Goal: Task Accomplishment & Management: Use online tool/utility

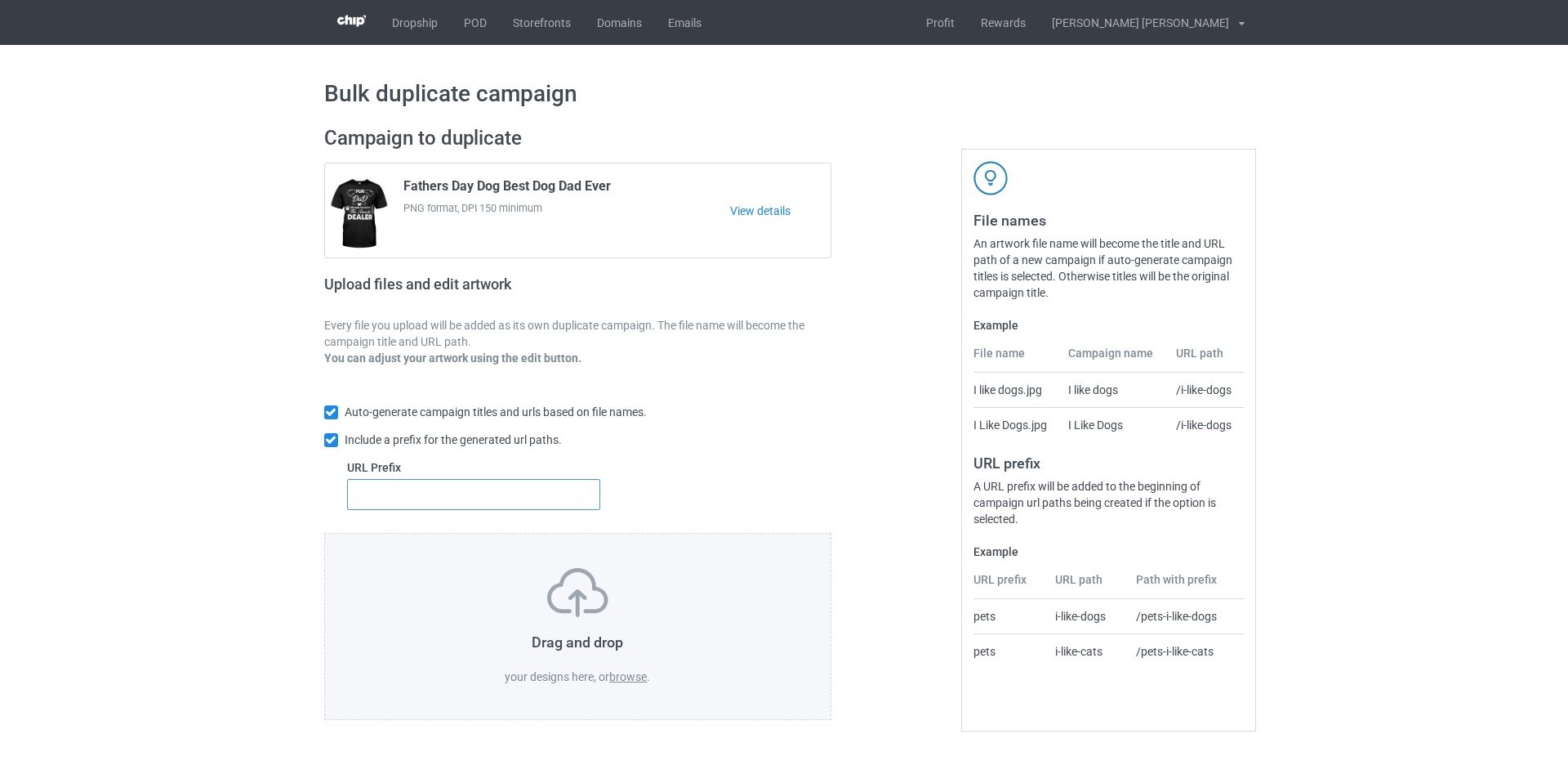
click at [495, 490] on input "text" at bounding box center [474, 494] width 254 height 31
type input "Papa"
click at [665, 498] on div "Auto-generate campaign titles and urls based on file names. Include a prefix fo…" at bounding box center [579, 456] width 508 height 106
click at [622, 676] on label "browse" at bounding box center [628, 676] width 38 height 13
click at [0, 0] on input "browse" at bounding box center [0, 0] width 0 height 0
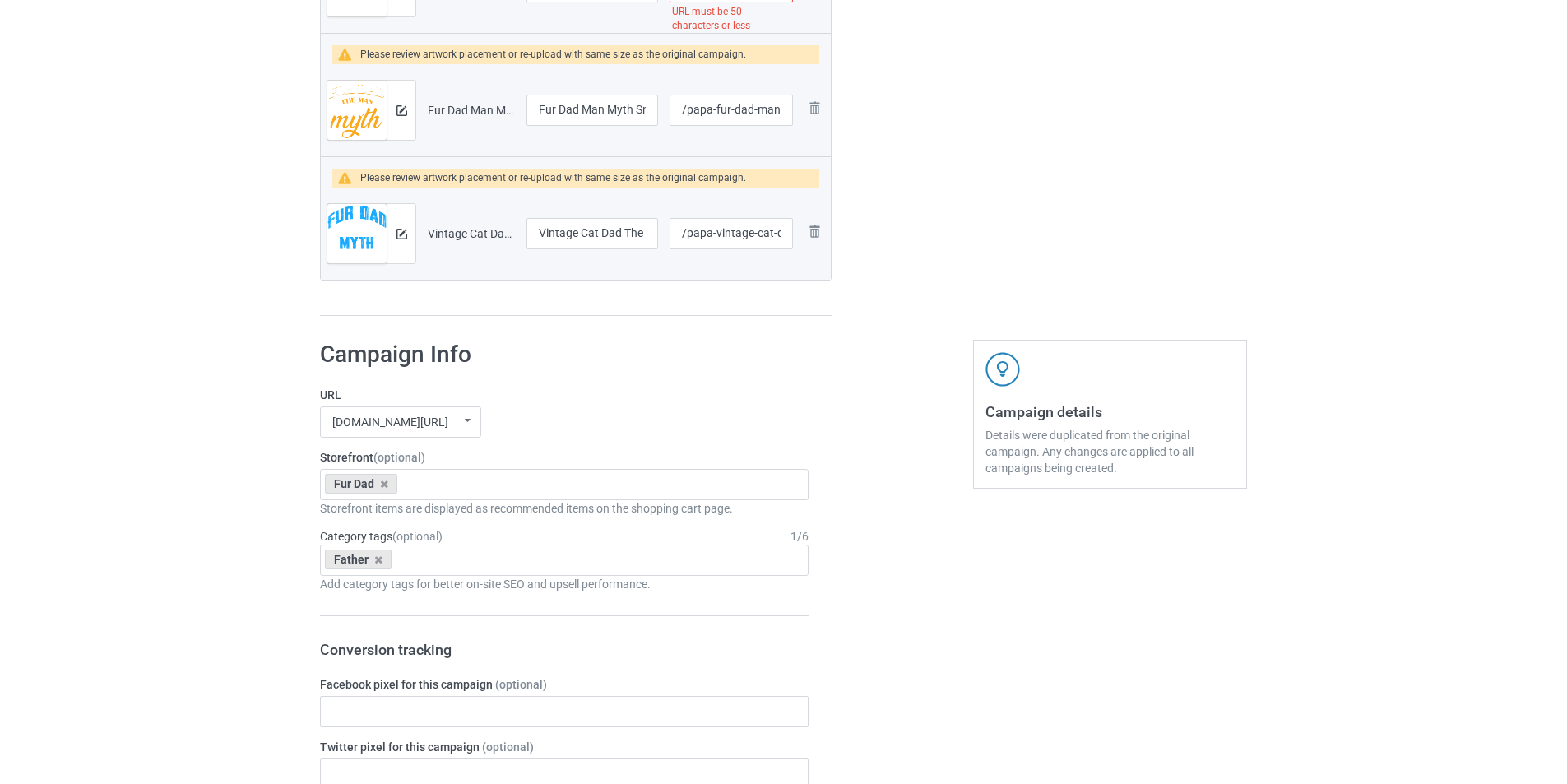
scroll to position [822, 0]
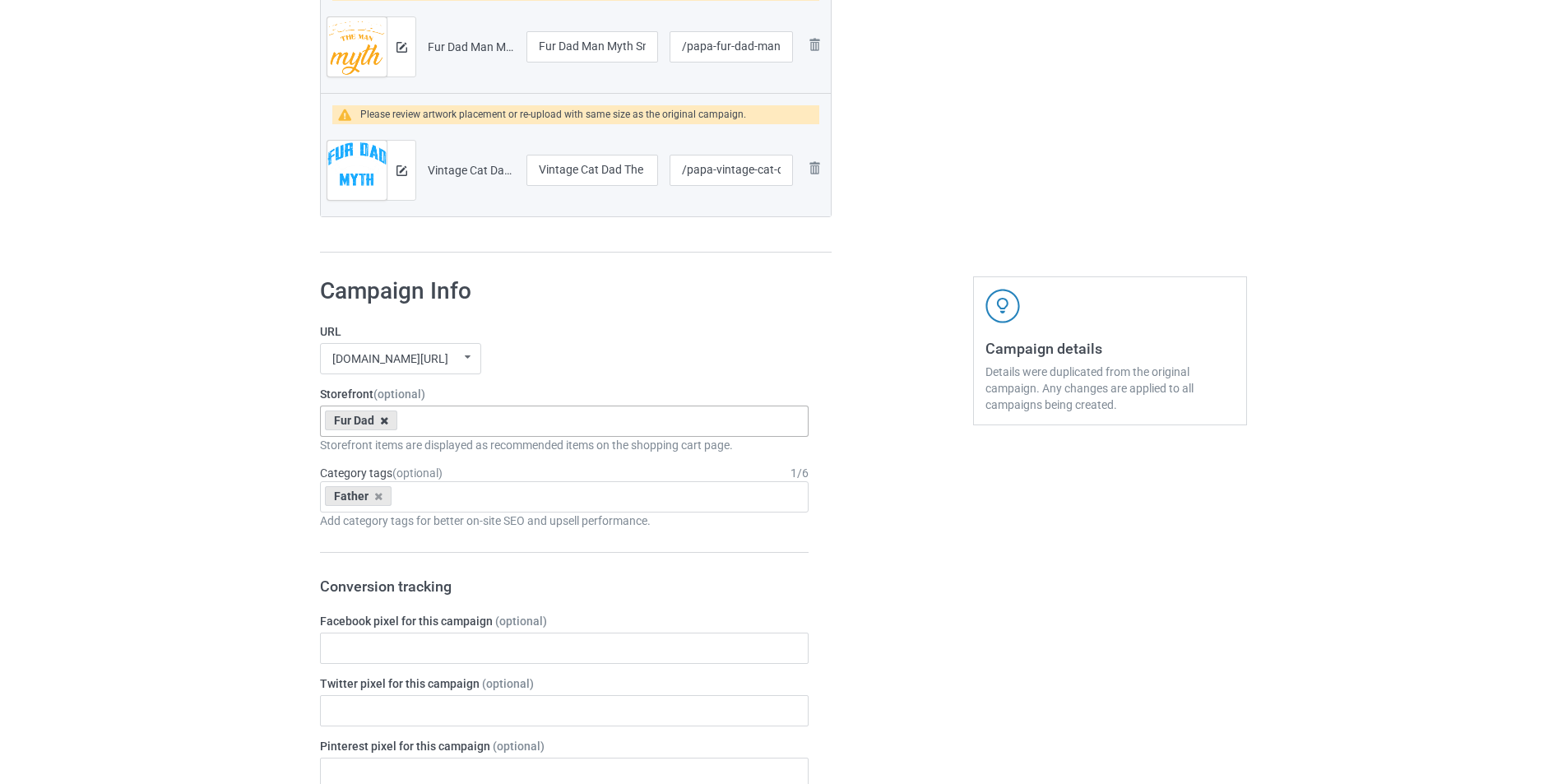
click at [382, 417] on icon at bounding box center [384, 421] width 8 height 11
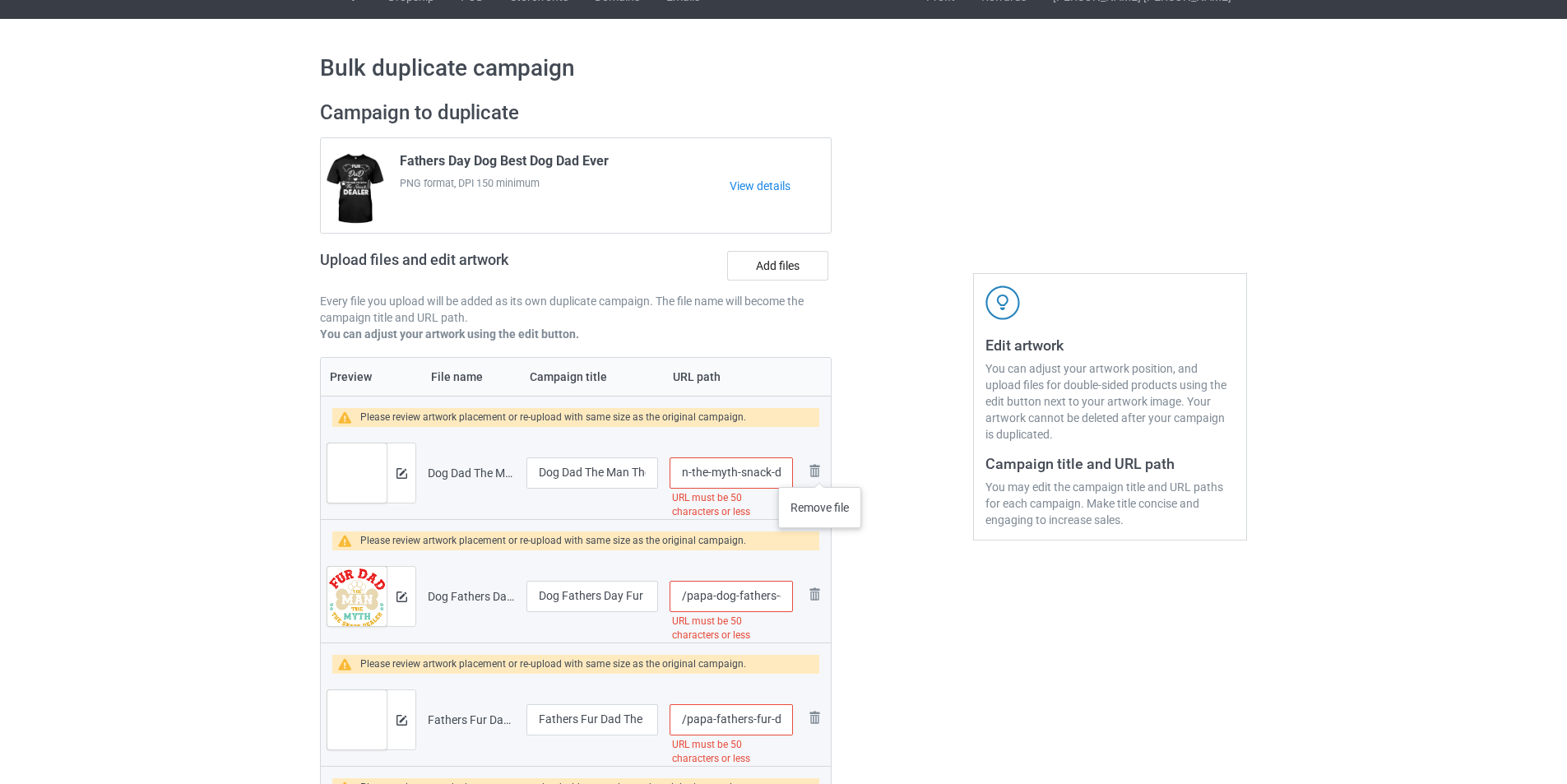
scroll to position [0, 188]
drag, startPoint x: 728, startPoint y: 471, endPoint x: 872, endPoint y: 471, distance: 144.0
click at [872, 471] on div "Campaign to duplicate Fathers Day Dog Best Dog Dad Ever PNG format, DPI 150 min…" at bounding box center [784, 574] width 951 height 972
click at [718, 469] on input "/papa-dog-dad-the-man-the-myth-snack-dealer-dog-lover" at bounding box center [731, 472] width 123 height 31
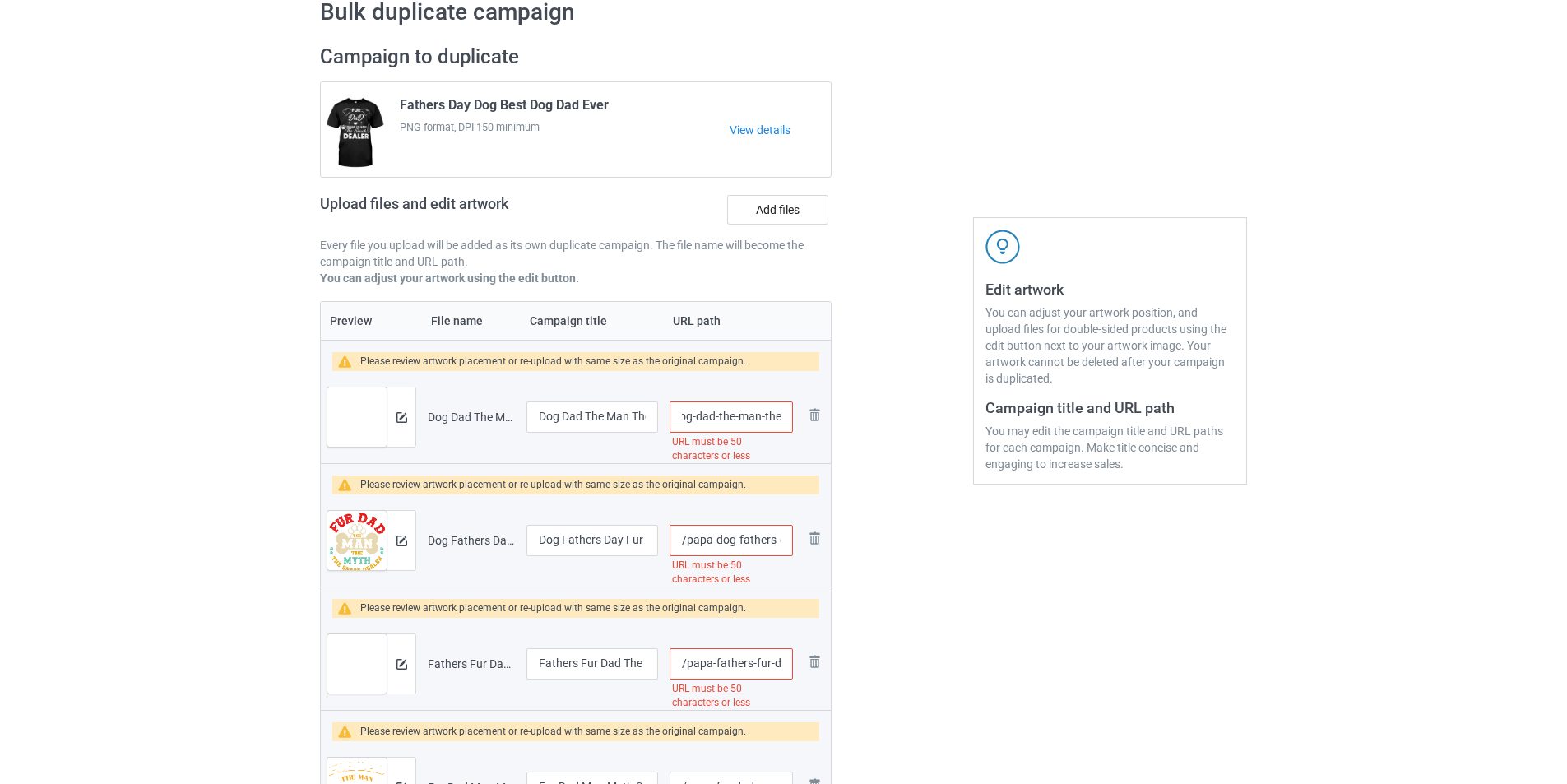
scroll to position [0, 0]
drag, startPoint x: 720, startPoint y: 417, endPoint x: 632, endPoint y: 416, distance: 88.0
click at [632, 416] on tr "Preview and edit artwork Dog Dad The Man The Myth Snack Dealer - Dog Lover.png …" at bounding box center [576, 417] width 510 height 92
click at [736, 412] on input "/papa-dog-dad-the-man-the-myth-snack-dealer-dog-lover" at bounding box center [731, 416] width 123 height 31
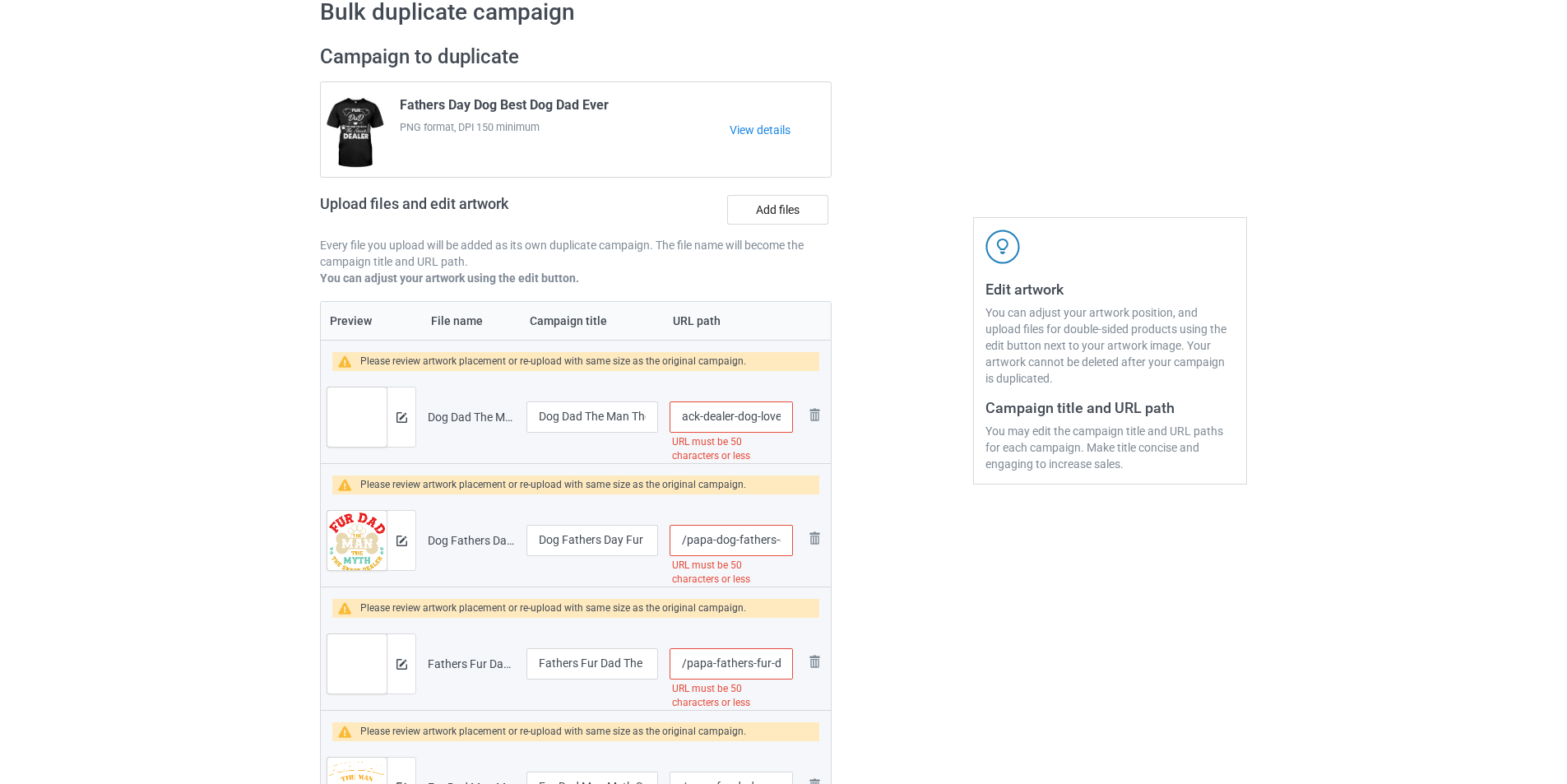
drag, startPoint x: 718, startPoint y: 416, endPoint x: 863, endPoint y: 416, distance: 145.0
click at [863, 416] on div "Campaign to duplicate Fathers Day Dog Best Dog Dad Ever PNG format, DPI 150 min…" at bounding box center [784, 519] width 951 height 972
click at [767, 417] on input "/papa-dog-dad-the-man-the-myth-snack-dealer-dog-lover" at bounding box center [731, 416] width 123 height 31
click at [778, 416] on input "/papa-dog-dad-the-man-the-myth-snack-dealer-dog-lover" at bounding box center [731, 416] width 123 height 31
click at [729, 417] on input "/papa-dog-dad-the-man-the-myth-snack-dealer-dog-lover" at bounding box center [731, 416] width 123 height 31
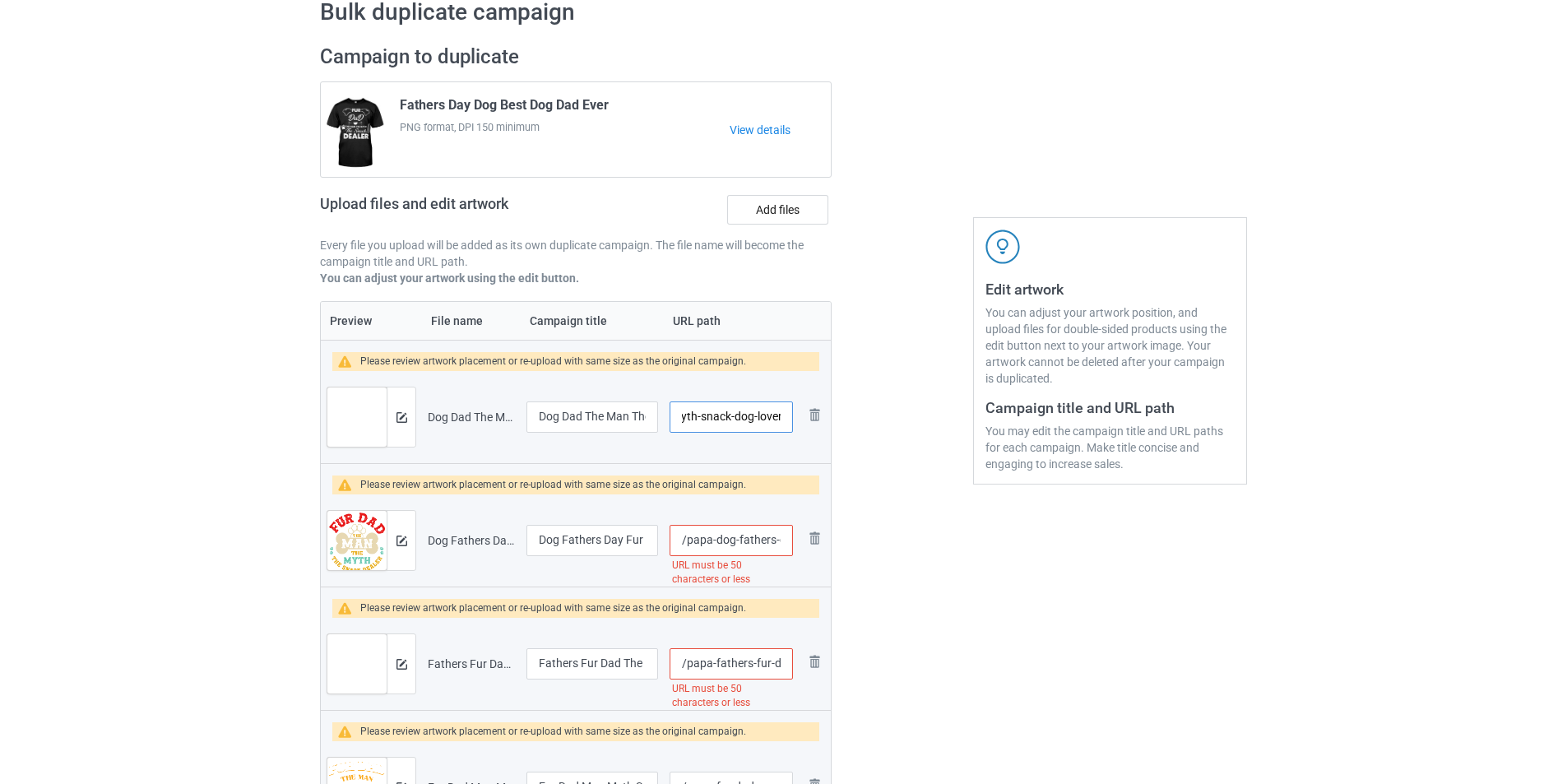
scroll to position [0, 154]
type input "/papa-dog-dad-the-man-the-myth-snack-dog-lover"
click at [732, 539] on input "/papa-dog-fathers-day-fur-dad-the-man-myth-snack-dealer" at bounding box center [731, 540] width 123 height 31
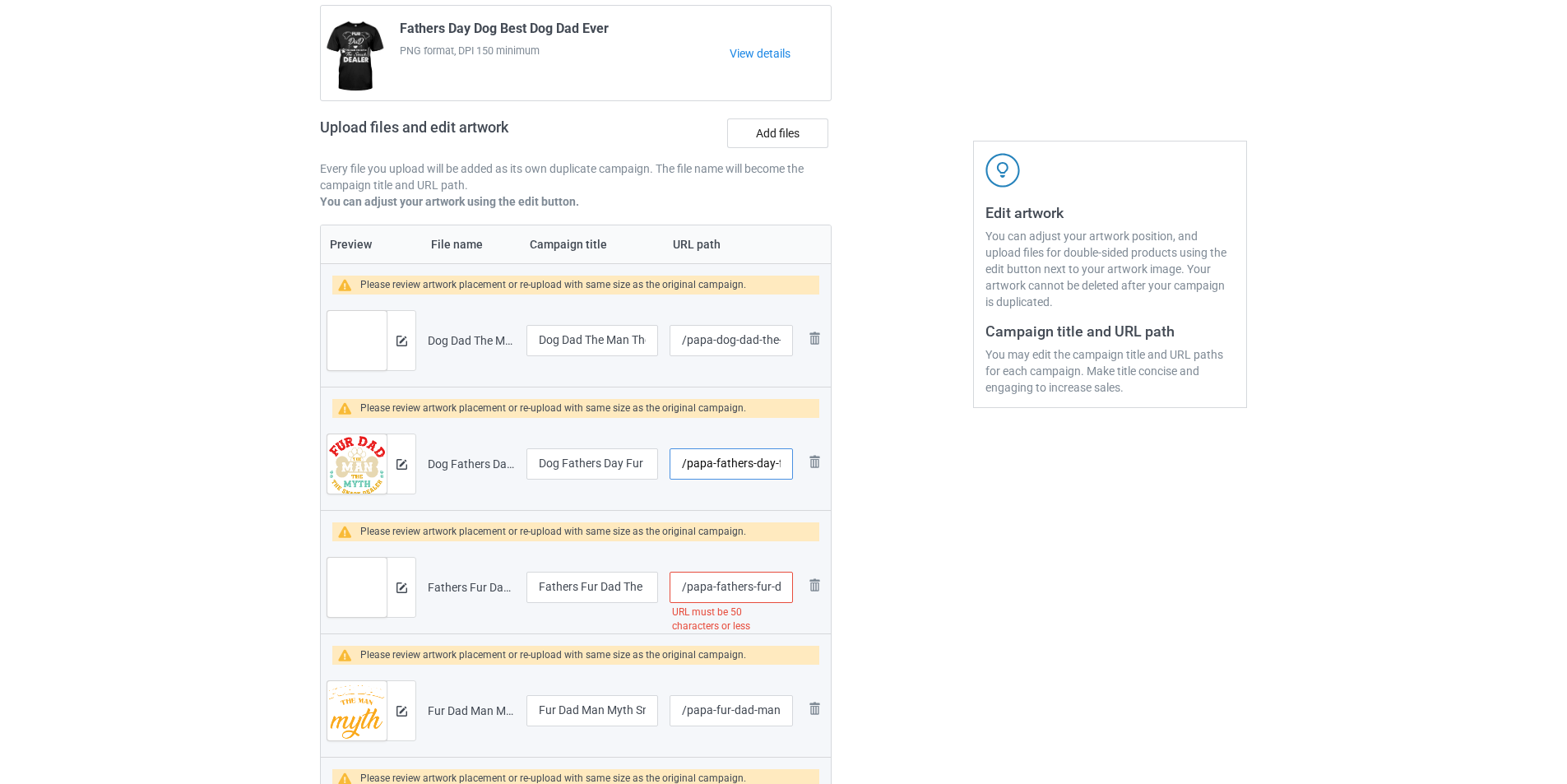
scroll to position [247, 0]
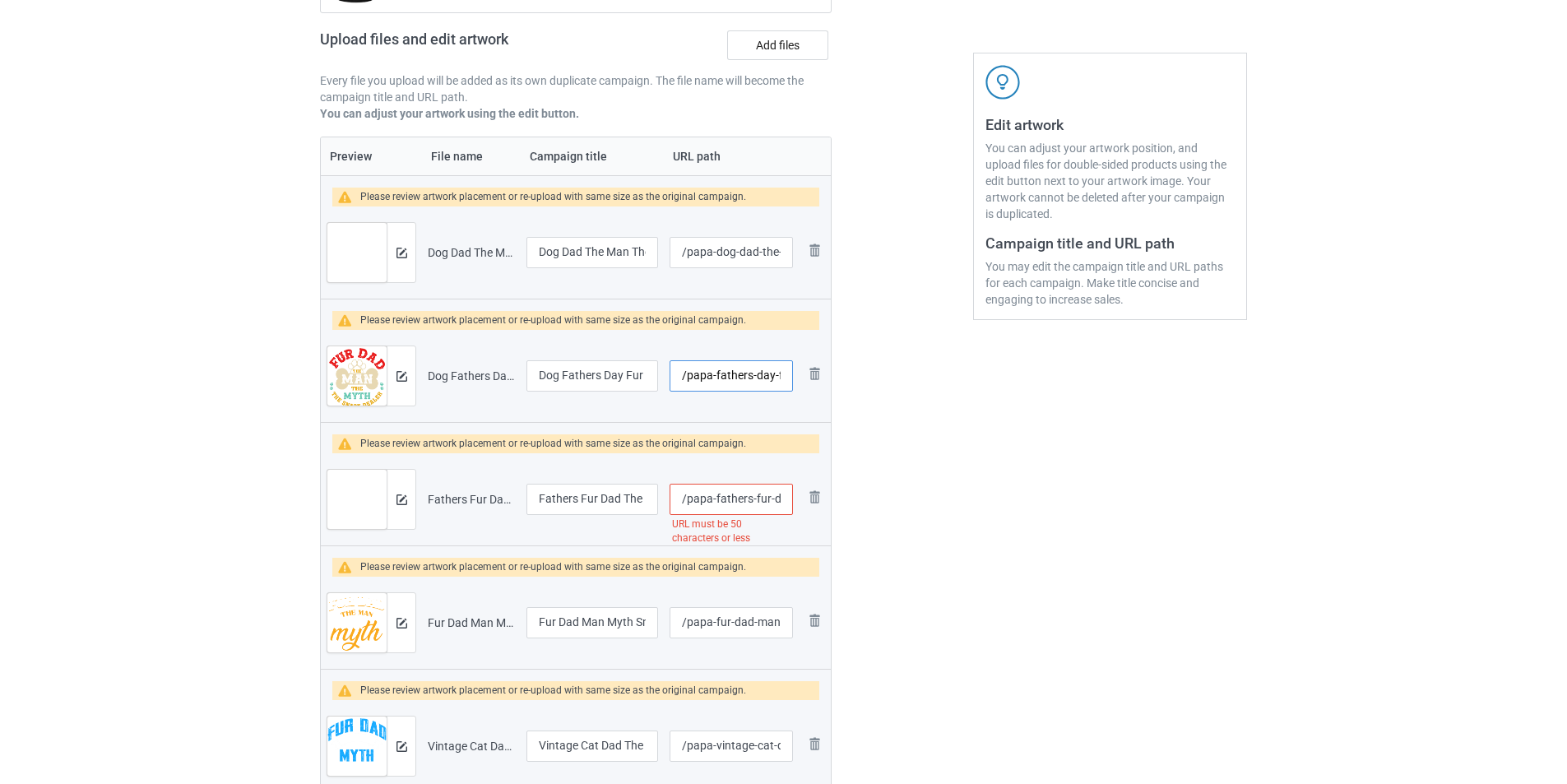
type input "/papa-fathers-day-fur-dad-the-man-myth-snack-dealer"
drag, startPoint x: 764, startPoint y: 498, endPoint x: 794, endPoint y: 498, distance: 30.0
click at [794, 498] on td "/papa-fathers-fur-dad-the-man-the-myth-the-snack-dealer URL must be 50 characte…" at bounding box center [731, 499] width 135 height 92
click at [752, 503] on input "/papa-fathers-fur-dad-the-man-the-myth-the-snack-dealer" at bounding box center [731, 499] width 123 height 31
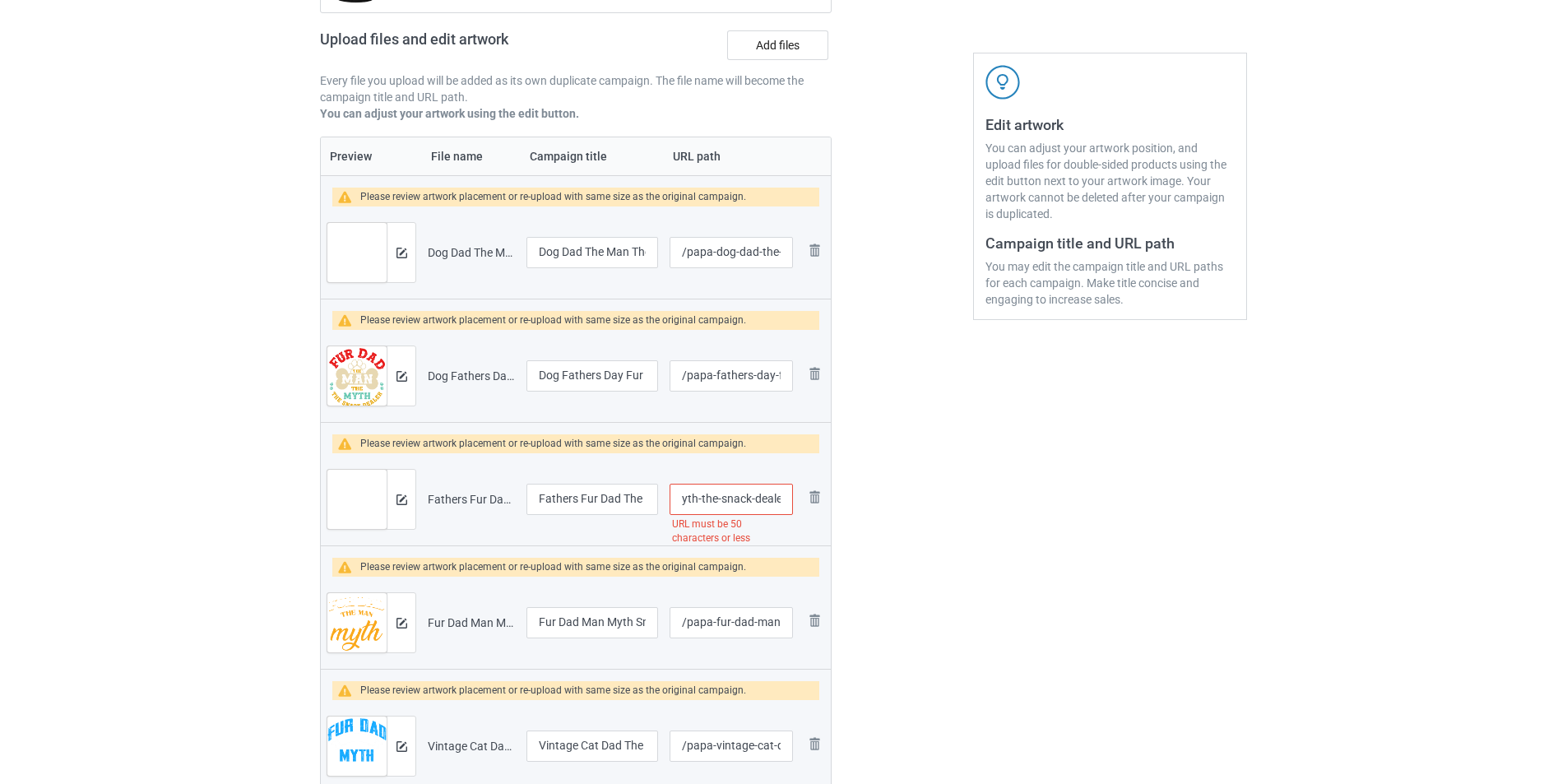
click at [745, 500] on input "/papa-fathers-fur-dad-the-man-the-myth-the-snack-dealer" at bounding box center [731, 499] width 123 height 31
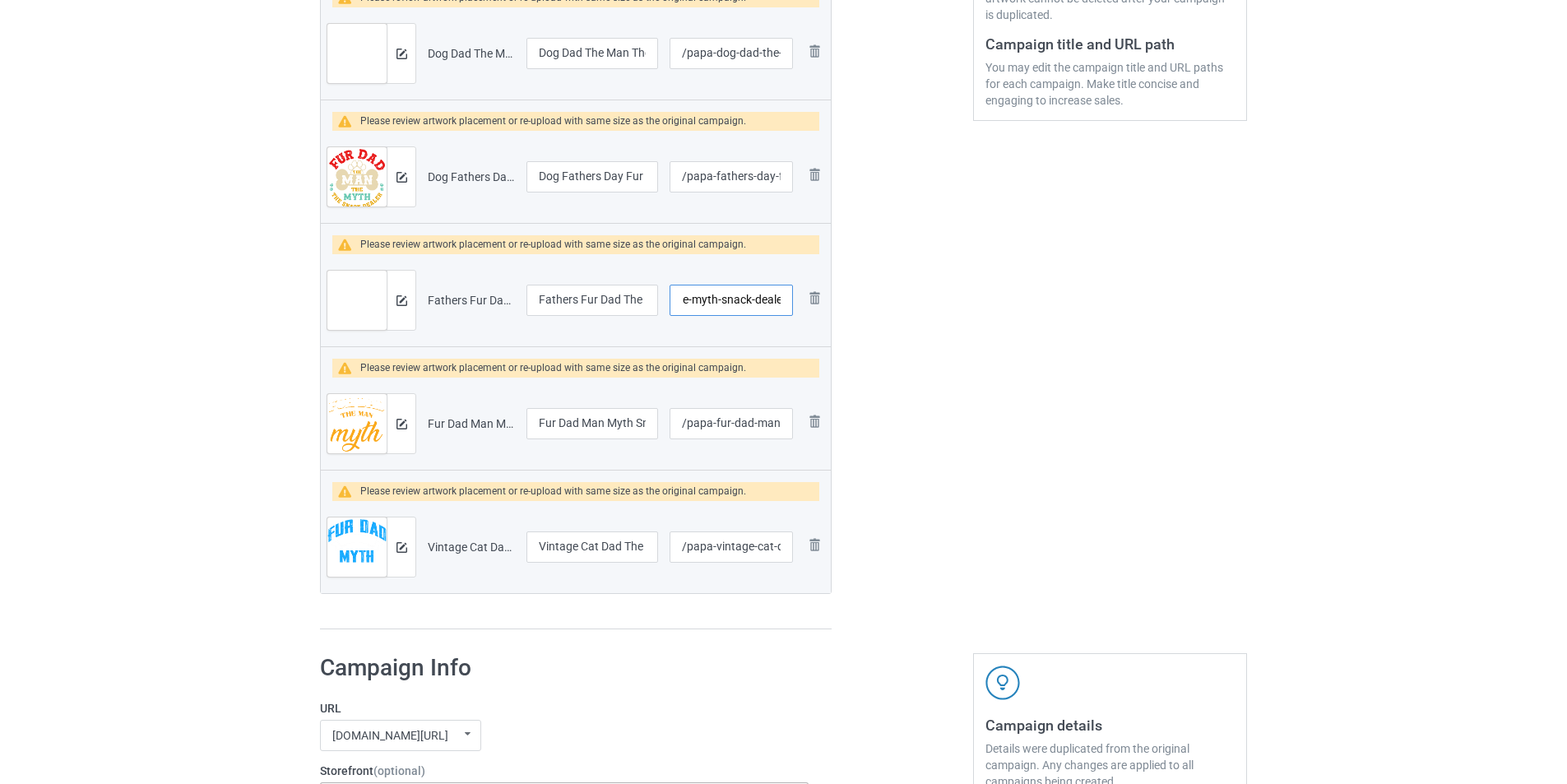
scroll to position [494, 0]
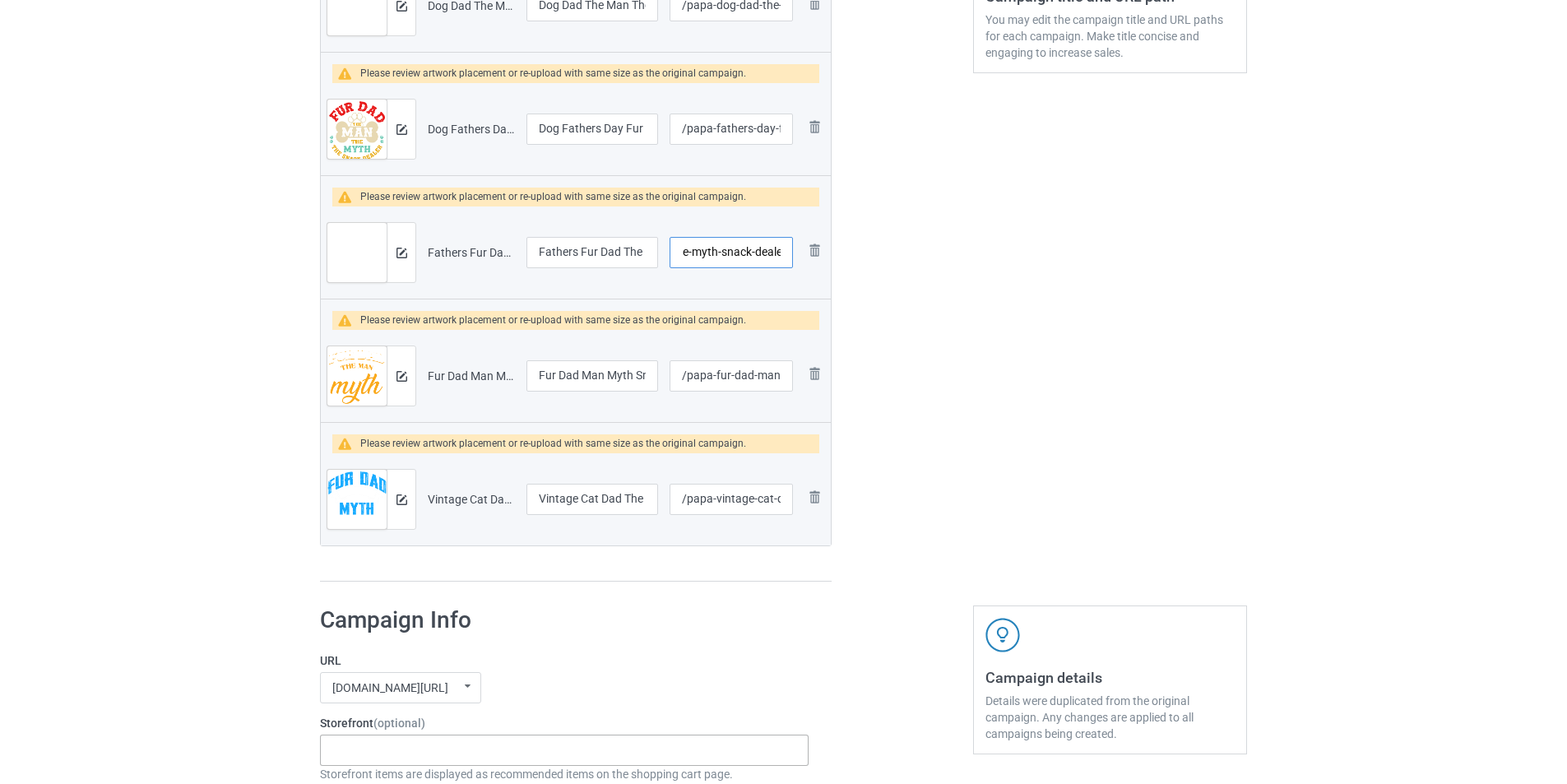
type input "/papa-fathers-fur-dad-the-man-the-myth-snack-dealer"
click at [955, 476] on div at bounding box center [902, 107] width 118 height 972
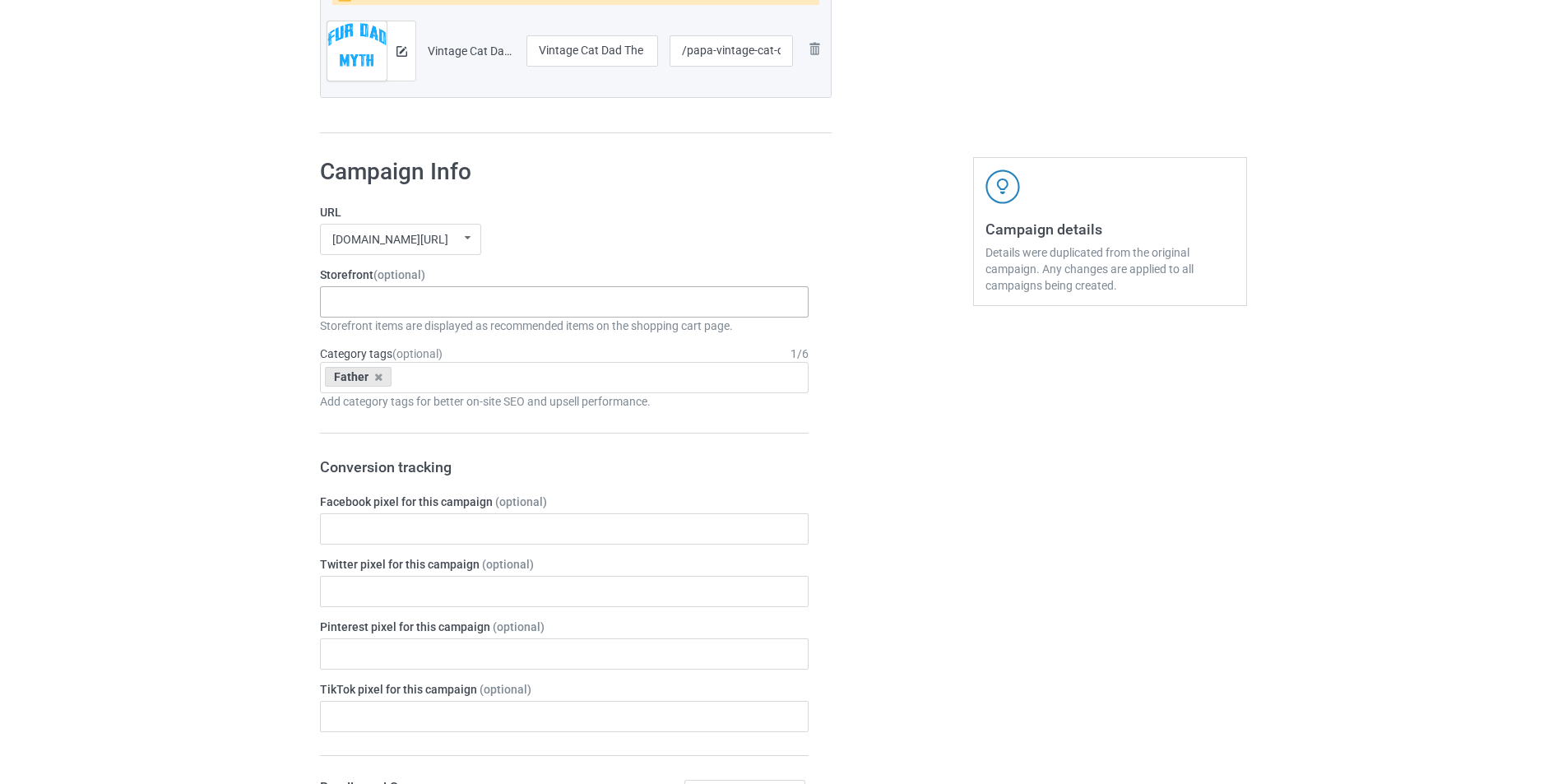
scroll to position [986, 0]
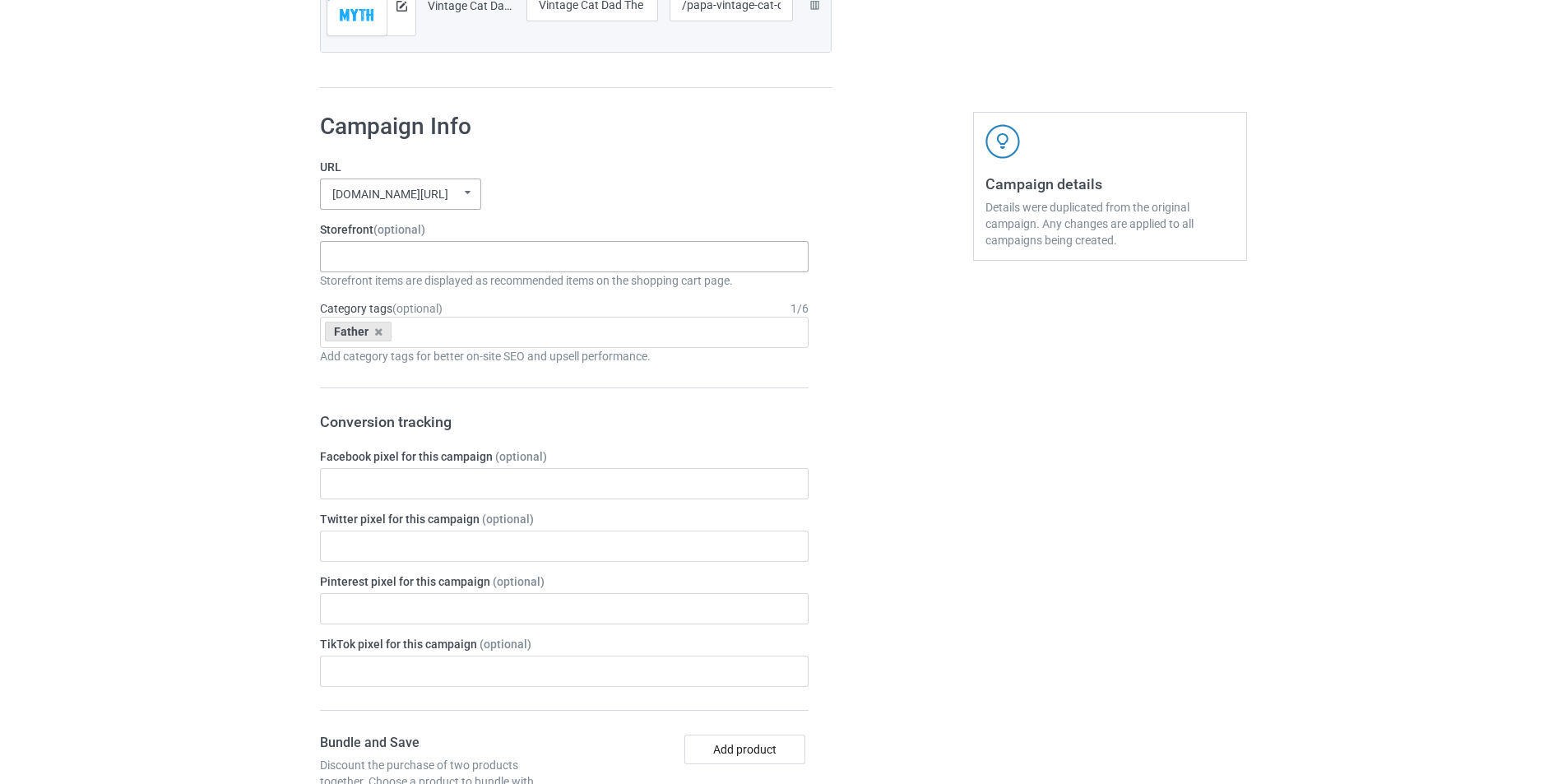
click at [457, 183] on icon at bounding box center [468, 193] width 21 height 28
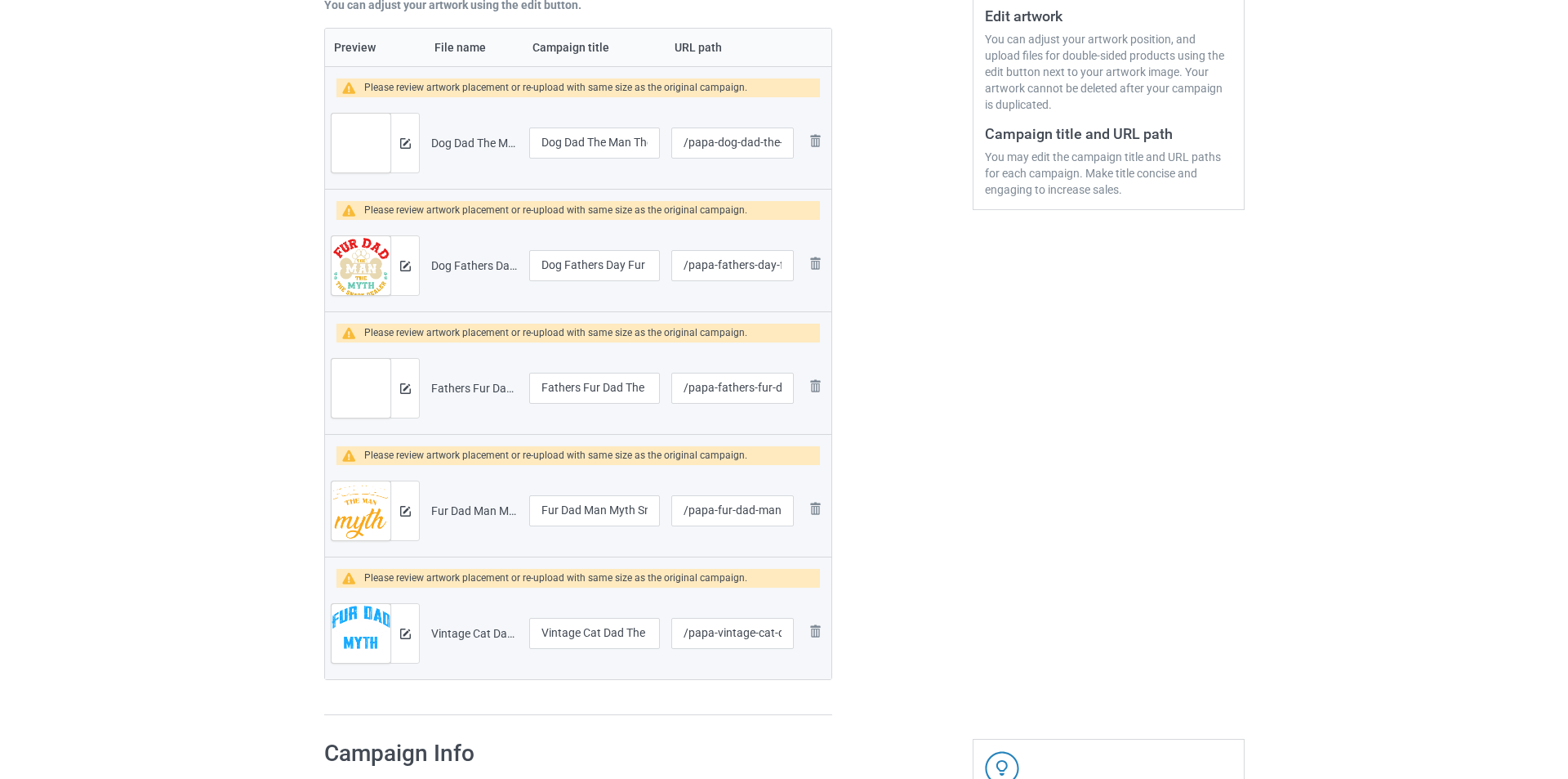
scroll to position [190, 0]
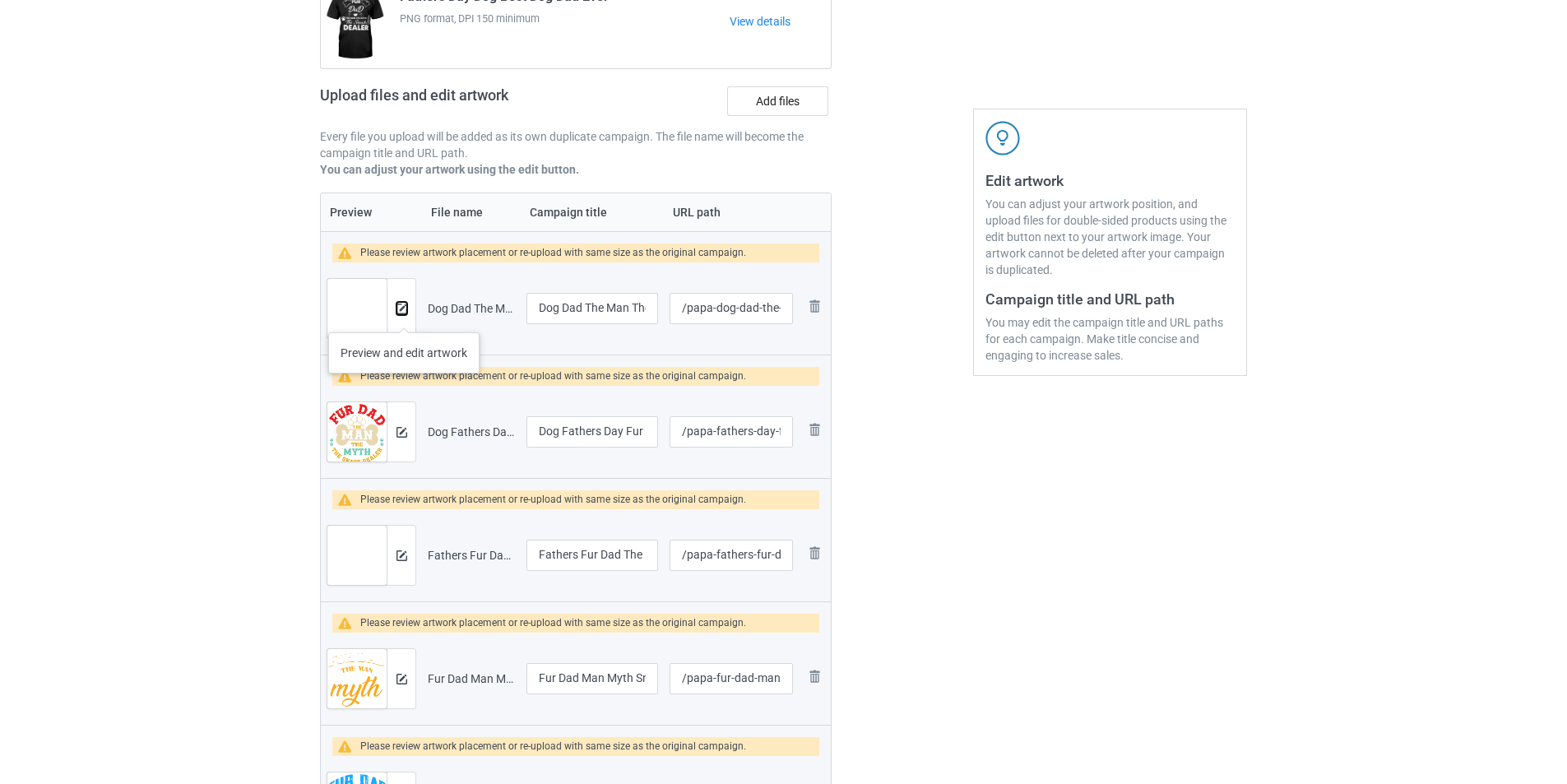
click at [404, 315] on button at bounding box center [402, 308] width 11 height 13
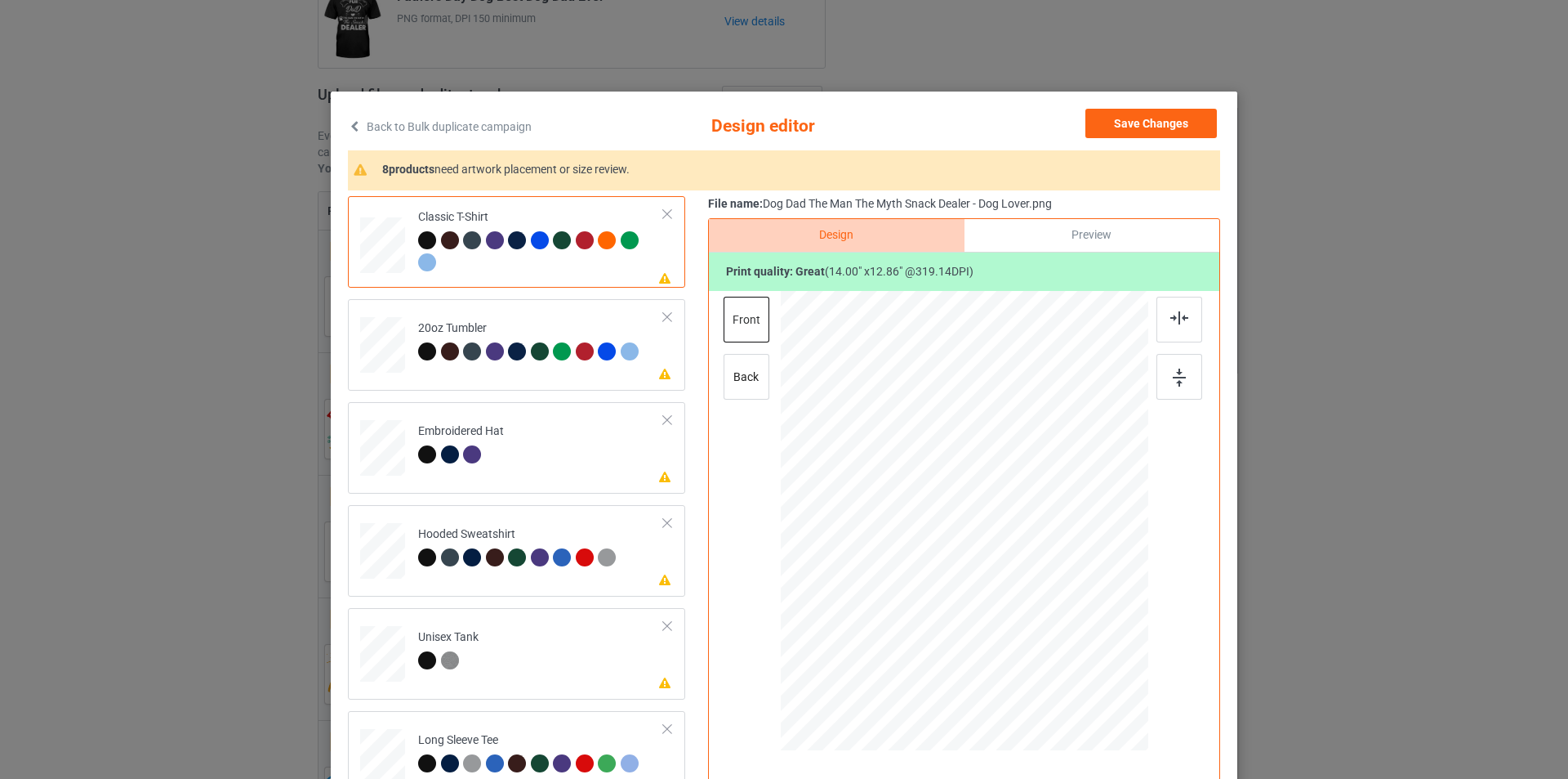
click at [1056, 233] on div "Preview" at bounding box center [1092, 235] width 255 height 33
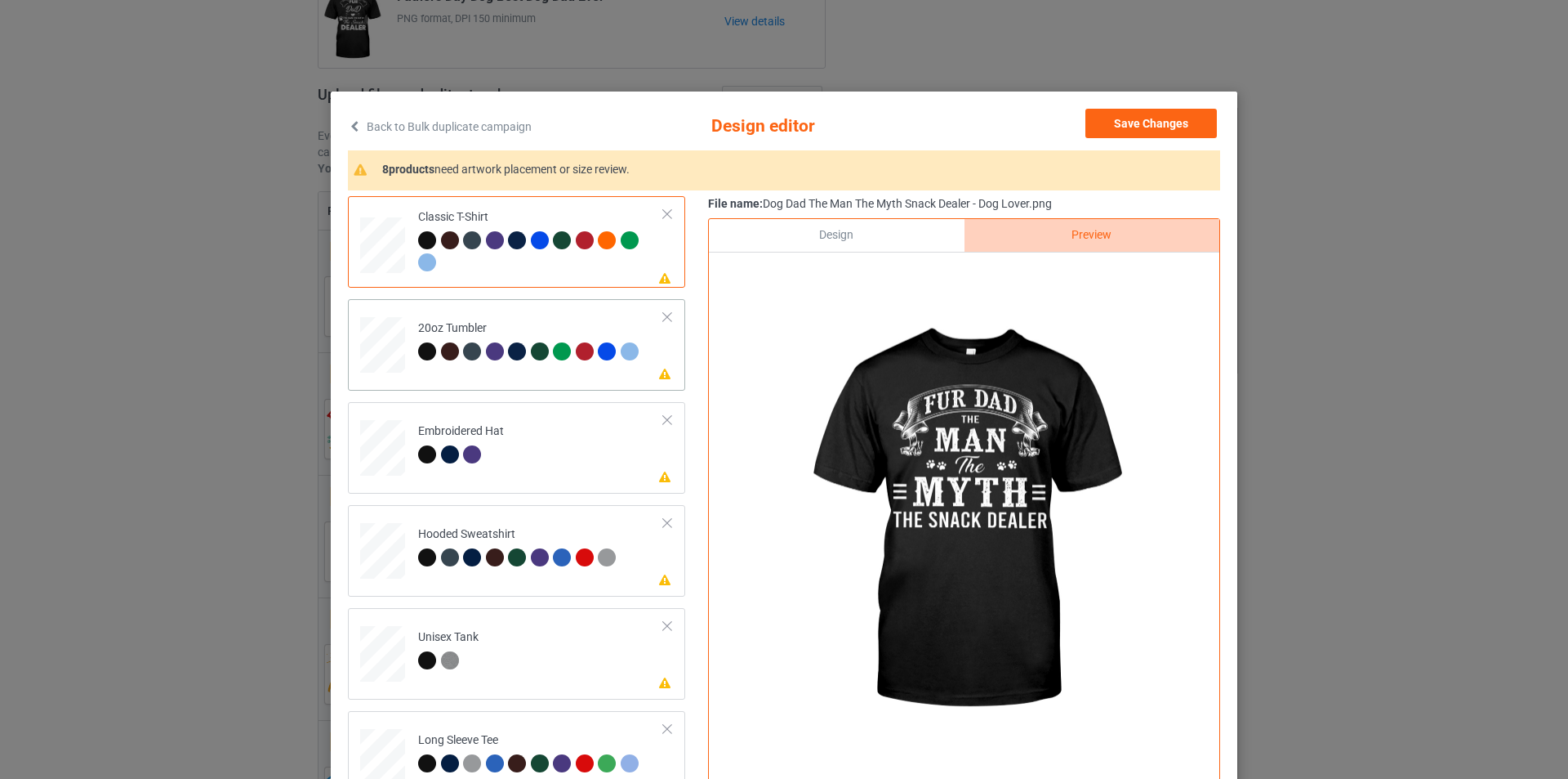
click at [495, 337] on div "20oz Tumbler" at bounding box center [530, 340] width 225 height 39
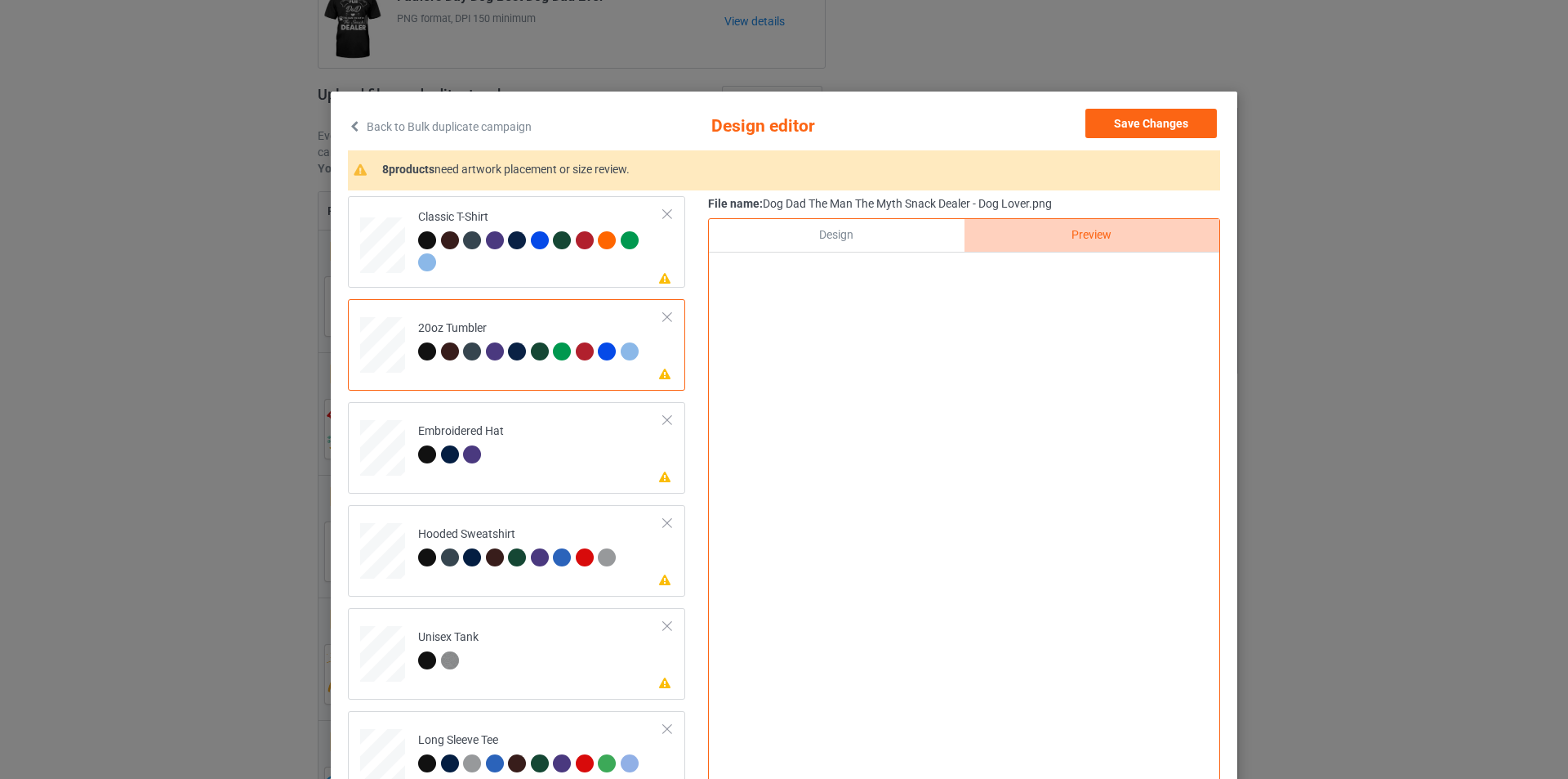
click at [896, 237] on div "Design" at bounding box center [836, 235] width 255 height 33
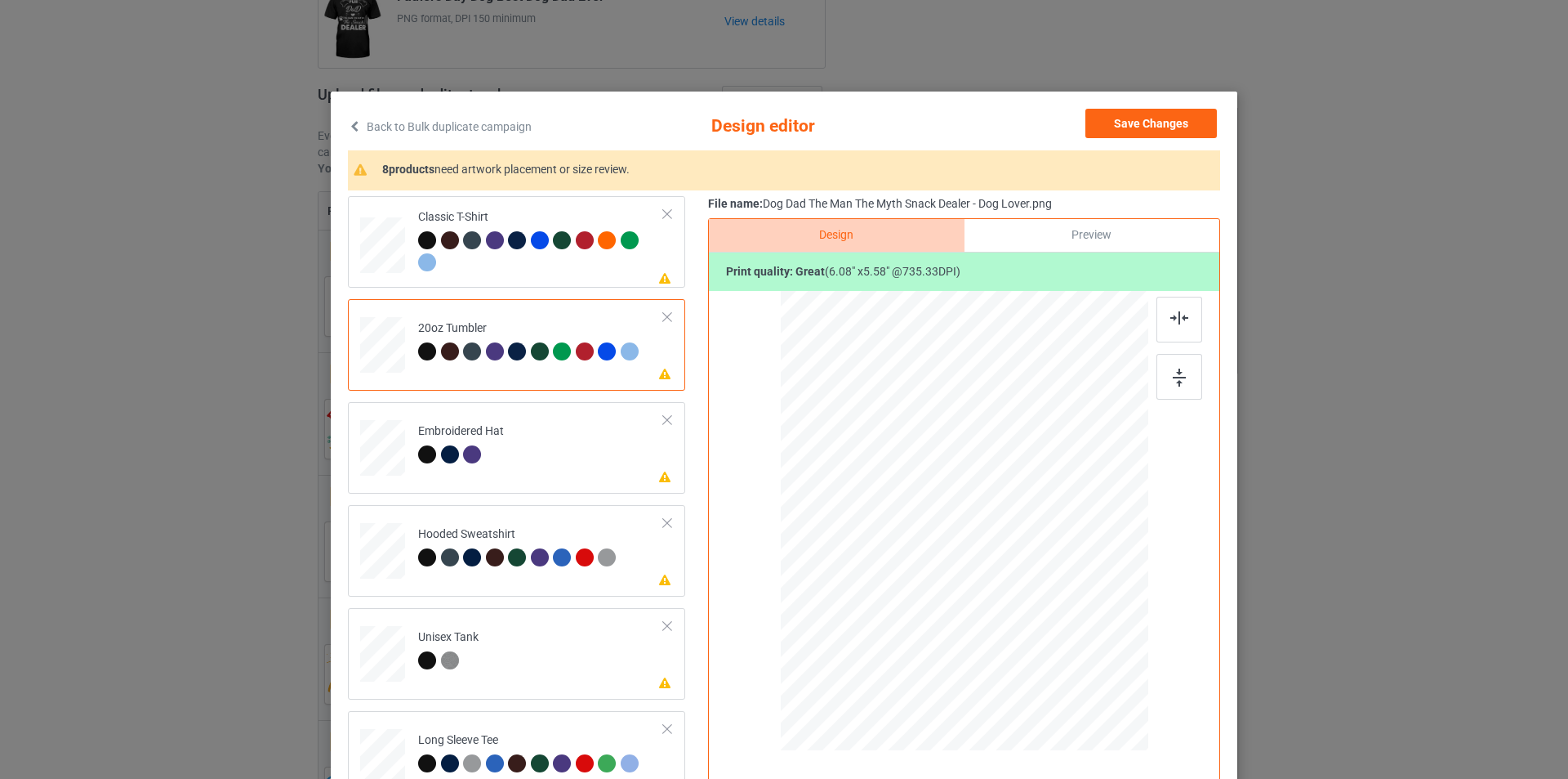
click at [1060, 240] on div "Preview" at bounding box center [1092, 235] width 255 height 33
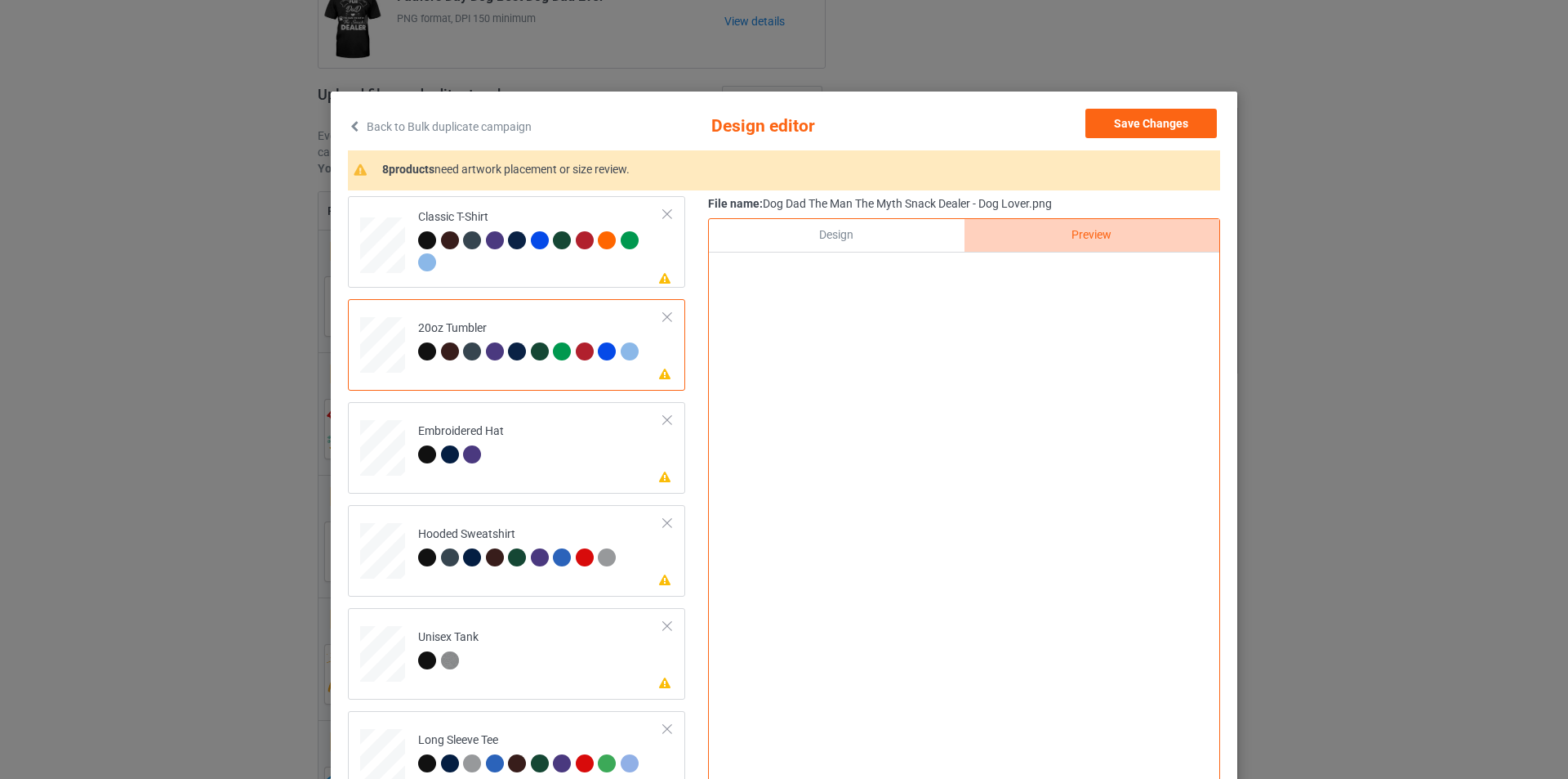
click at [897, 248] on div "Design" at bounding box center [836, 235] width 255 height 33
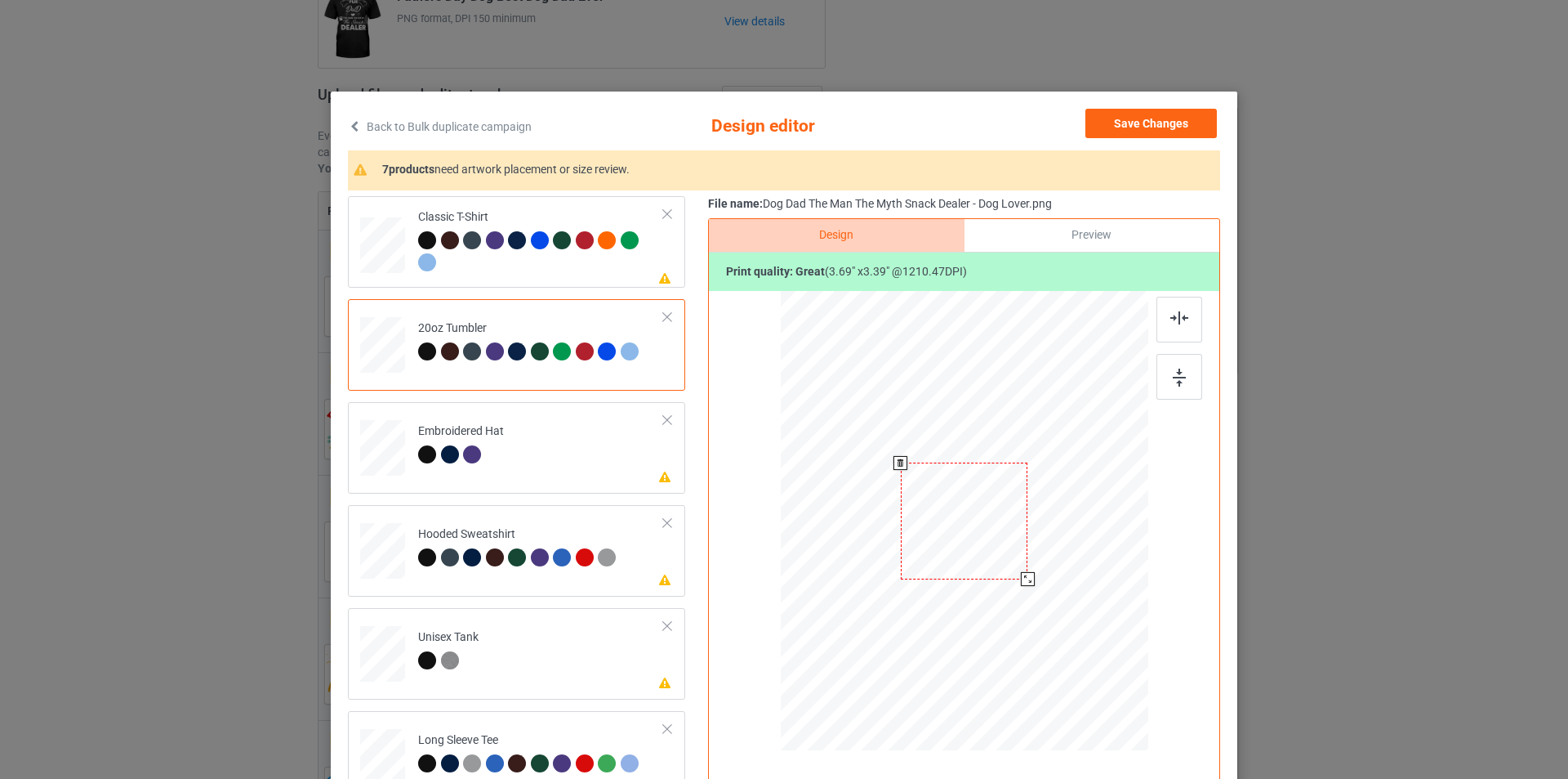
drag, startPoint x: 1063, startPoint y: 615, endPoint x: 1022, endPoint y: 578, distance: 55.2
click at [1022, 578] on div at bounding box center [1028, 579] width 14 height 14
drag, startPoint x: 989, startPoint y: 518, endPoint x: 911, endPoint y: 500, distance: 80.0
click at [911, 500] on div at bounding box center [886, 503] width 127 height 116
click at [906, 499] on div at bounding box center [881, 502] width 127 height 116
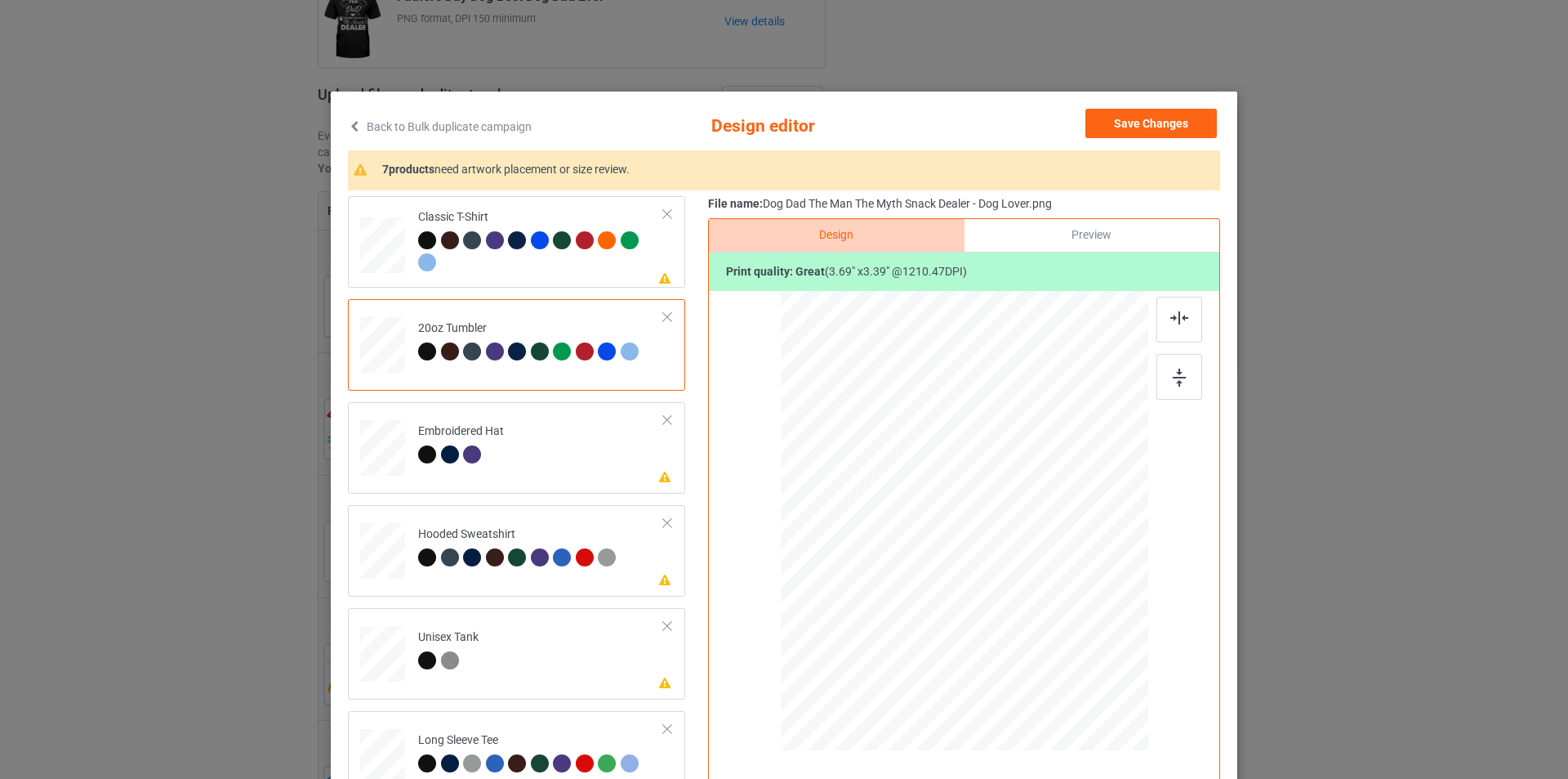
click at [1055, 229] on div "Preview" at bounding box center [1092, 235] width 255 height 33
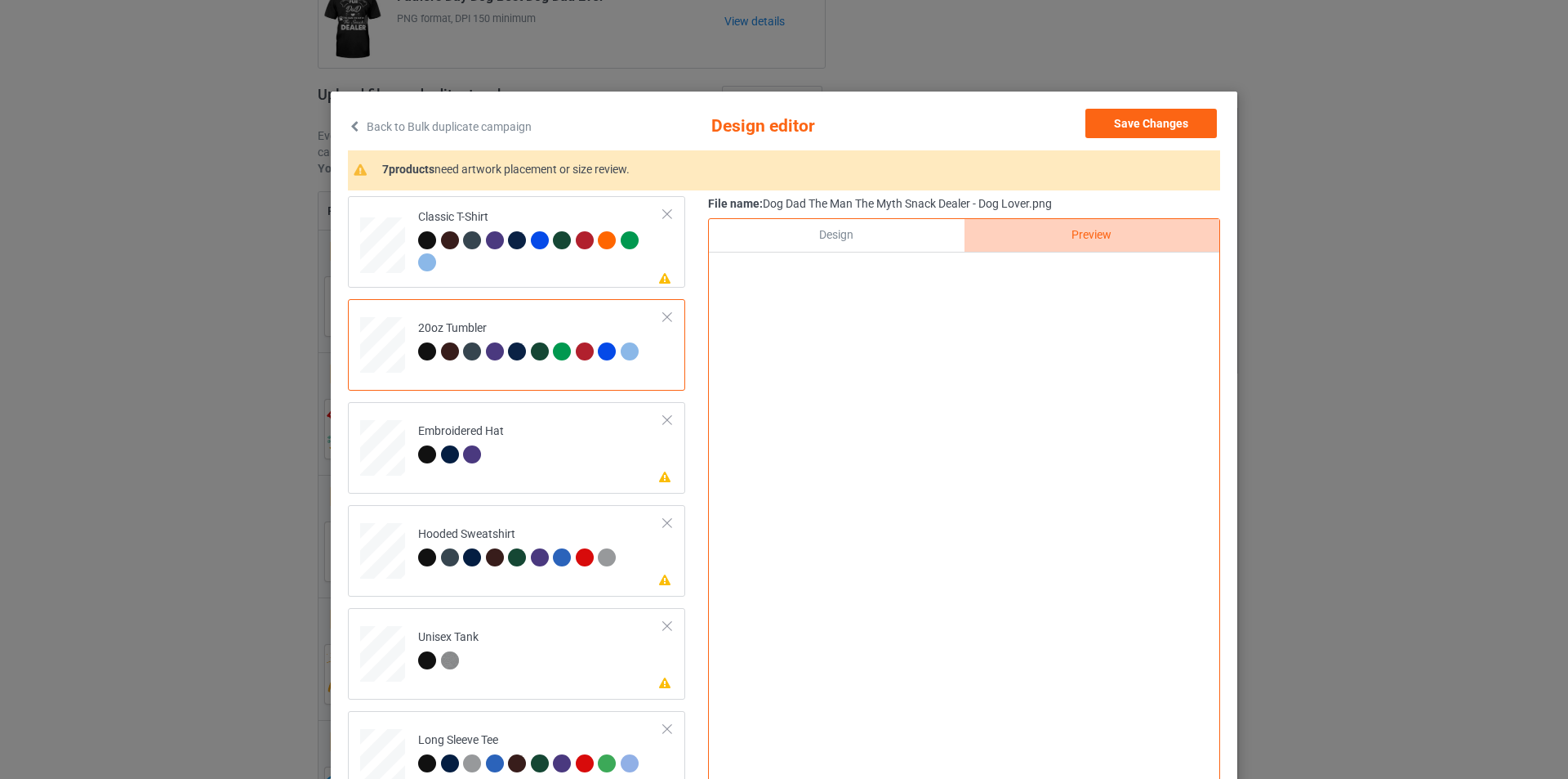
click at [896, 229] on div "Design" at bounding box center [836, 235] width 255 height 33
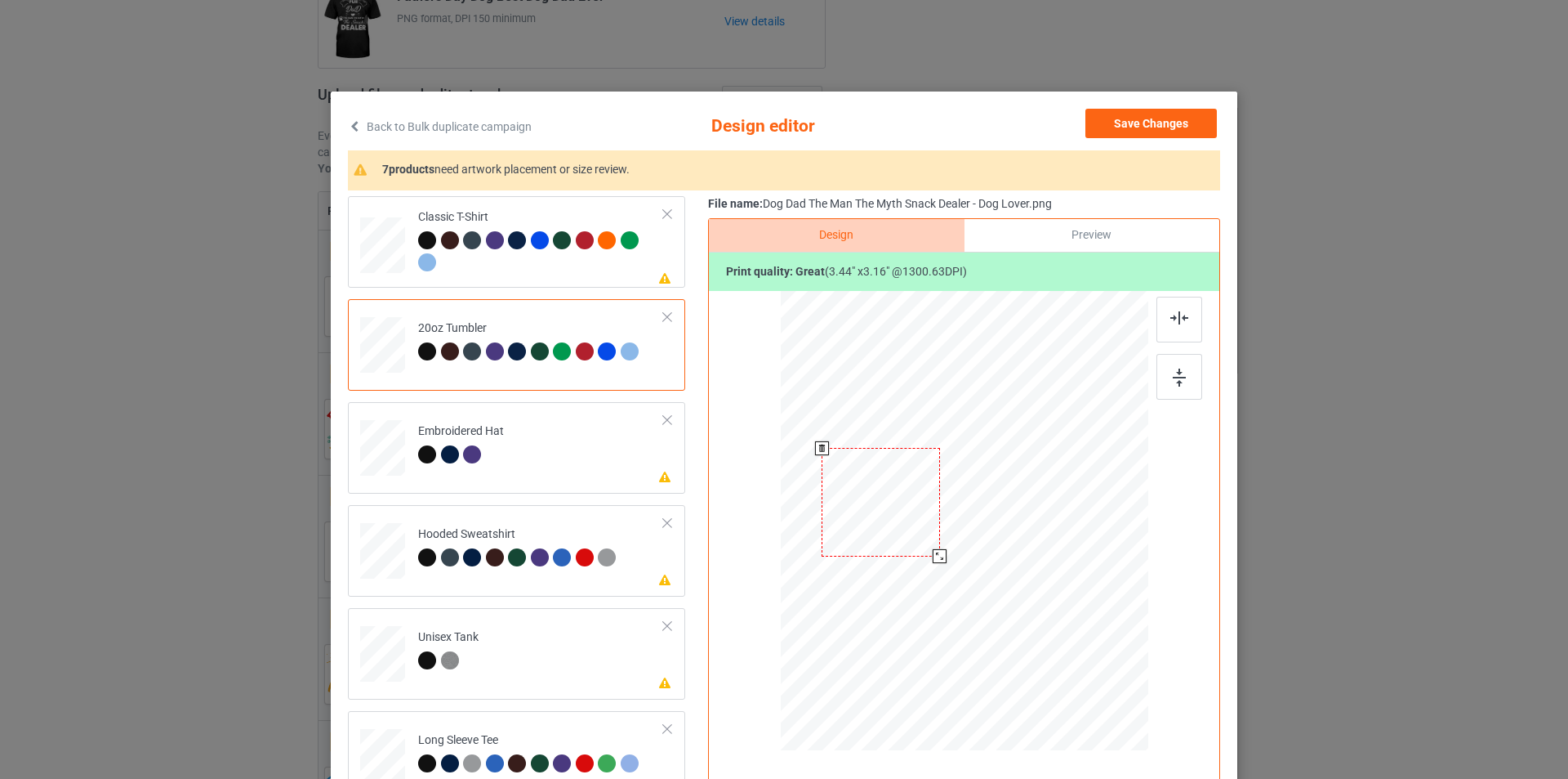
click at [933, 554] on div at bounding box center [940, 556] width 14 height 14
click at [895, 513] on div at bounding box center [881, 498] width 118 height 109
click at [1039, 247] on div "Preview" at bounding box center [1092, 235] width 255 height 33
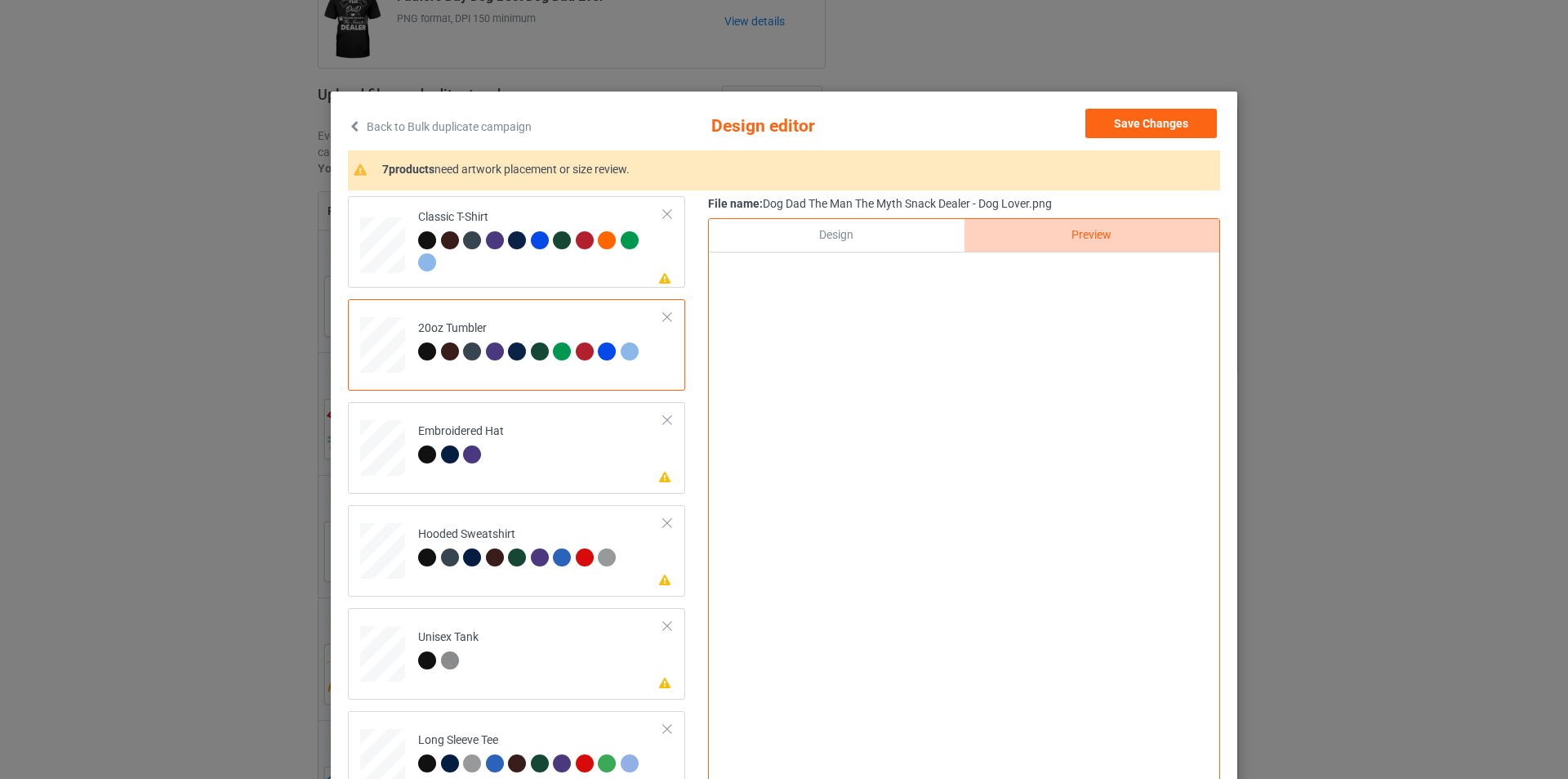
click at [850, 237] on div "Design" at bounding box center [836, 235] width 255 height 33
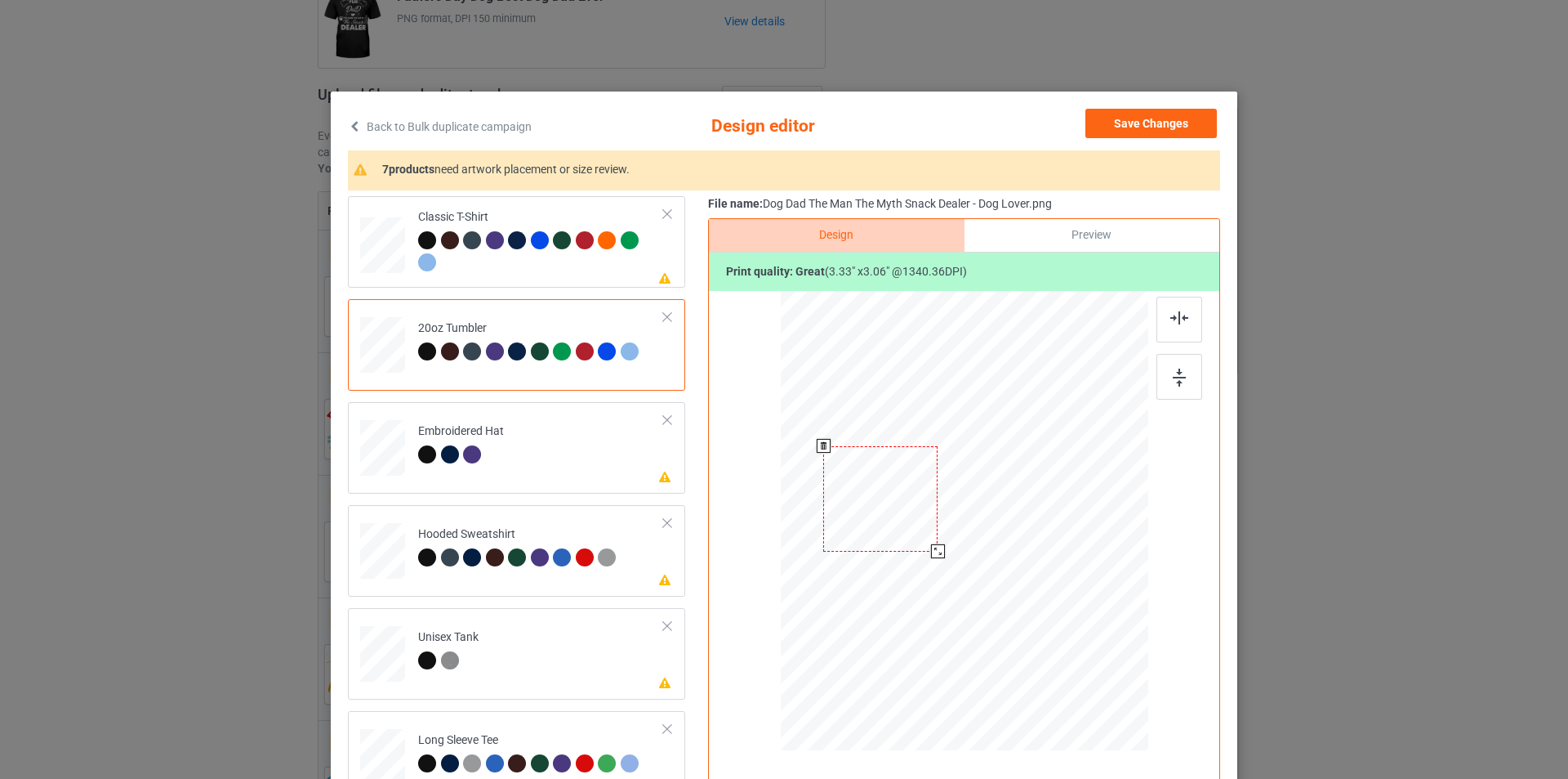
drag, startPoint x: 933, startPoint y: 552, endPoint x: 902, endPoint y: 525, distance: 41.1
click at [931, 551] on div at bounding box center [938, 551] width 14 height 14
click at [900, 517] on div at bounding box center [879, 499] width 114 height 105
click at [1035, 236] on div "Preview" at bounding box center [1092, 235] width 255 height 33
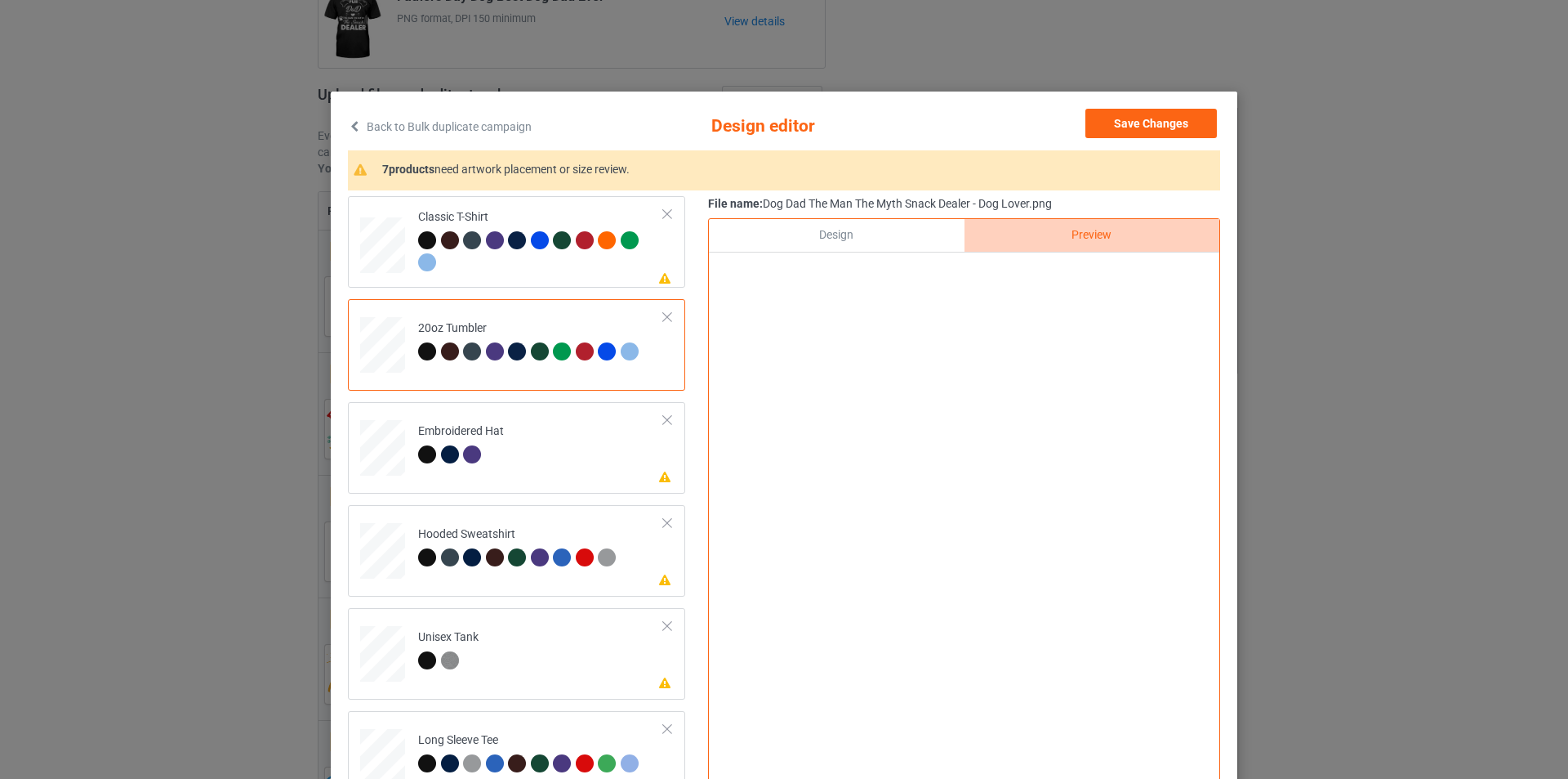
click at [879, 227] on div "Design" at bounding box center [836, 235] width 255 height 33
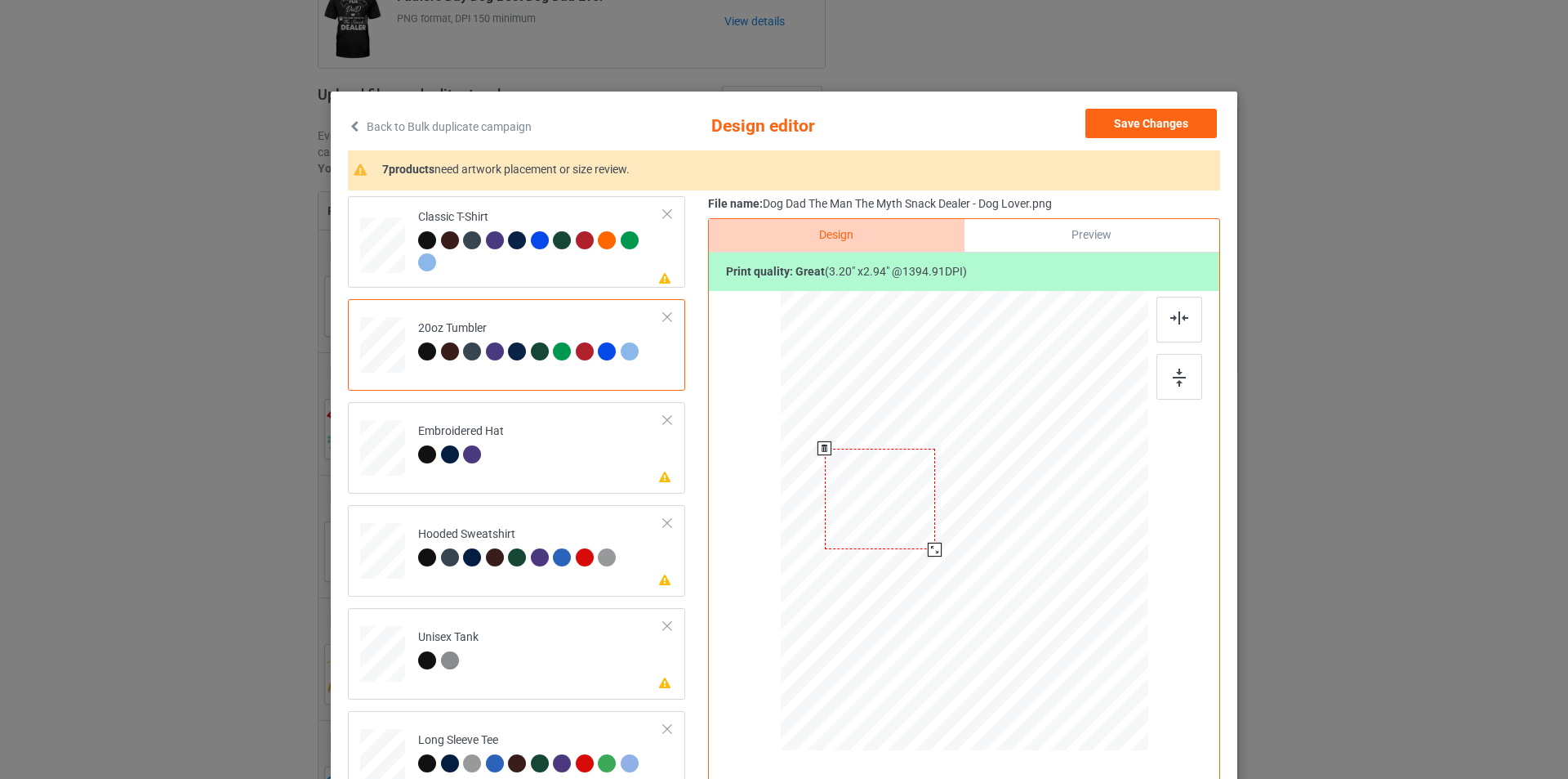
click at [928, 547] on div at bounding box center [935, 550] width 14 height 14
click at [1054, 238] on div "Preview" at bounding box center [1092, 235] width 255 height 33
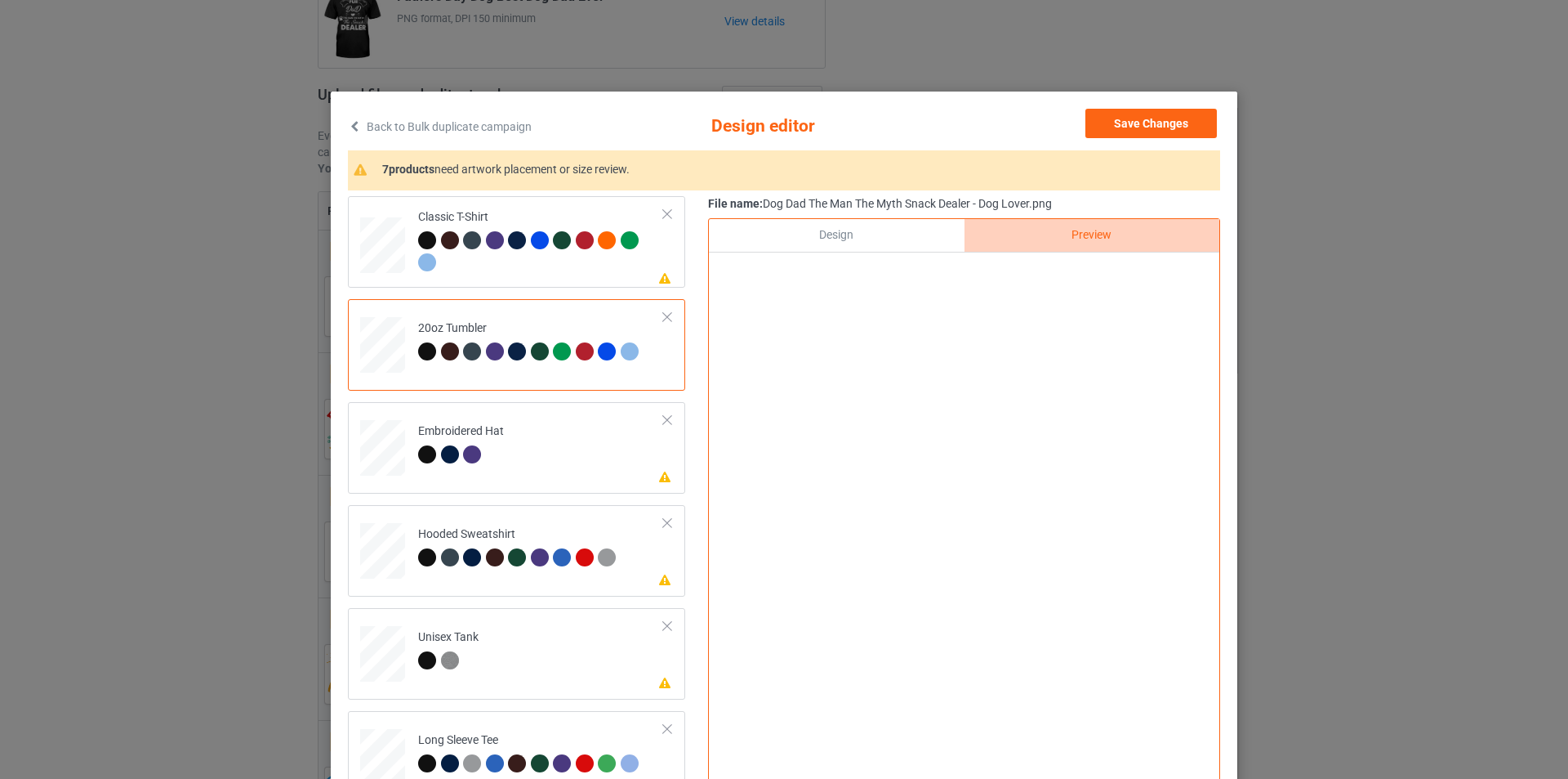
click at [896, 237] on div "Design" at bounding box center [836, 235] width 255 height 33
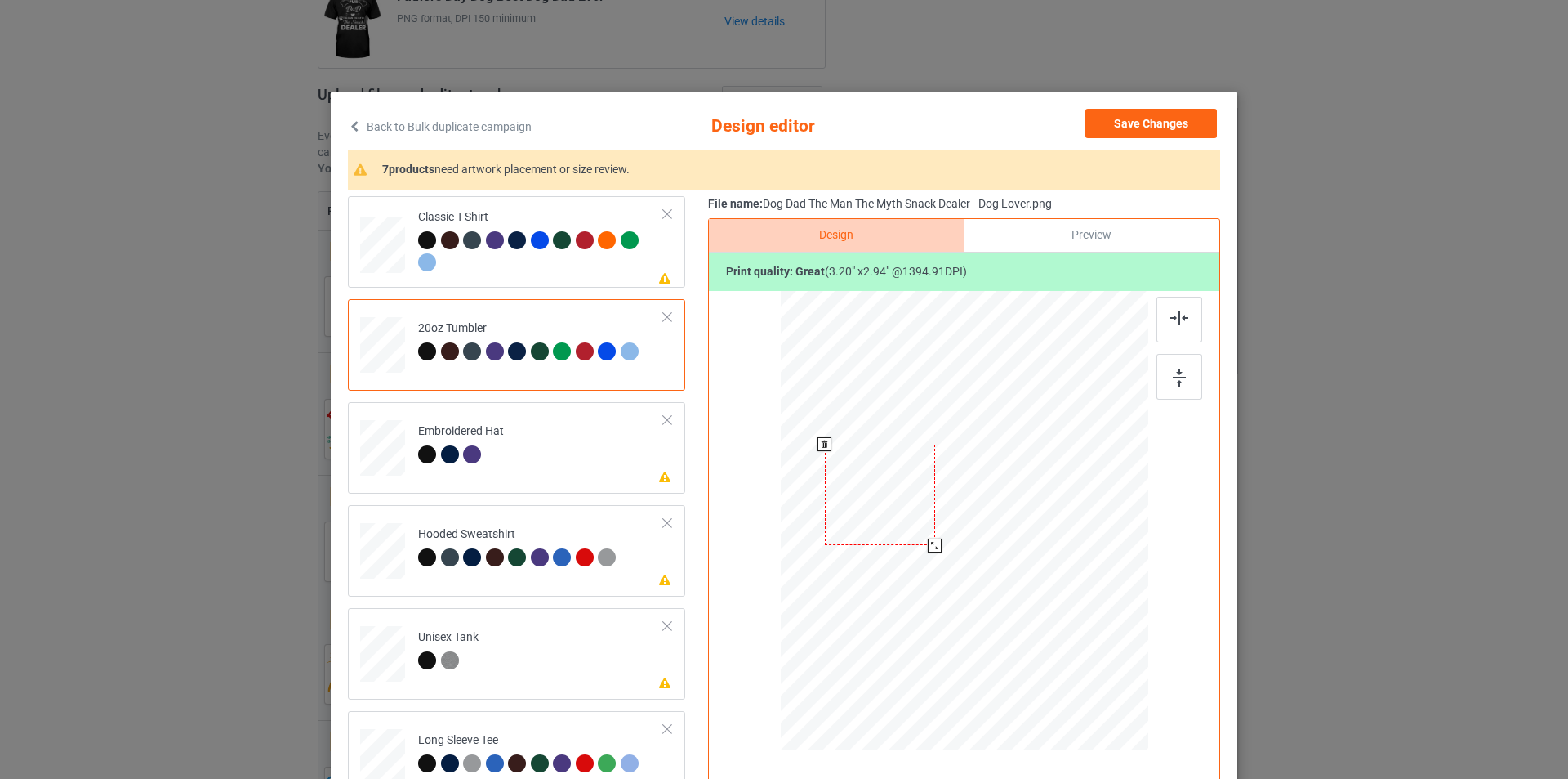
click at [862, 477] on div at bounding box center [879, 495] width 110 height 101
click at [1064, 232] on div "Preview" at bounding box center [1092, 235] width 255 height 33
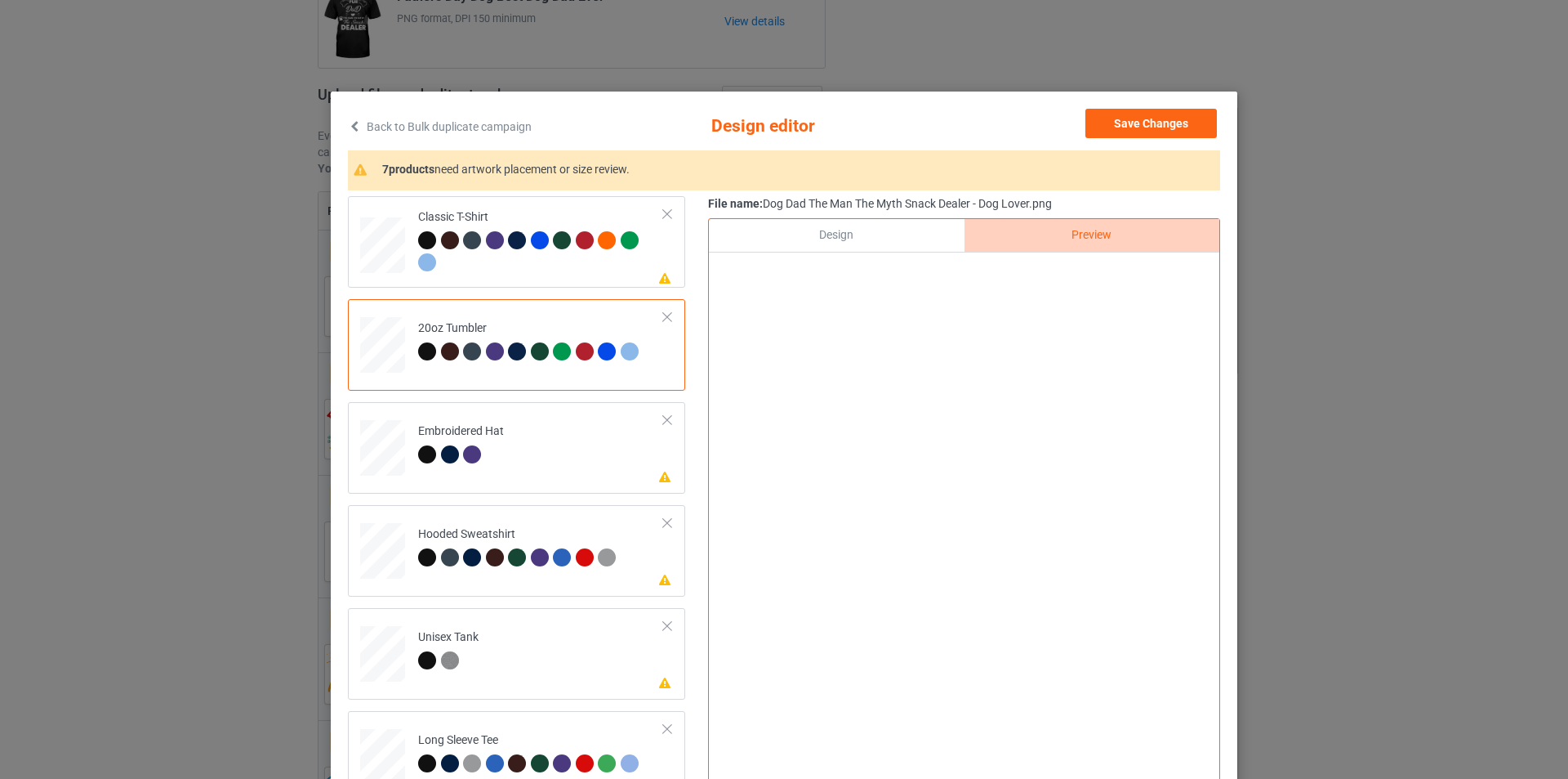
click at [886, 233] on div "Design" at bounding box center [836, 235] width 255 height 33
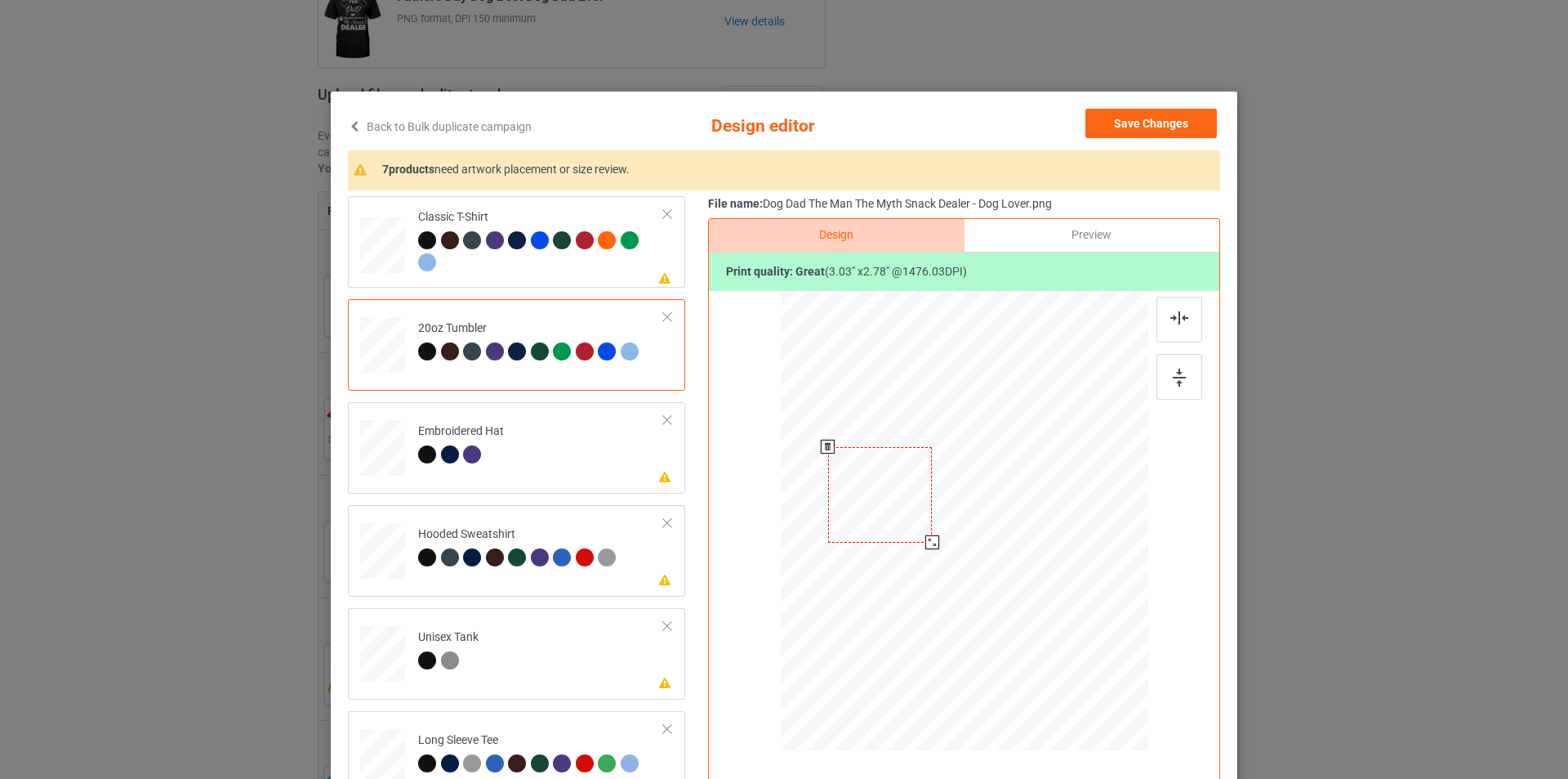
click at [925, 544] on div at bounding box center [932, 543] width 14 height 14
click at [1052, 244] on div "Preview" at bounding box center [1092, 235] width 255 height 33
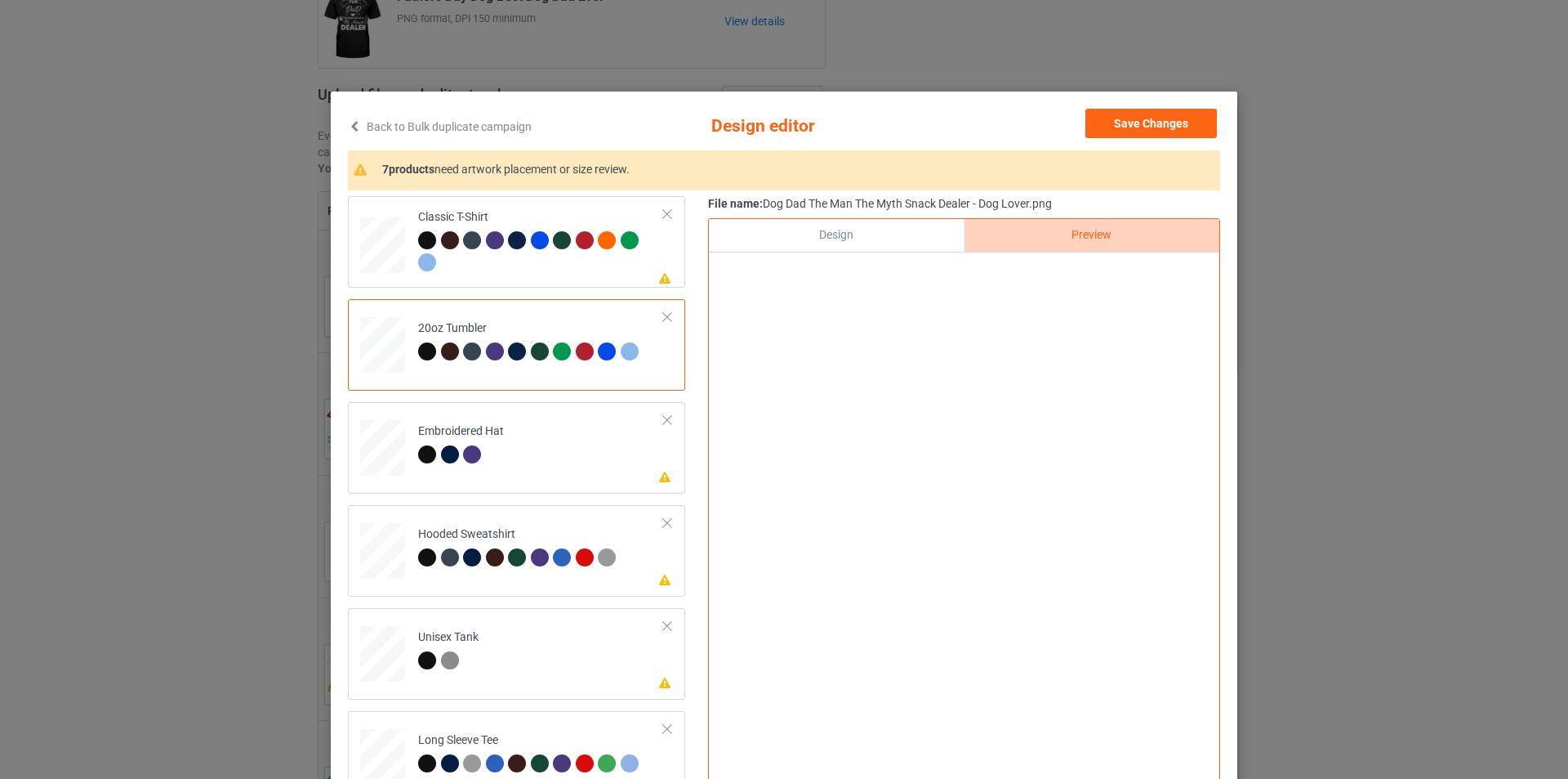
click at [918, 235] on div "Design" at bounding box center [836, 235] width 255 height 33
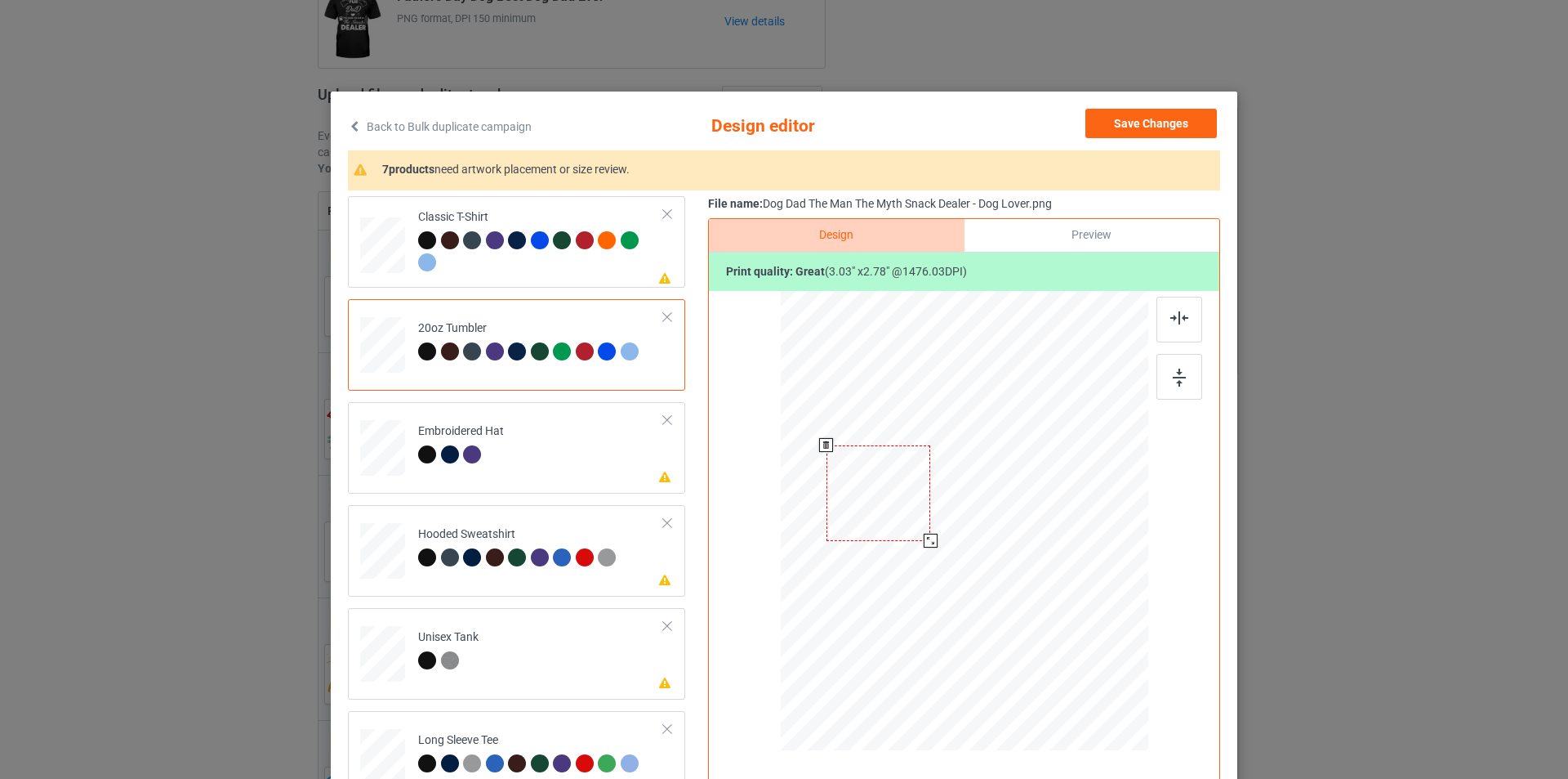
click at [887, 488] on div at bounding box center [878, 493] width 104 height 95
click at [1038, 238] on div "Preview" at bounding box center [1092, 235] width 255 height 33
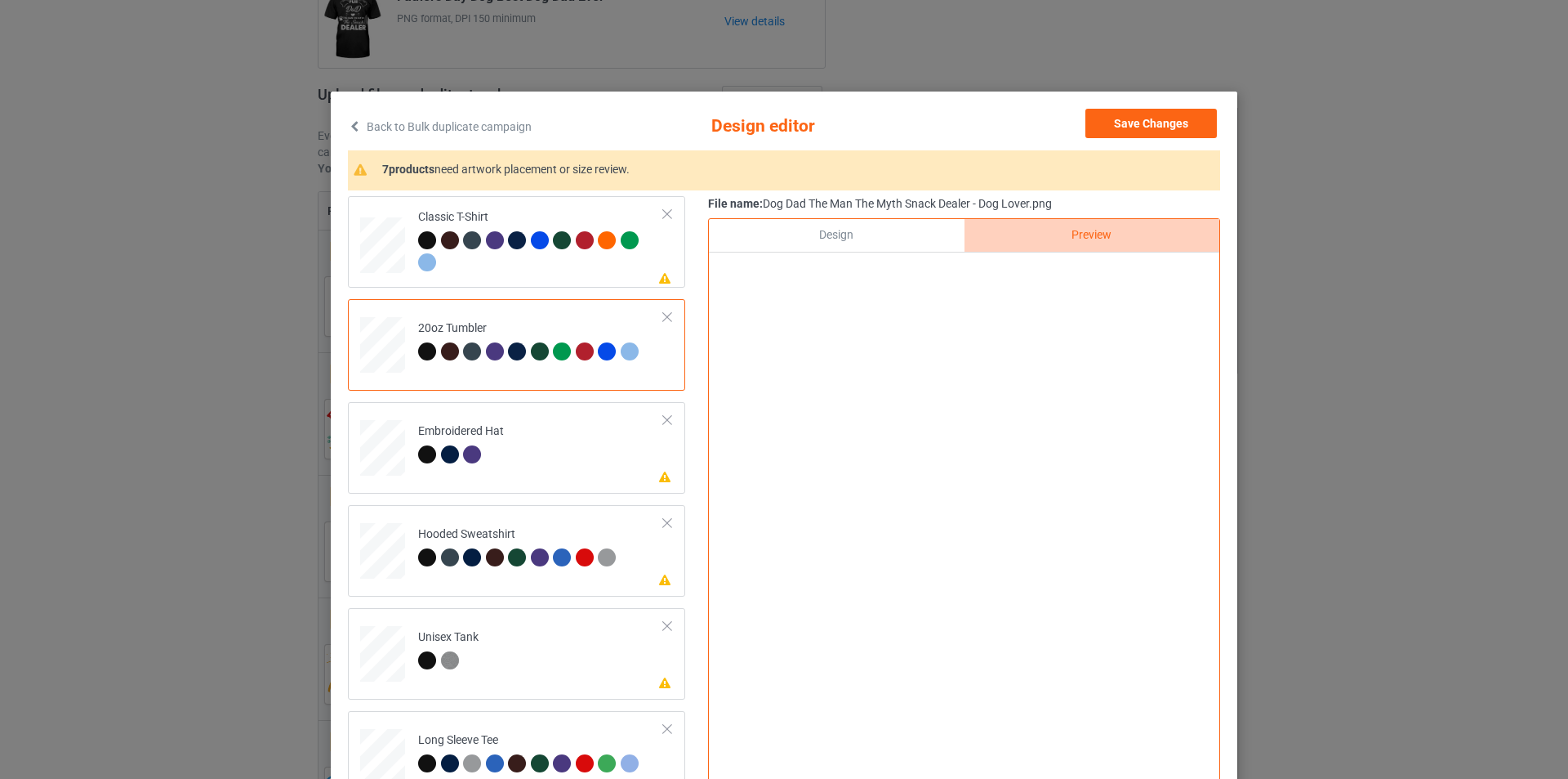
click at [884, 235] on div "Design" at bounding box center [836, 235] width 255 height 33
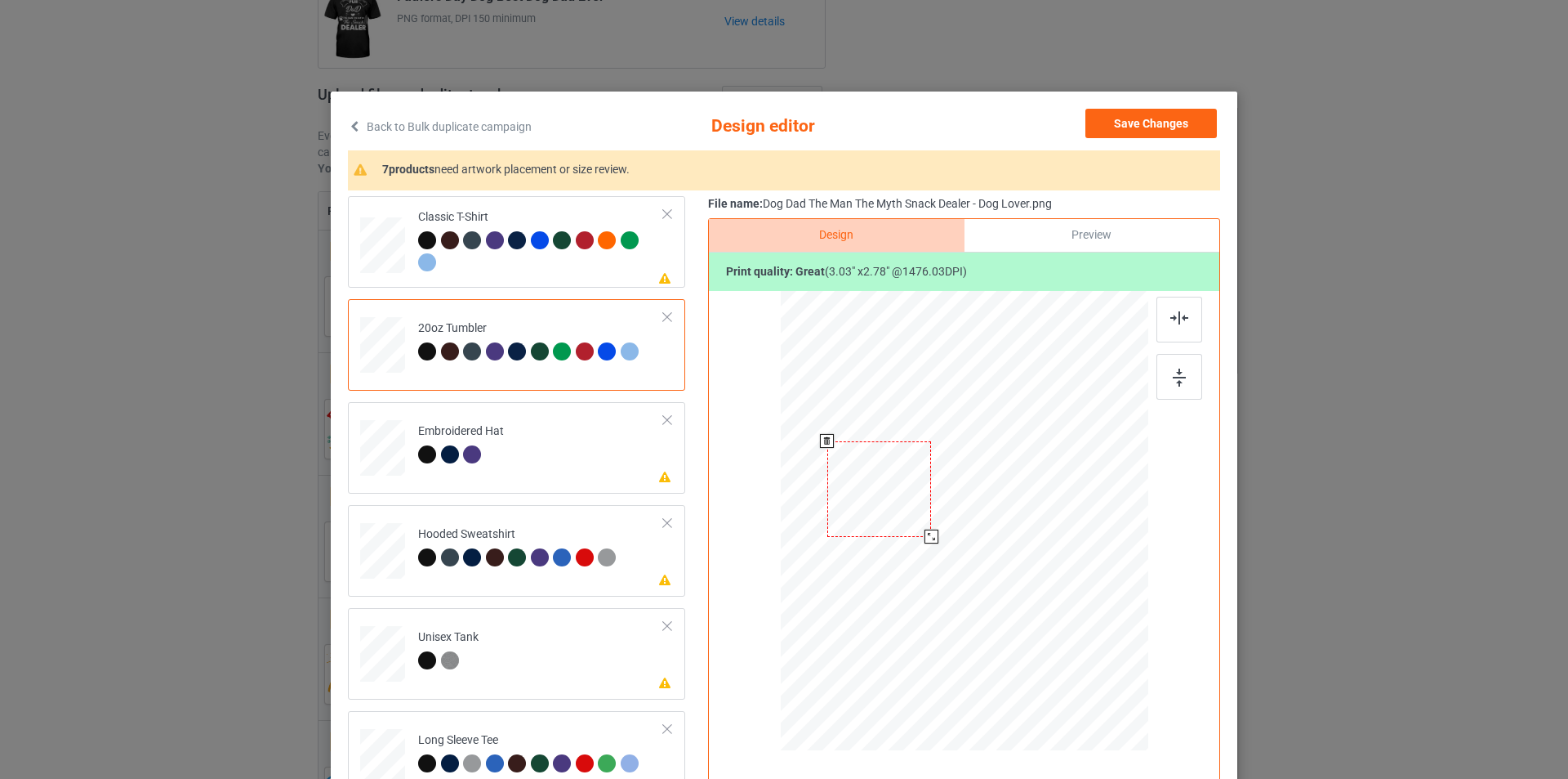
click at [882, 482] on div at bounding box center [879, 489] width 104 height 95
click at [1055, 245] on div "Preview" at bounding box center [1092, 235] width 255 height 33
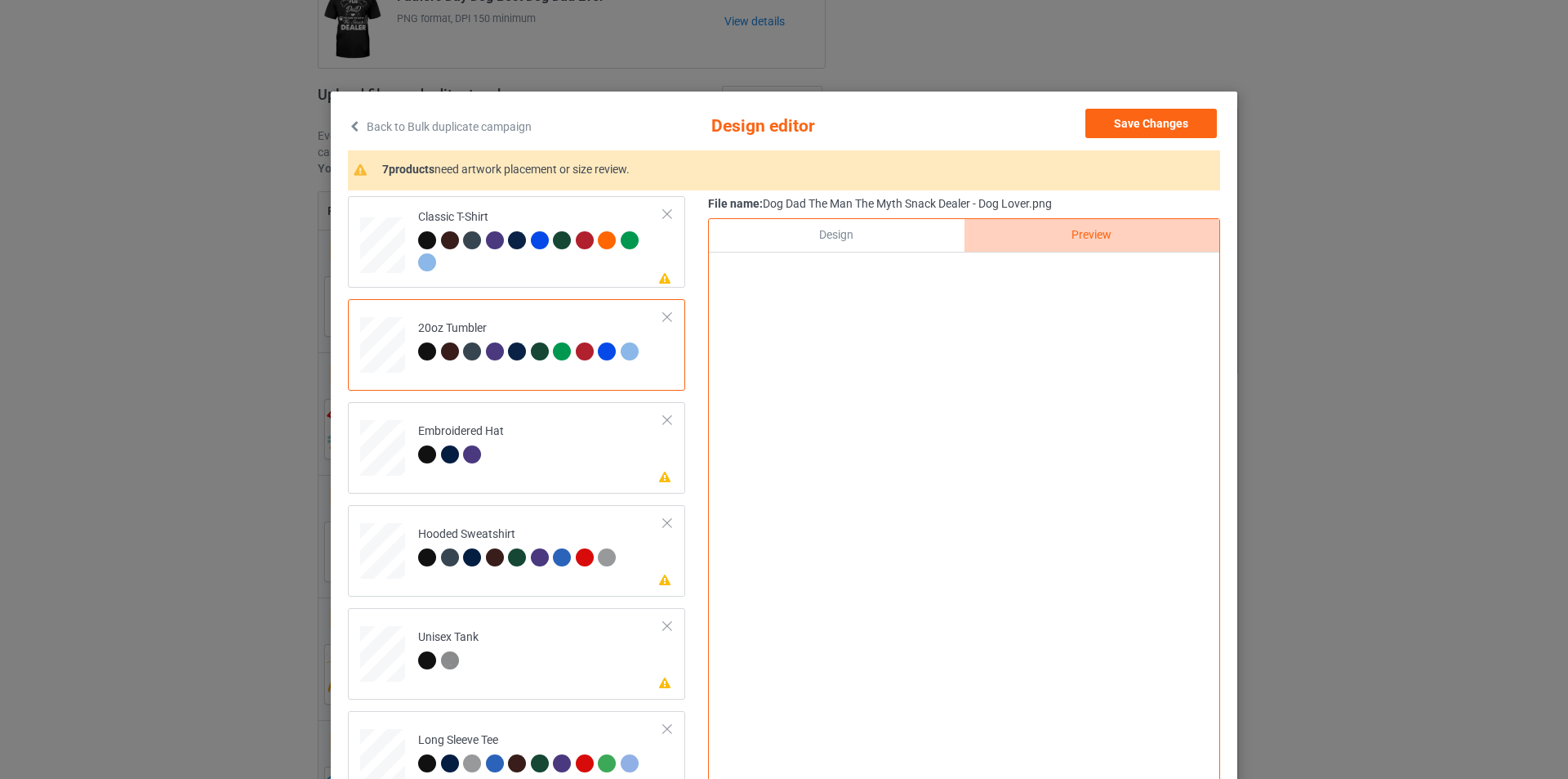
click at [909, 233] on div "Design" at bounding box center [836, 235] width 255 height 33
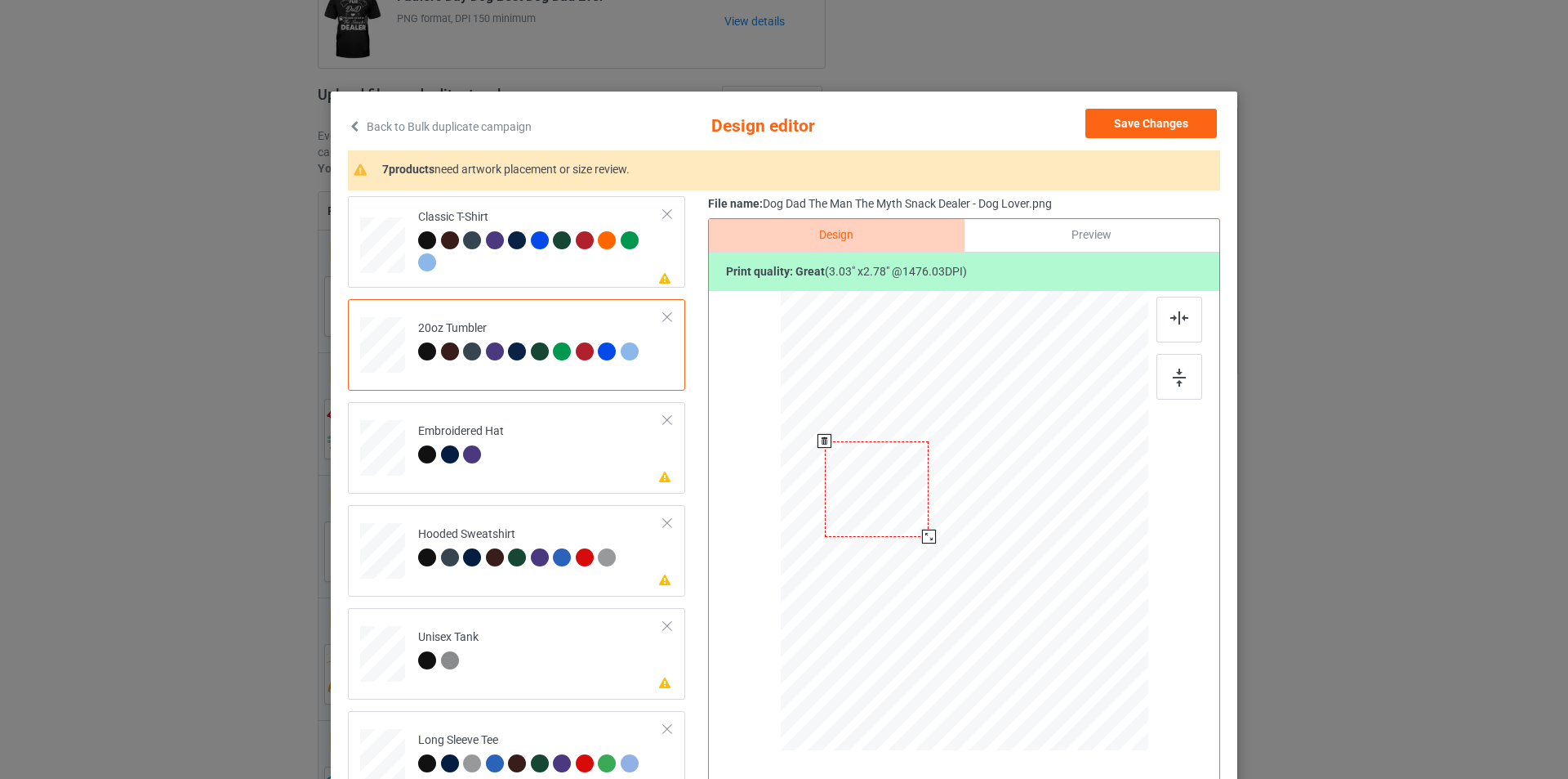
click at [878, 490] on div at bounding box center [877, 489] width 104 height 95
click at [1038, 246] on div "Preview" at bounding box center [1092, 235] width 255 height 33
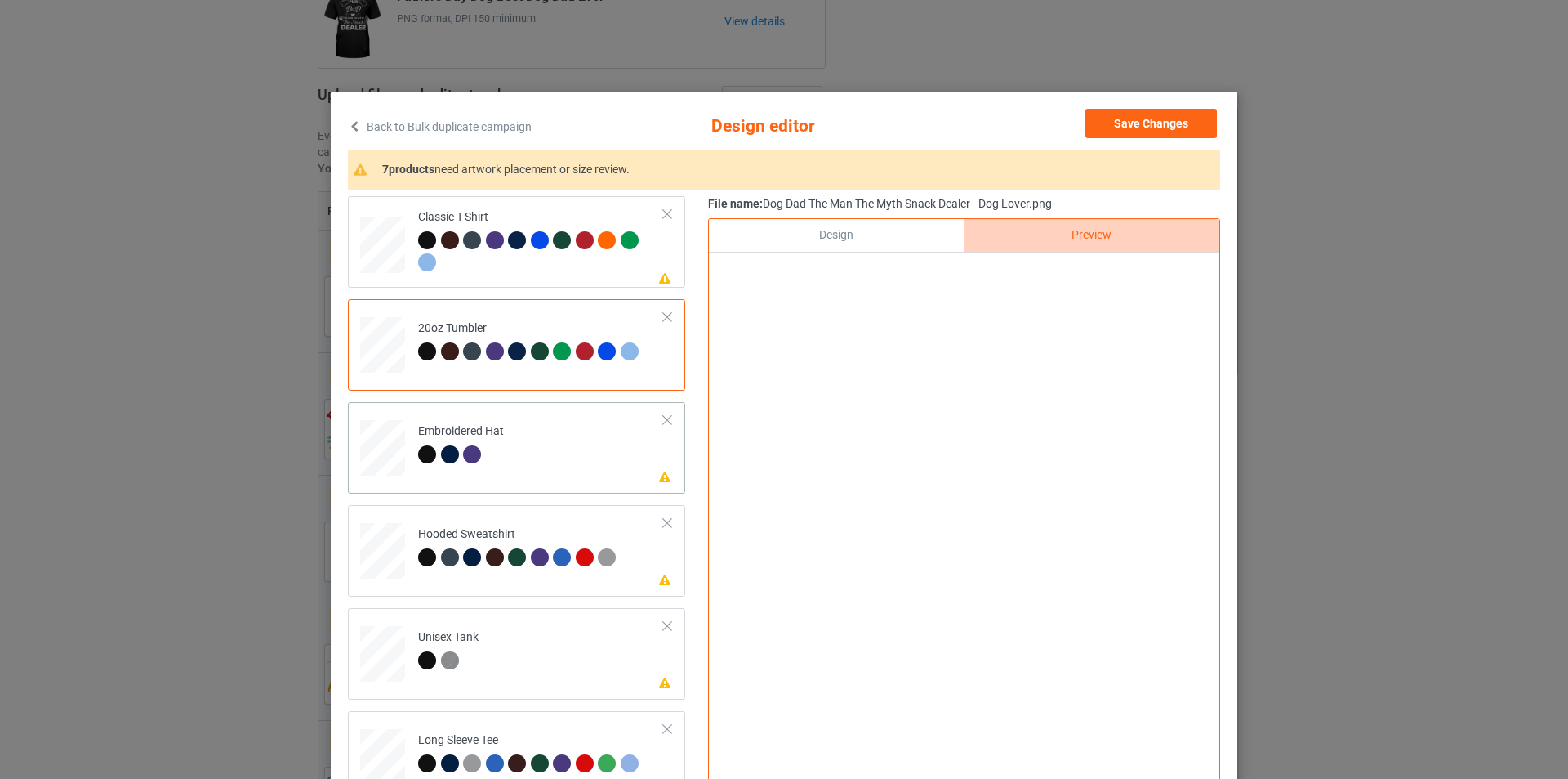
click at [515, 425] on td "Please review artwork placement Embroidered Hat" at bounding box center [541, 444] width 264 height 71
click at [965, 521] on img at bounding box center [965, 521] width 0 height 0
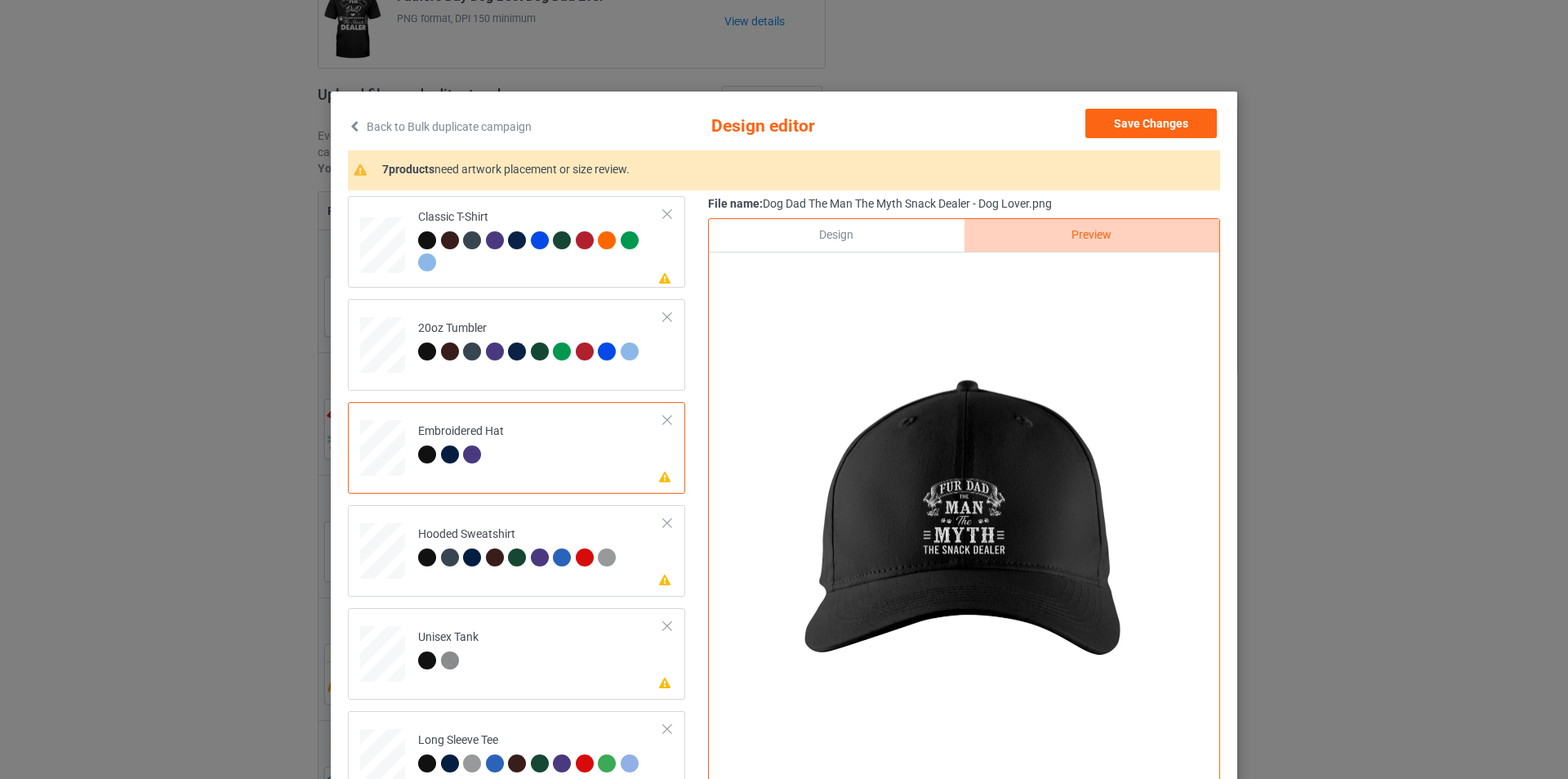
click at [884, 248] on div "Design" at bounding box center [836, 235] width 255 height 33
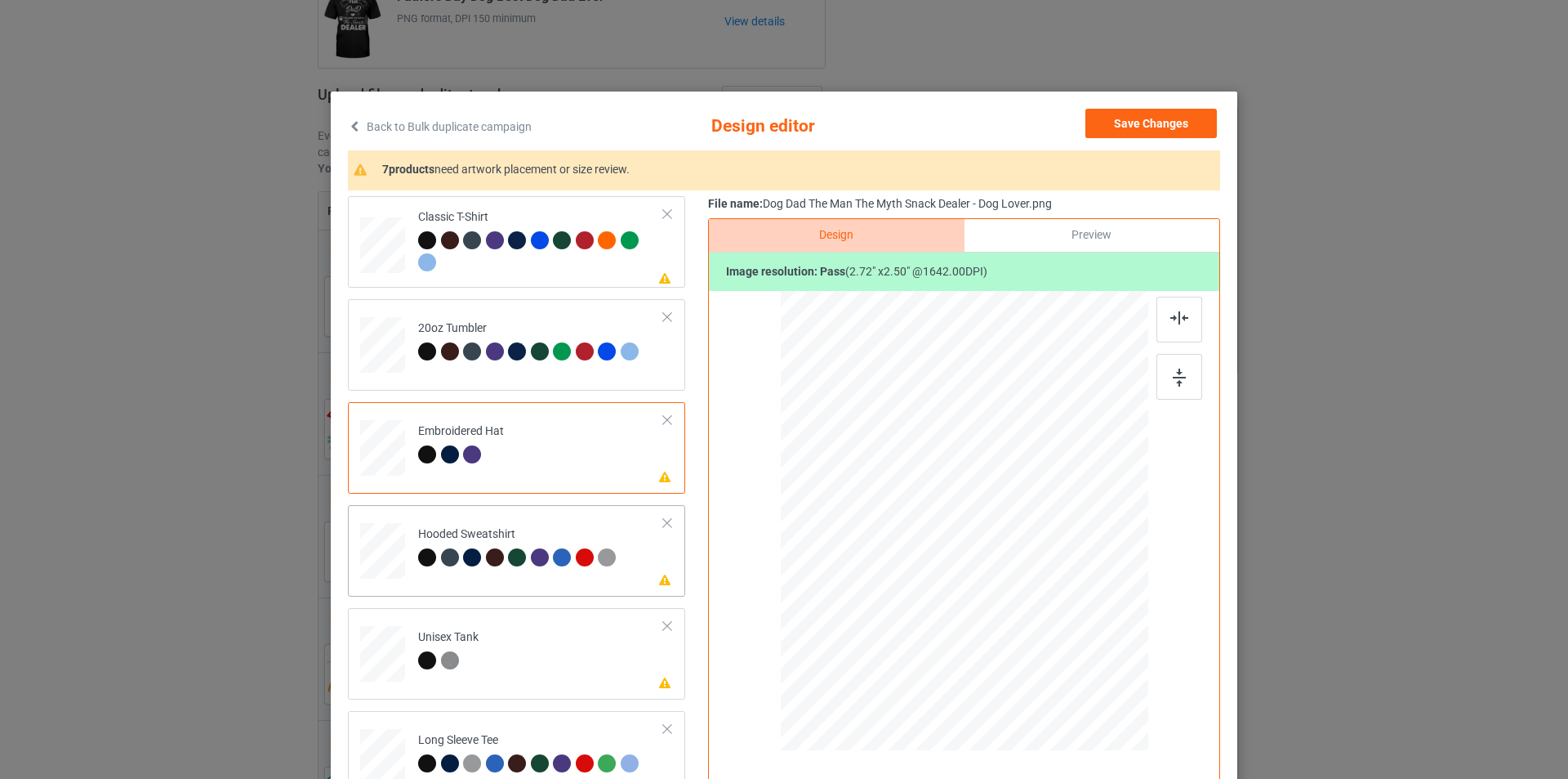
click at [490, 548] on div at bounding box center [495, 557] width 18 height 18
click at [1057, 237] on div "Preview" at bounding box center [1092, 235] width 255 height 33
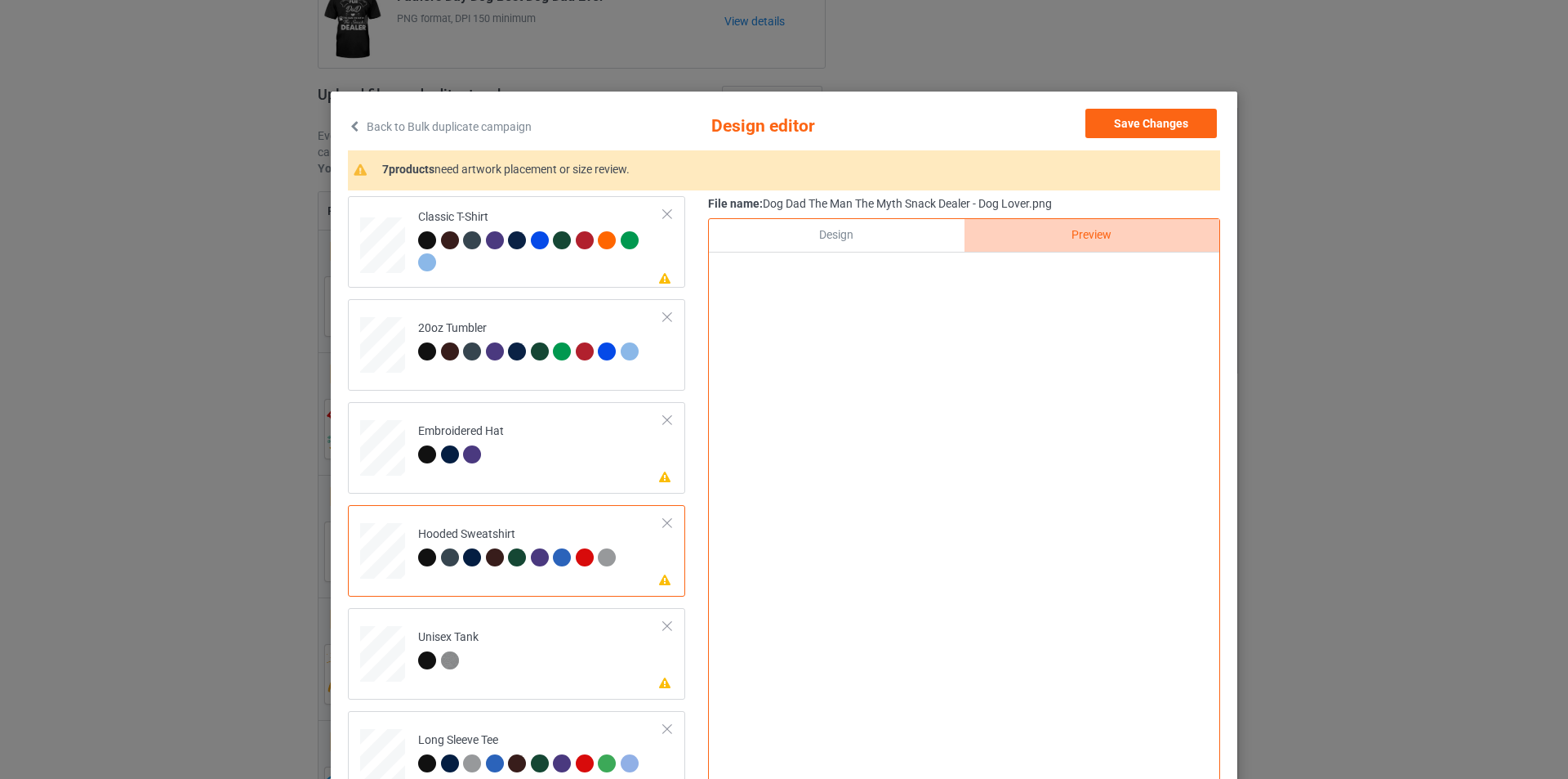
click at [921, 237] on div "Design" at bounding box center [836, 235] width 255 height 33
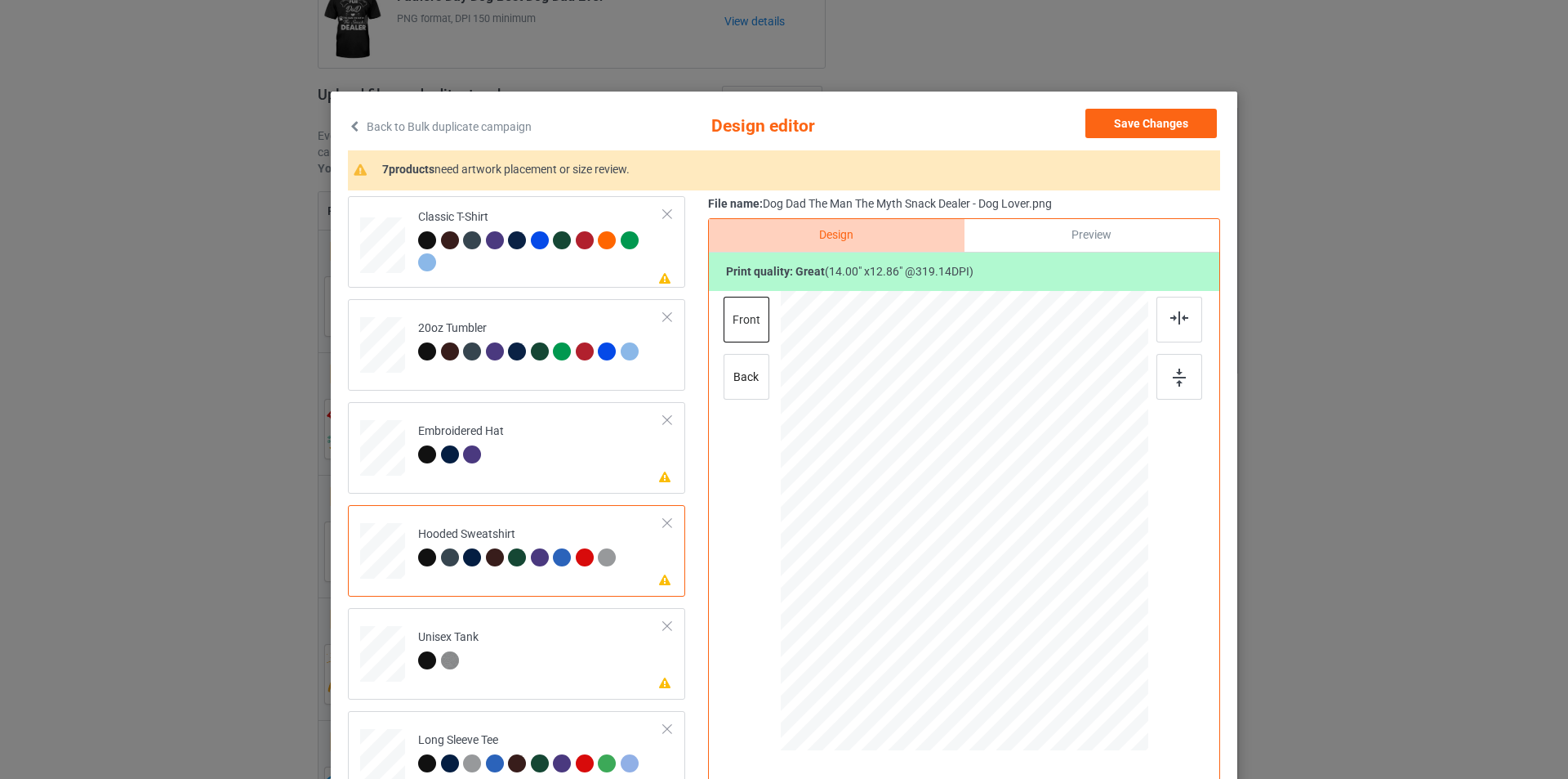
click at [602, 560] on div at bounding box center [607, 557] width 18 height 18
click at [418, 558] on div at bounding box center [427, 557] width 18 height 18
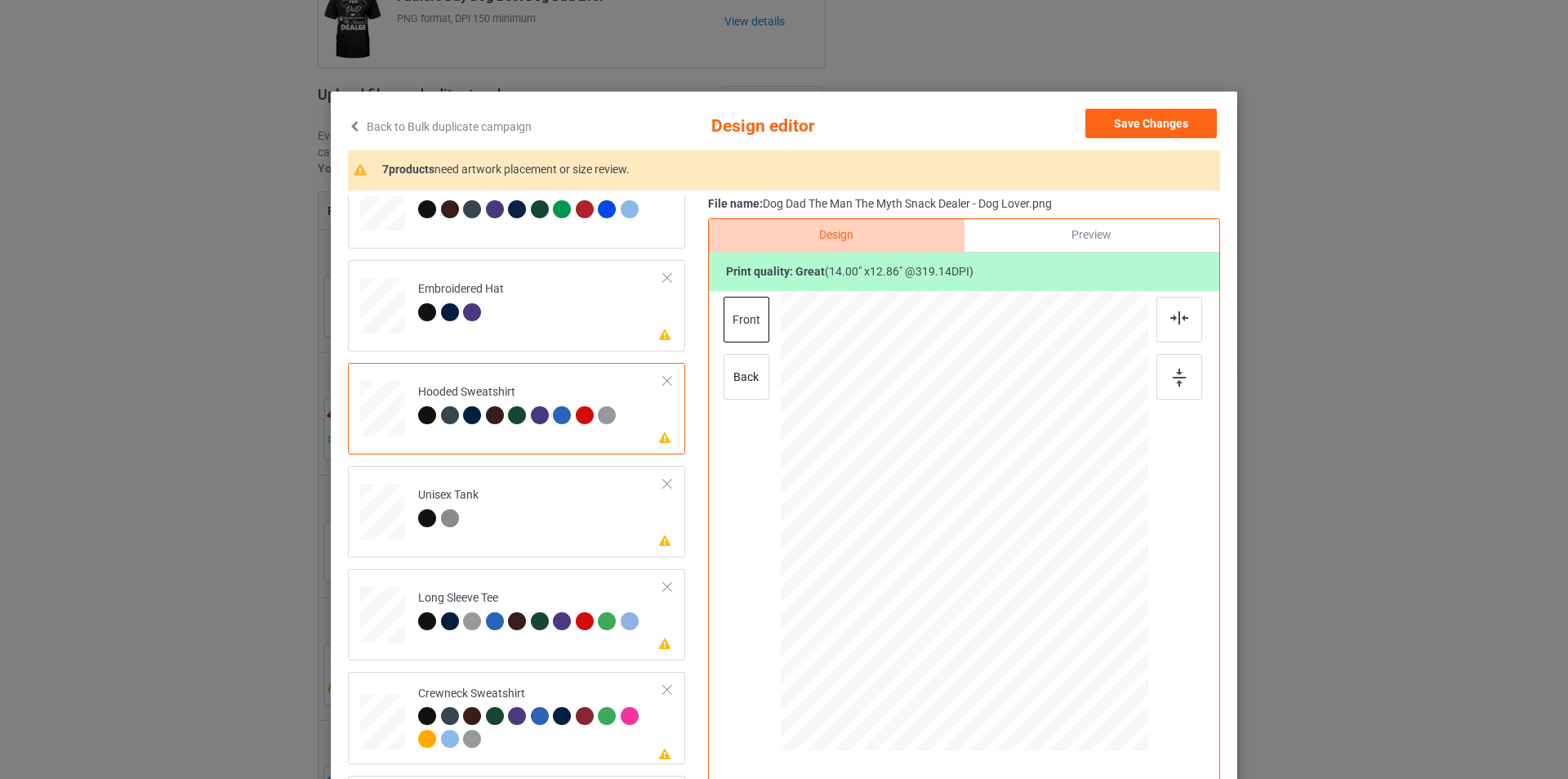
scroll to position [163, 0]
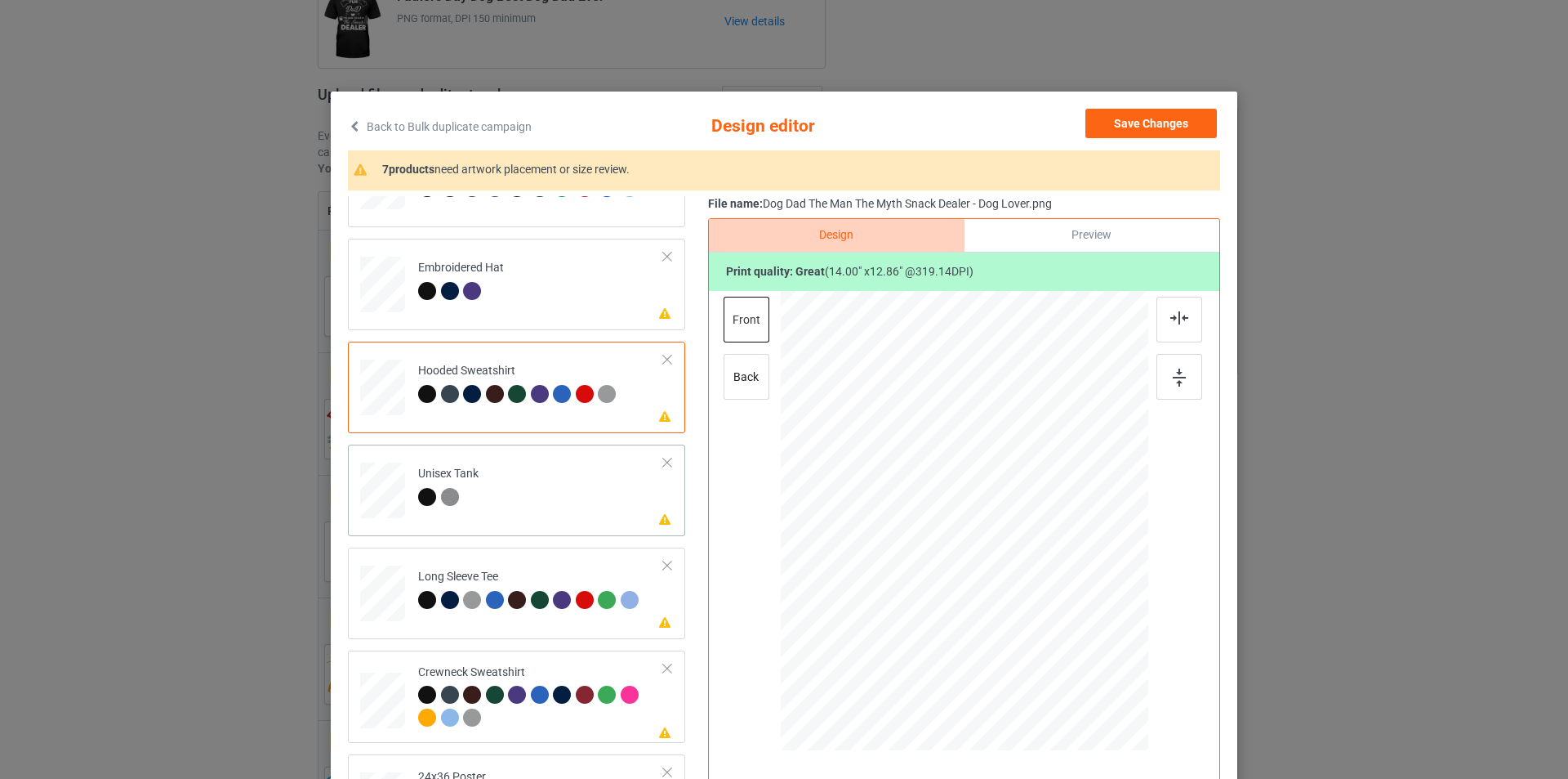
click at [518, 493] on td "Please review artwork placement Unisex Tank" at bounding box center [541, 486] width 264 height 71
click at [506, 573] on div "Long Sleeve Tee" at bounding box center [530, 588] width 225 height 39
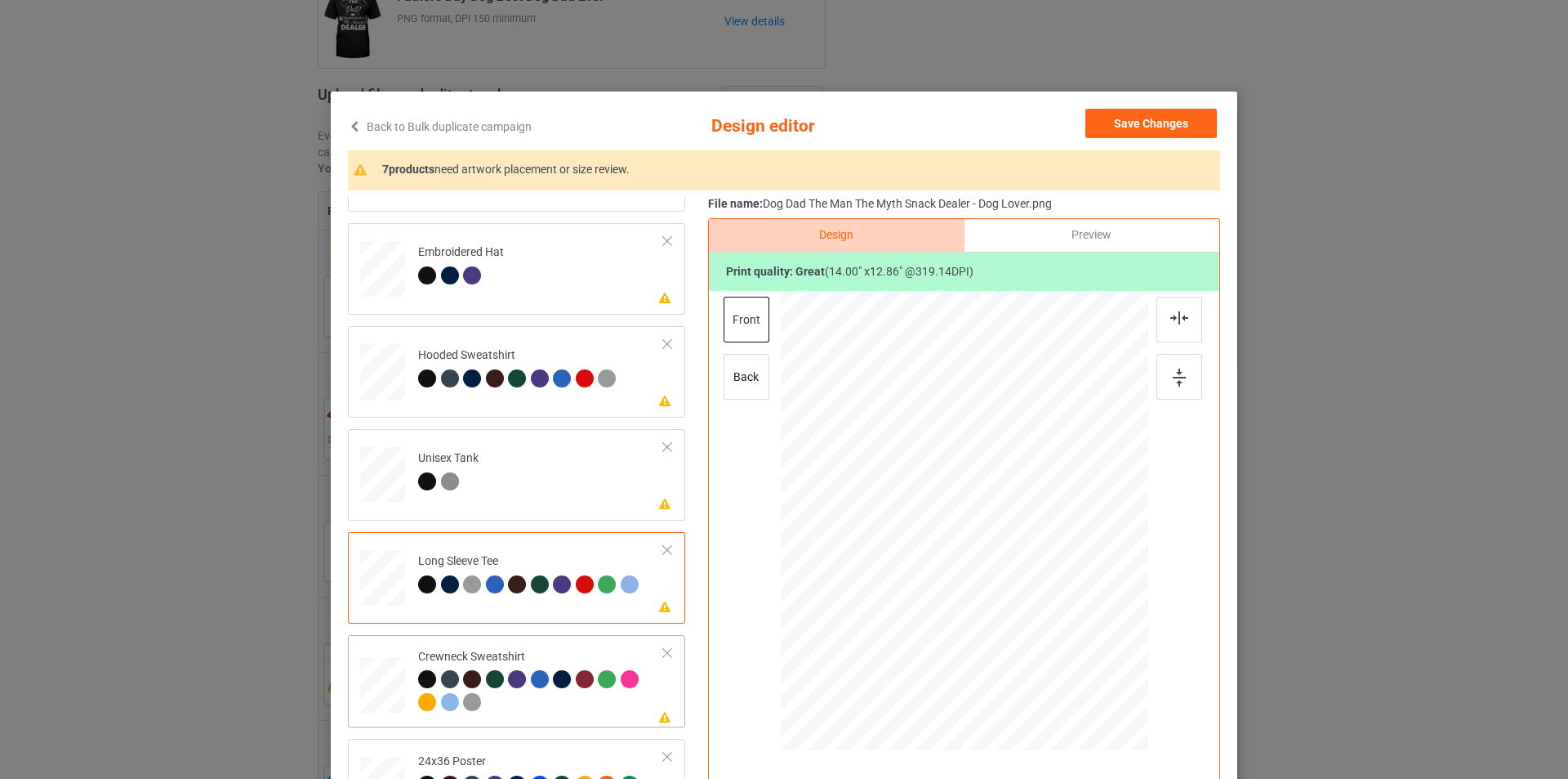
click at [516, 647] on td "Please review artwork placement Crewneck Sweatshirt" at bounding box center [541, 680] width 264 height 79
click at [1079, 236] on div "Preview" at bounding box center [1092, 235] width 255 height 33
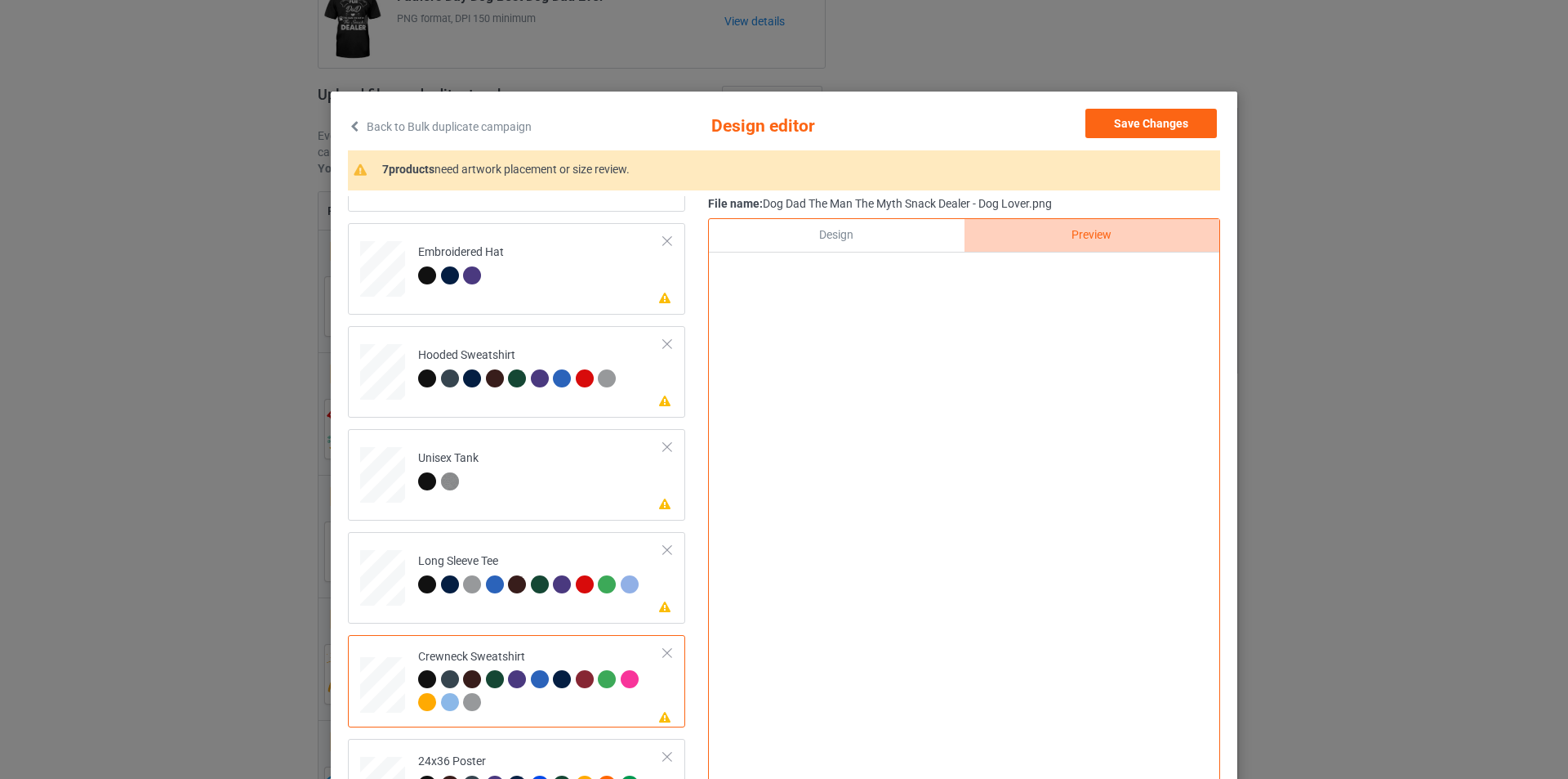
click at [885, 240] on div "Design" at bounding box center [836, 235] width 255 height 33
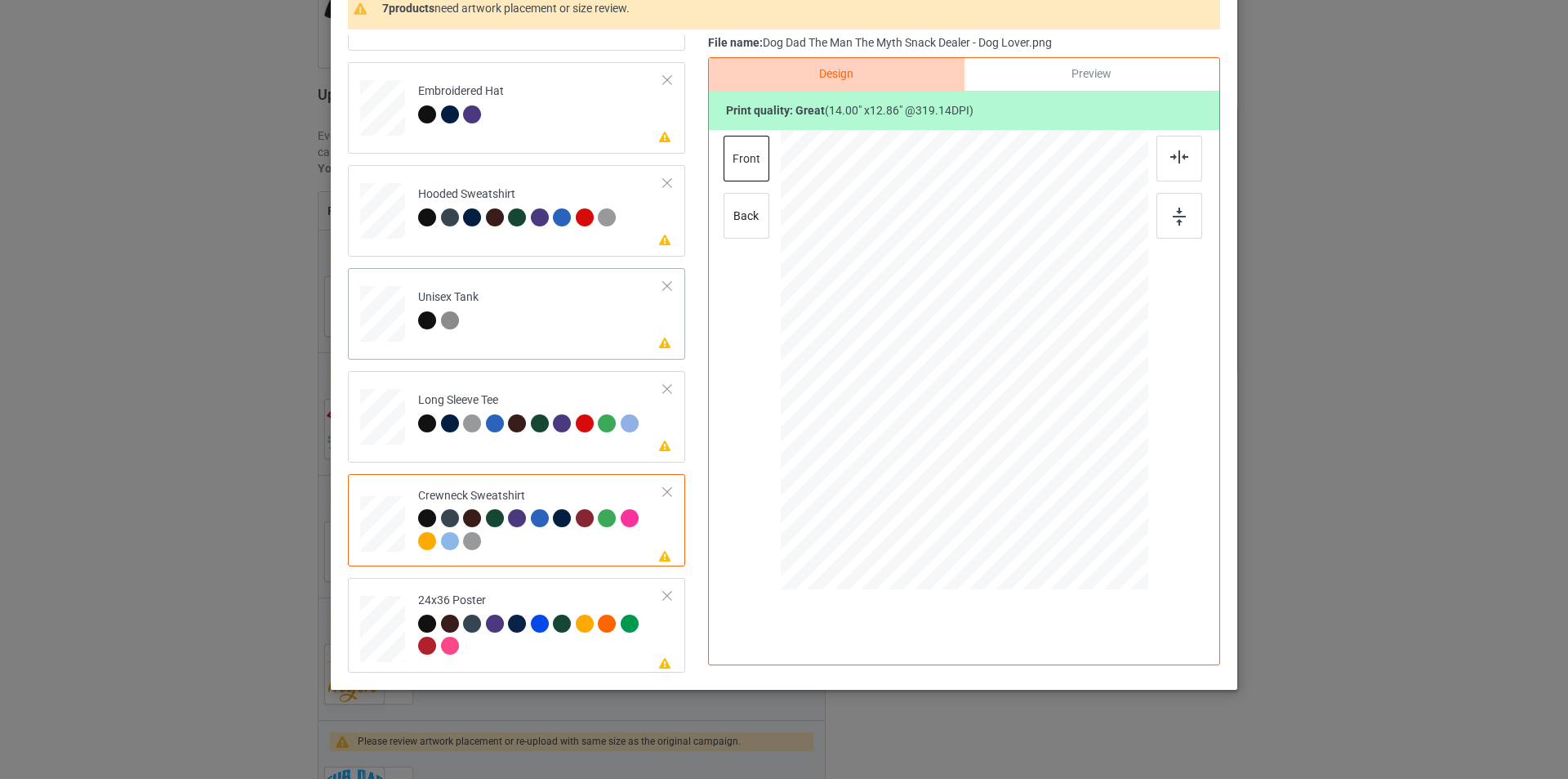
scroll to position [164, 0]
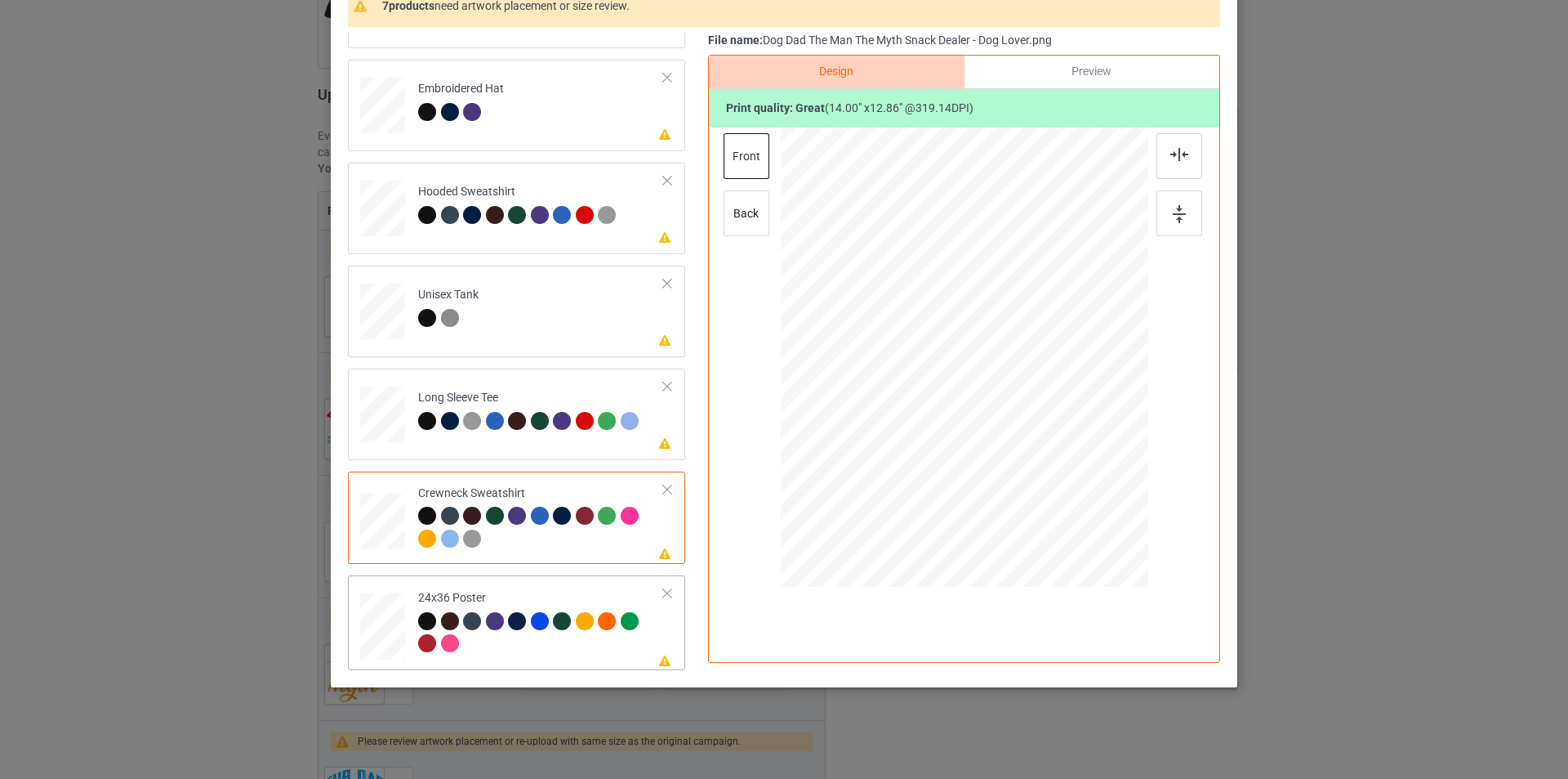
click at [511, 598] on div "24x36 Poster" at bounding box center [541, 620] width 246 height 61
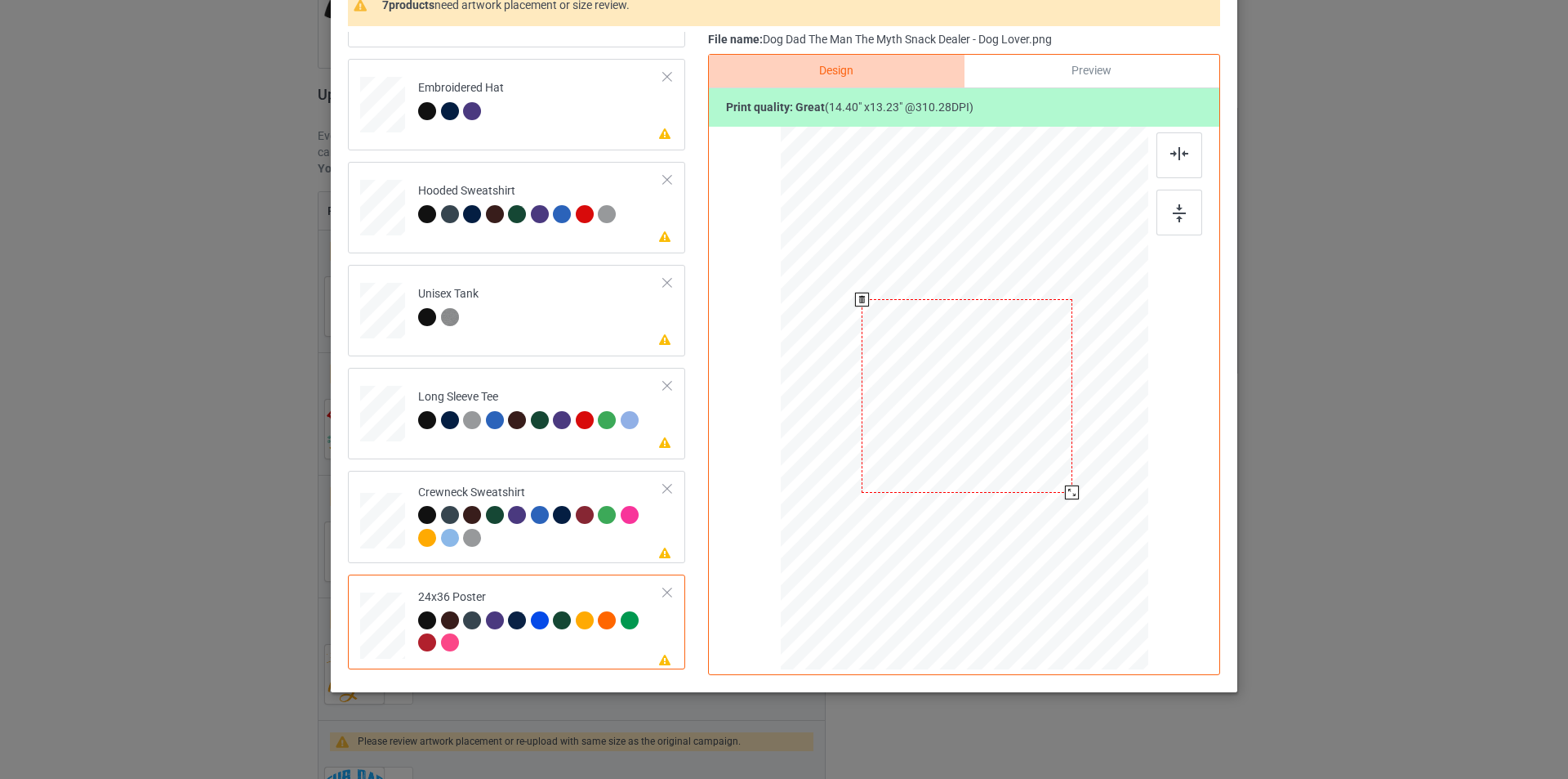
scroll to position [83, 0]
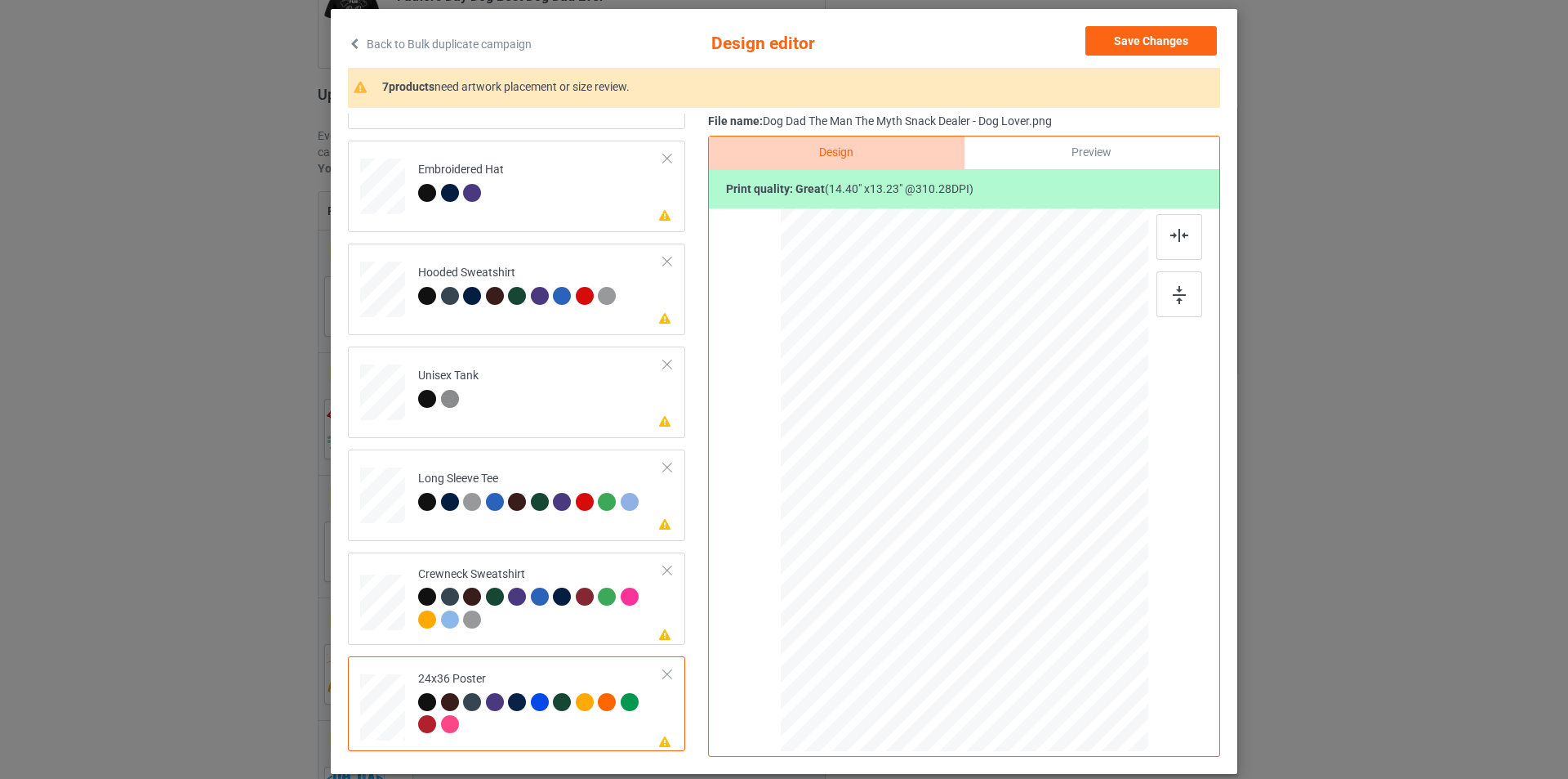
click at [1094, 152] on div "Preview" at bounding box center [1092, 153] width 255 height 33
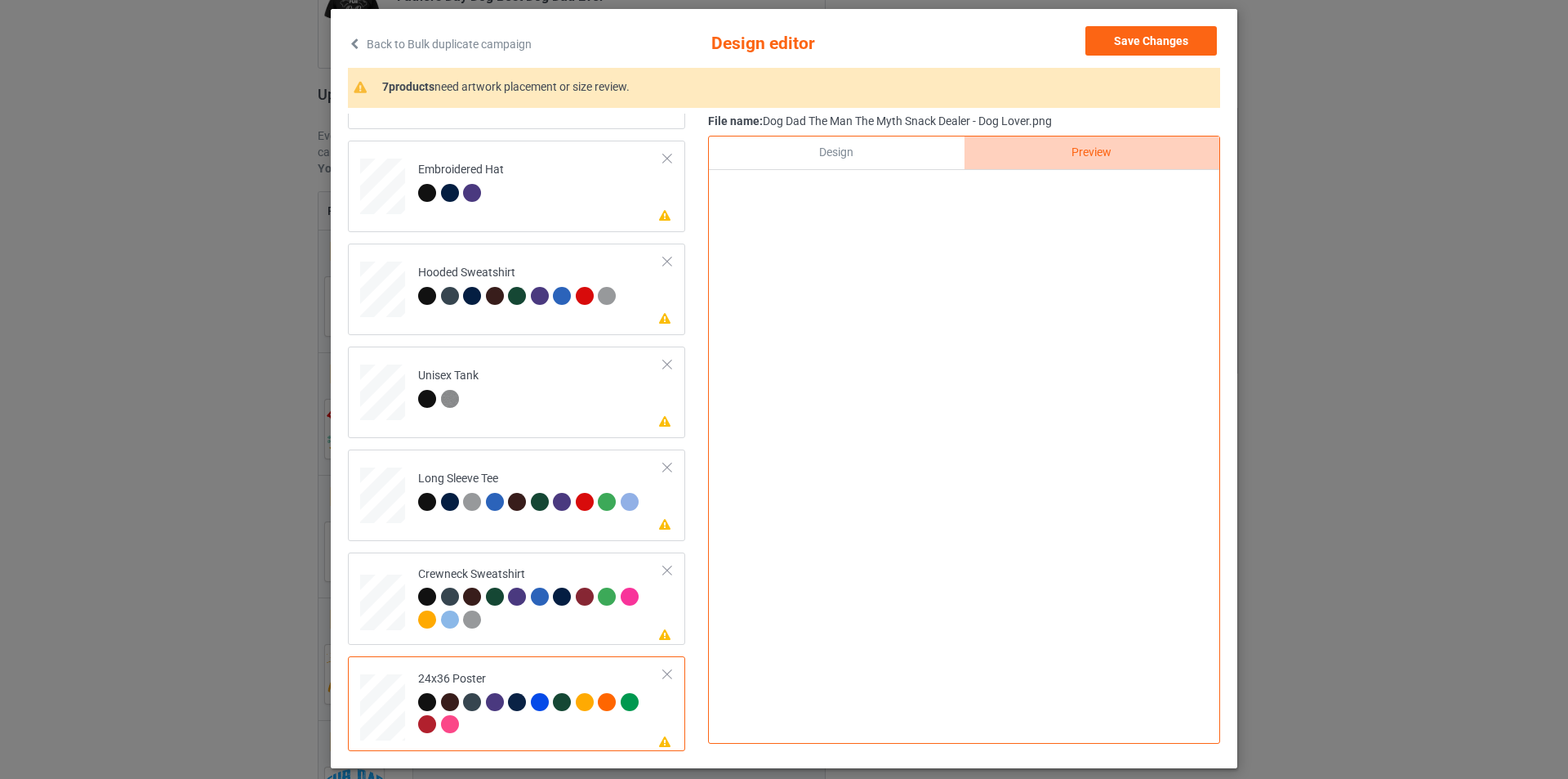
click at [872, 160] on div "Design" at bounding box center [836, 153] width 255 height 33
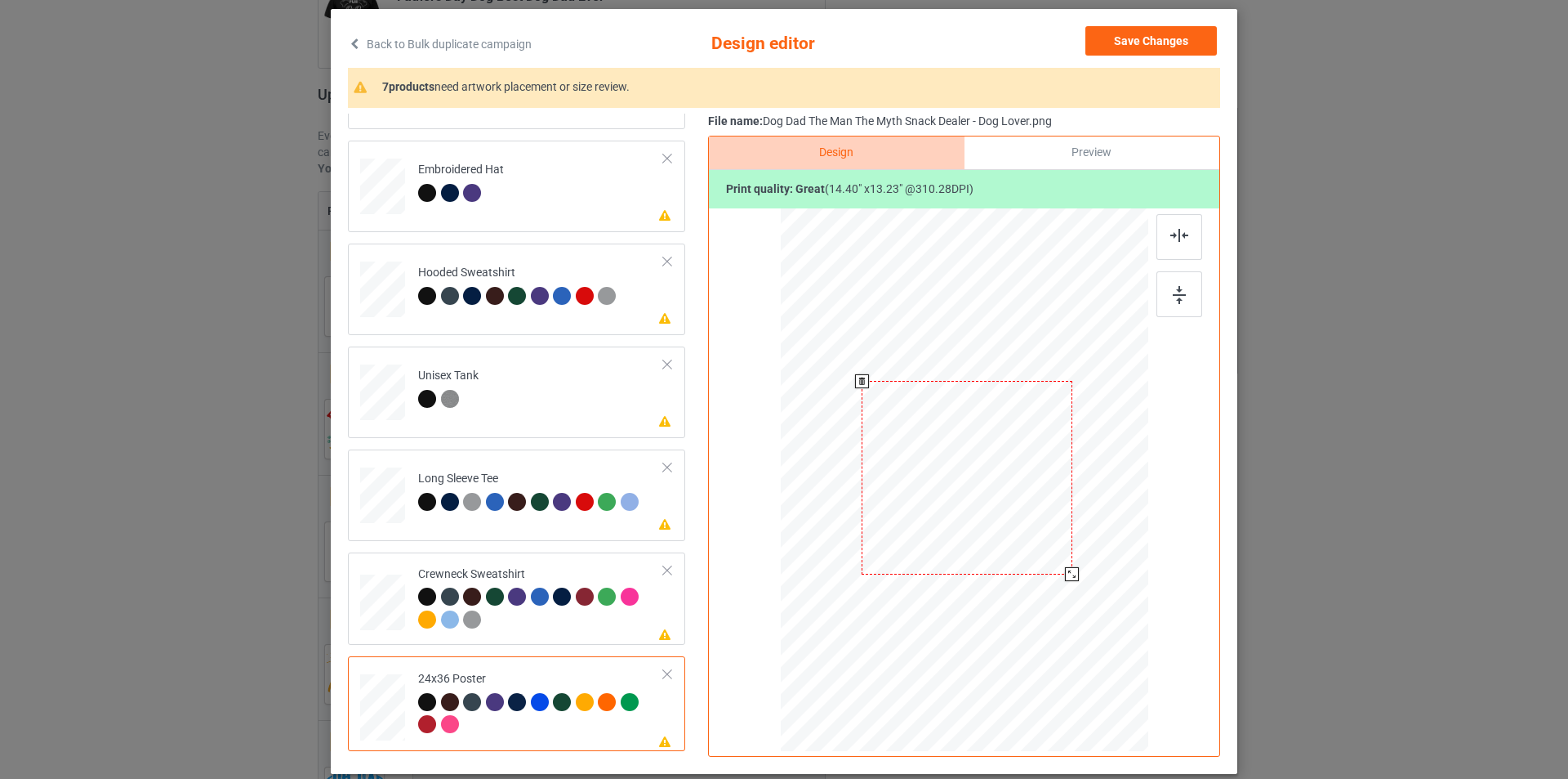
click at [952, 460] on div at bounding box center [967, 477] width 211 height 193
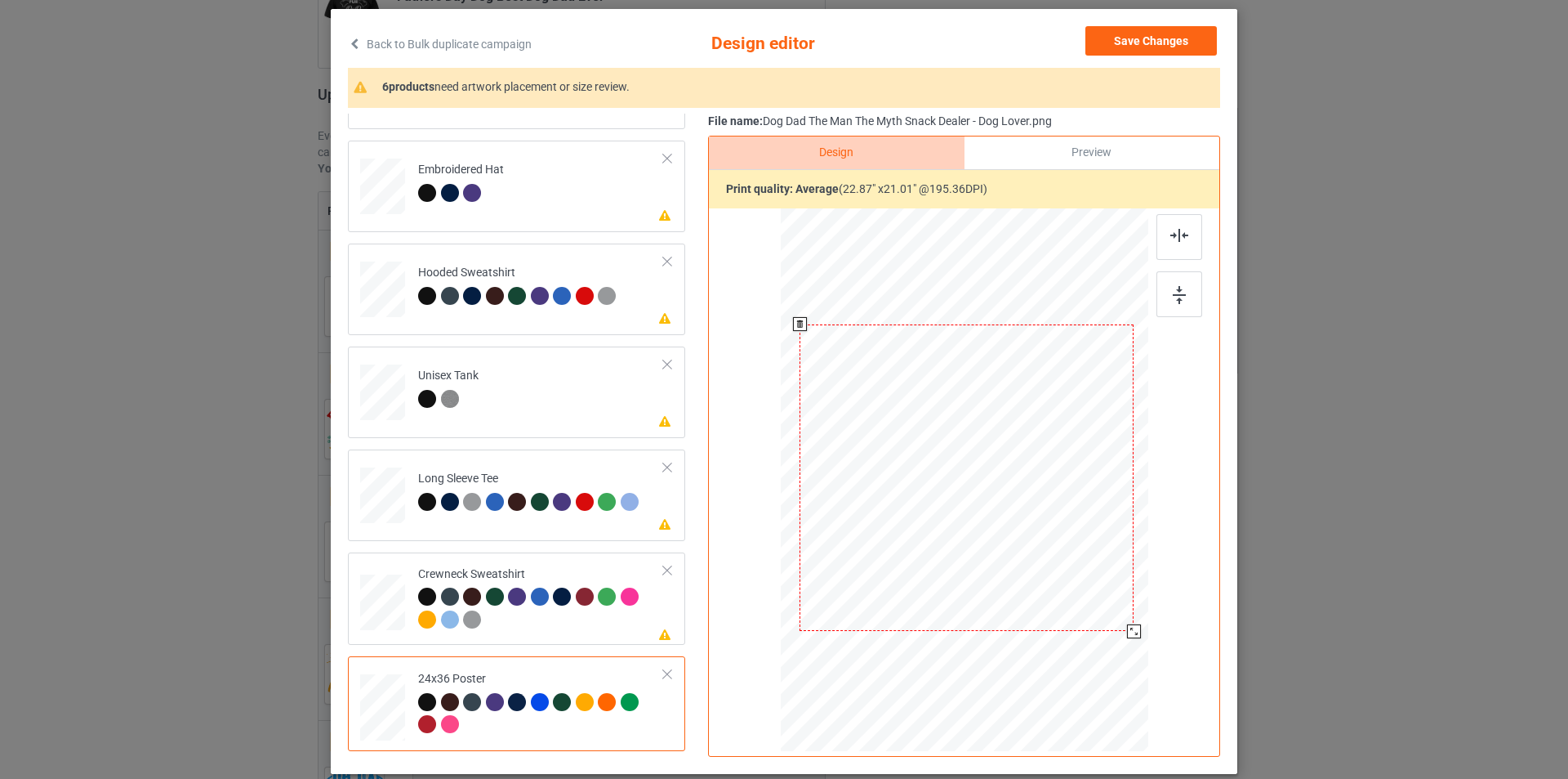
drag, startPoint x: 1070, startPoint y: 573, endPoint x: 1116, endPoint y: 648, distance: 88.0
click at [1116, 648] on div at bounding box center [966, 478] width 350 height 528
drag, startPoint x: 1045, startPoint y: 517, endPoint x: 1047, endPoint y: 499, distance: 18.1
click at [1047, 499] on div at bounding box center [967, 460] width 334 height 307
click at [1076, 157] on div "Preview" at bounding box center [1092, 153] width 255 height 33
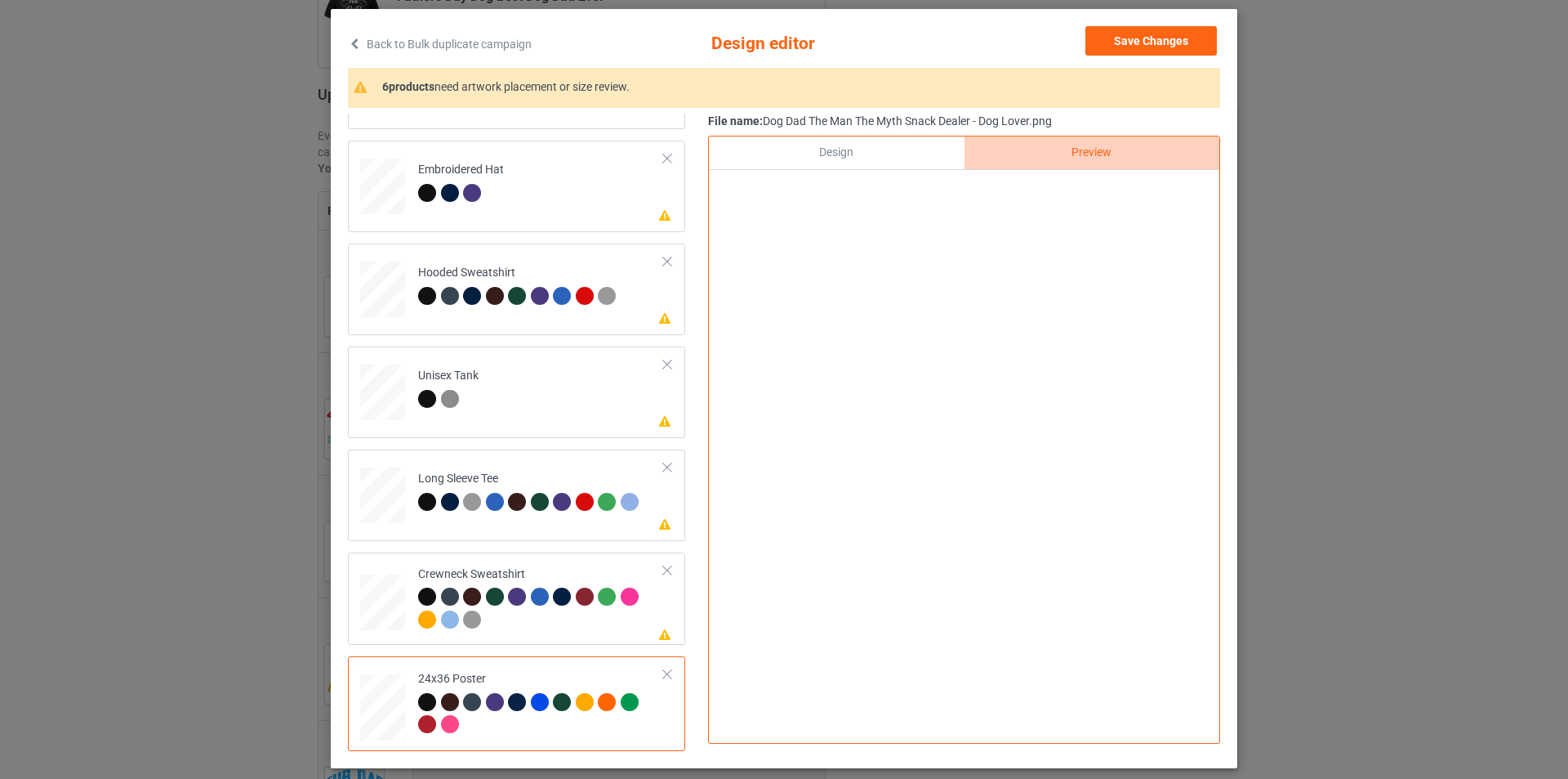
click at [930, 150] on div "Design" at bounding box center [836, 153] width 255 height 33
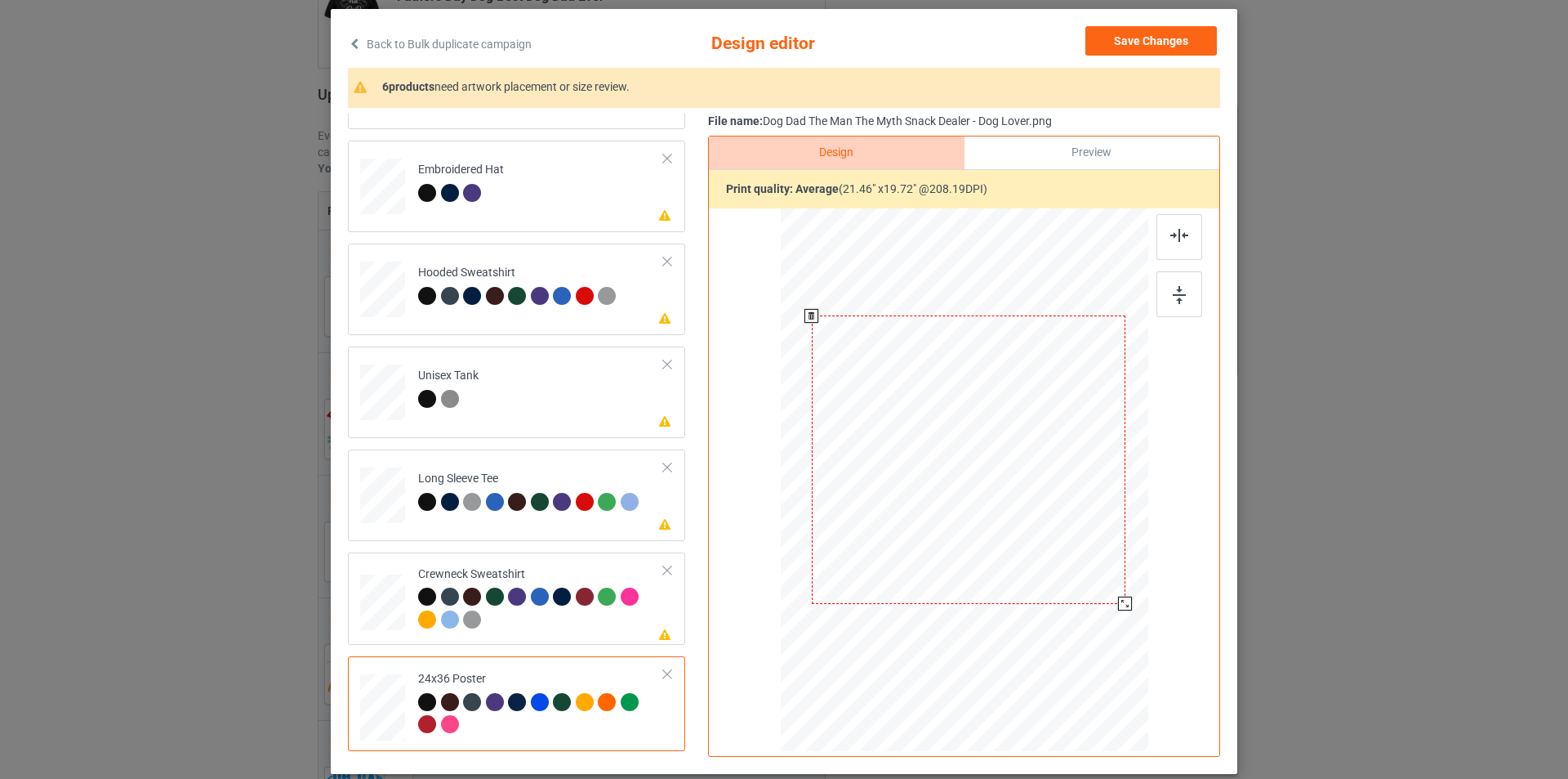
drag, startPoint x: 1128, startPoint y: 612, endPoint x: 1119, endPoint y: 602, distance: 13.5
click at [1119, 602] on div at bounding box center [1125, 603] width 14 height 14
click at [1097, 150] on div "Preview" at bounding box center [1092, 153] width 255 height 33
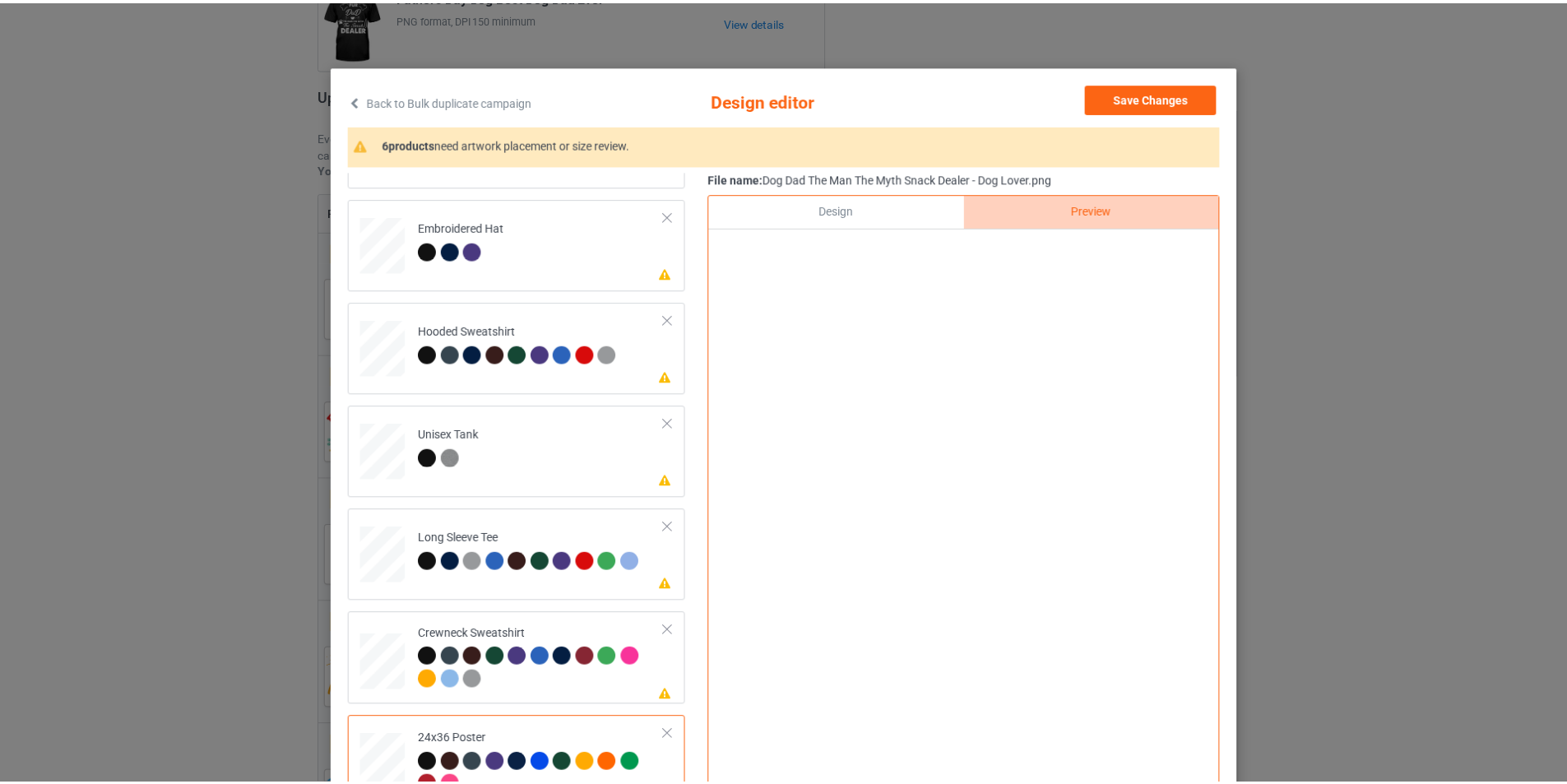
scroll to position [0, 0]
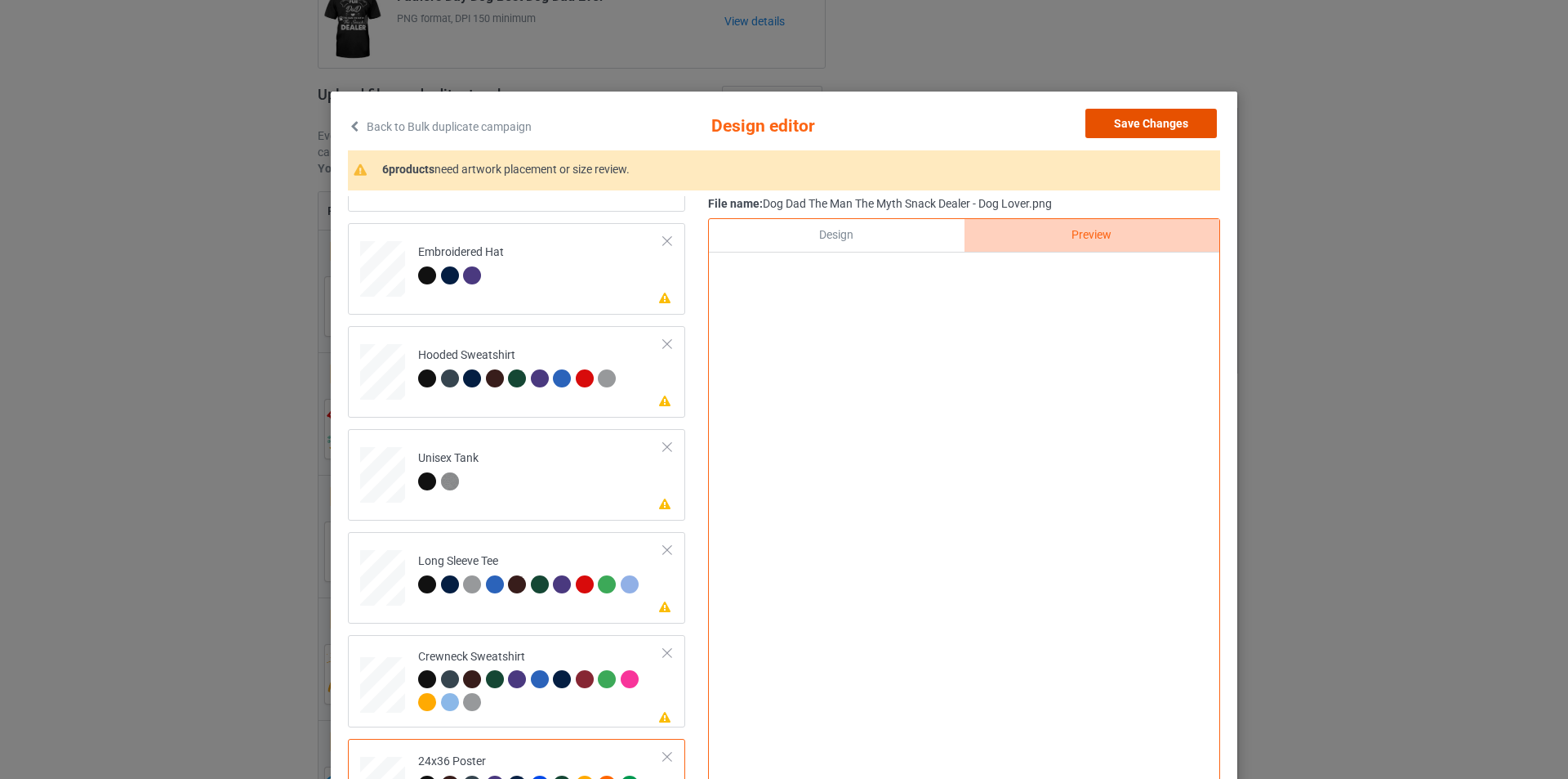
click at [1135, 127] on button "Save Changes" at bounding box center [1151, 123] width 131 height 29
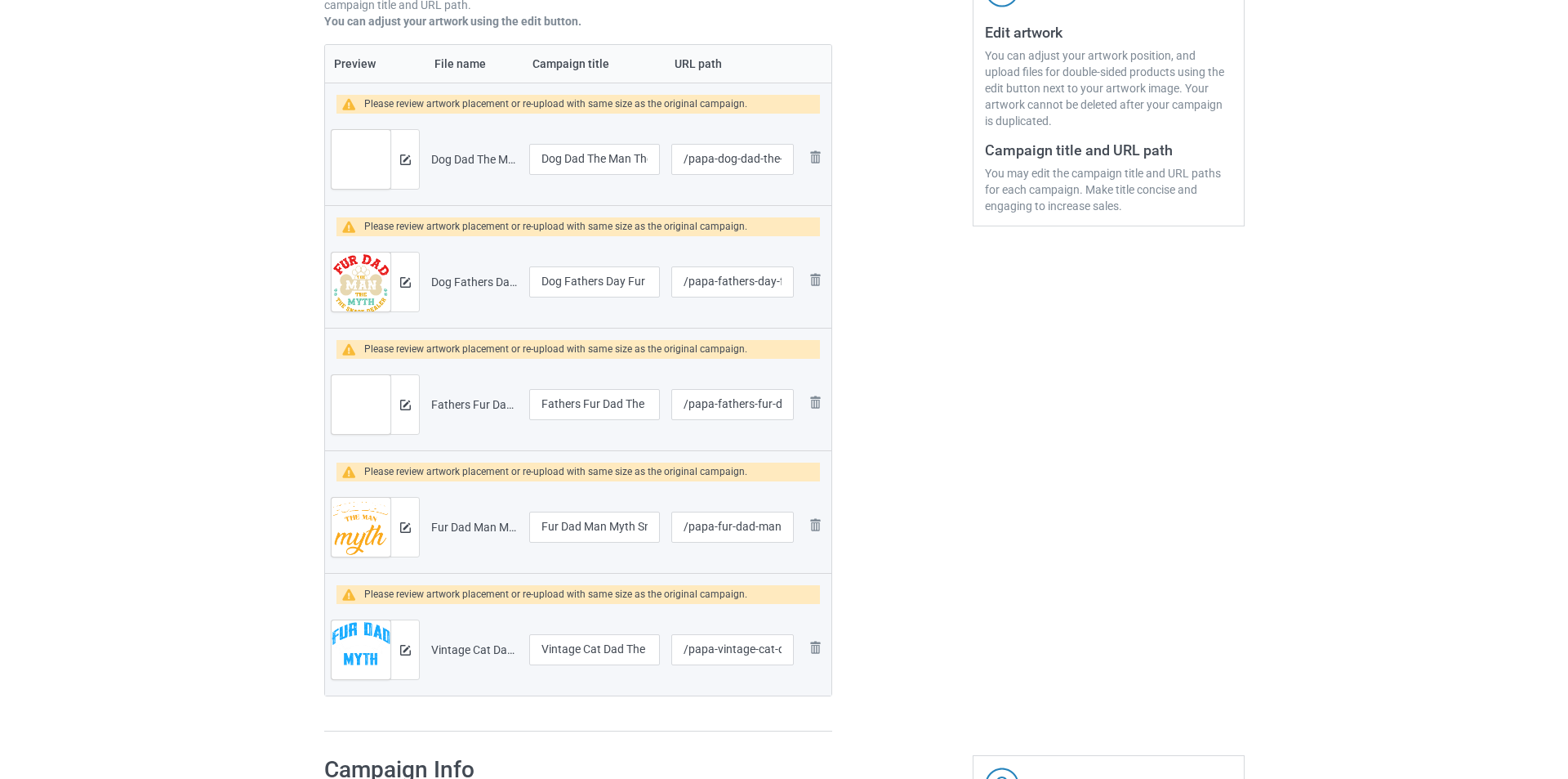
scroll to position [353, 0]
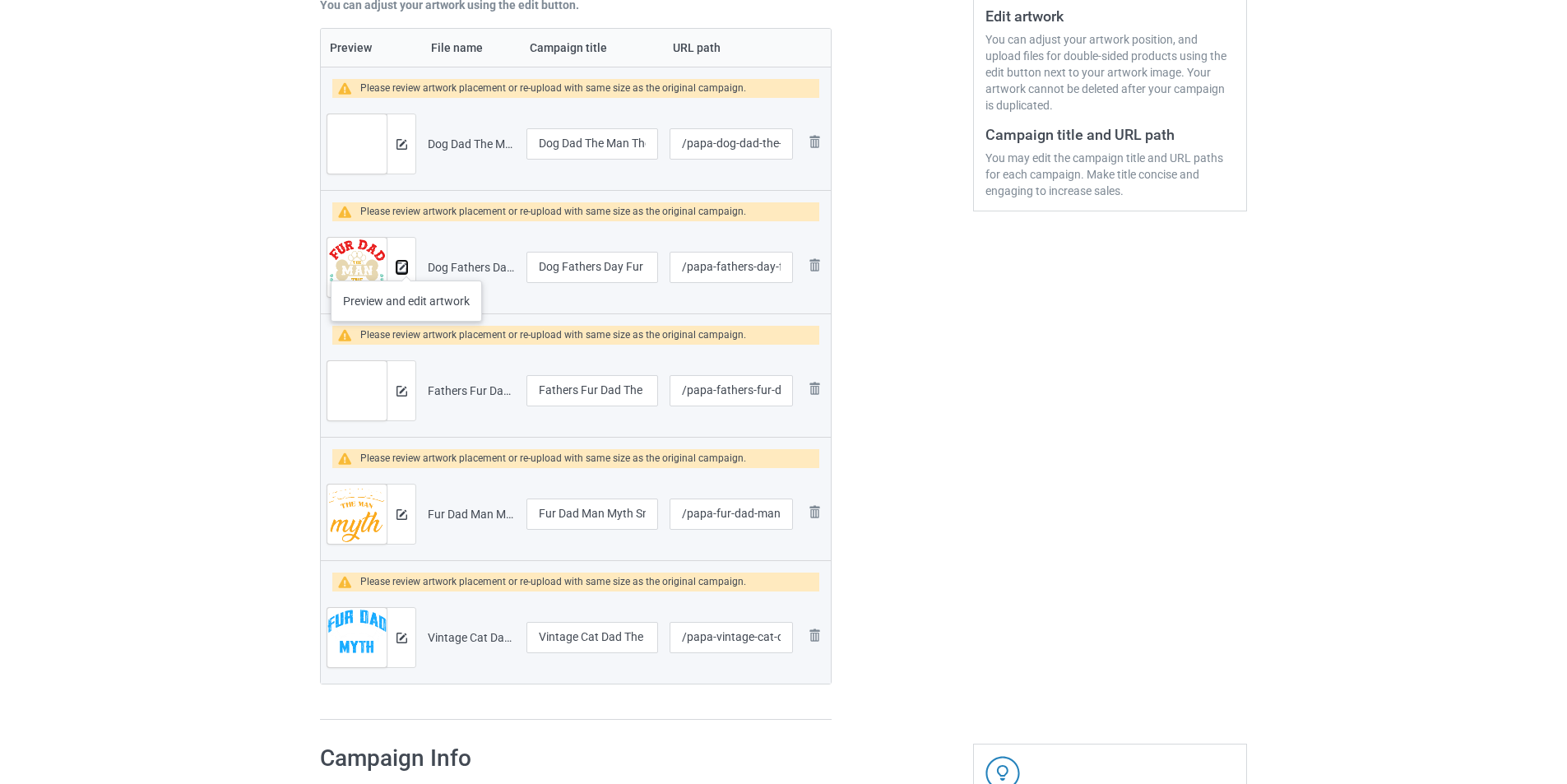
click at [406, 264] on img at bounding box center [402, 267] width 11 height 11
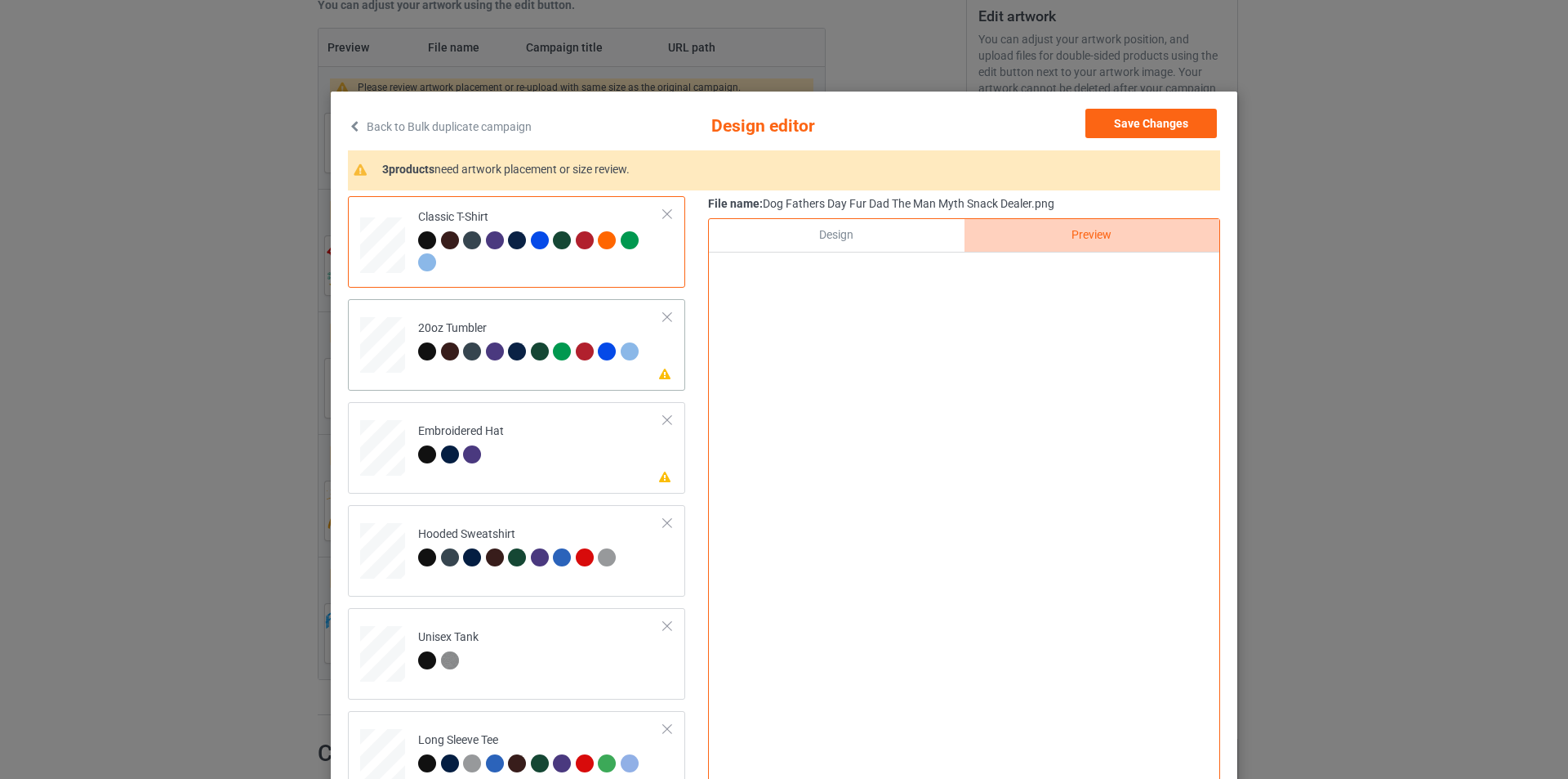
click at [508, 362] on div at bounding box center [519, 354] width 23 height 23
click at [418, 353] on div at bounding box center [427, 351] width 18 height 18
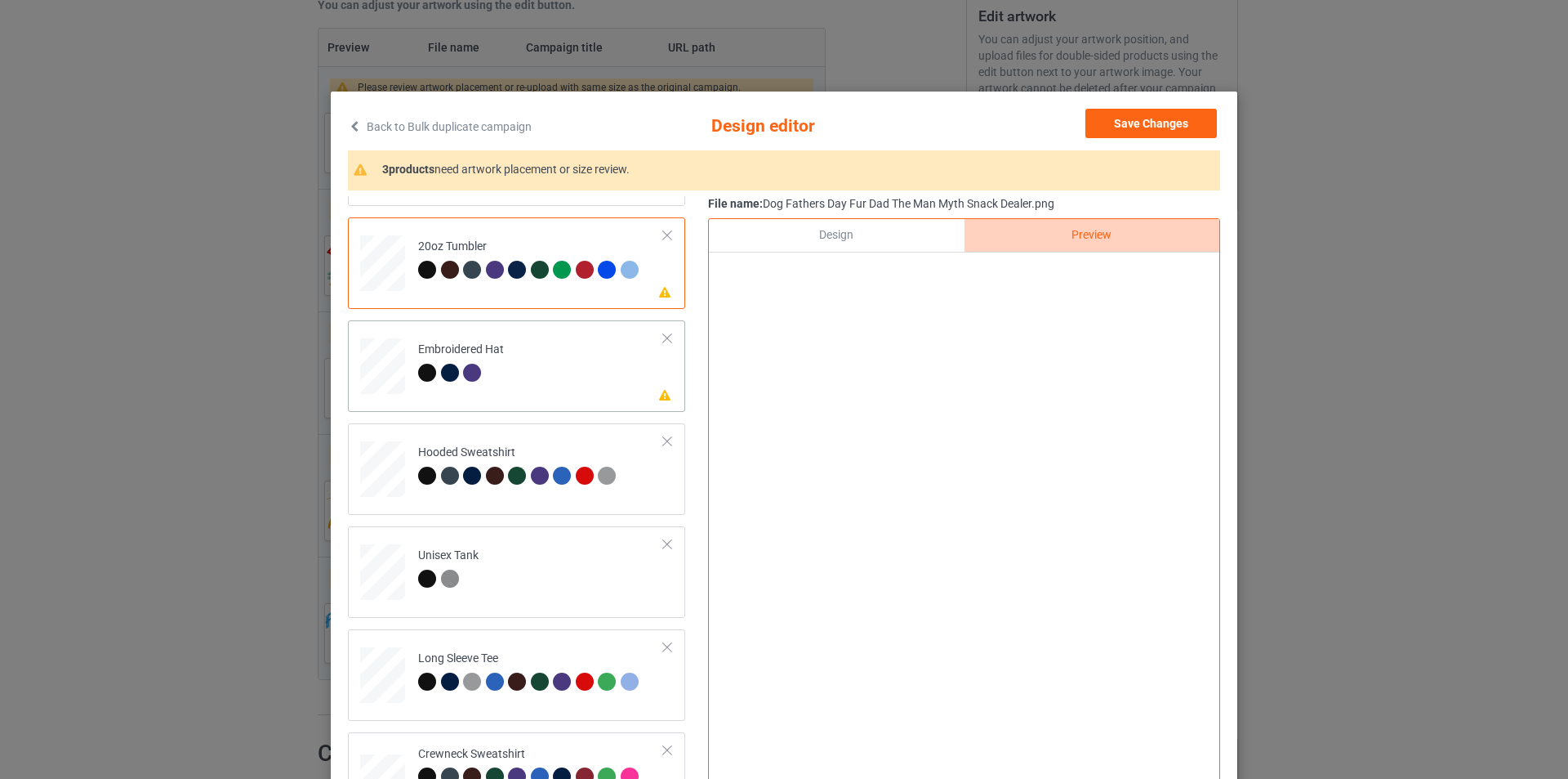
click at [530, 373] on td "Please review artwork placement Embroidered Hat" at bounding box center [541, 362] width 264 height 71
click at [530, 452] on div "Hooded Sweatshirt" at bounding box center [519, 464] width 203 height 39
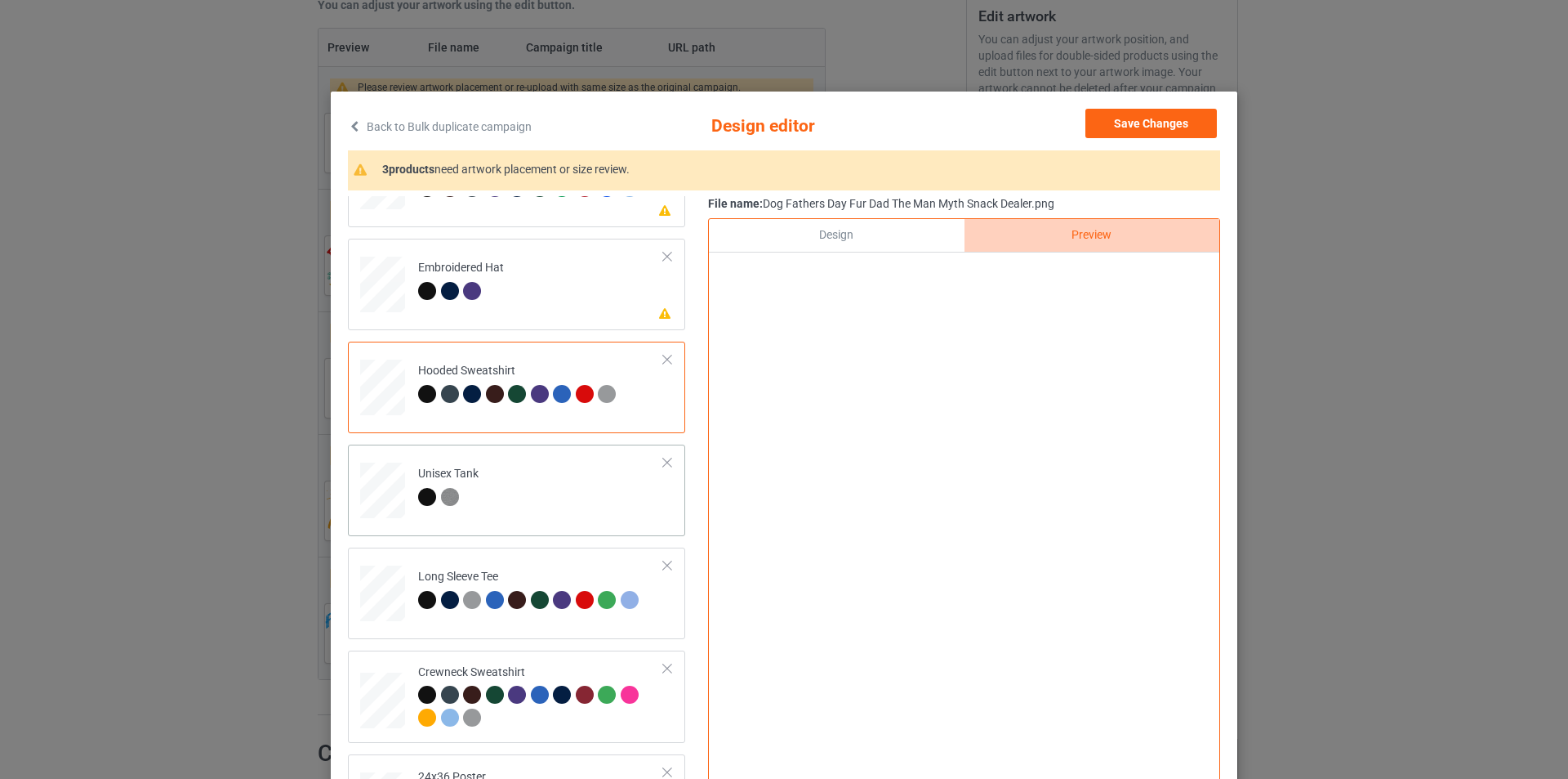
click at [528, 468] on td "Unisex Tank" at bounding box center [541, 486] width 264 height 71
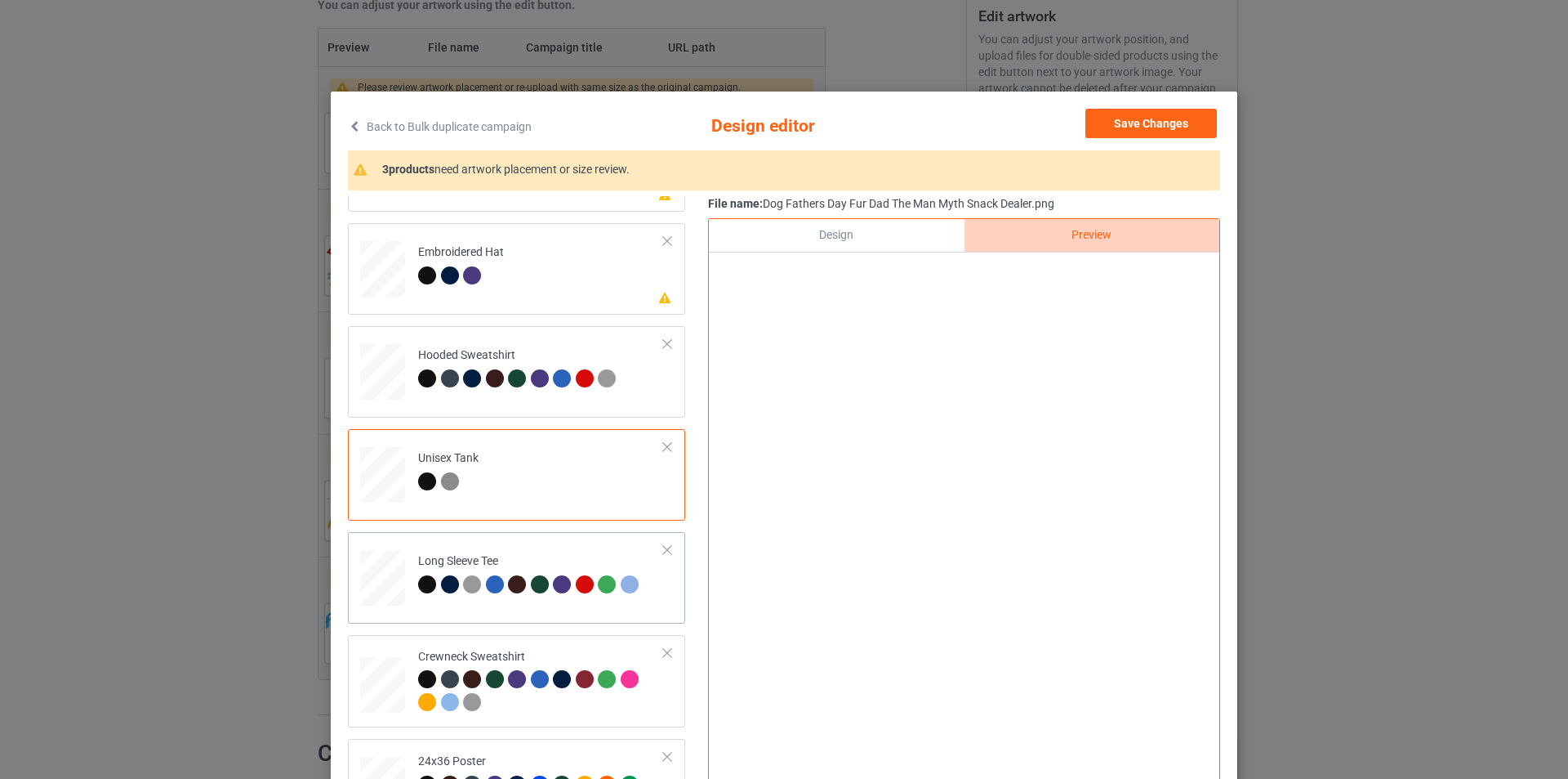
click at [538, 542] on td "Long Sleeve Tee" at bounding box center [541, 573] width 264 height 71
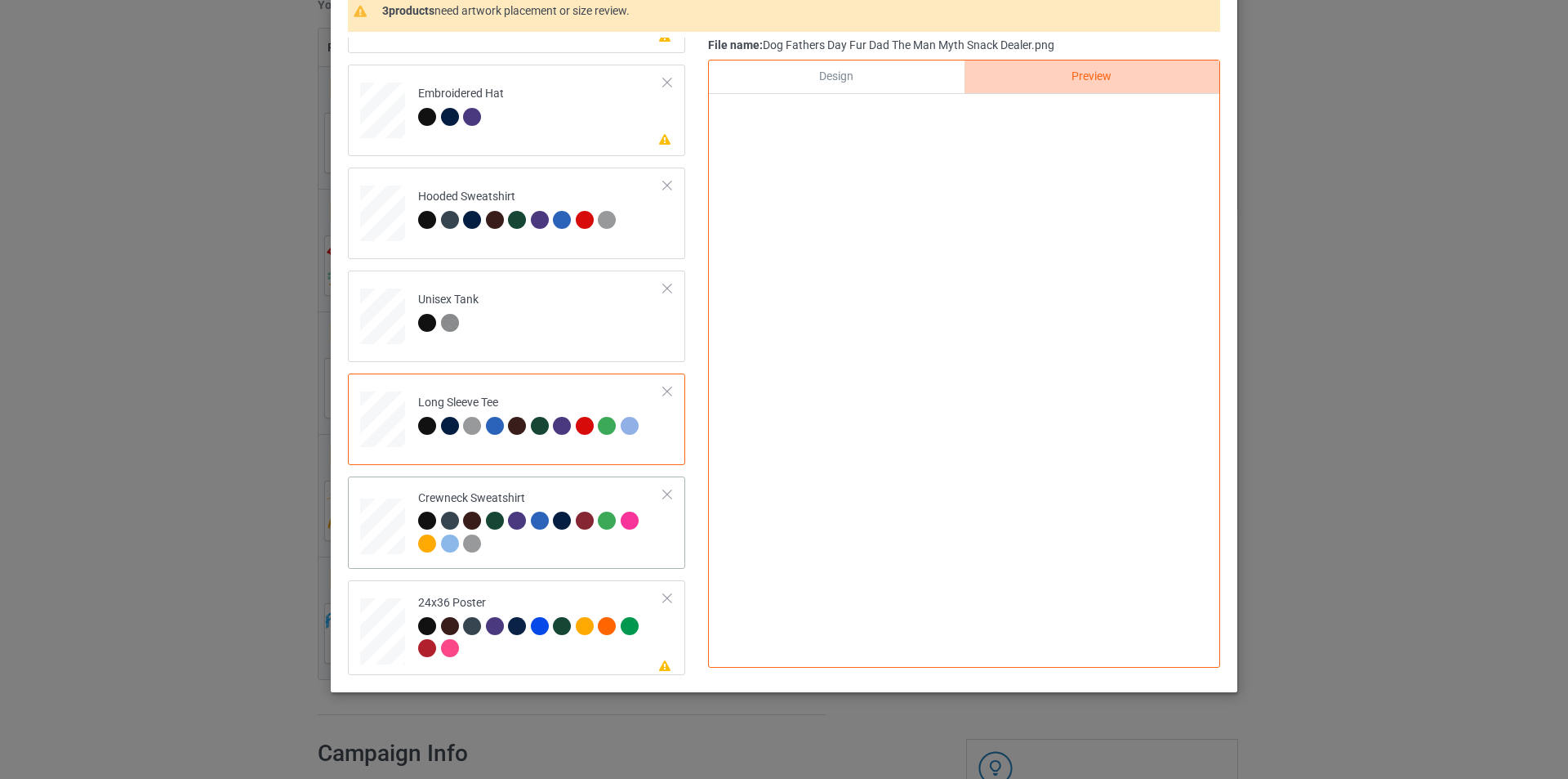
scroll to position [164, 0]
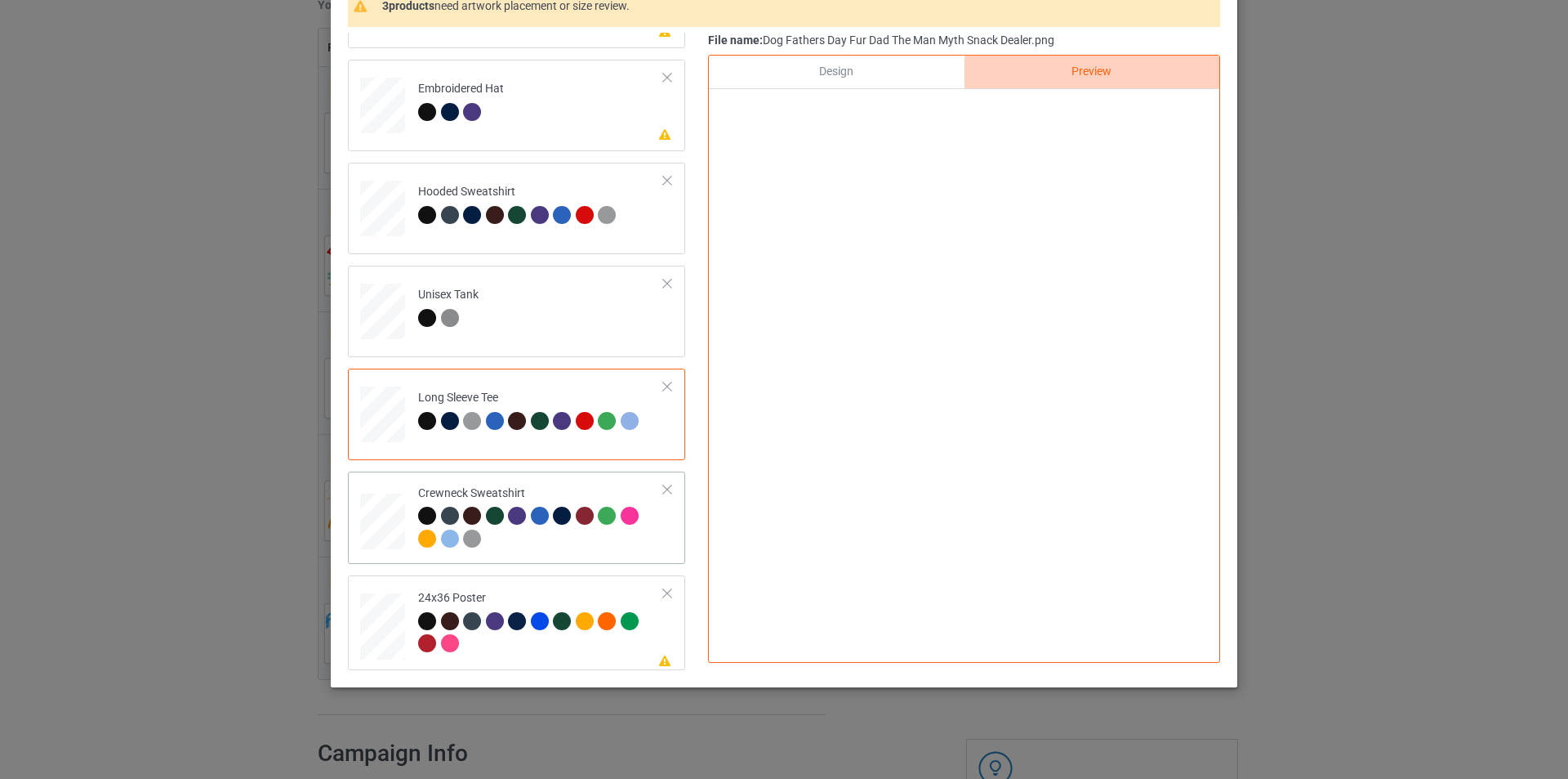
click at [533, 490] on div "Crewneck Sweatshirt" at bounding box center [541, 515] width 246 height 61
click at [520, 584] on td "Please review artwork placement 24x36 Poster" at bounding box center [541, 623] width 264 height 83
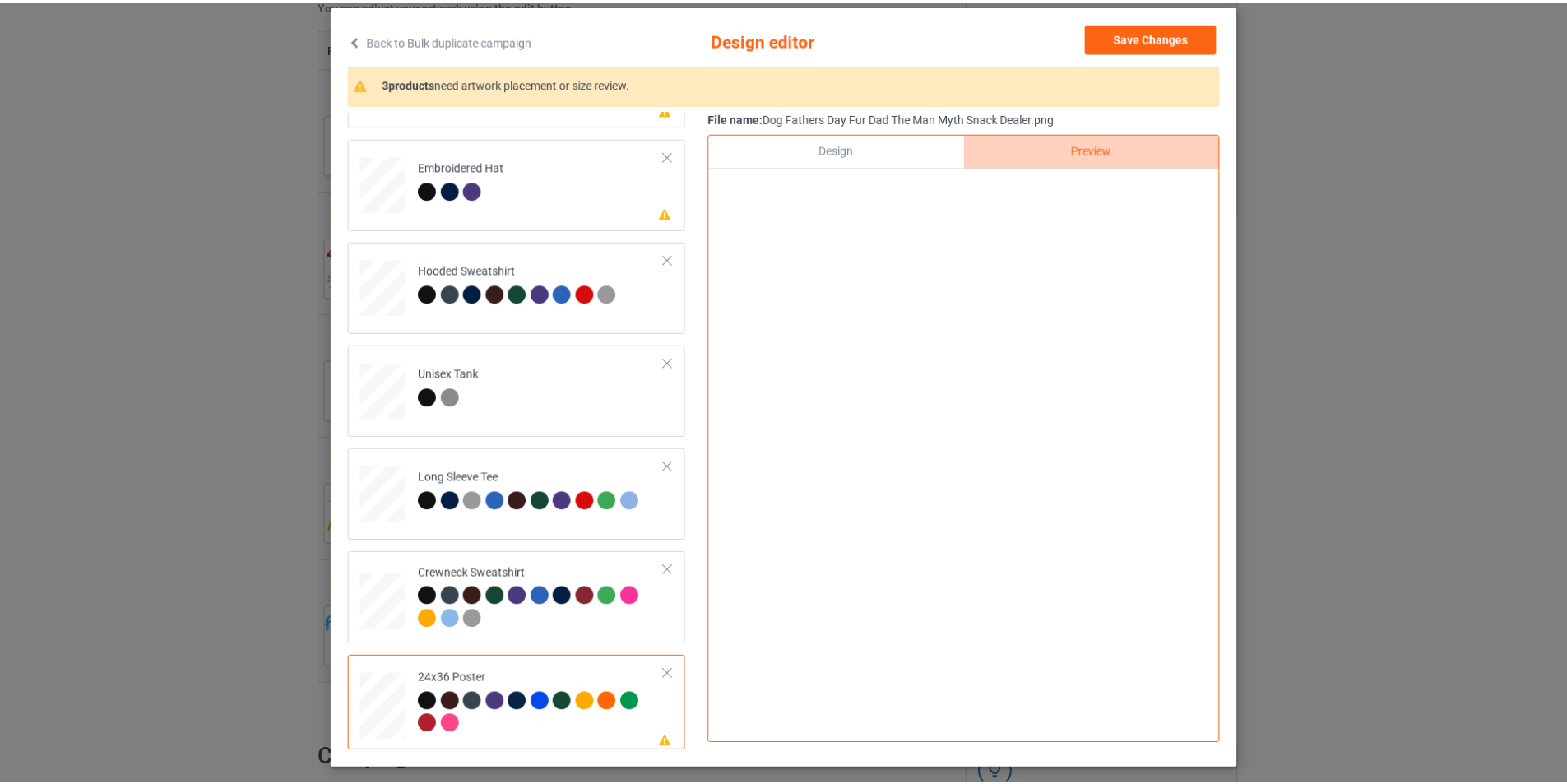
scroll to position [0, 0]
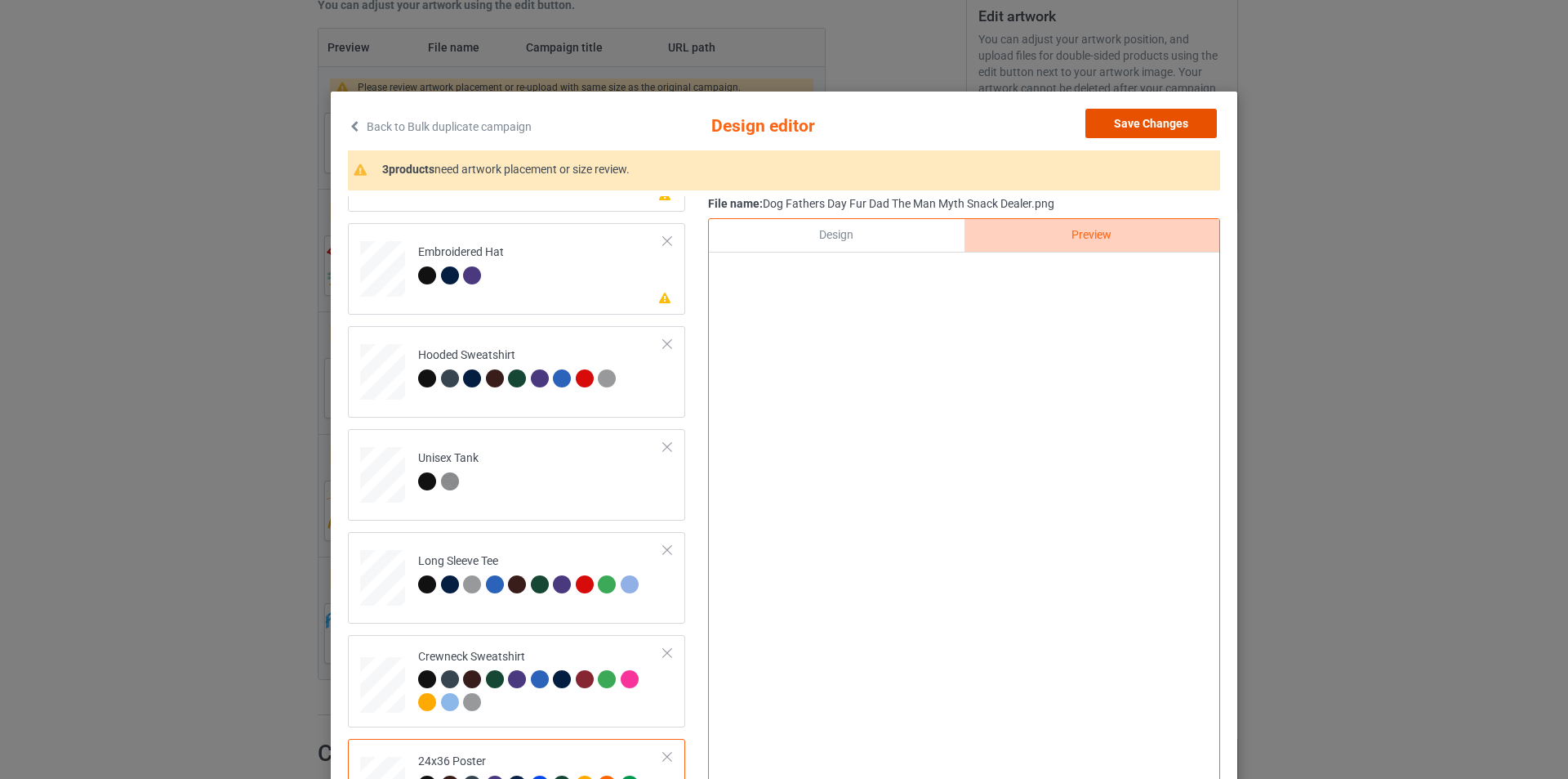
click at [1131, 125] on button "Save Changes" at bounding box center [1151, 123] width 131 height 29
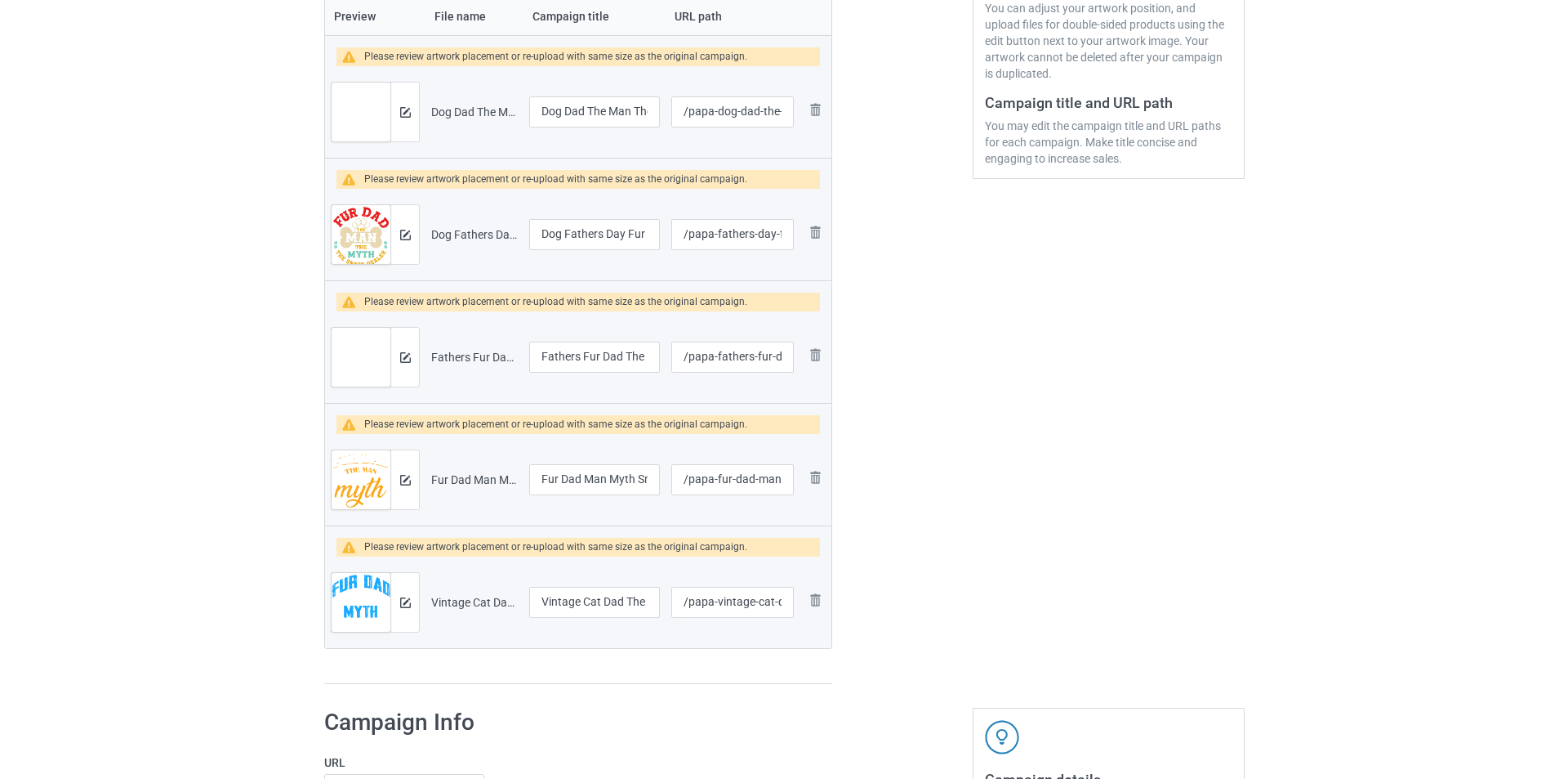
scroll to position [435, 0]
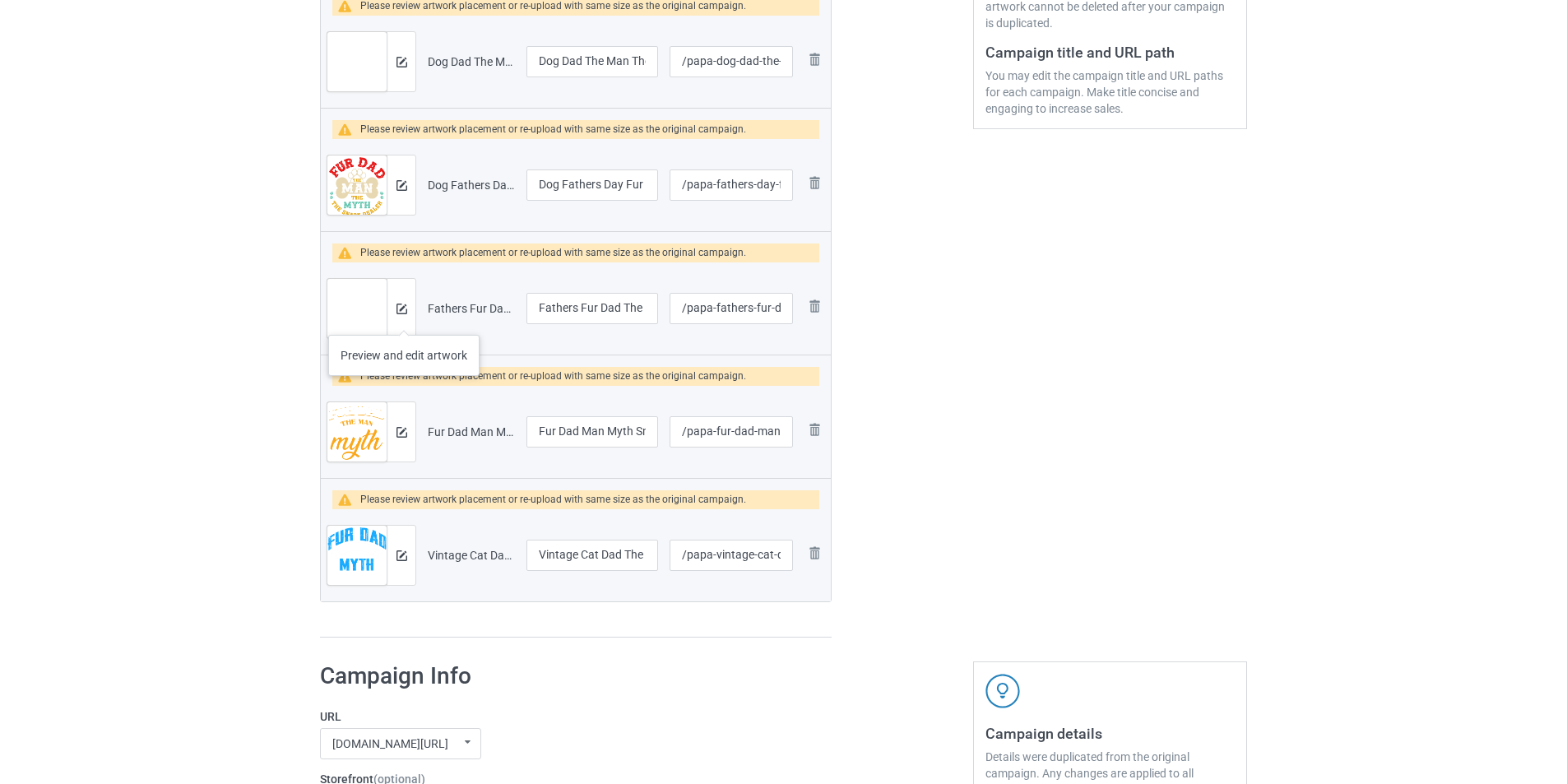
click at [404, 318] on div at bounding box center [401, 308] width 28 height 59
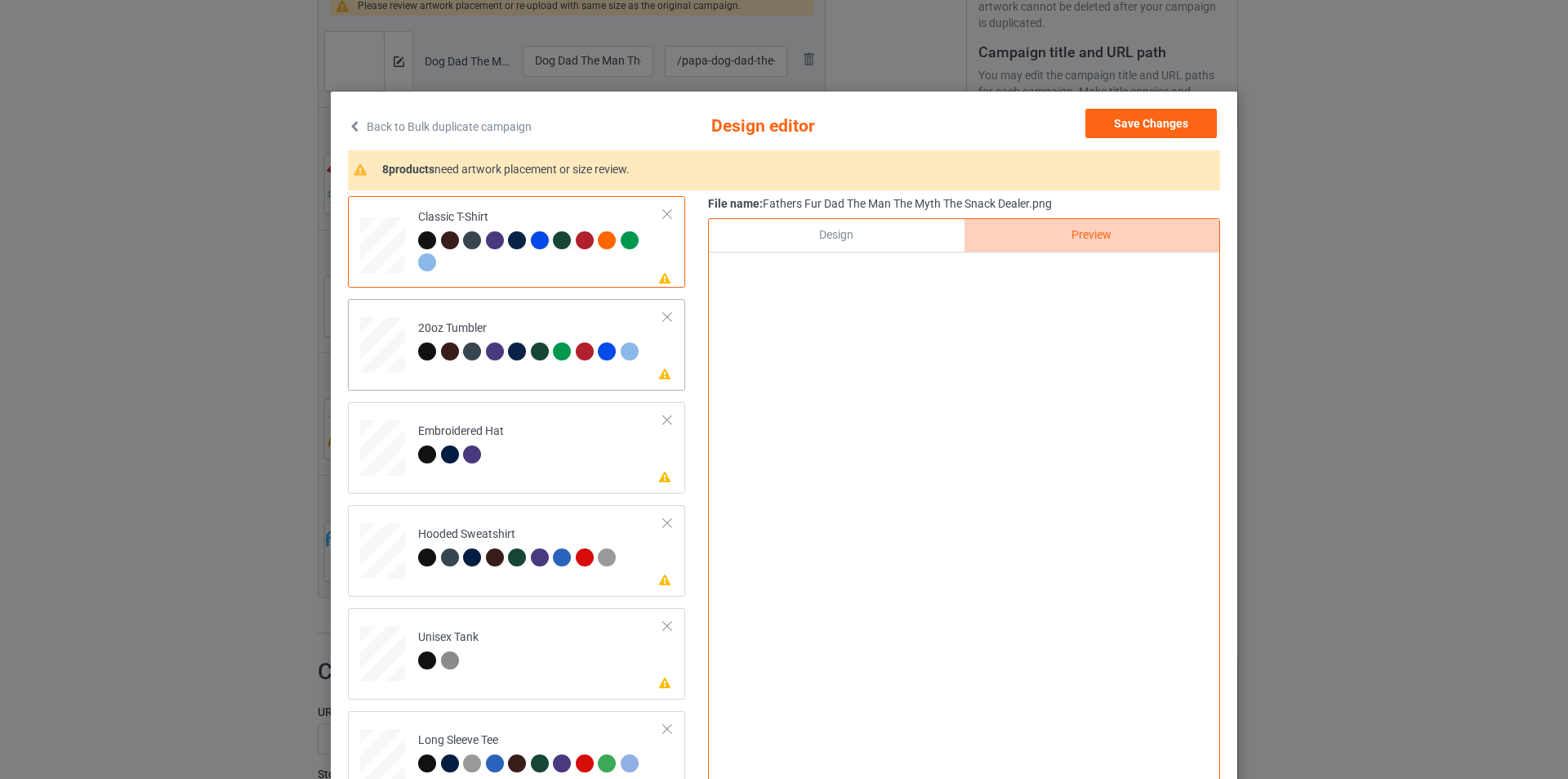
click at [467, 338] on div "20oz Tumbler" at bounding box center [530, 340] width 225 height 39
click at [844, 232] on div "Design" at bounding box center [836, 235] width 255 height 33
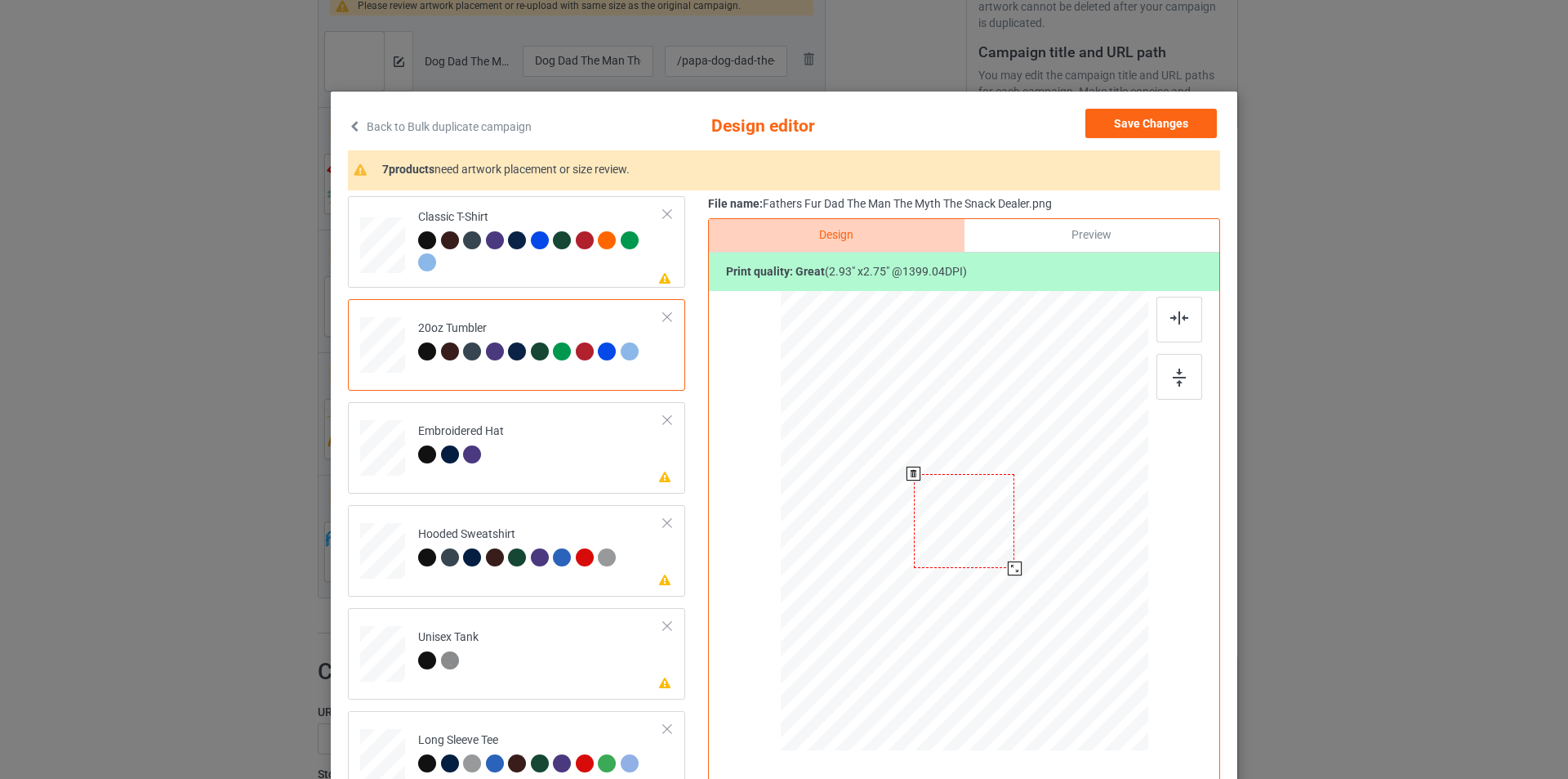
drag, startPoint x: 1062, startPoint y: 619, endPoint x: 1015, endPoint y: 560, distance: 75.4
click at [1015, 560] on div at bounding box center [963, 520] width 347 height 211
drag, startPoint x: 974, startPoint y: 532, endPoint x: 890, endPoint y: 498, distance: 90.6
click at [890, 498] on div at bounding box center [880, 487] width 101 height 94
click at [1090, 236] on div "Preview" at bounding box center [1092, 235] width 255 height 33
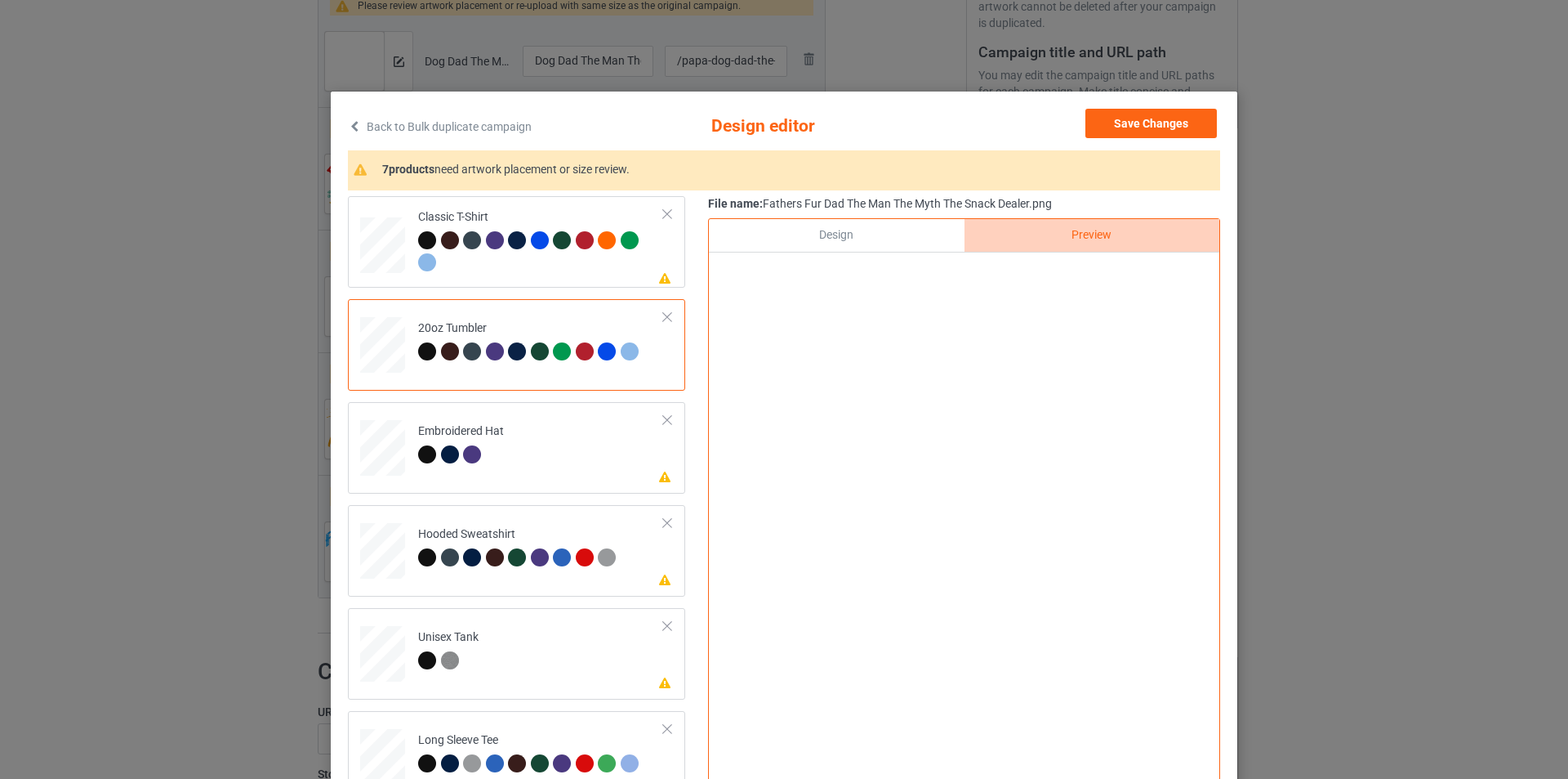
click at [878, 239] on div "Design" at bounding box center [836, 235] width 255 height 33
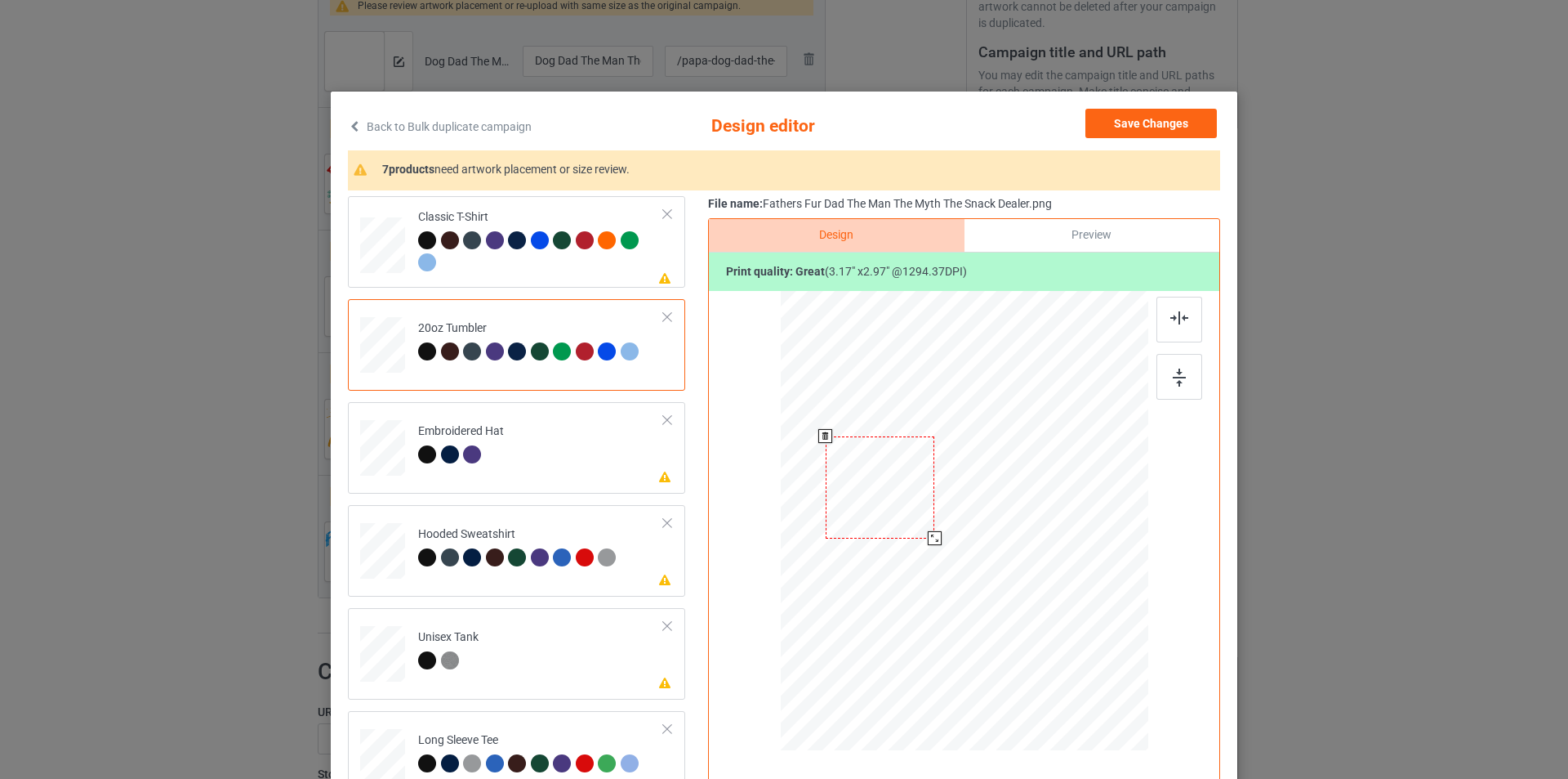
click at [928, 536] on div at bounding box center [935, 538] width 14 height 14
click at [896, 498] on div at bounding box center [879, 491] width 108 height 102
click at [1051, 245] on div "Preview" at bounding box center [1092, 235] width 255 height 33
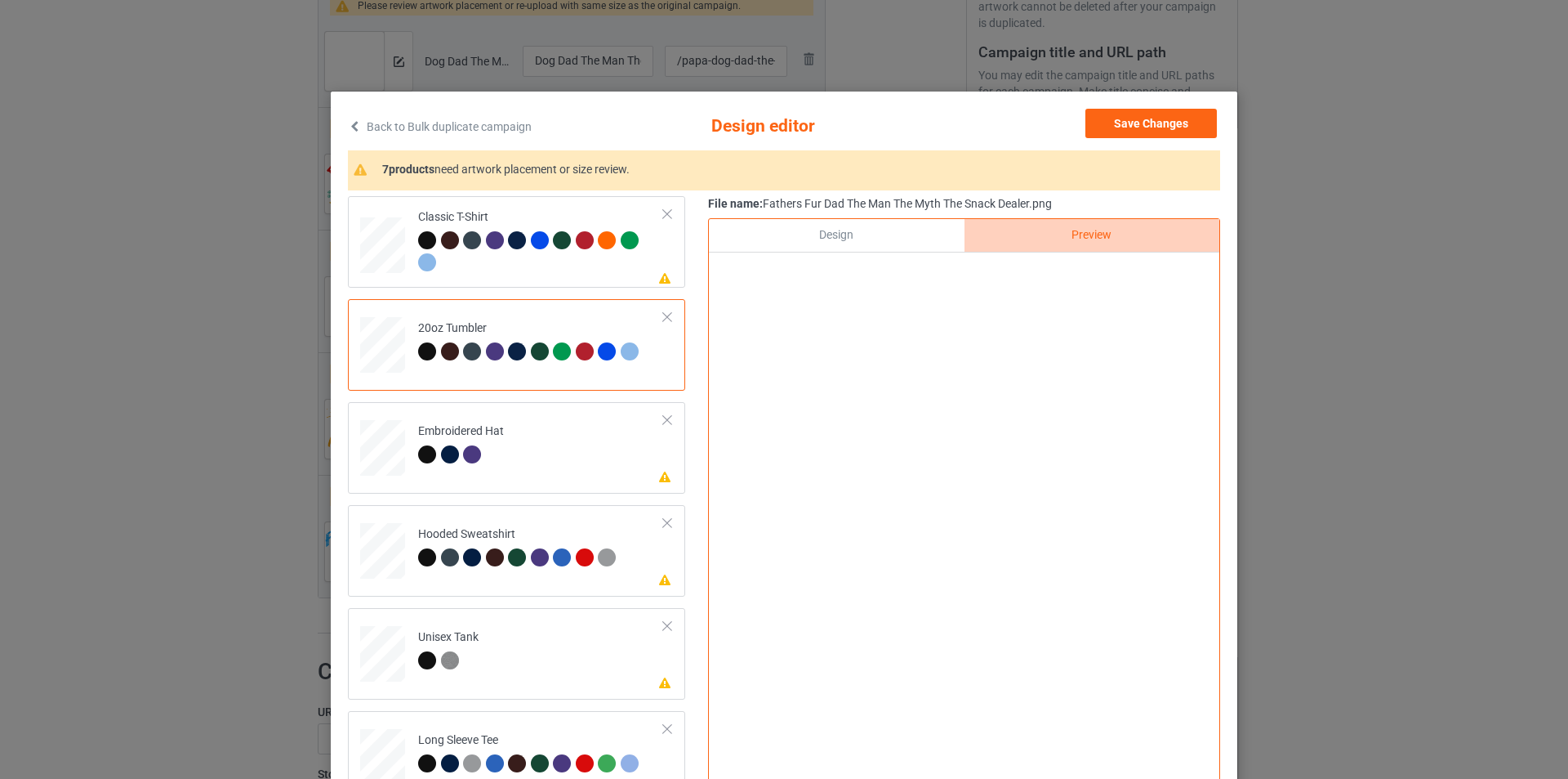
click at [880, 236] on div "Design" at bounding box center [836, 235] width 255 height 33
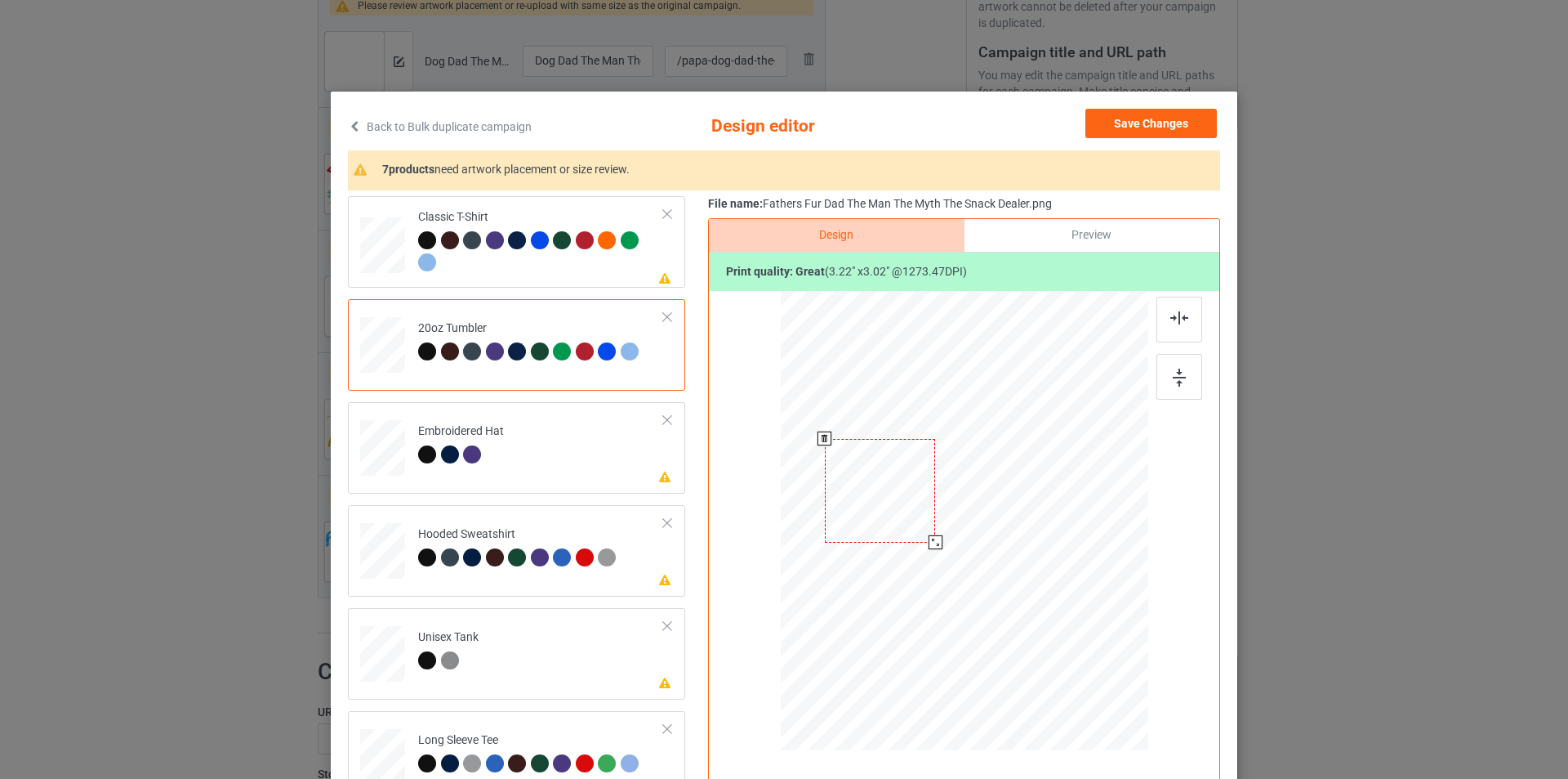
click at [929, 540] on div at bounding box center [936, 543] width 14 height 14
click at [907, 506] on div at bounding box center [878, 490] width 111 height 104
click at [1064, 241] on div "Preview" at bounding box center [1092, 235] width 255 height 33
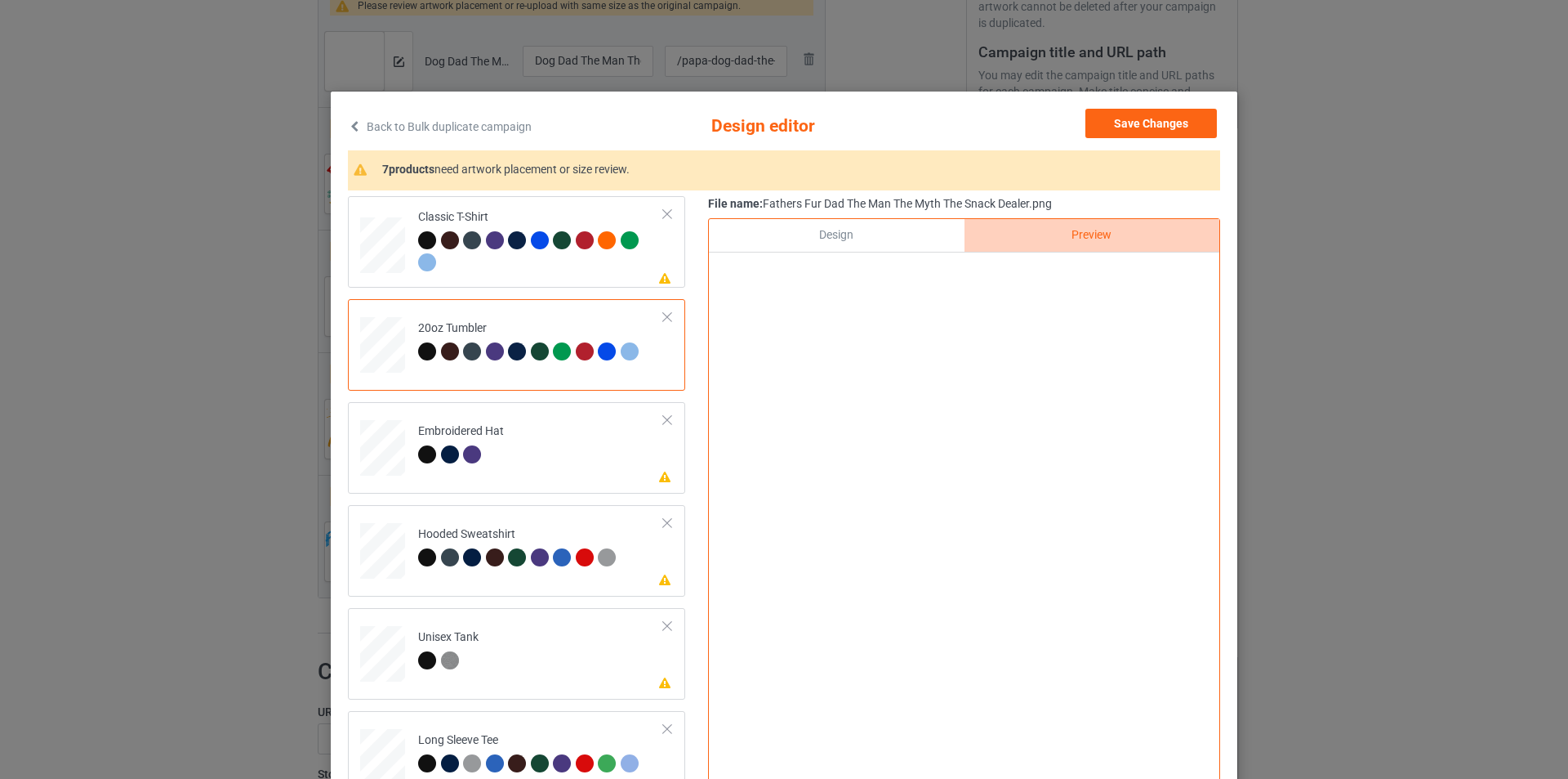
click at [900, 220] on div "Design" at bounding box center [836, 235] width 255 height 33
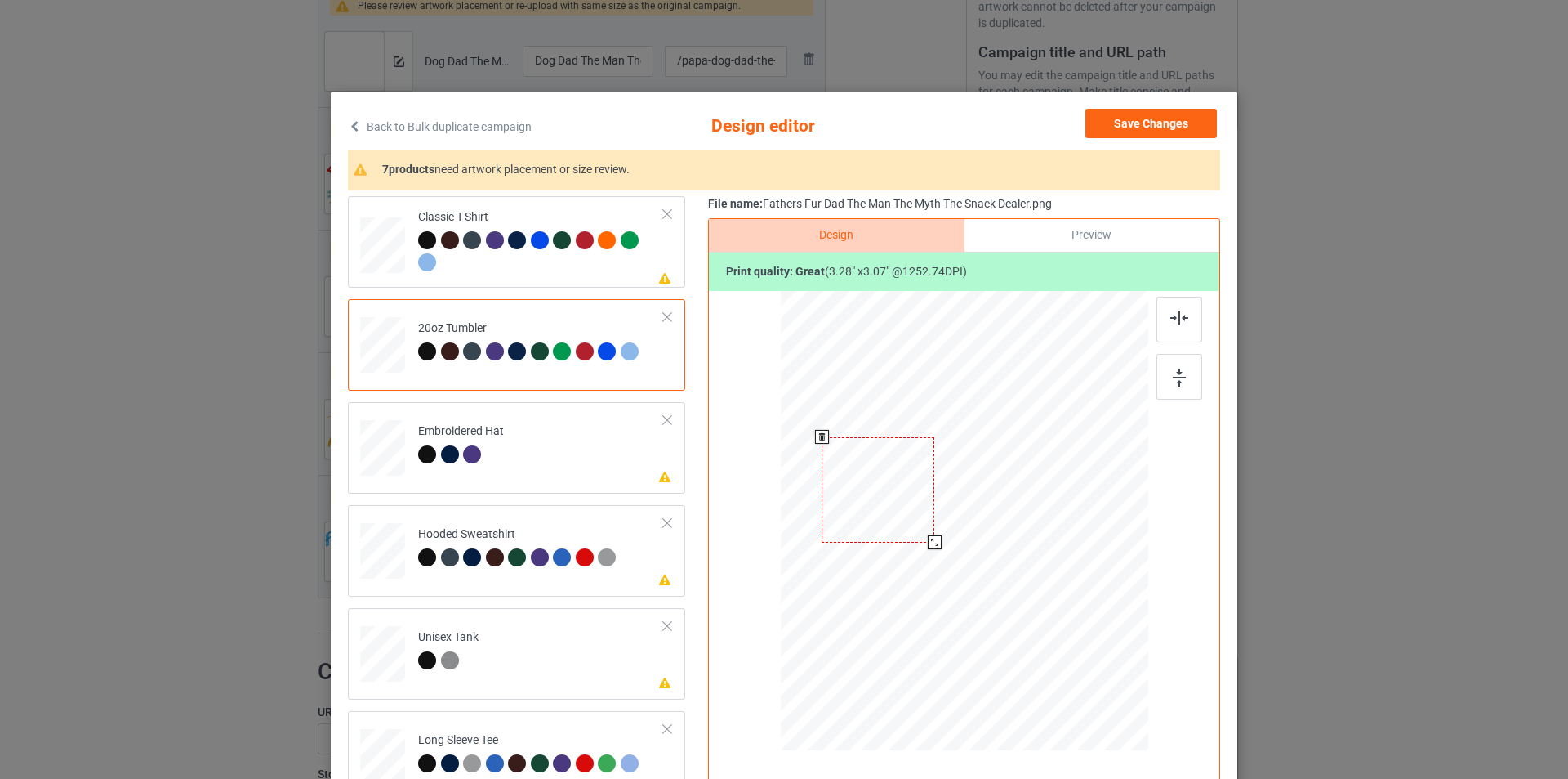
click at [928, 540] on div at bounding box center [935, 543] width 14 height 14
click at [1046, 234] on div "Preview" at bounding box center [1092, 235] width 255 height 33
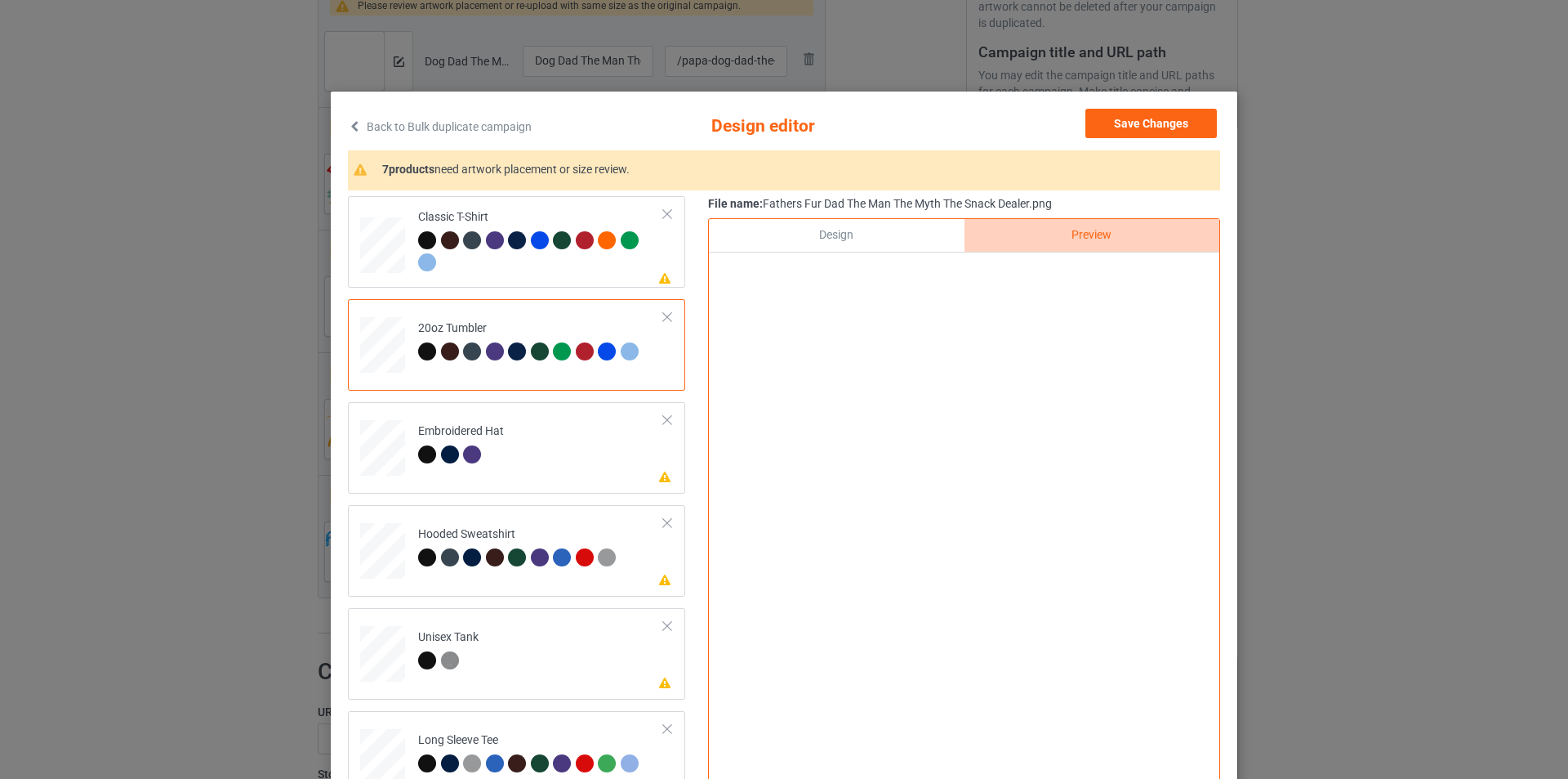
click at [892, 237] on div "Design" at bounding box center [836, 235] width 255 height 33
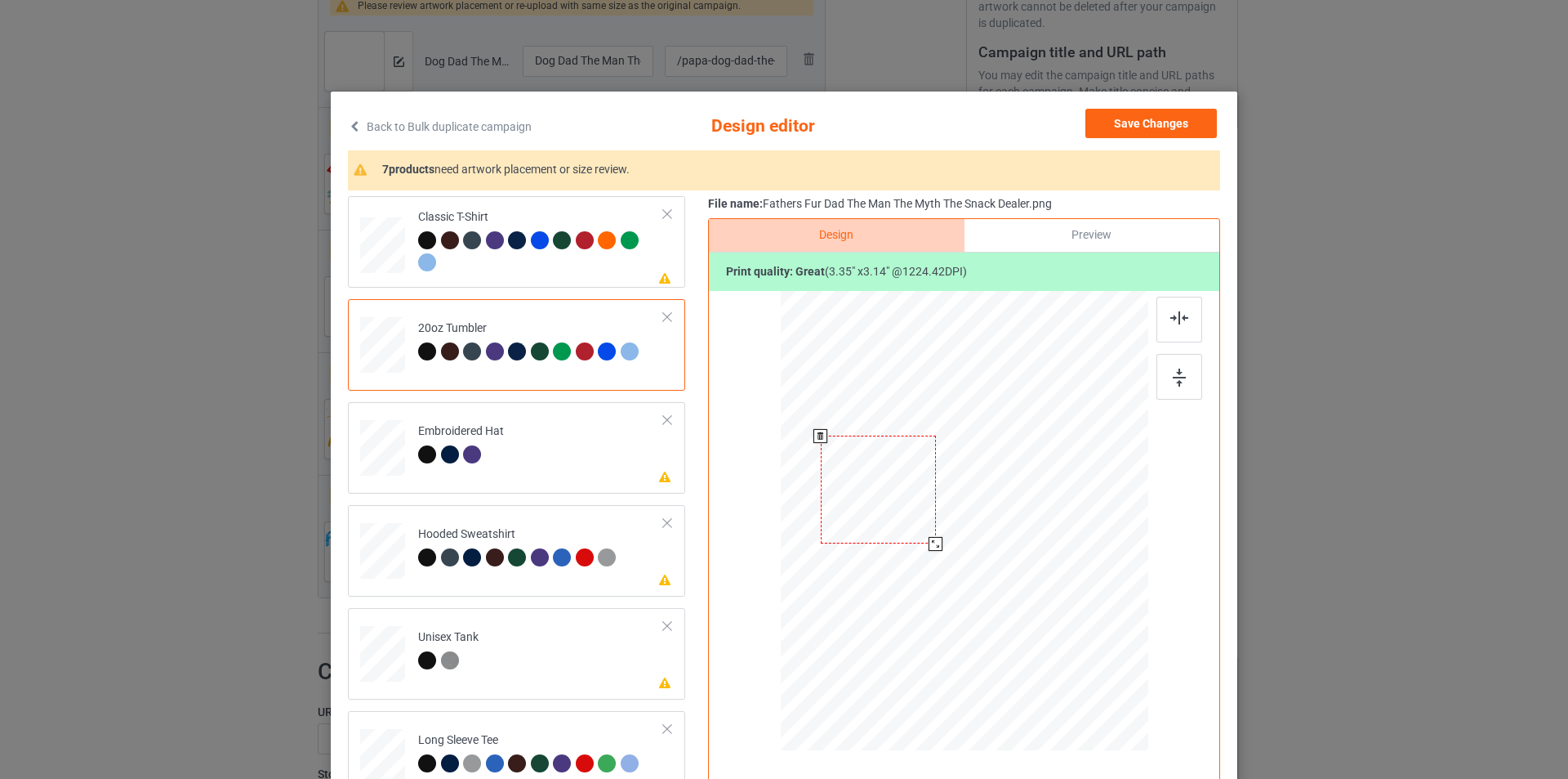
click at [930, 543] on div at bounding box center [936, 543] width 14 height 14
click at [1043, 243] on div "Preview" at bounding box center [1092, 235] width 255 height 33
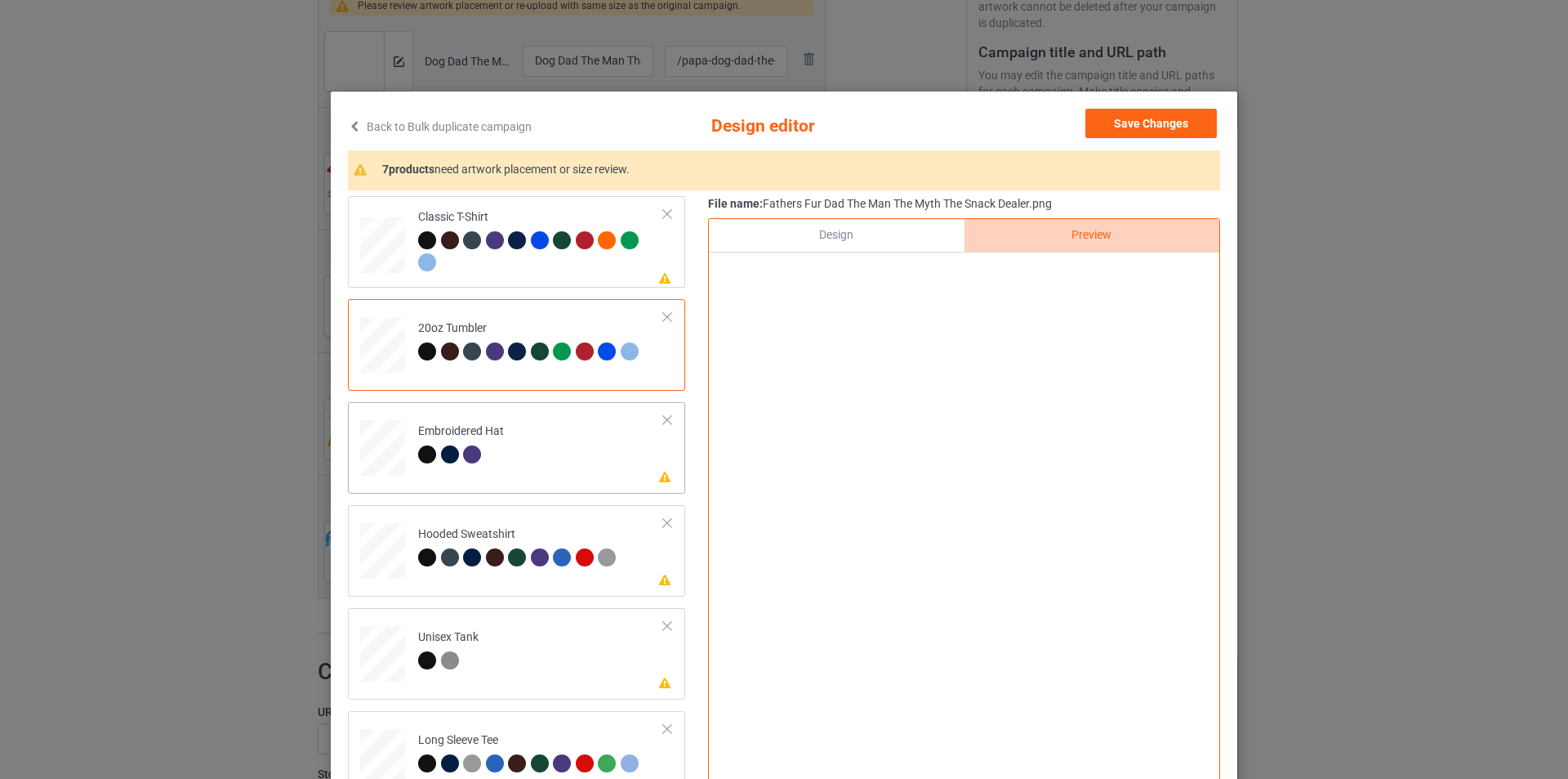
click at [519, 461] on td "Please review artwork placement Embroidered Hat" at bounding box center [541, 444] width 264 height 71
click at [507, 528] on div "Hooded Sweatshirt" at bounding box center [519, 545] width 203 height 39
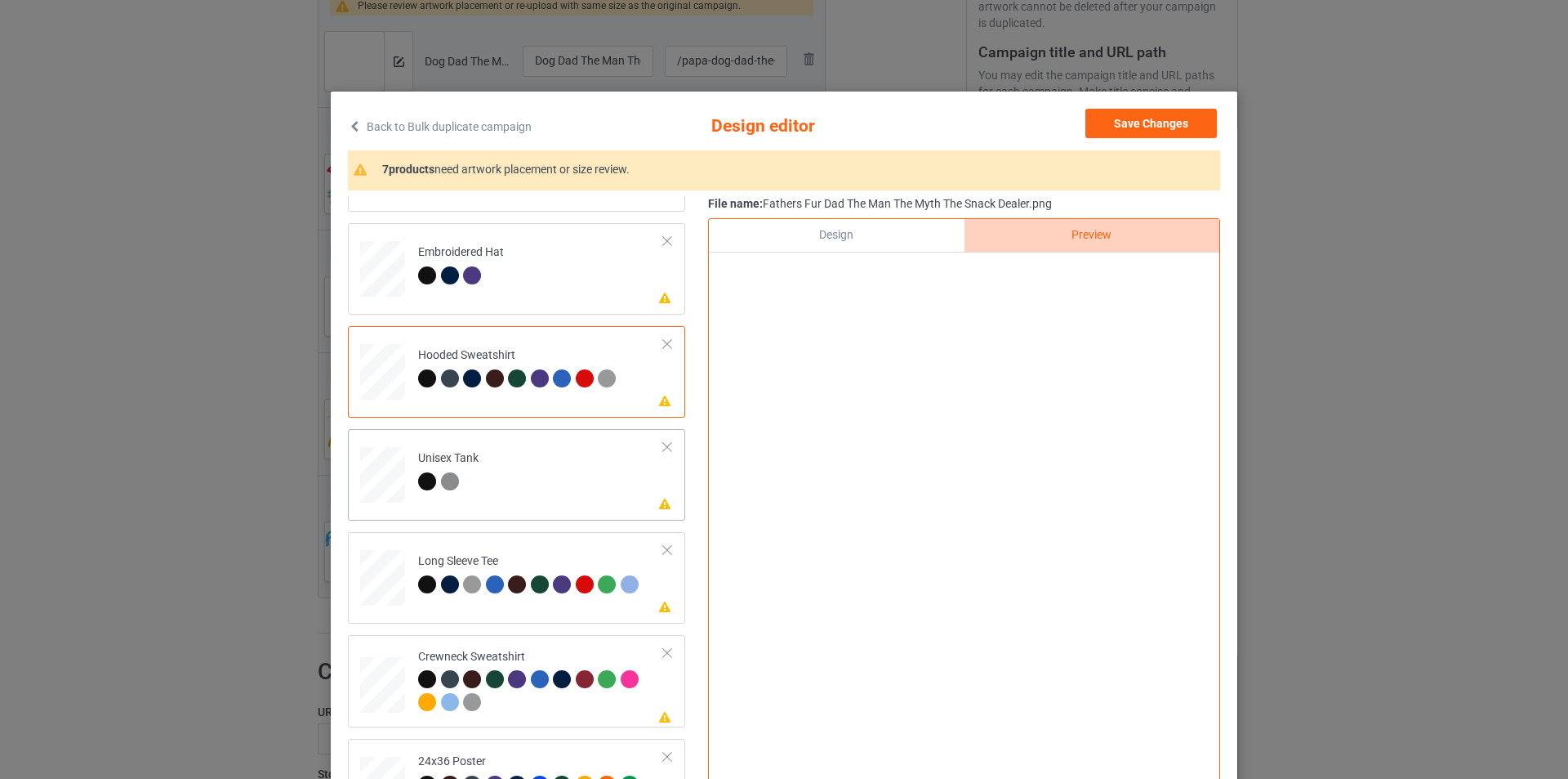
scroll to position [82, 0]
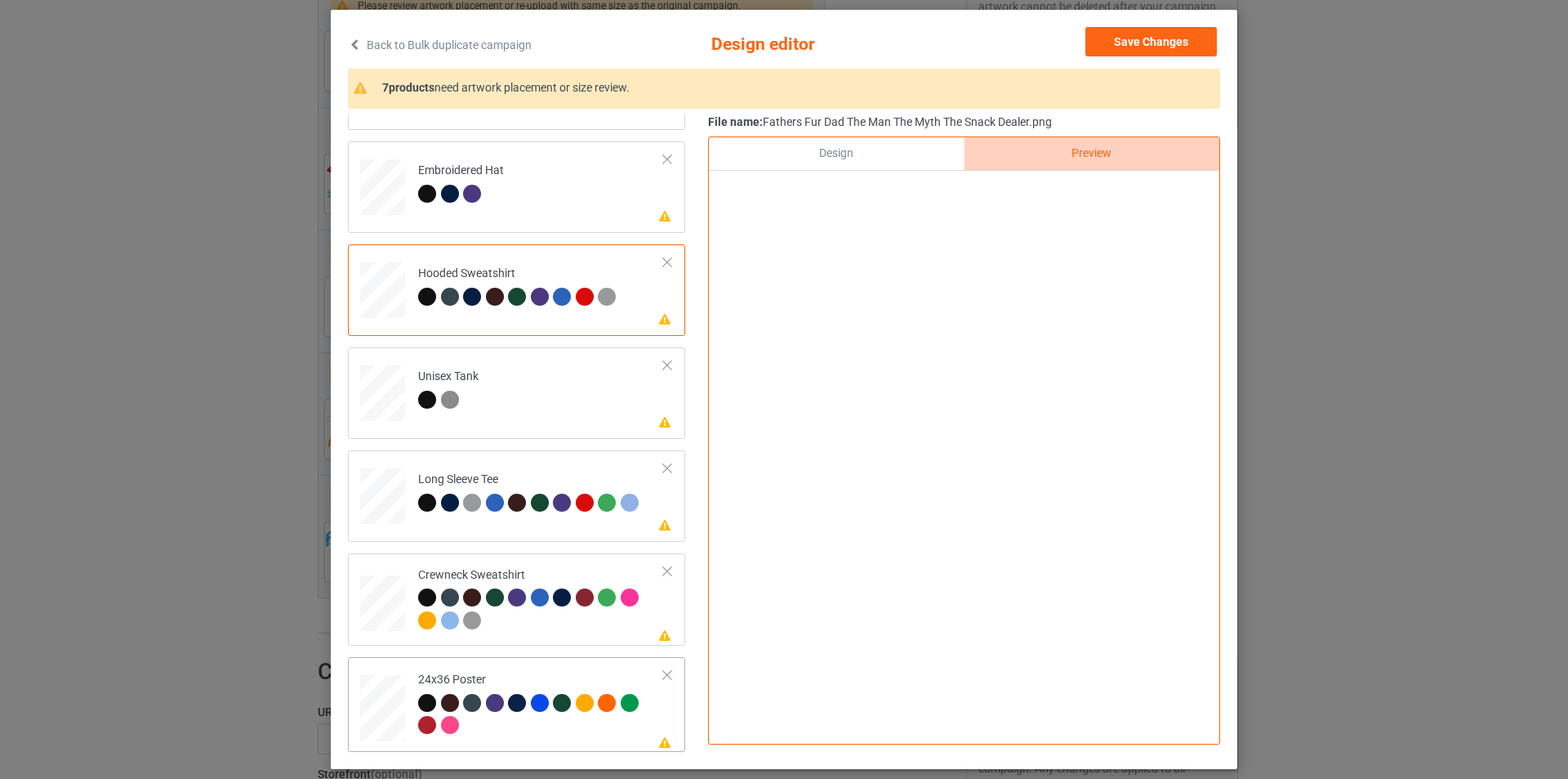
drag, startPoint x: 516, startPoint y: 676, endPoint x: 544, endPoint y: 664, distance: 30.5
click at [516, 677] on div "24x36 Poster" at bounding box center [541, 701] width 246 height 61
click at [965, 438] on img at bounding box center [965, 438] width 0 height 0
click at [867, 160] on div "Design" at bounding box center [836, 154] width 255 height 33
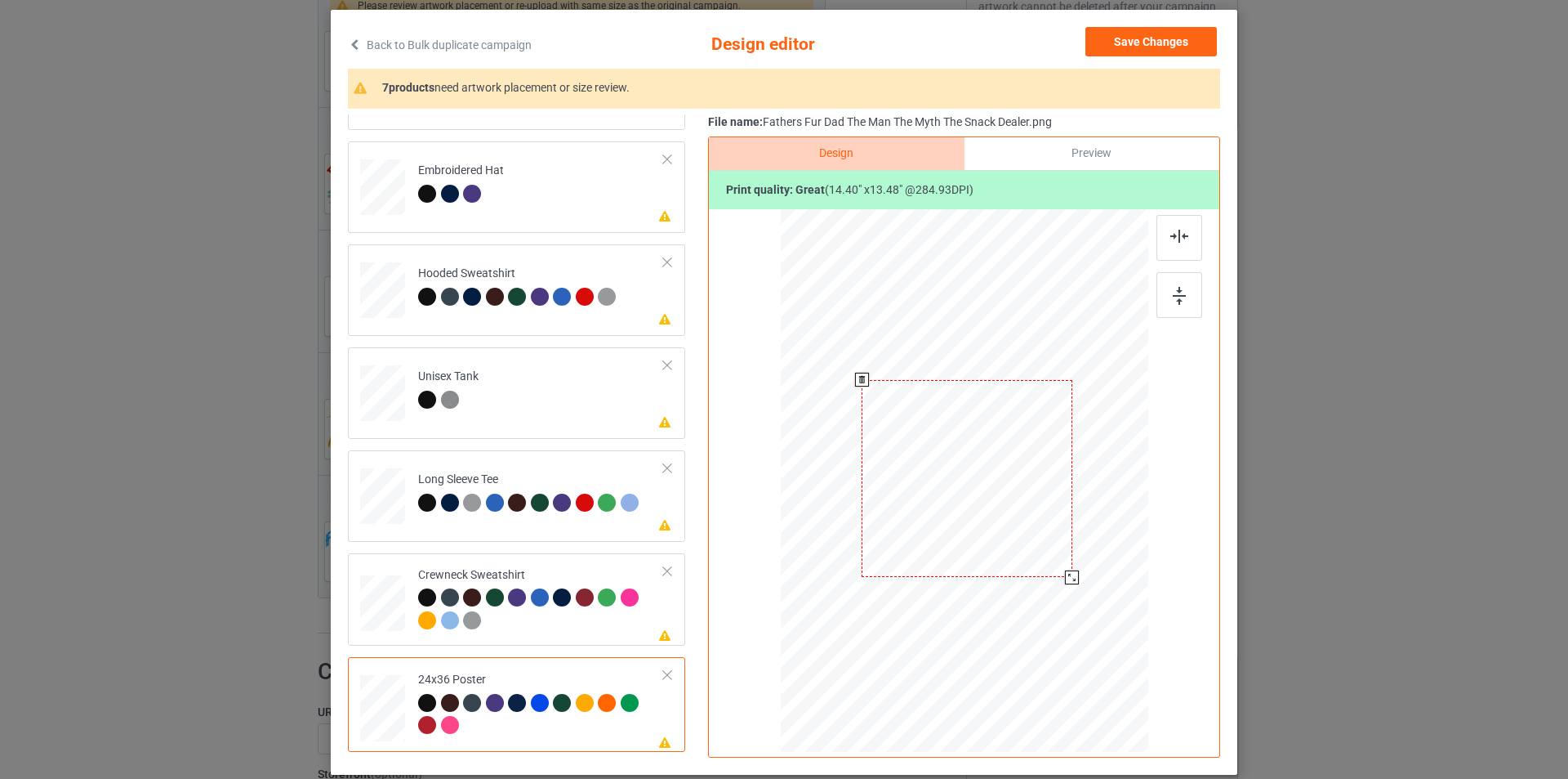
click at [949, 442] on div at bounding box center [967, 478] width 211 height 197
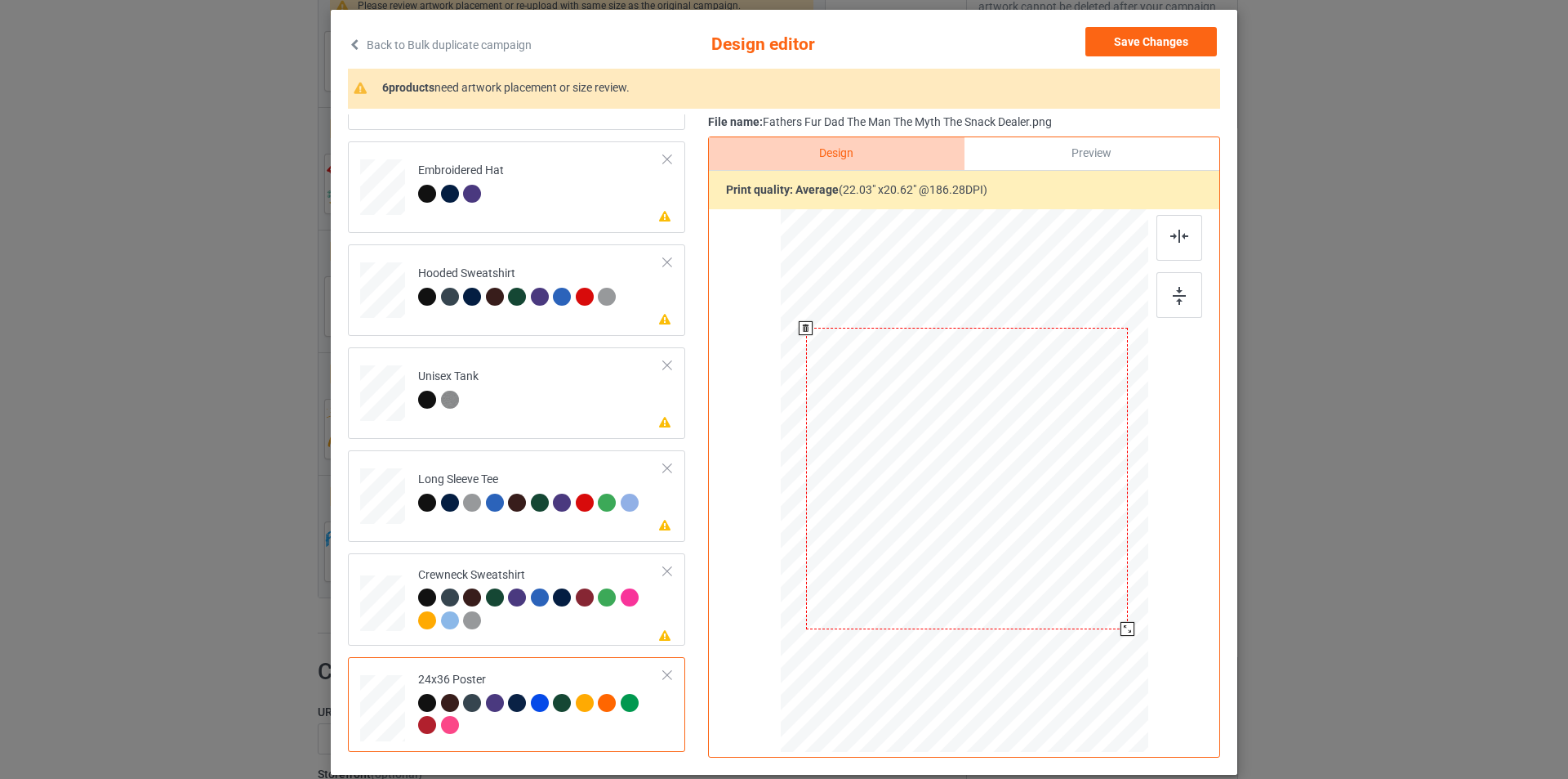
drag, startPoint x: 1064, startPoint y: 579, endPoint x: 1099, endPoint y: 648, distance: 77.4
click at [1099, 648] on div at bounding box center [966, 479] width 350 height 528
click at [1079, 157] on div "Preview" at bounding box center [1092, 154] width 255 height 33
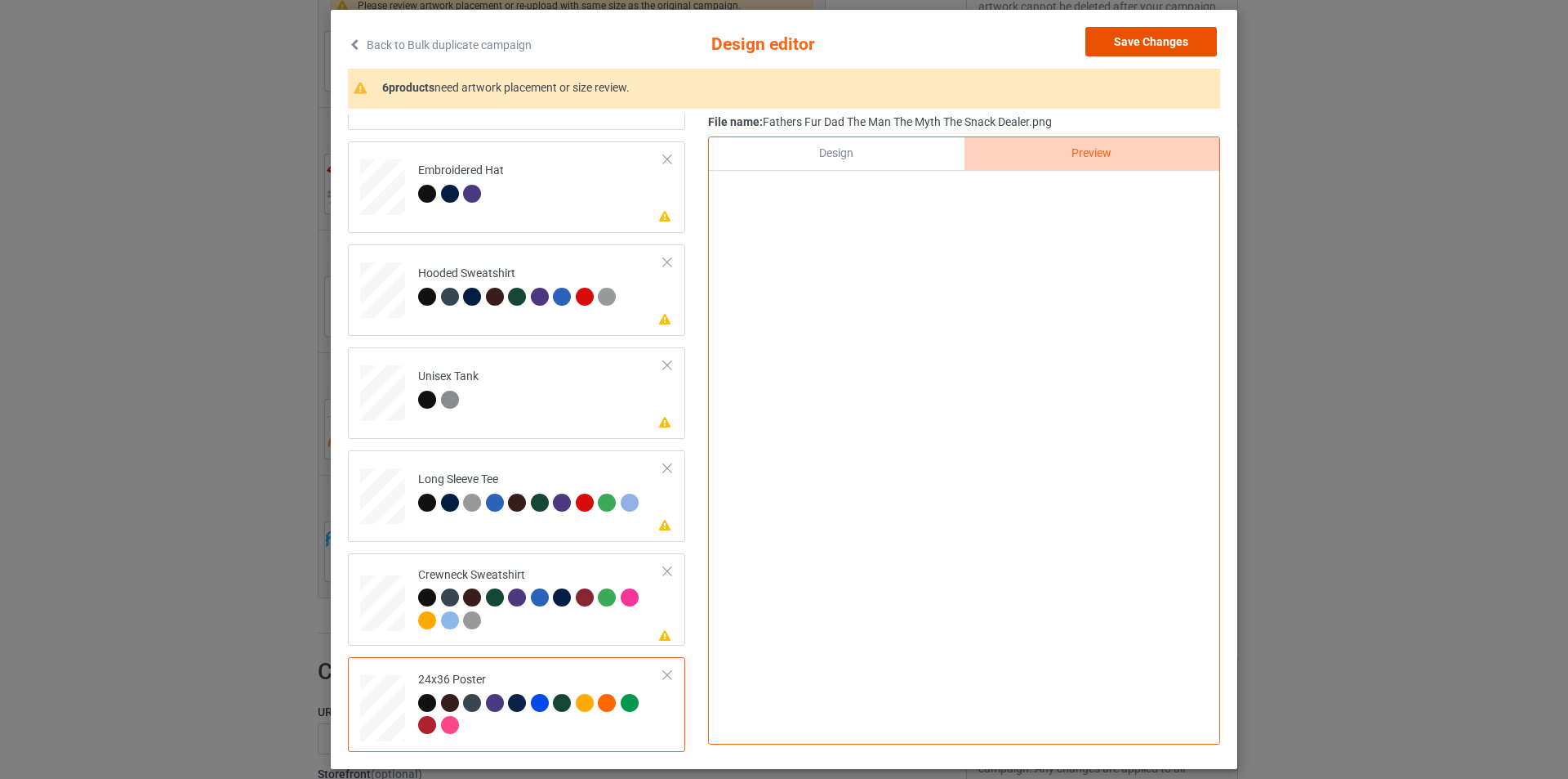
click at [1121, 44] on button "Save Changes" at bounding box center [1151, 41] width 131 height 29
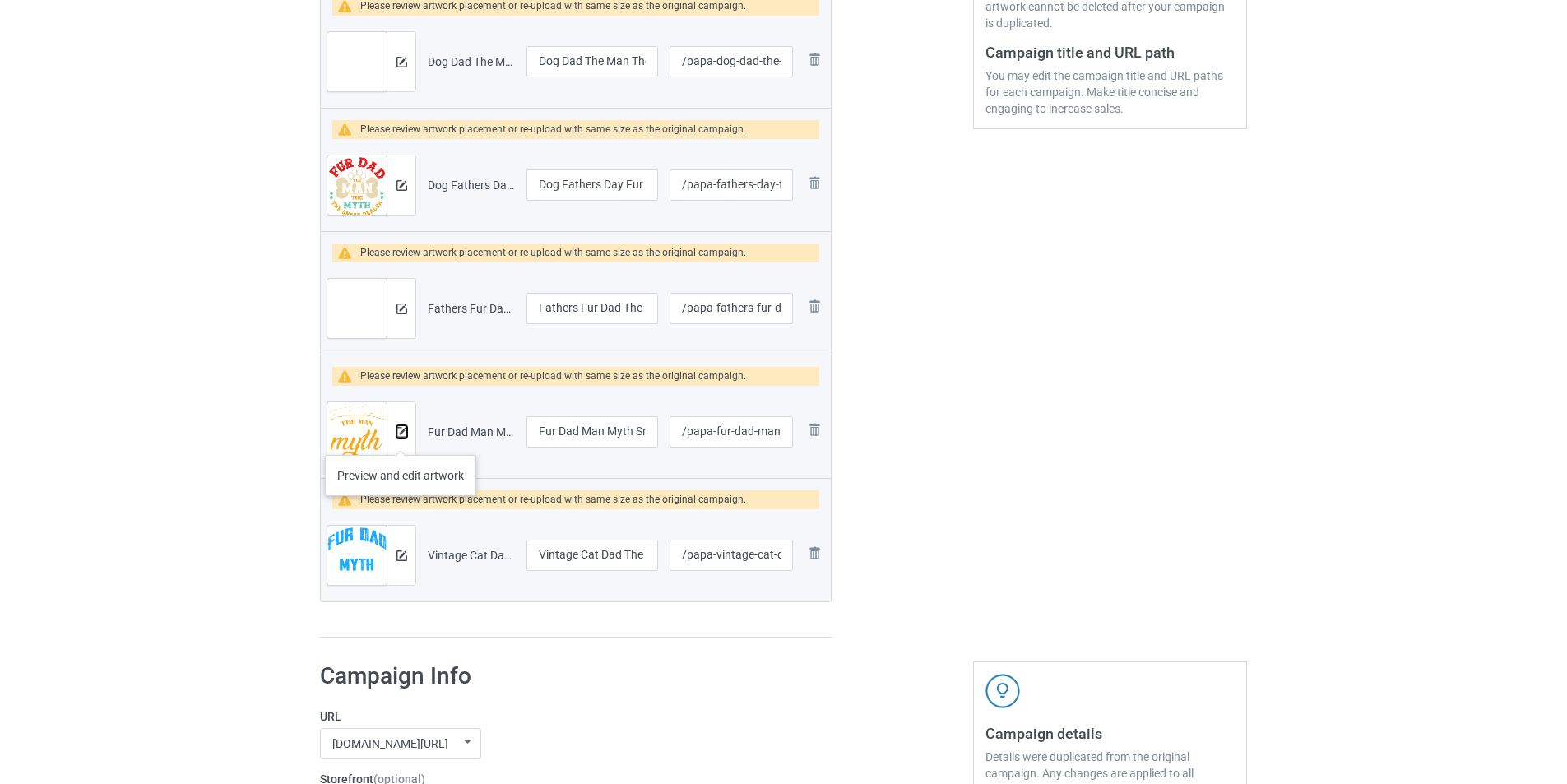
click at [401, 439] on button at bounding box center [402, 432] width 11 height 13
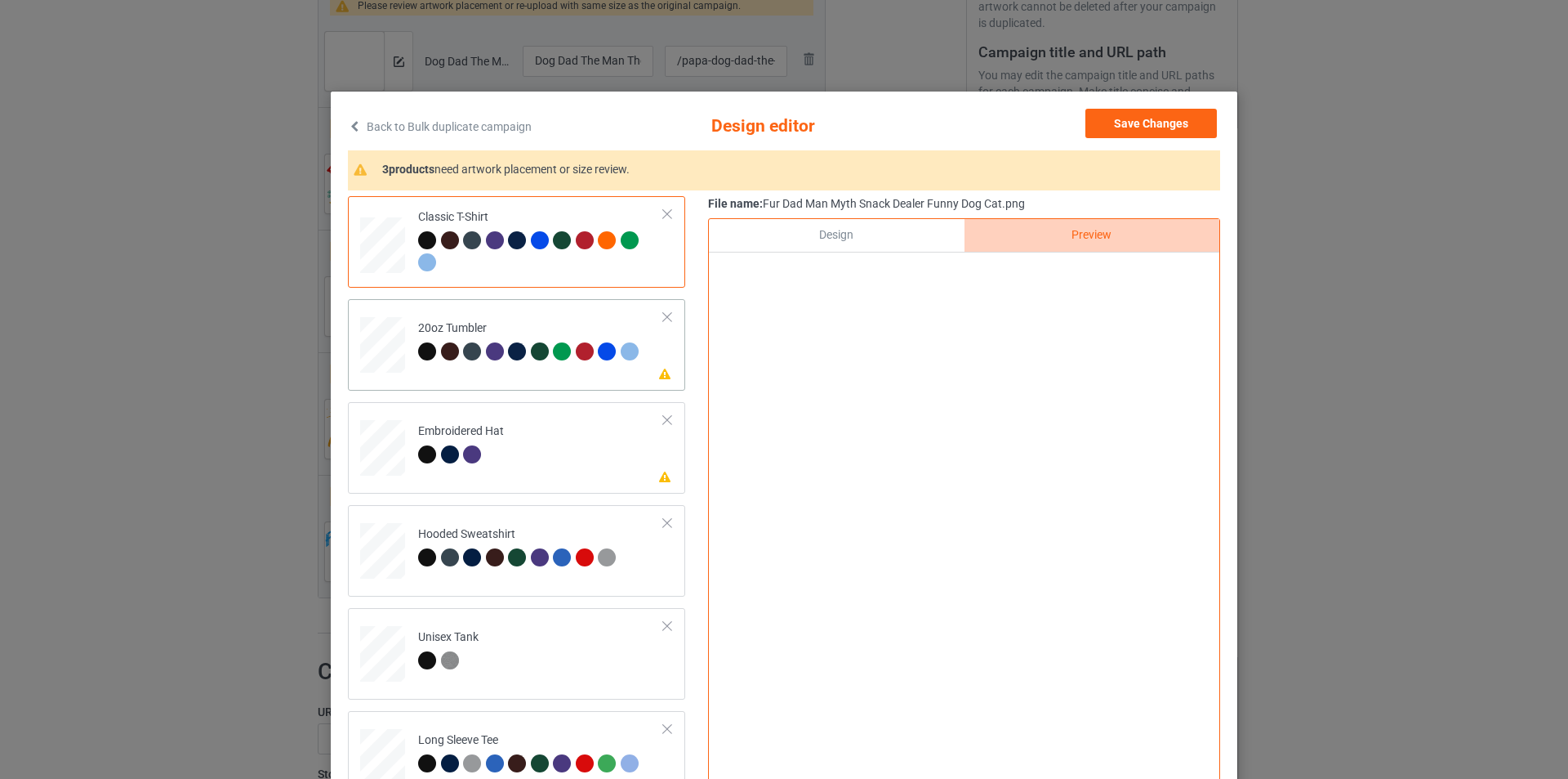
click at [480, 341] on div "20oz Tumbler" at bounding box center [530, 340] width 225 height 39
click at [530, 443] on td "Please review artwork placement Embroidered Hat" at bounding box center [541, 444] width 264 height 71
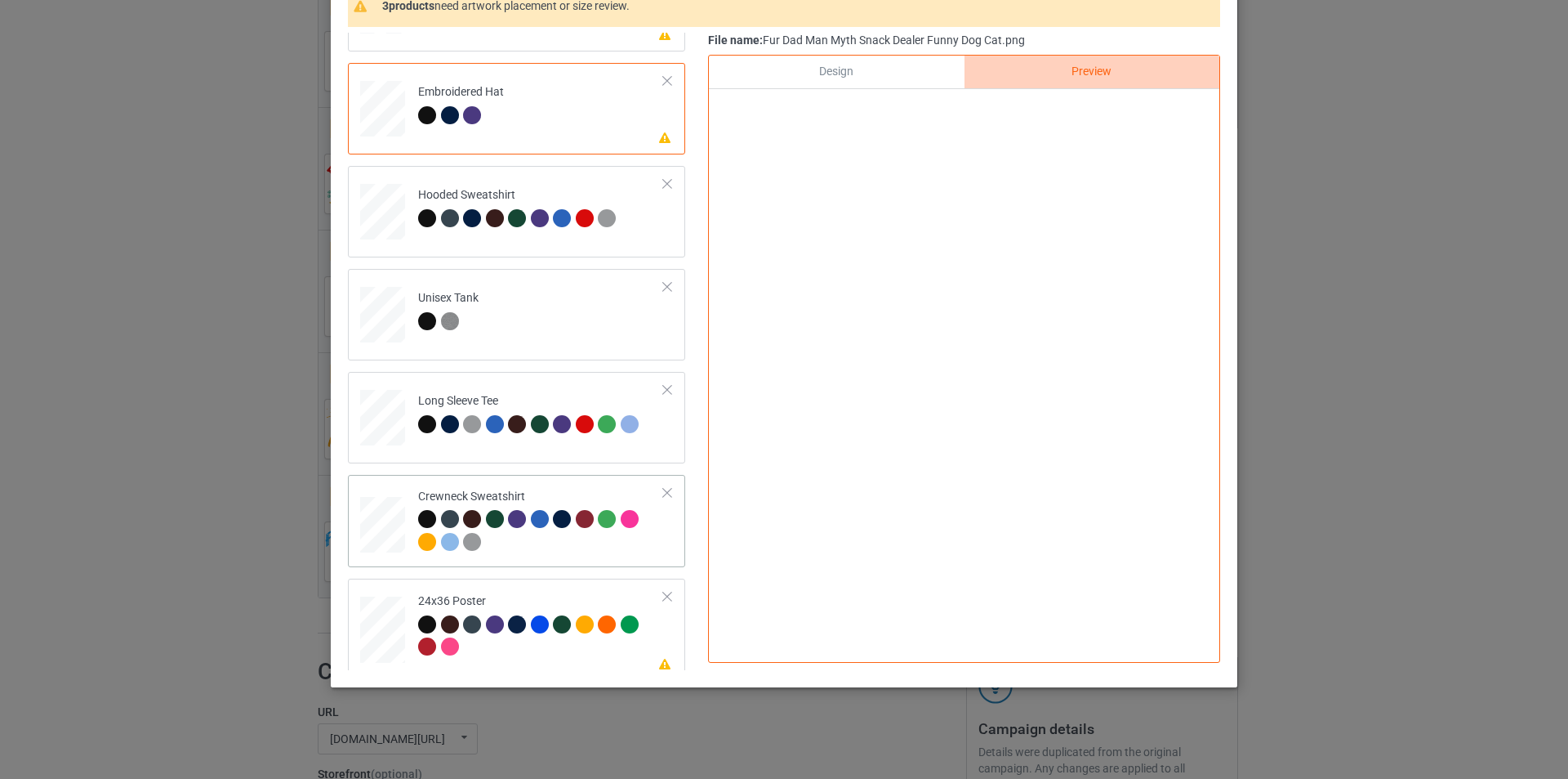
scroll to position [179, 0]
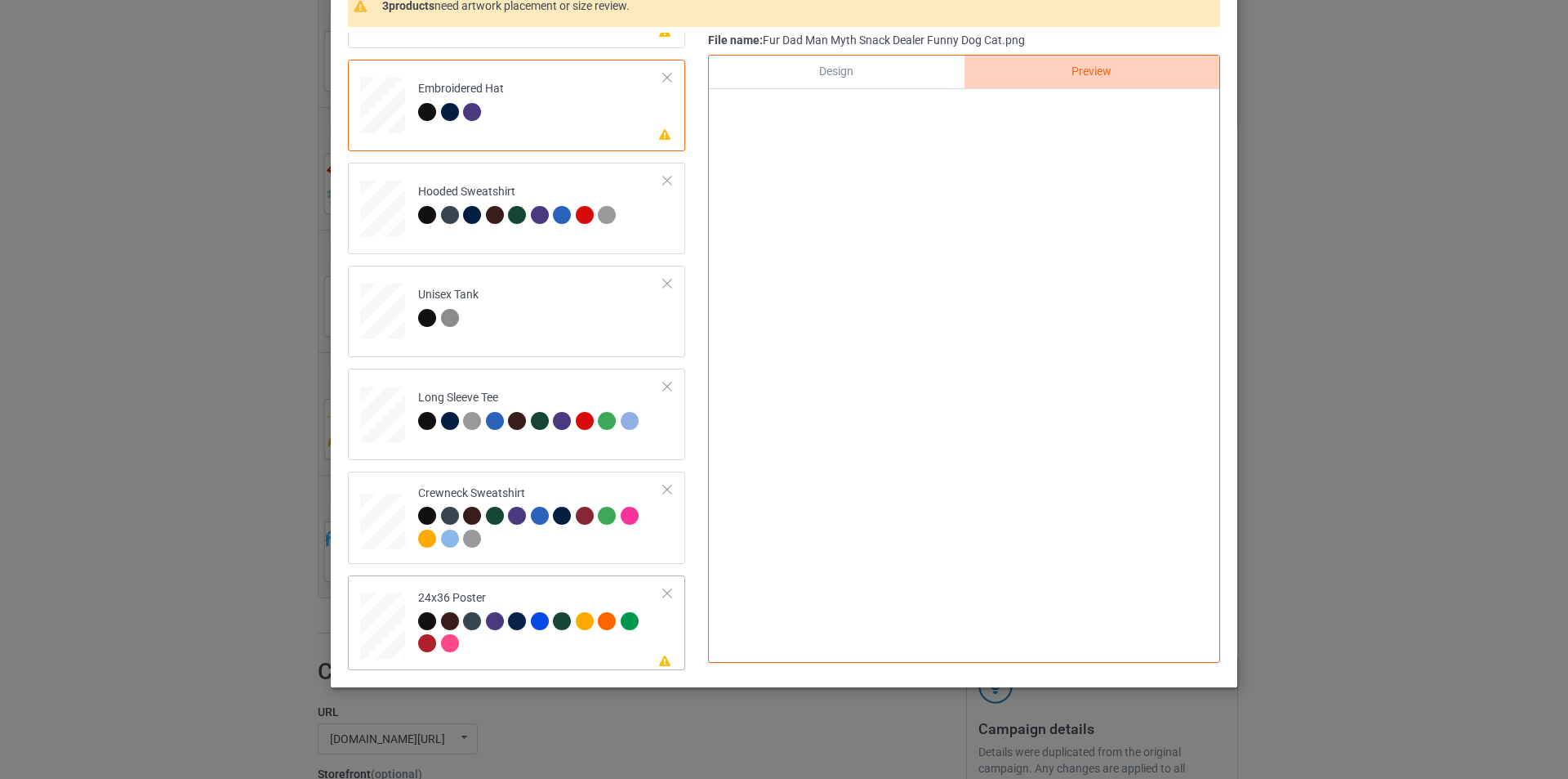
click at [525, 600] on div "24x36 Poster" at bounding box center [541, 620] width 246 height 61
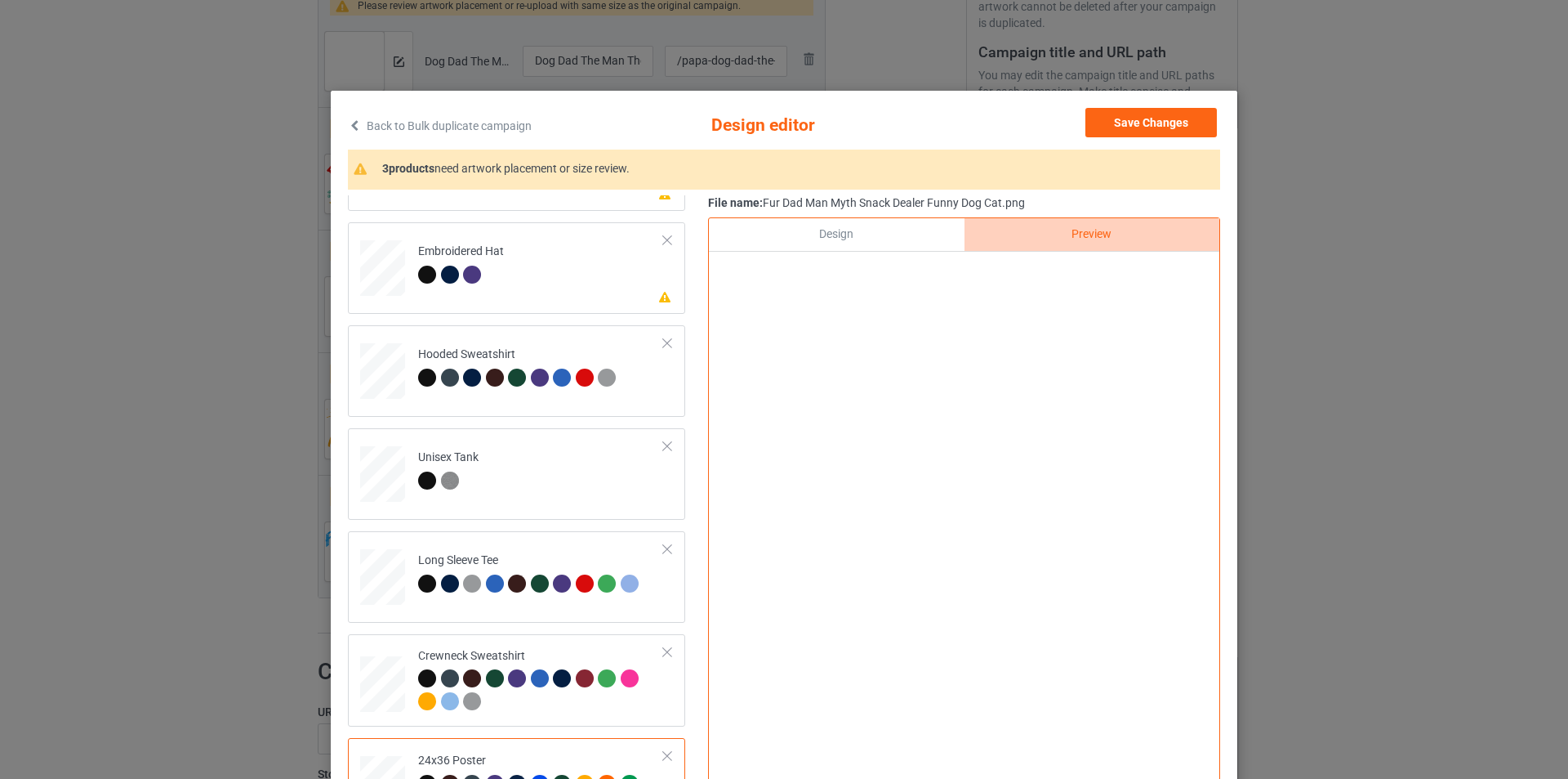
scroll to position [0, 0]
click at [1145, 122] on button "Save Changes" at bounding box center [1151, 123] width 131 height 29
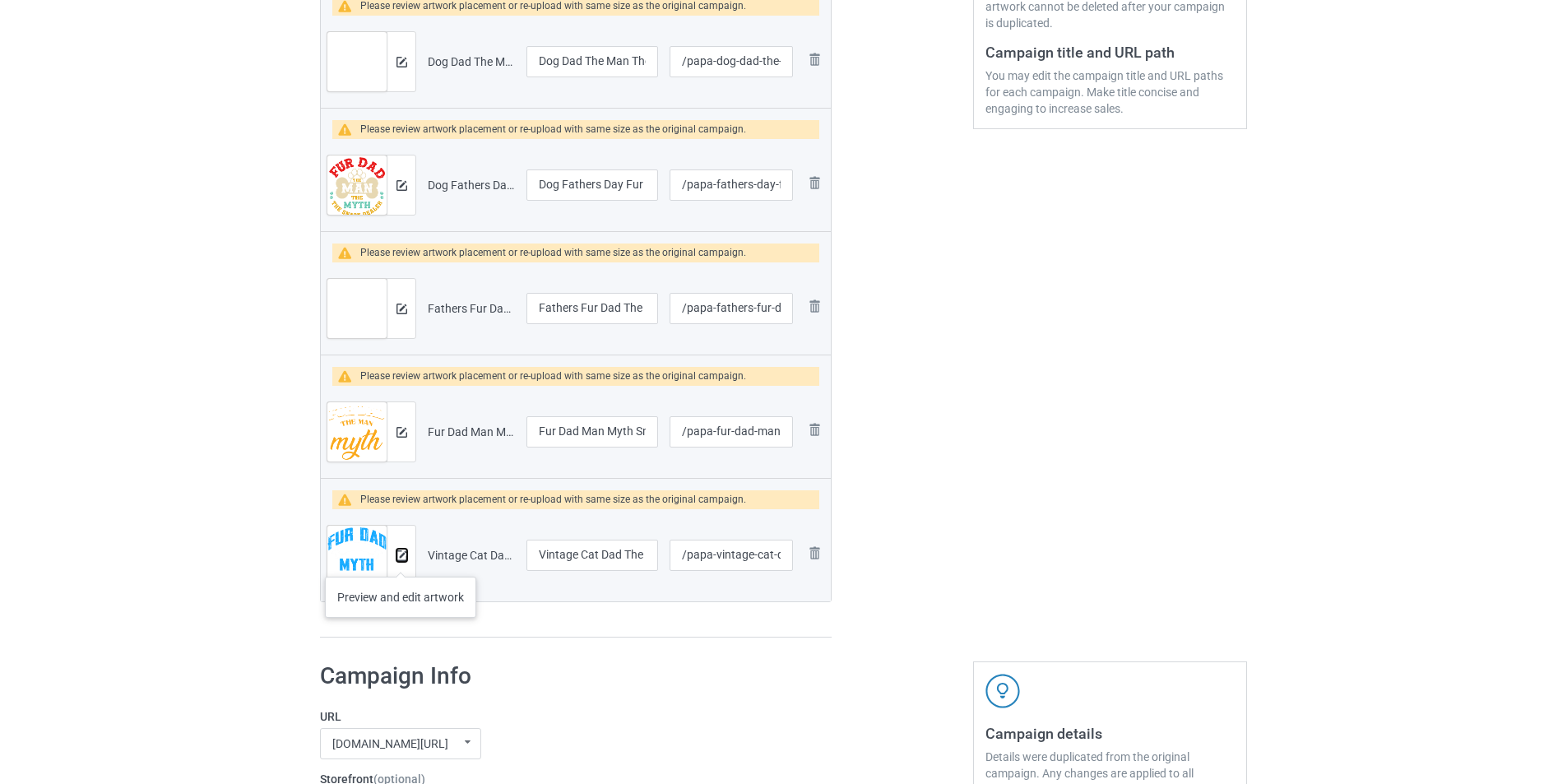
click at [400, 561] on button at bounding box center [402, 555] width 11 height 13
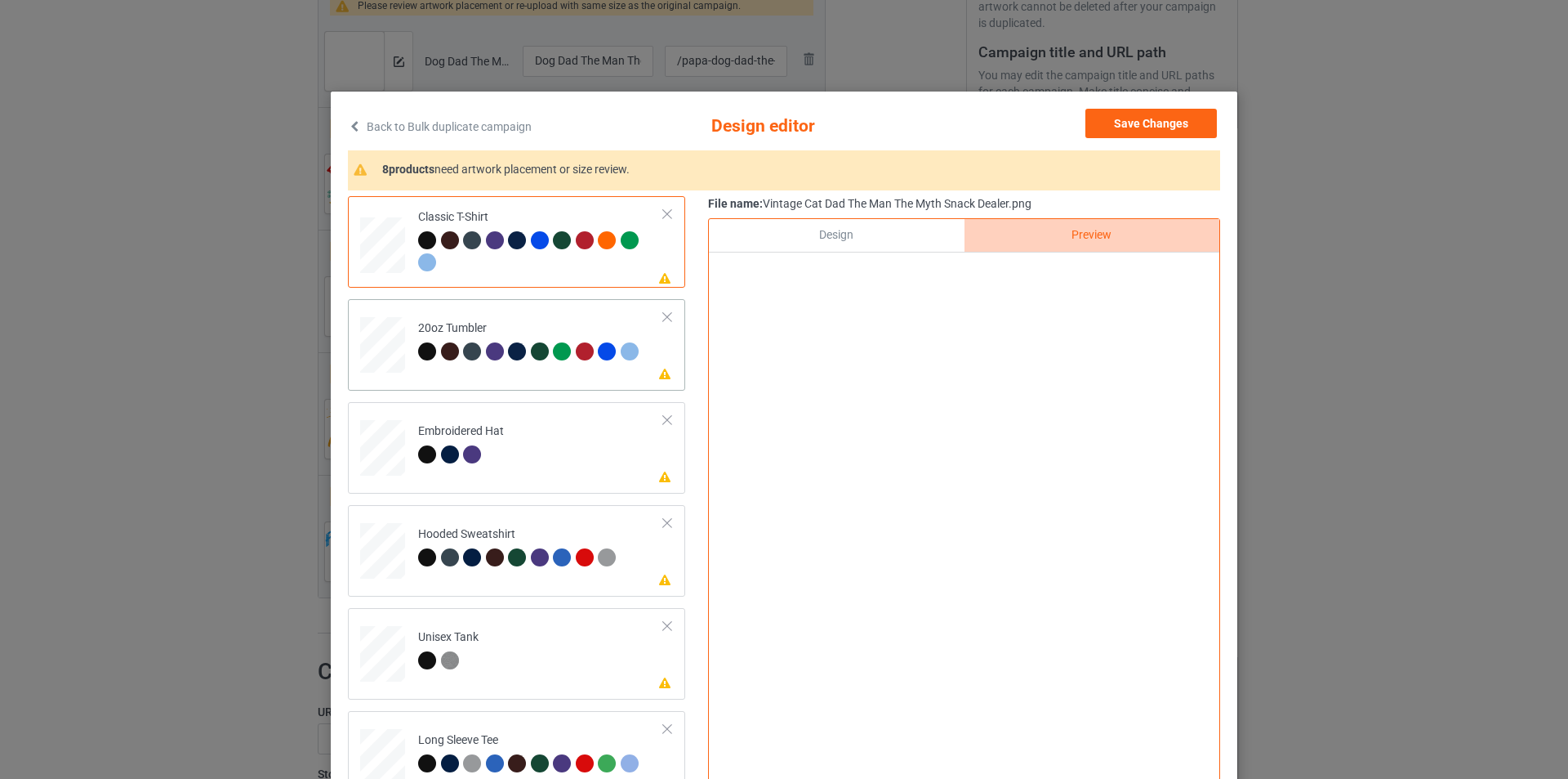
click at [503, 335] on div "20oz Tumbler" at bounding box center [530, 340] width 225 height 39
click at [850, 237] on div "Design" at bounding box center [836, 235] width 255 height 33
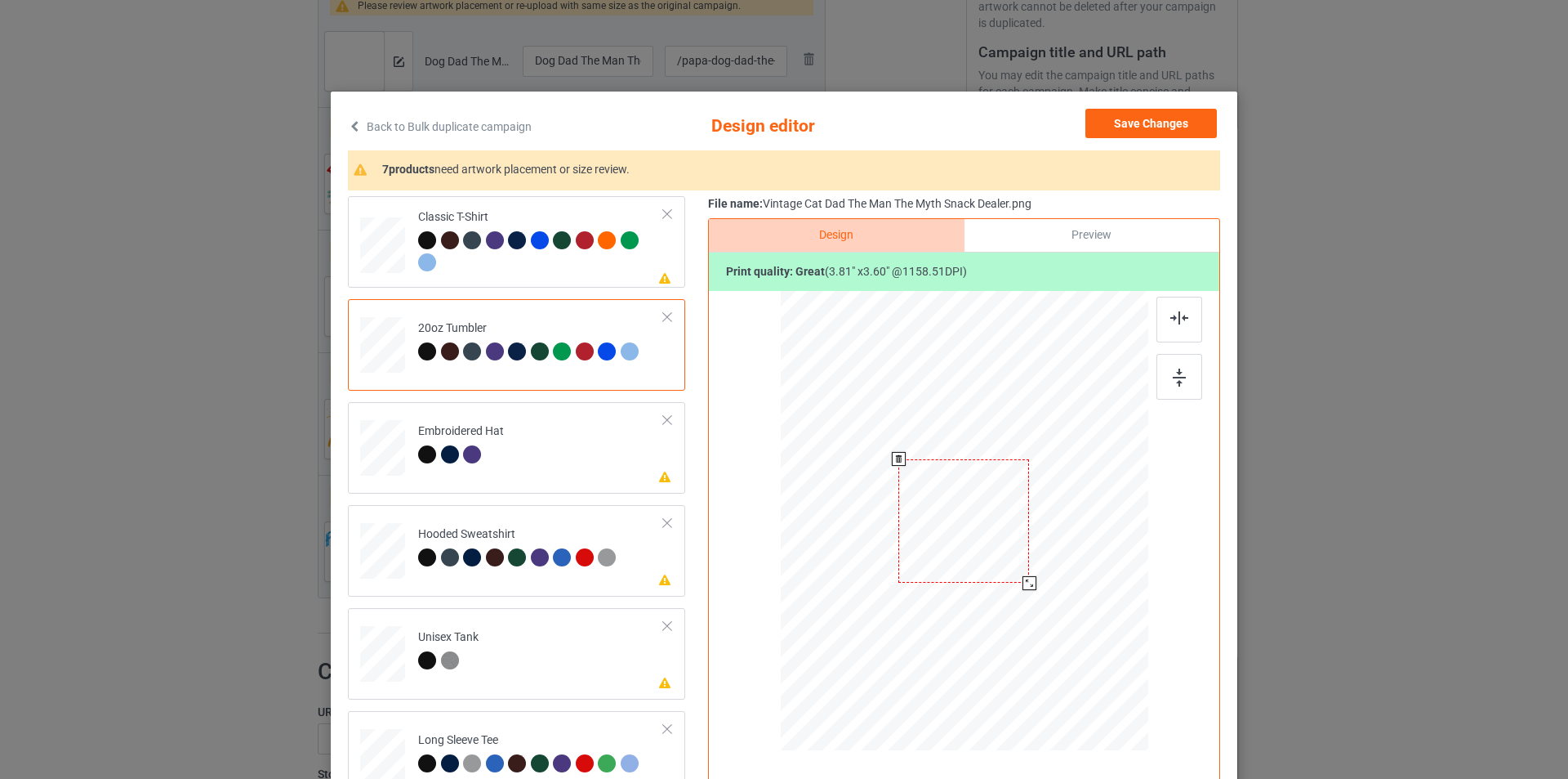
drag, startPoint x: 1059, startPoint y: 614, endPoint x: 1025, endPoint y: 576, distance: 51.0
click at [1025, 576] on div at bounding box center [1029, 583] width 14 height 14
drag, startPoint x: 1002, startPoint y: 513, endPoint x: 917, endPoint y: 493, distance: 87.3
click at [917, 493] on div at bounding box center [878, 502] width 131 height 124
click at [1042, 242] on div "Preview" at bounding box center [1092, 235] width 255 height 33
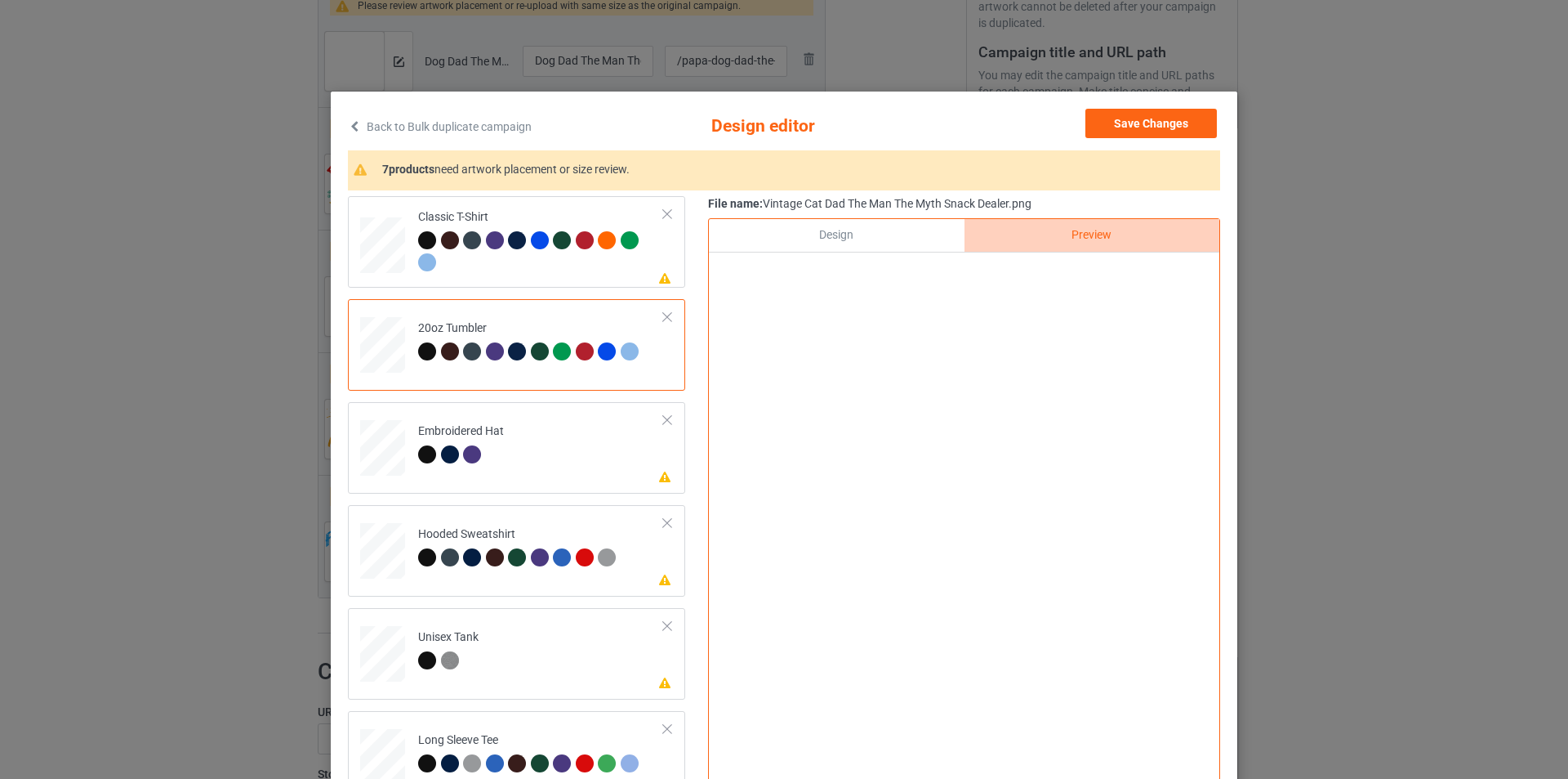
click at [878, 233] on div "Design" at bounding box center [836, 235] width 255 height 33
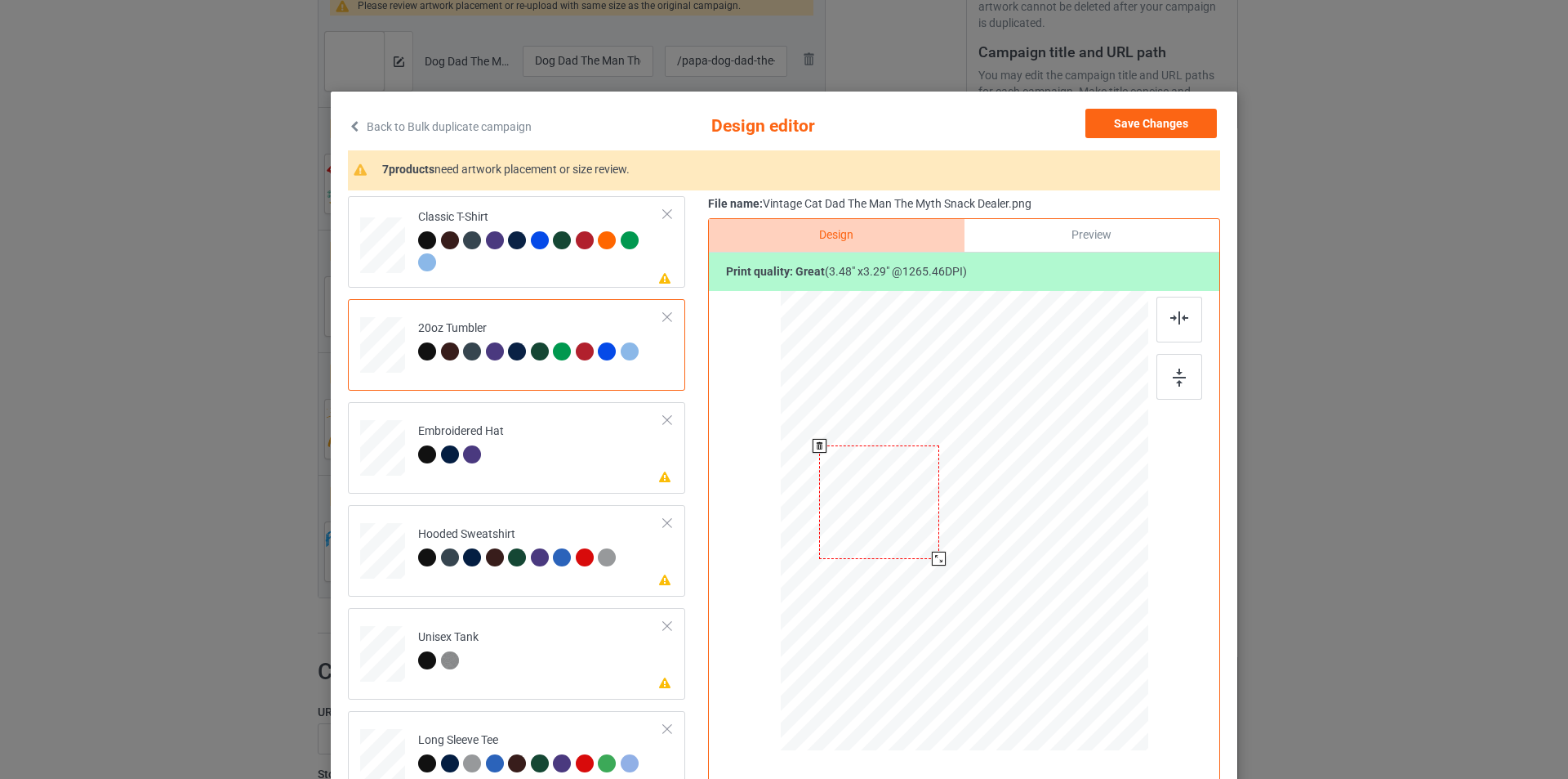
click at [932, 560] on div at bounding box center [939, 558] width 14 height 14
click at [1054, 245] on div "Preview" at bounding box center [1092, 235] width 255 height 33
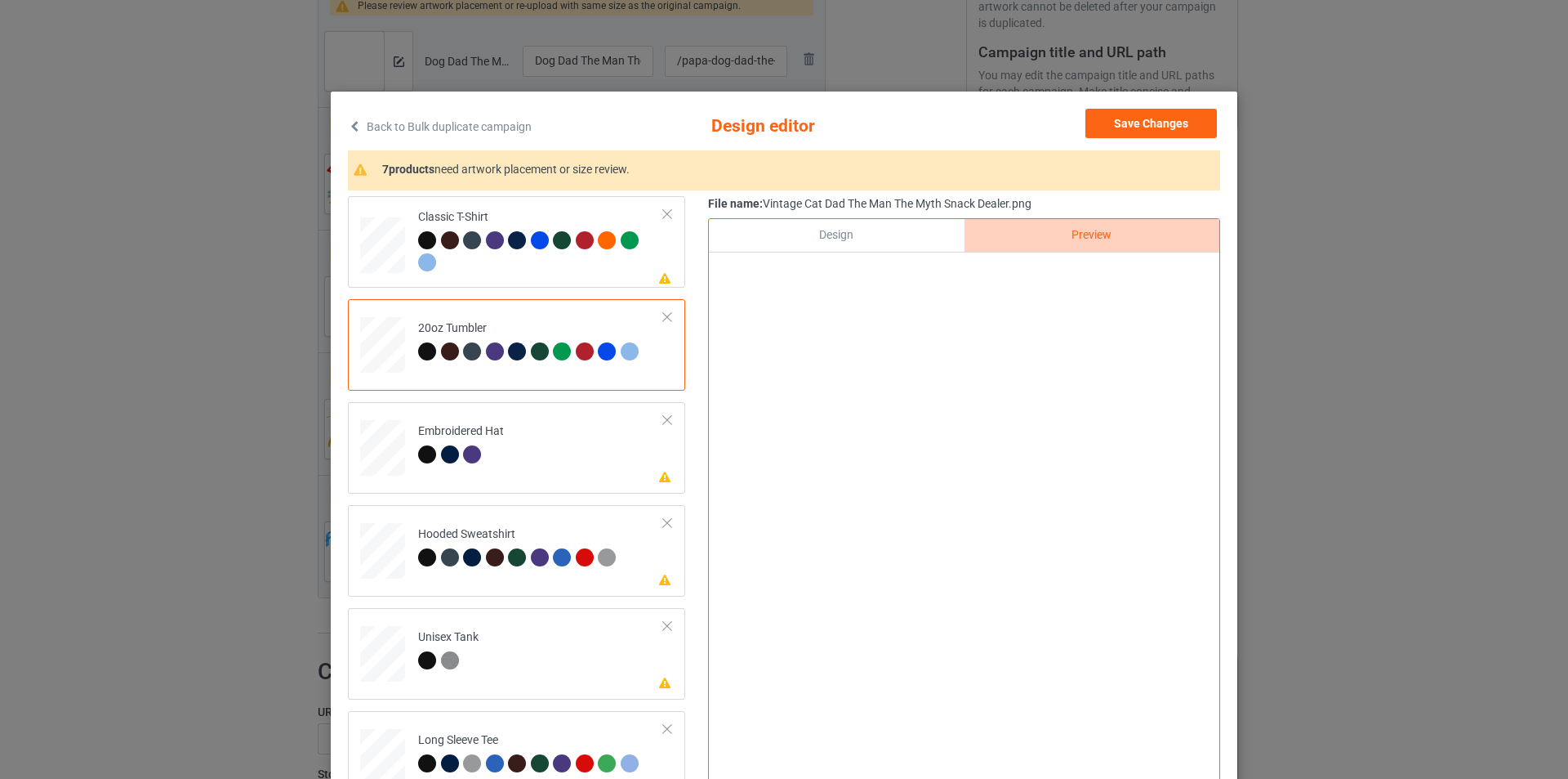
click at [880, 243] on div "Design" at bounding box center [836, 235] width 255 height 33
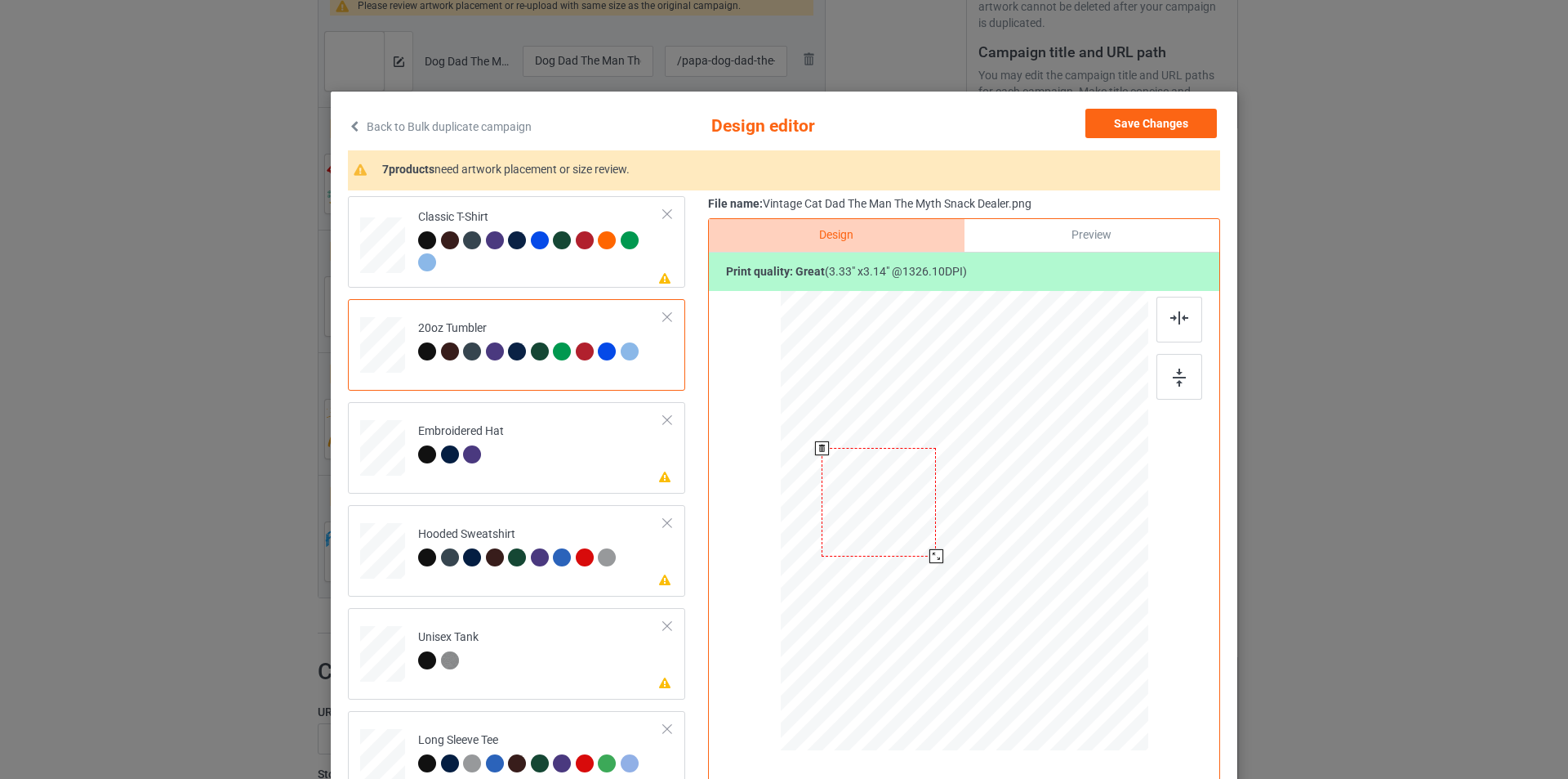
click at [936, 557] on div at bounding box center [937, 556] width 14 height 14
click at [1038, 237] on div "Preview" at bounding box center [1092, 235] width 255 height 33
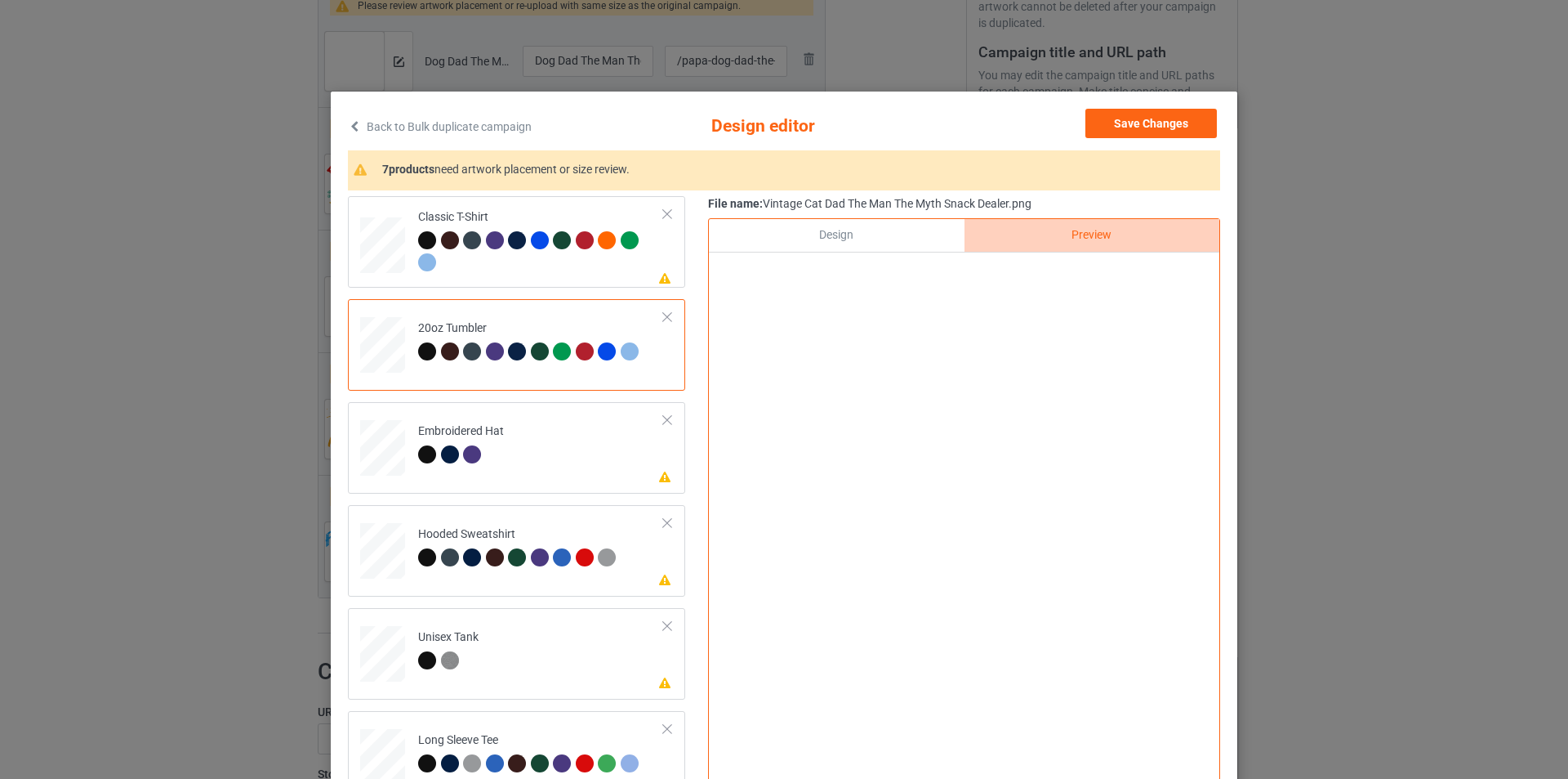
click at [875, 236] on div "Design" at bounding box center [836, 235] width 255 height 33
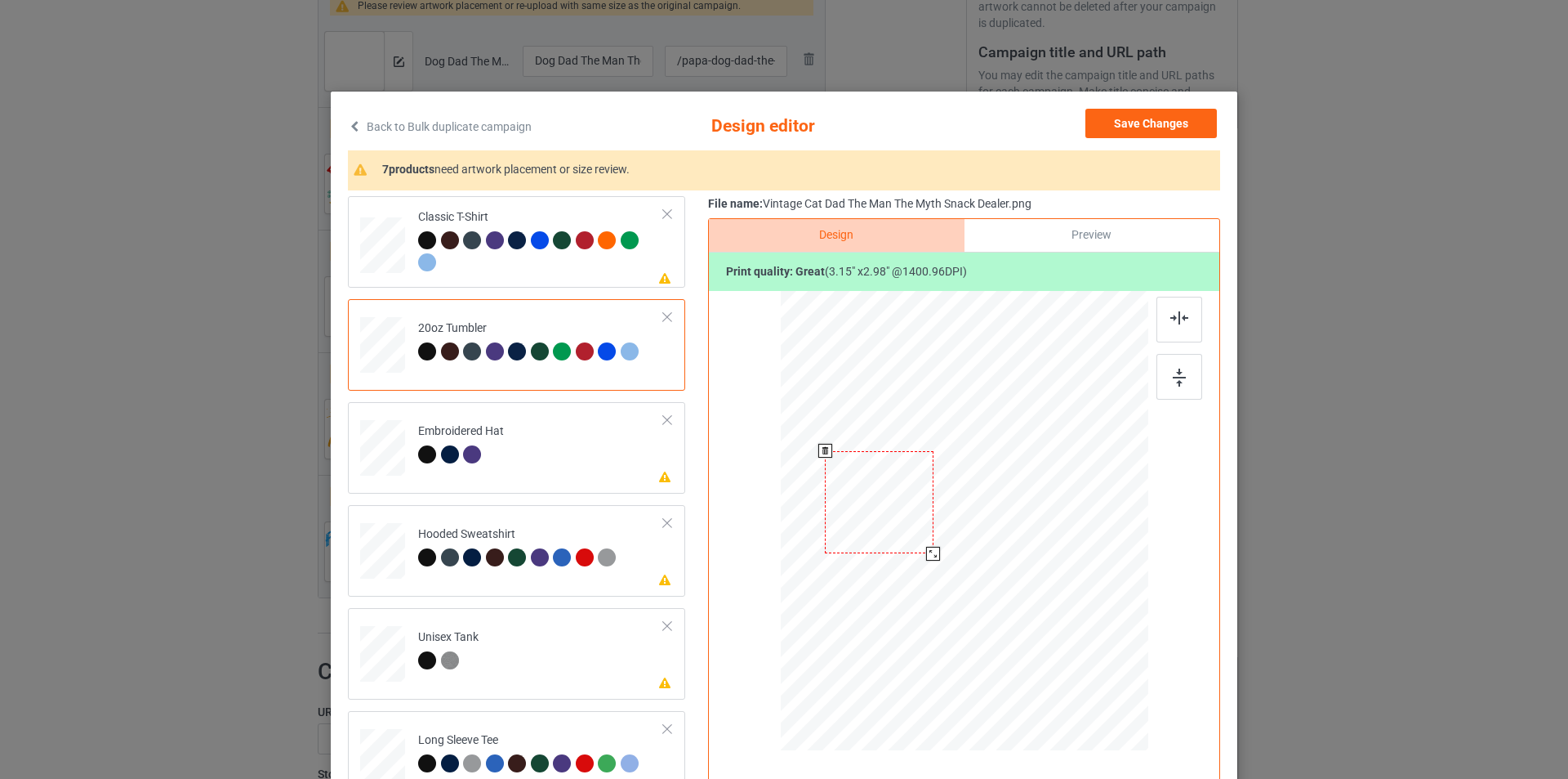
drag, startPoint x: 927, startPoint y: 551, endPoint x: 925, endPoint y: 541, distance: 10.2
click at [926, 547] on div at bounding box center [933, 554] width 14 height 14
click at [1034, 236] on div "Preview" at bounding box center [1092, 235] width 255 height 33
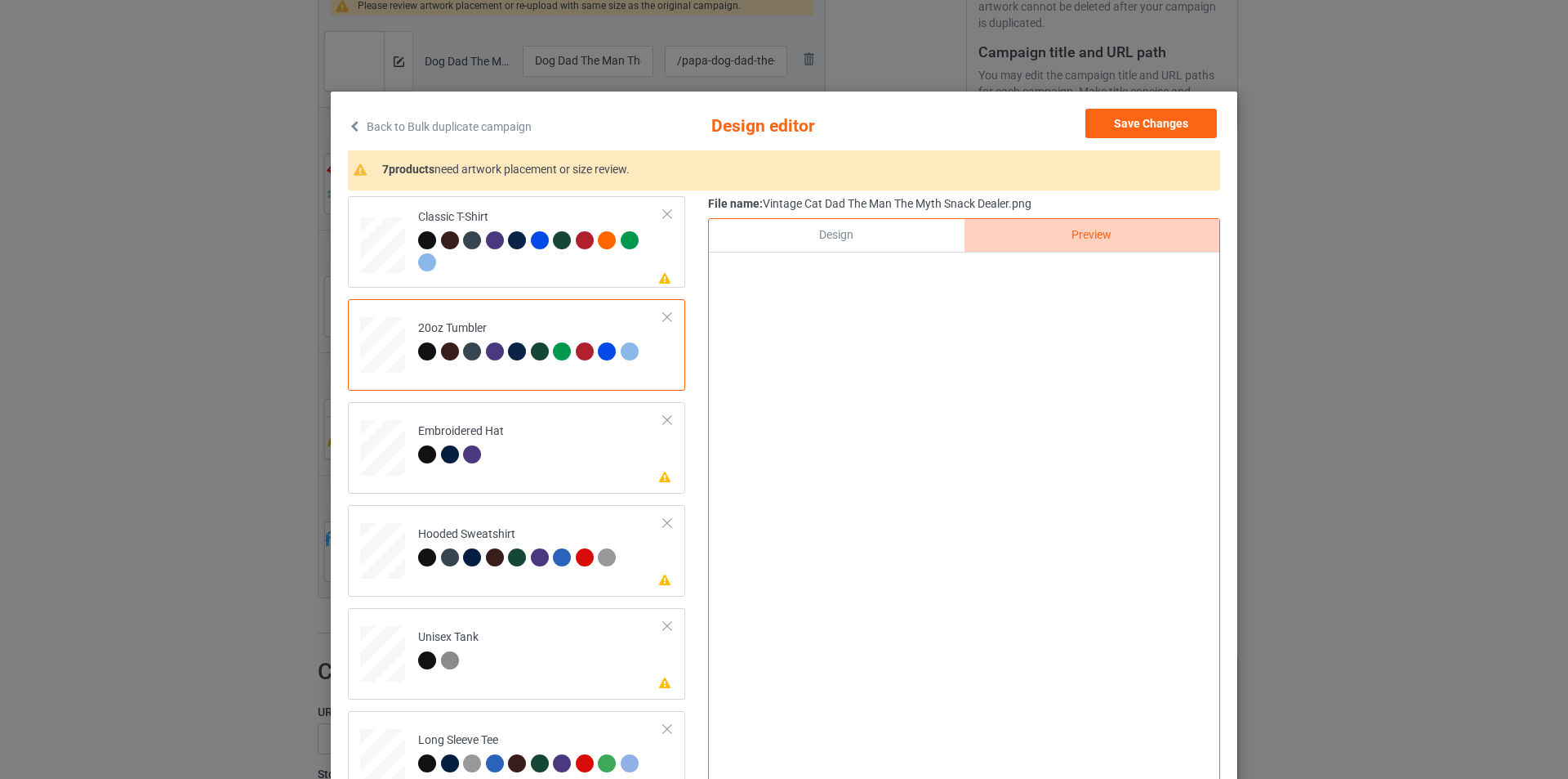
click at [858, 244] on div "Design" at bounding box center [836, 235] width 255 height 33
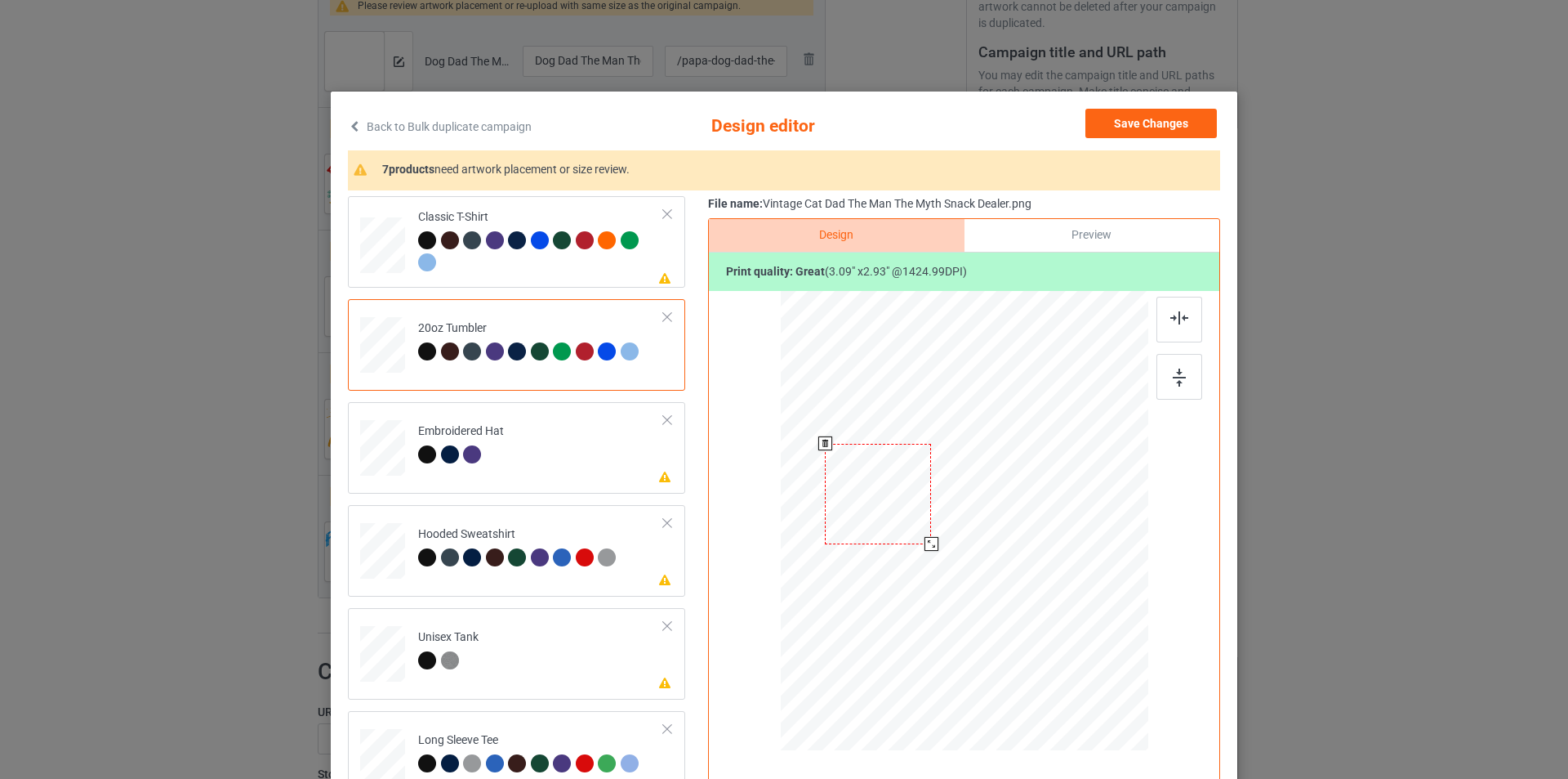
drag, startPoint x: 870, startPoint y: 509, endPoint x: 870, endPoint y: 501, distance: 8.0
click at [870, 501] on div at bounding box center [877, 494] width 106 height 101
click at [1060, 241] on div "Preview" at bounding box center [1092, 235] width 255 height 33
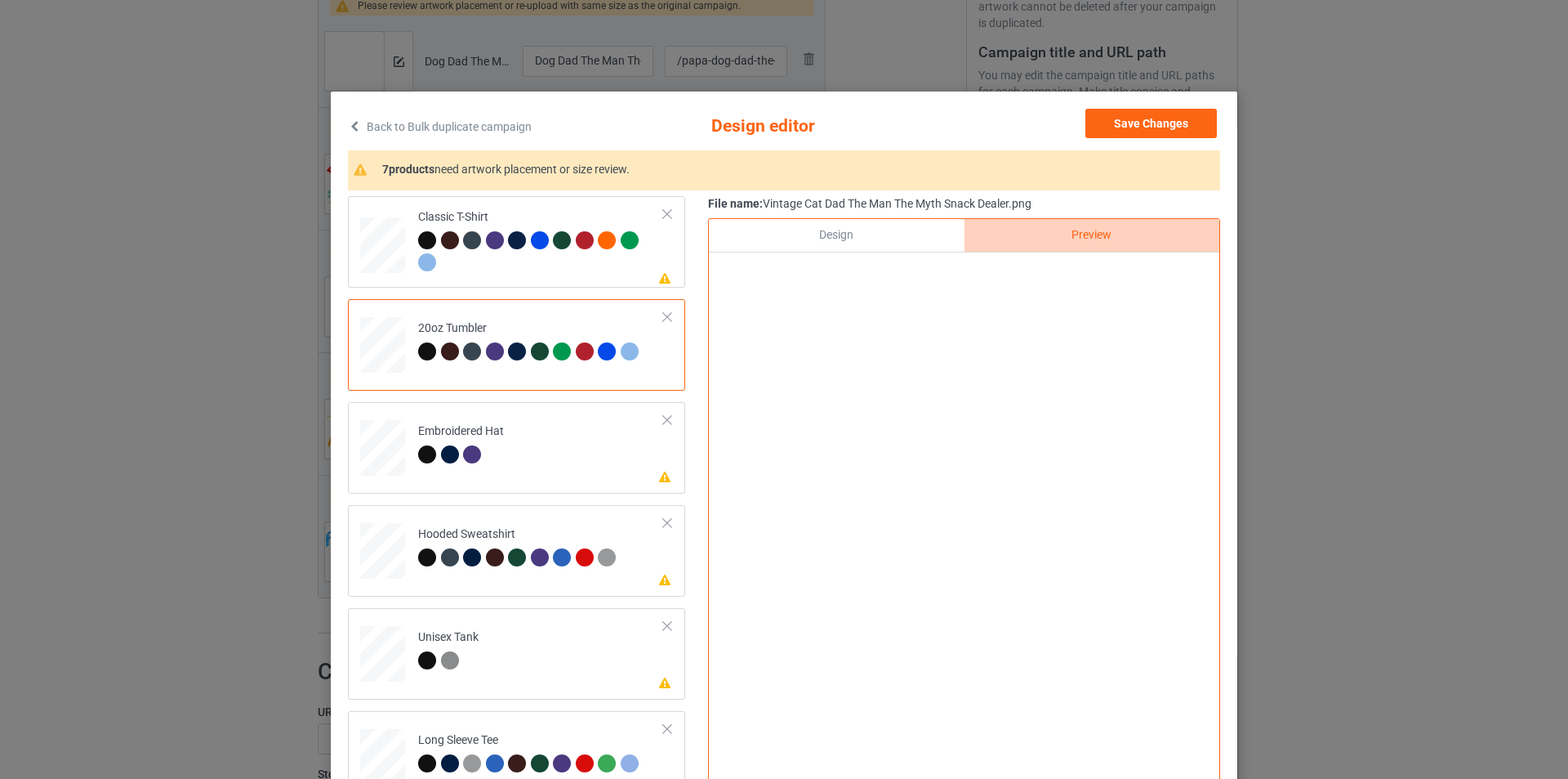
click at [892, 237] on div "Design" at bounding box center [836, 235] width 255 height 33
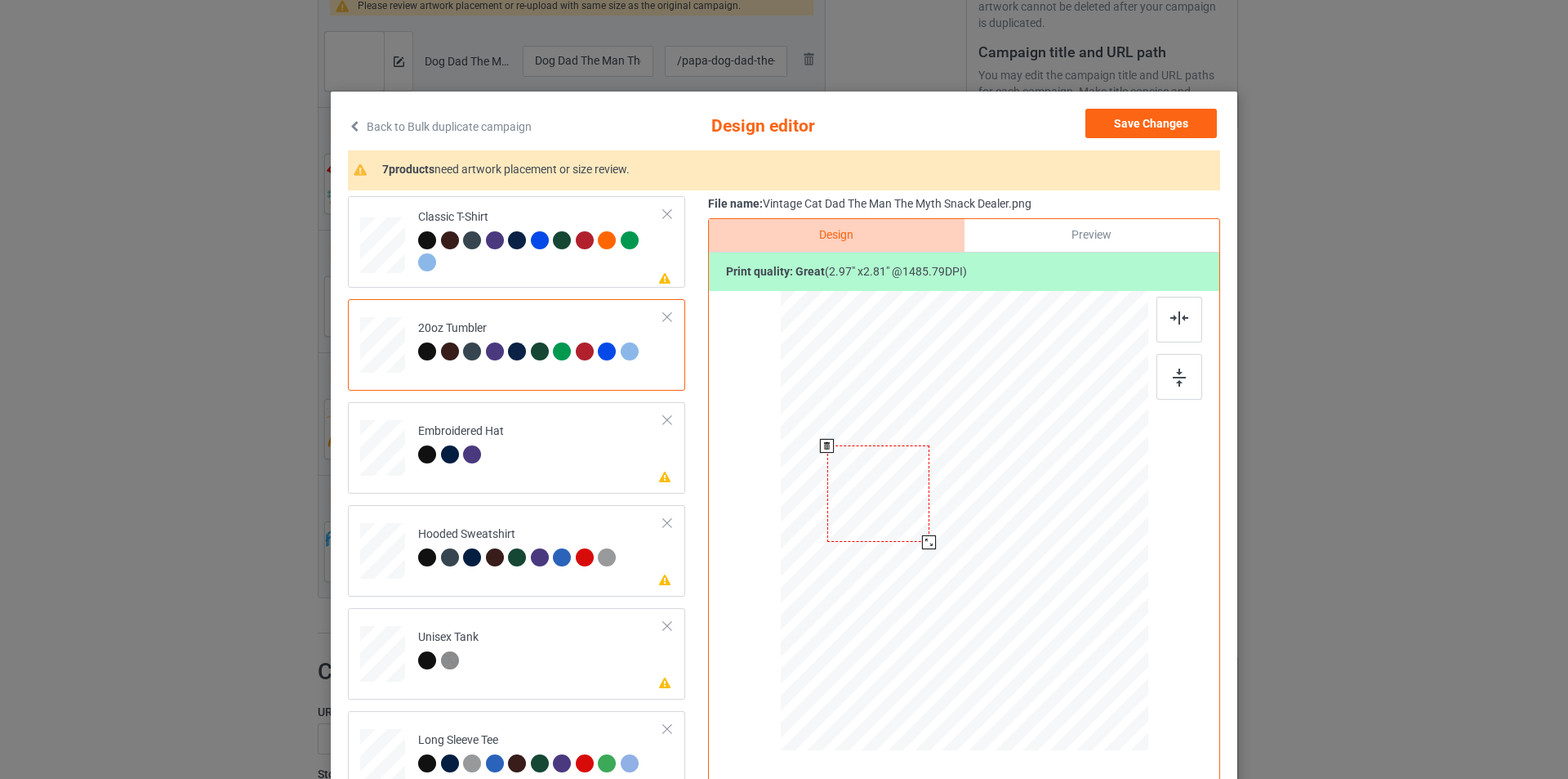
click at [922, 539] on div at bounding box center [930, 543] width 14 height 14
click at [889, 481] on div at bounding box center [876, 492] width 102 height 96
click at [1071, 234] on div "Preview" at bounding box center [1092, 235] width 255 height 33
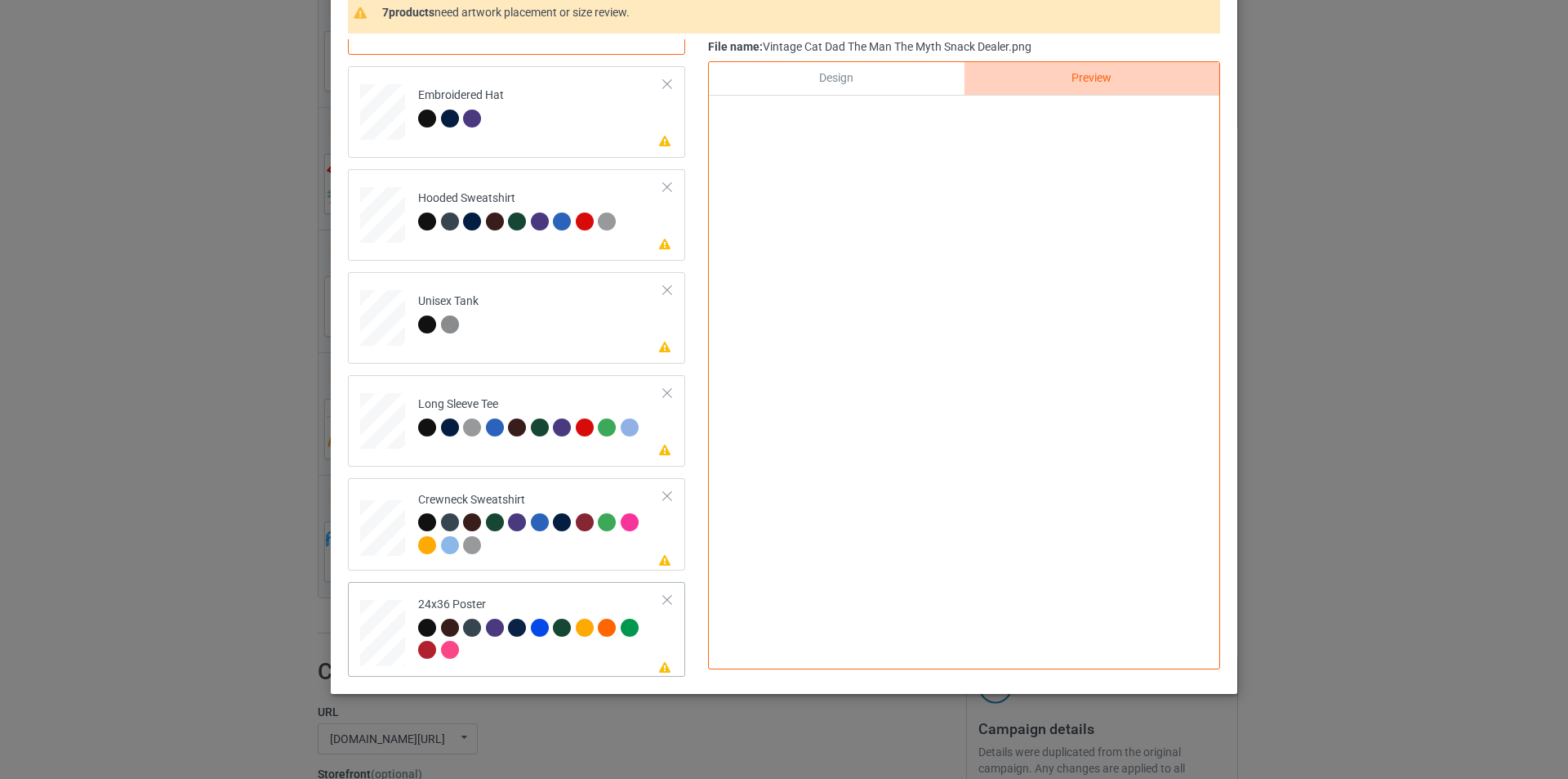
scroll to position [164, 0]
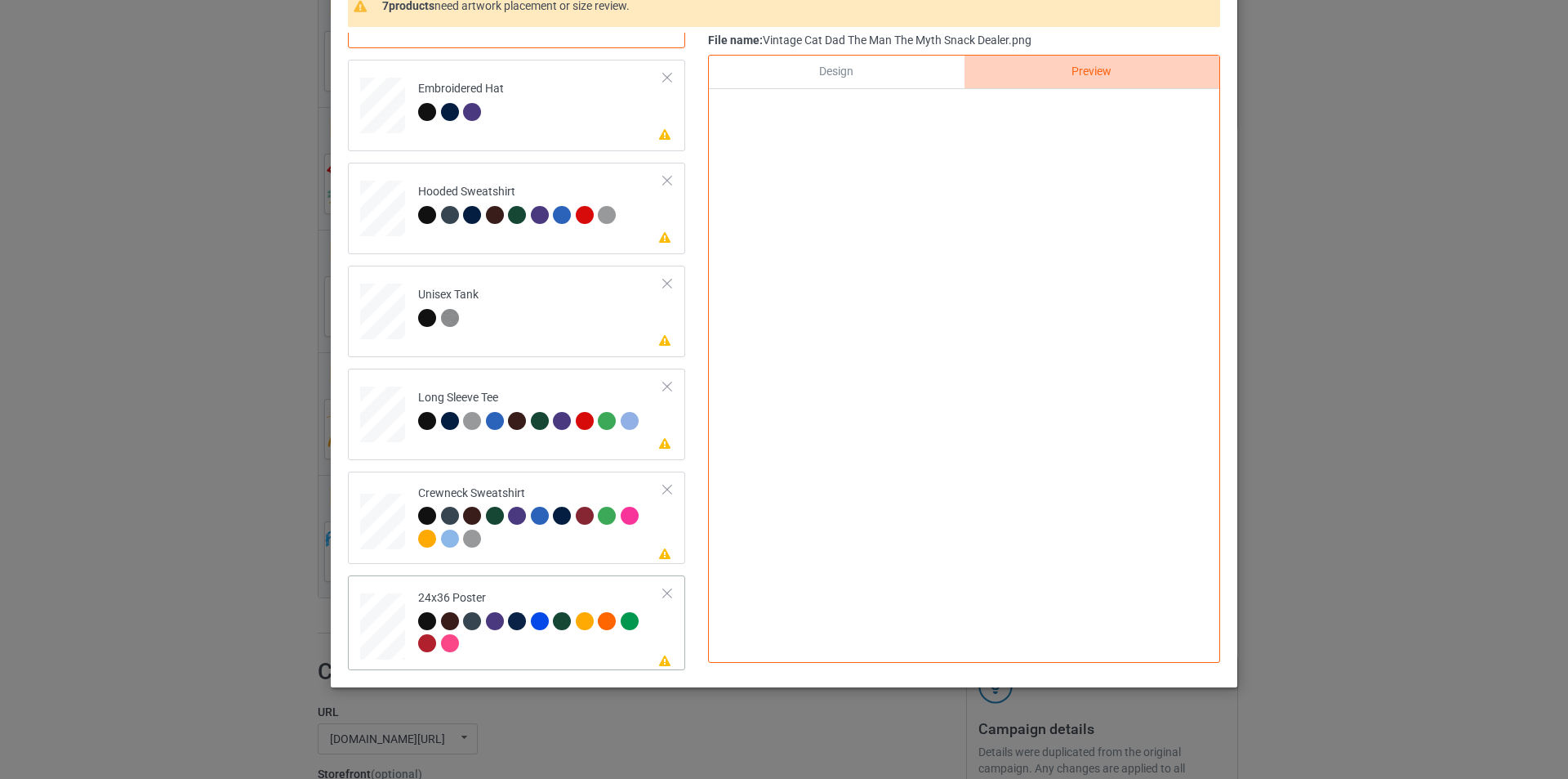
click at [522, 603] on div "24x36 Poster" at bounding box center [541, 620] width 246 height 61
click at [857, 77] on div "Design" at bounding box center [836, 71] width 255 height 33
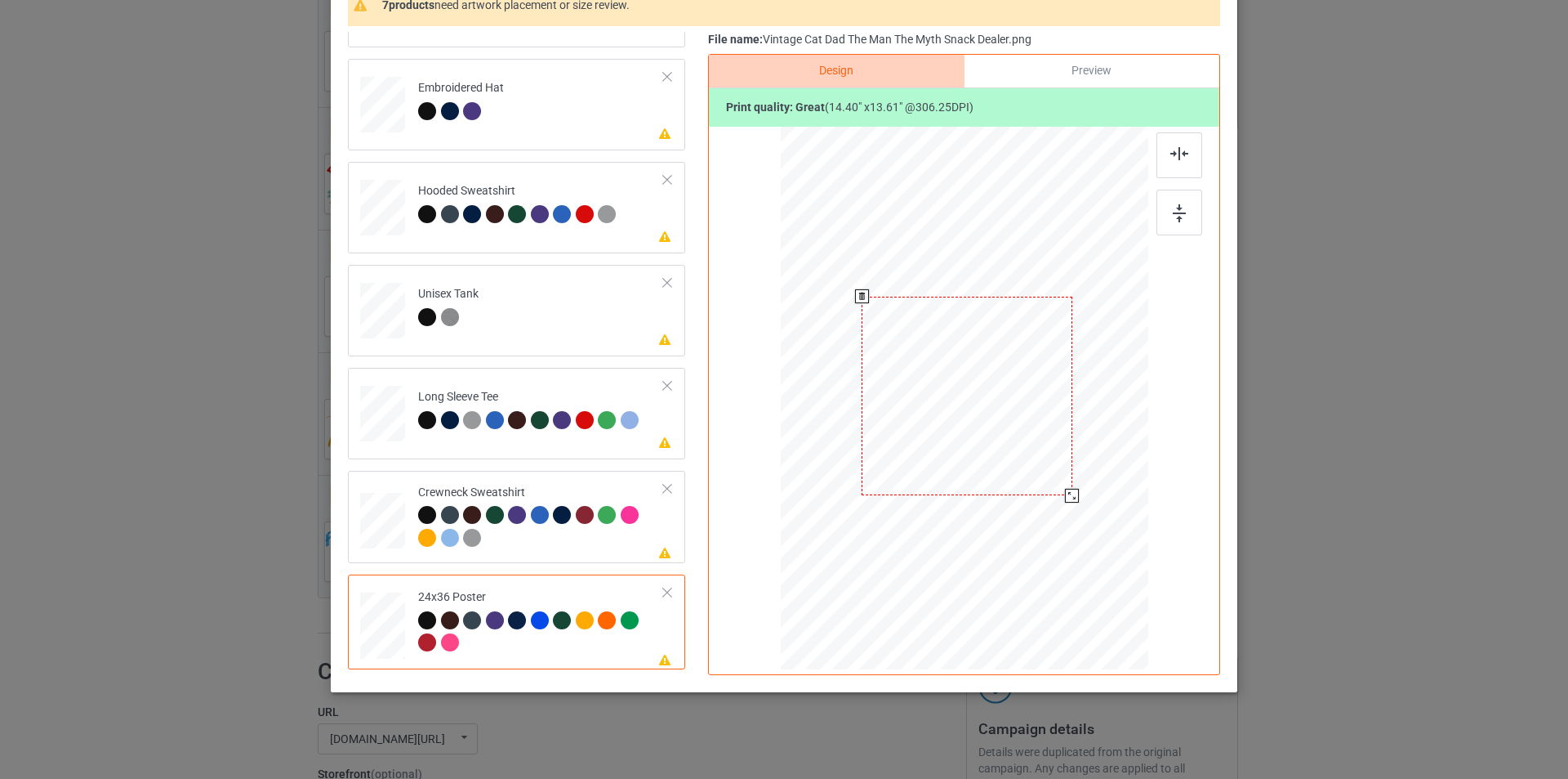
click at [966, 358] on div at bounding box center [967, 395] width 211 height 198
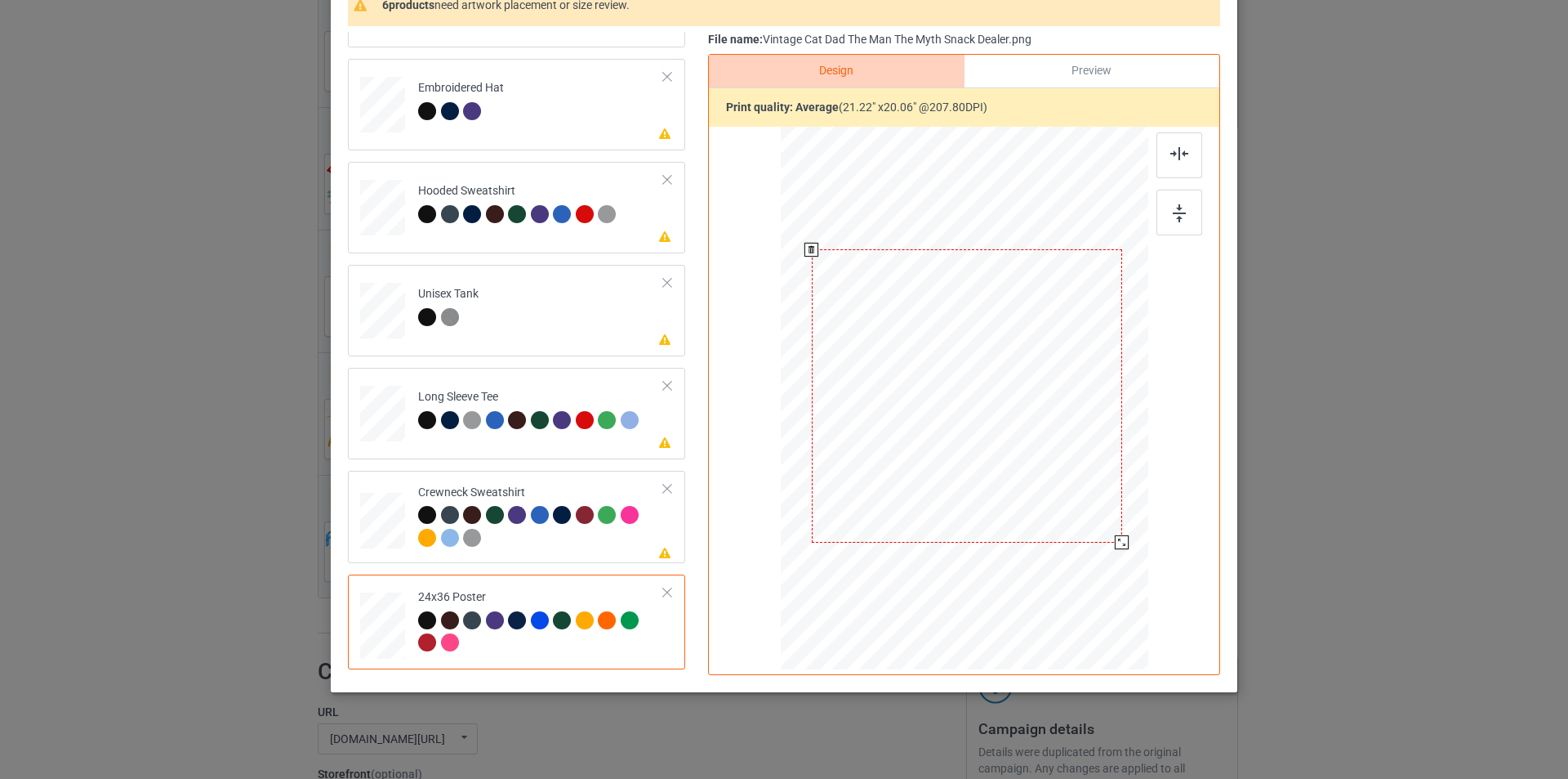
drag, startPoint x: 1076, startPoint y: 513, endPoint x: 1094, endPoint y: 554, distance: 44.8
click at [1094, 554] on div at bounding box center [966, 396] width 350 height 528
click at [1043, 76] on div "Preview" at bounding box center [1092, 71] width 255 height 33
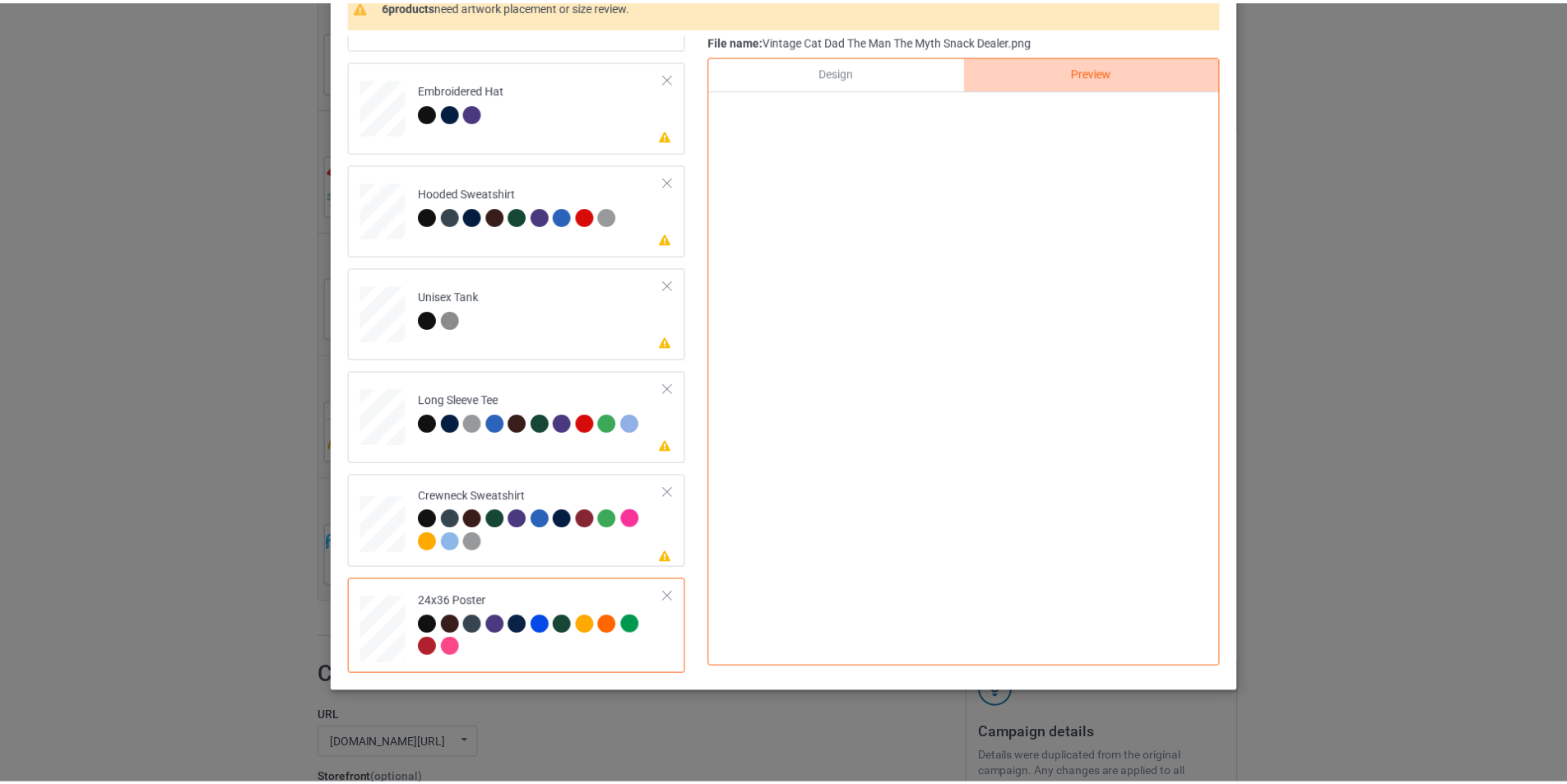
scroll to position [0, 0]
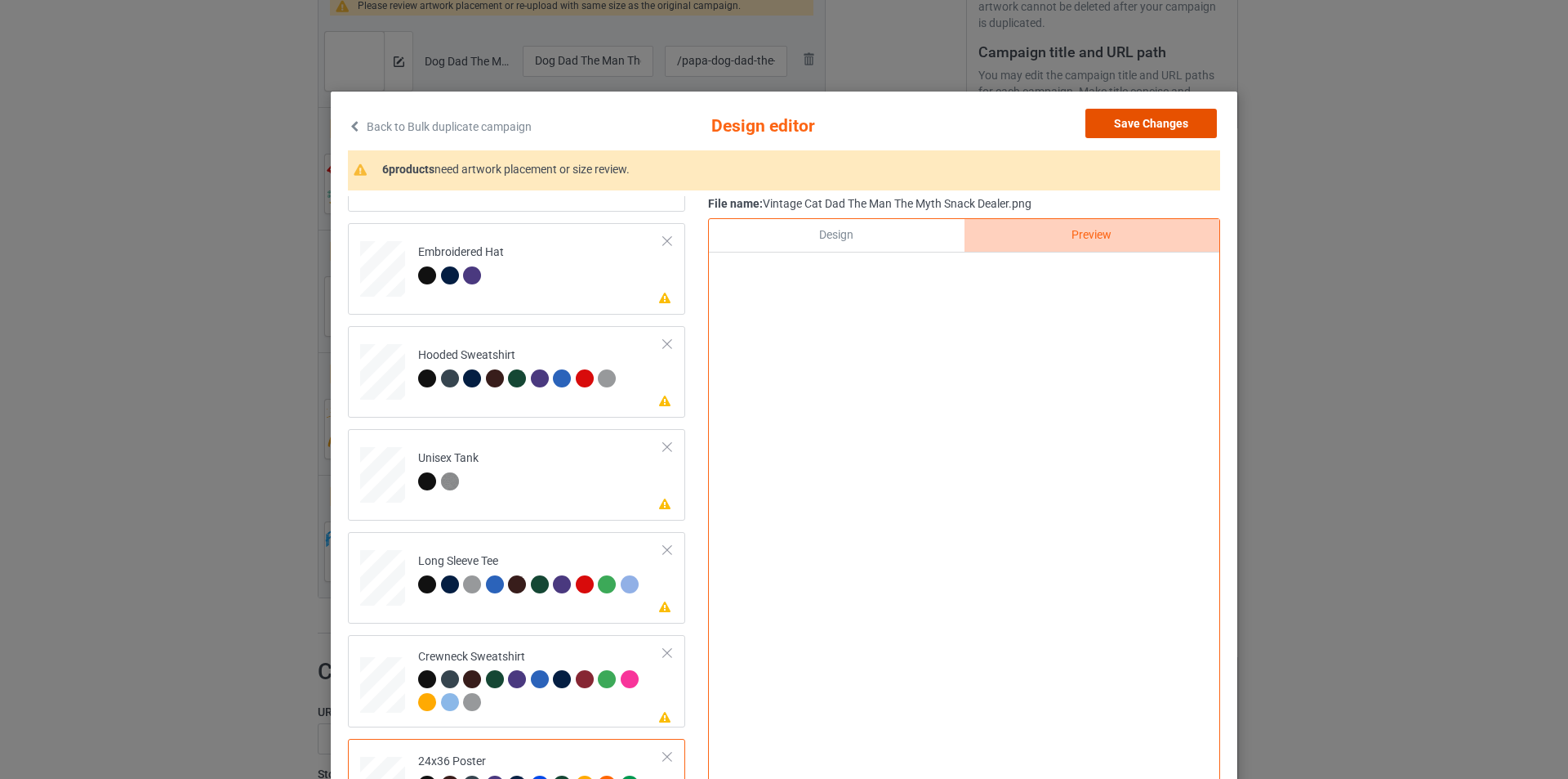
click at [1113, 110] on button "Save Changes" at bounding box center [1151, 123] width 131 height 29
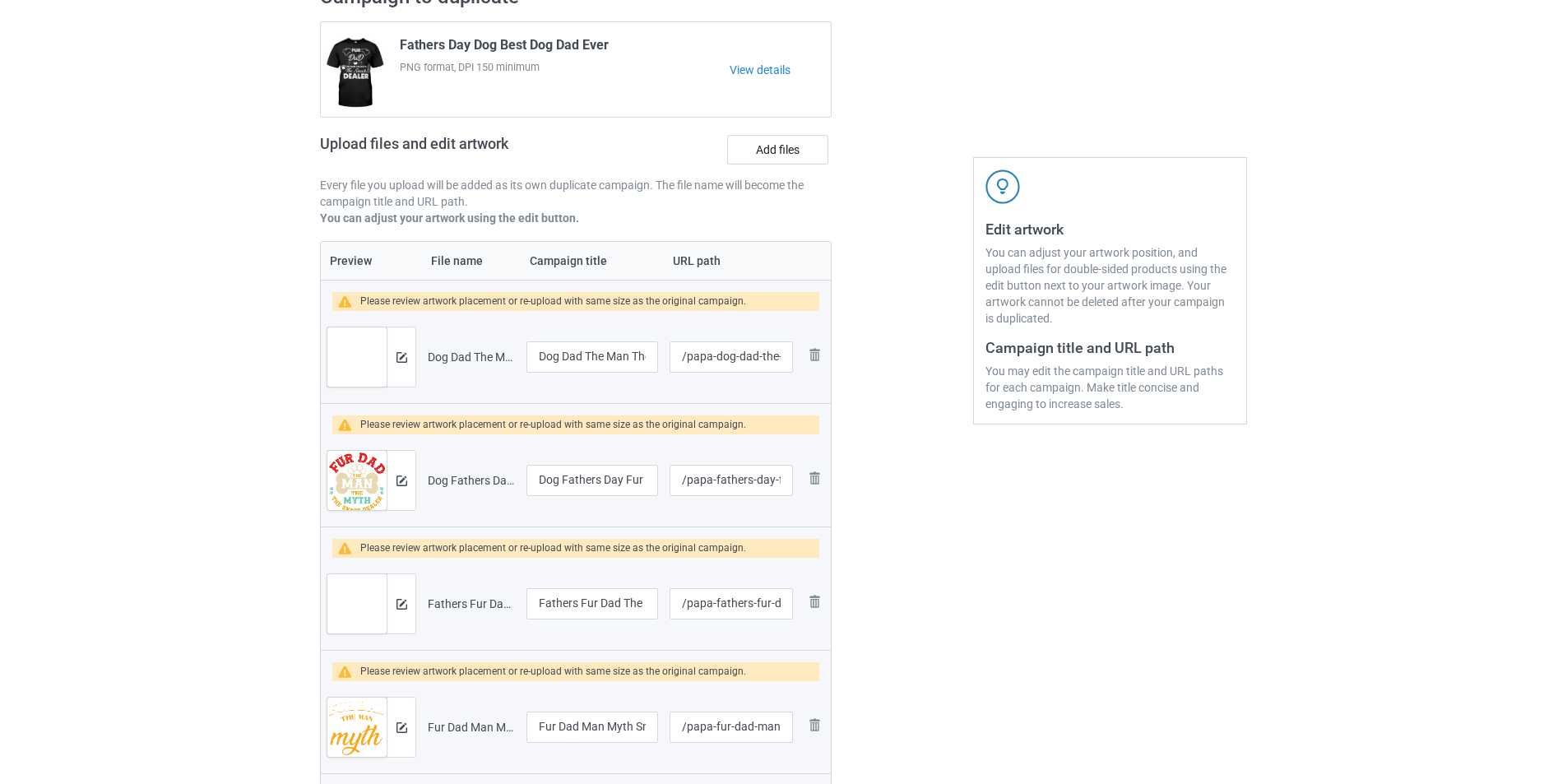
scroll to position [164, 0]
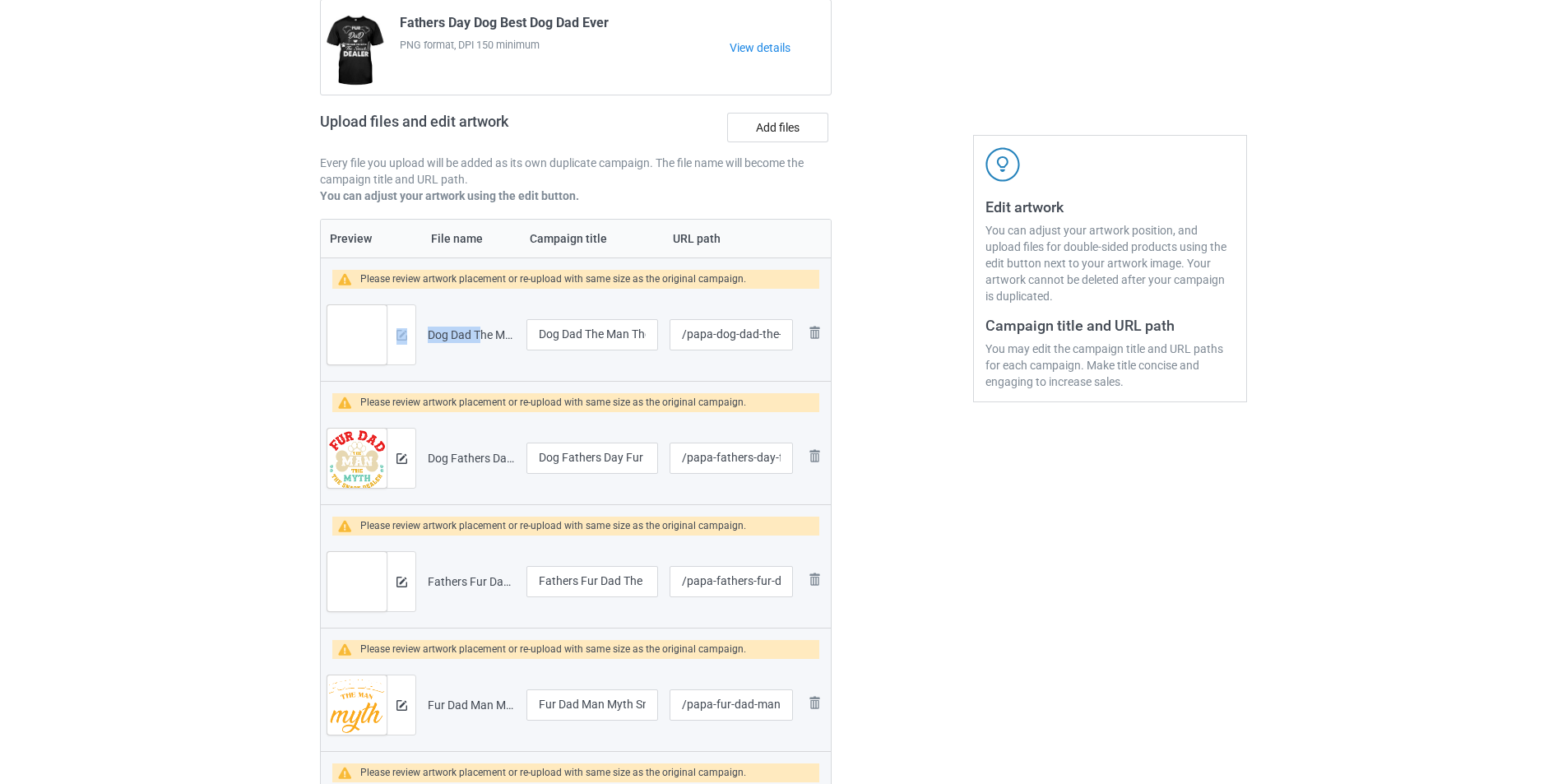
drag, startPoint x: 481, startPoint y: 333, endPoint x: 418, endPoint y: 337, distance: 63.1
click at [418, 337] on tr "Preview and edit artwork Dog Dad The Man The Myth Snack Dealer - Dog Lover.png …" at bounding box center [576, 335] width 510 height 92
drag, startPoint x: 585, startPoint y: 338, endPoint x: 495, endPoint y: 339, distance: 90.0
click at [495, 339] on tr "Preview and edit artwork Dog Dad The Man The Myth Snack Dealer - Dog Lover.png …" at bounding box center [576, 335] width 510 height 92
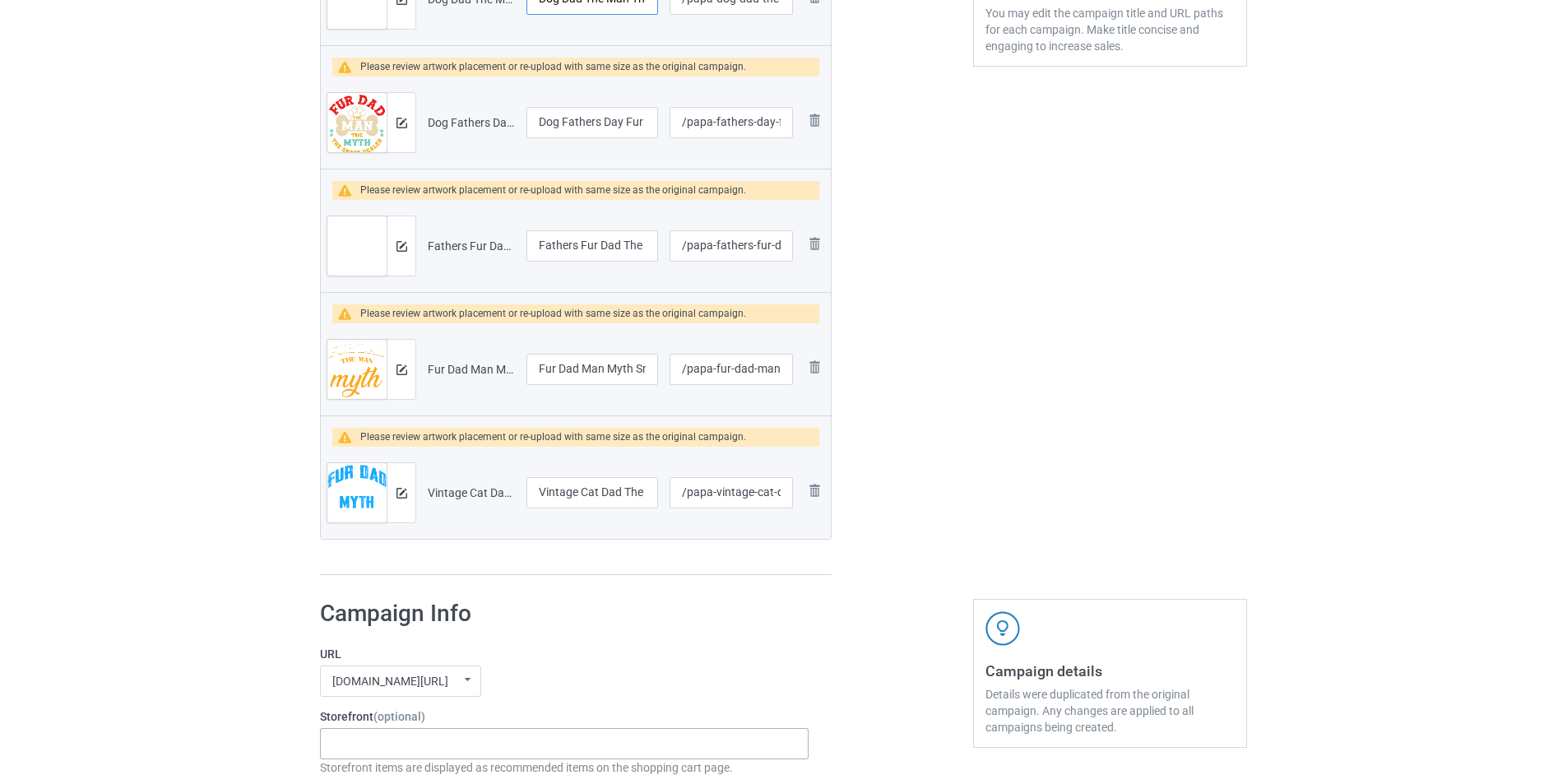
scroll to position [355, 0]
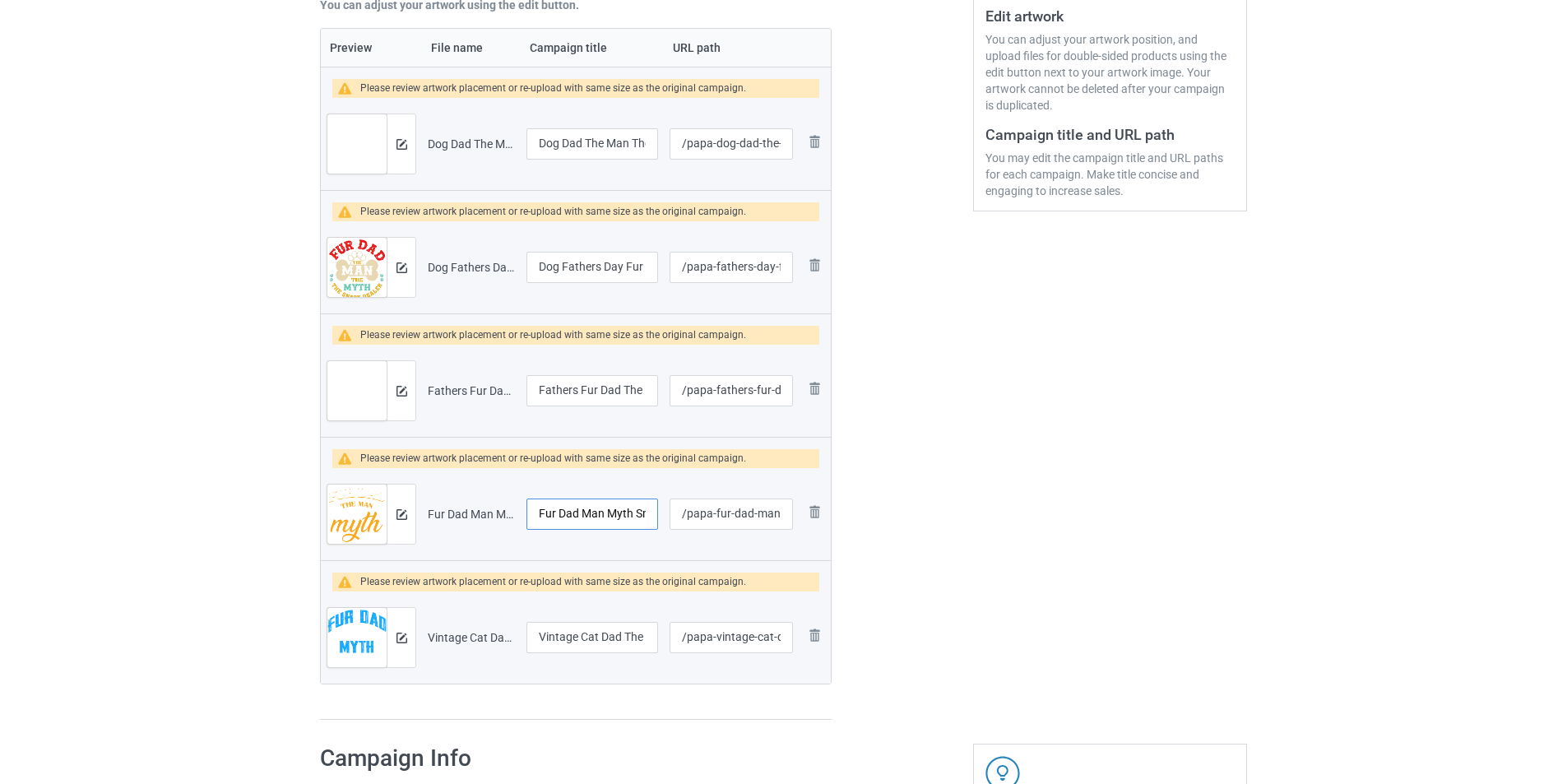
drag, startPoint x: 598, startPoint y: 511, endPoint x: 537, endPoint y: 500, distance: 62.0
click at [514, 503] on tr "Preview and edit artwork Fur Dad Man Myth Snack Dealer Funny Dog Cat.png Fur Da…" at bounding box center [576, 514] width 510 height 92
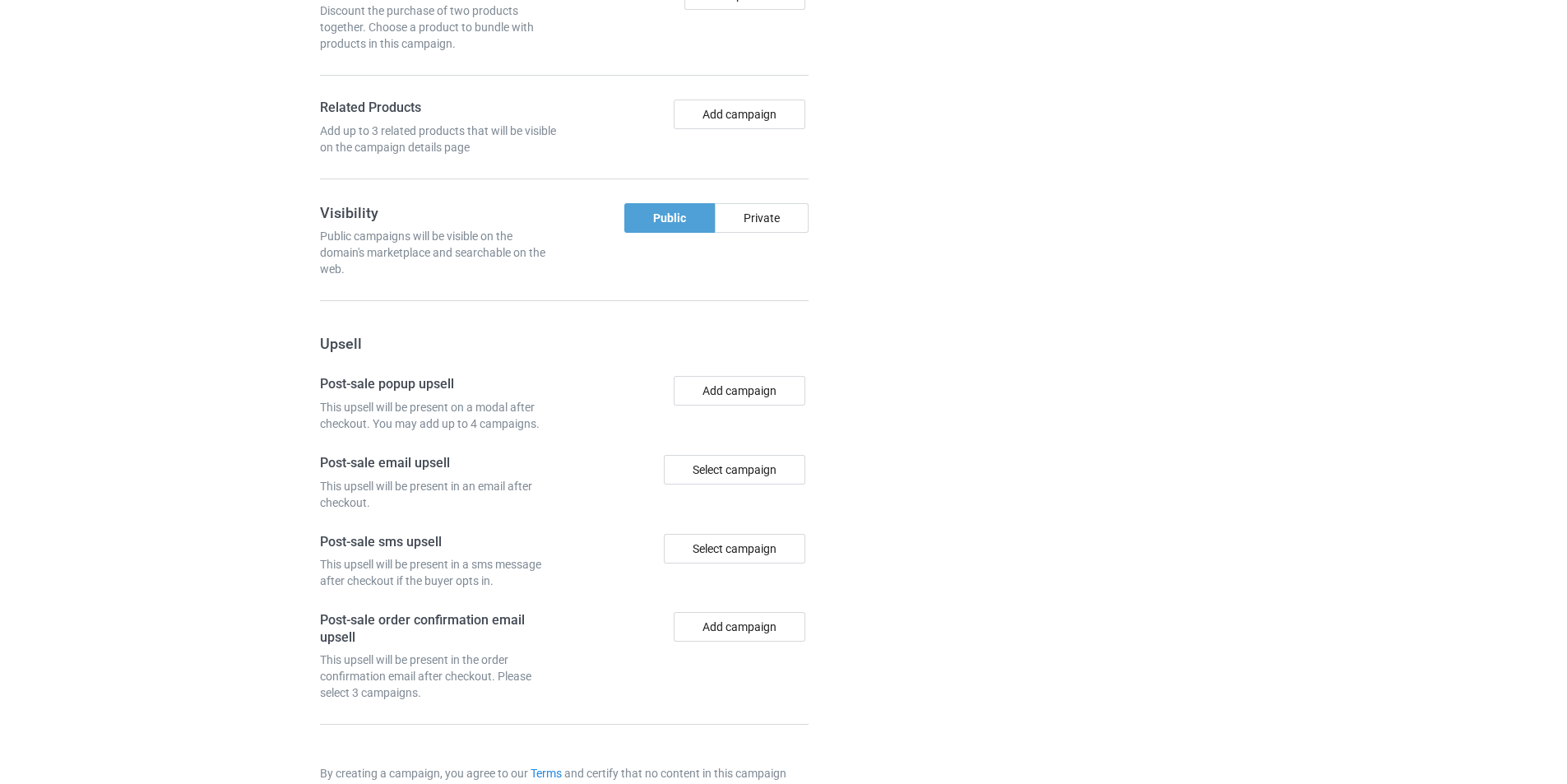
scroll to position [1835, 0]
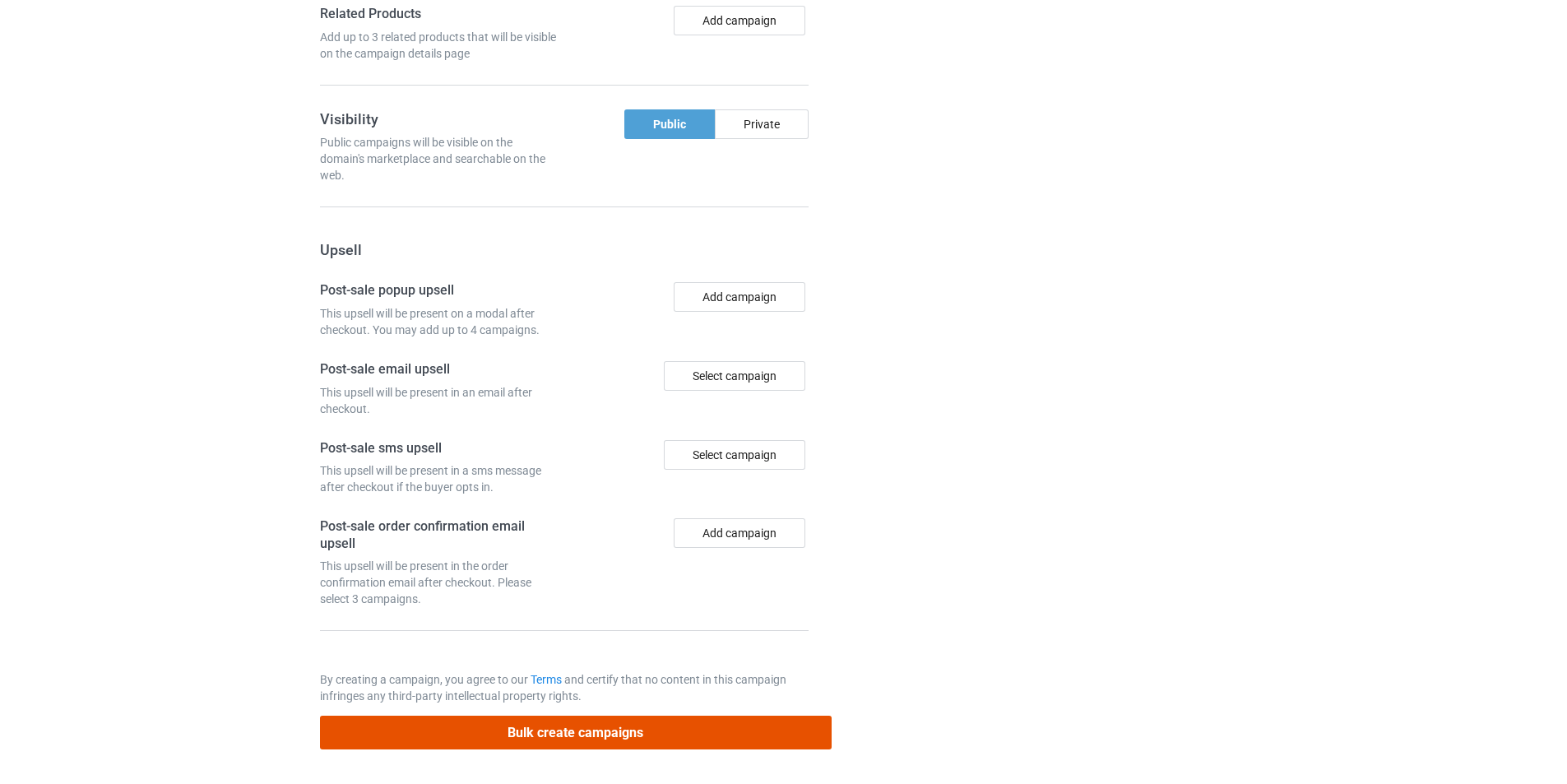
click at [609, 734] on button "Bulk create campaigns" at bounding box center [576, 733] width 512 height 34
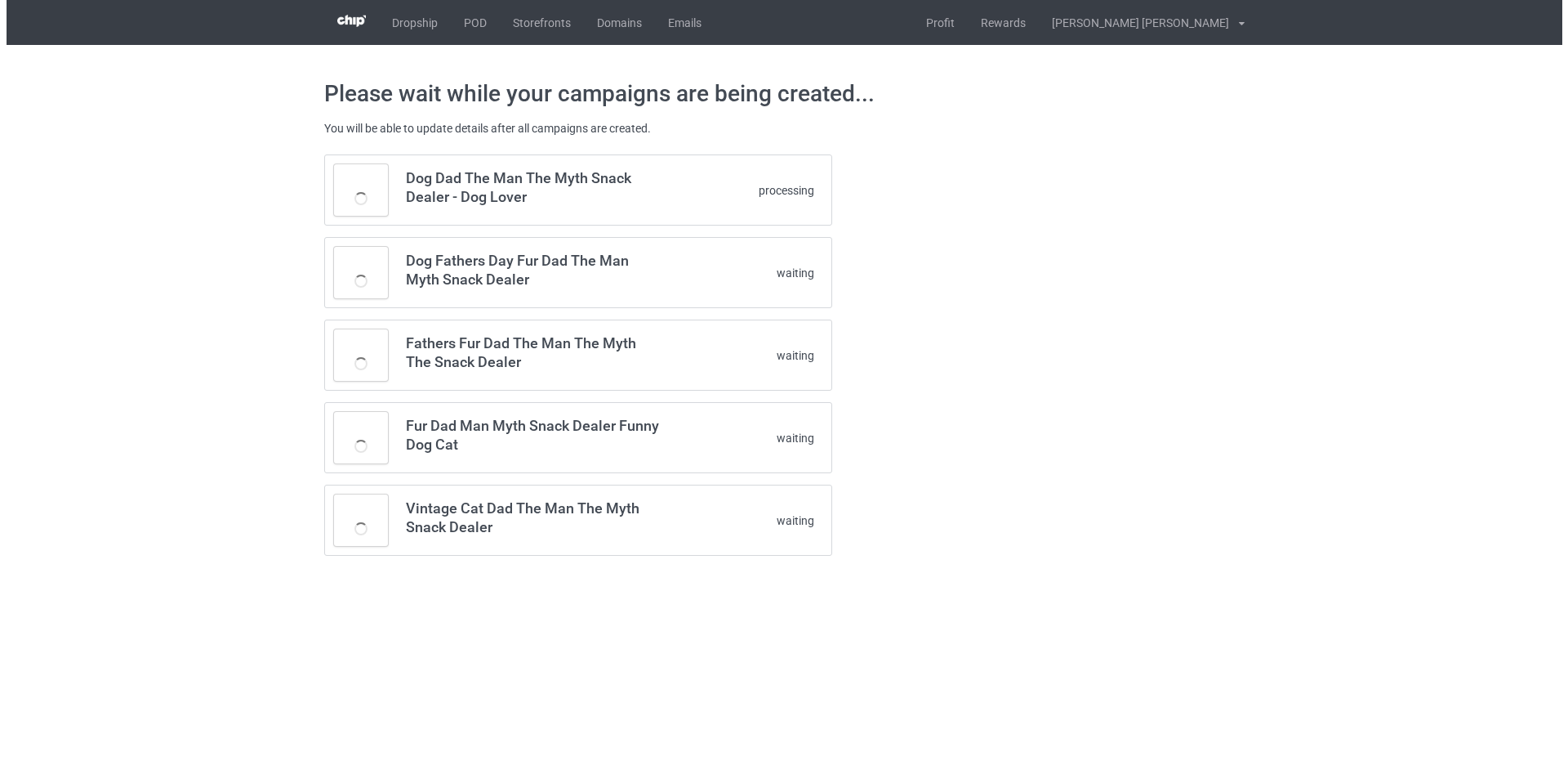
scroll to position [0, 0]
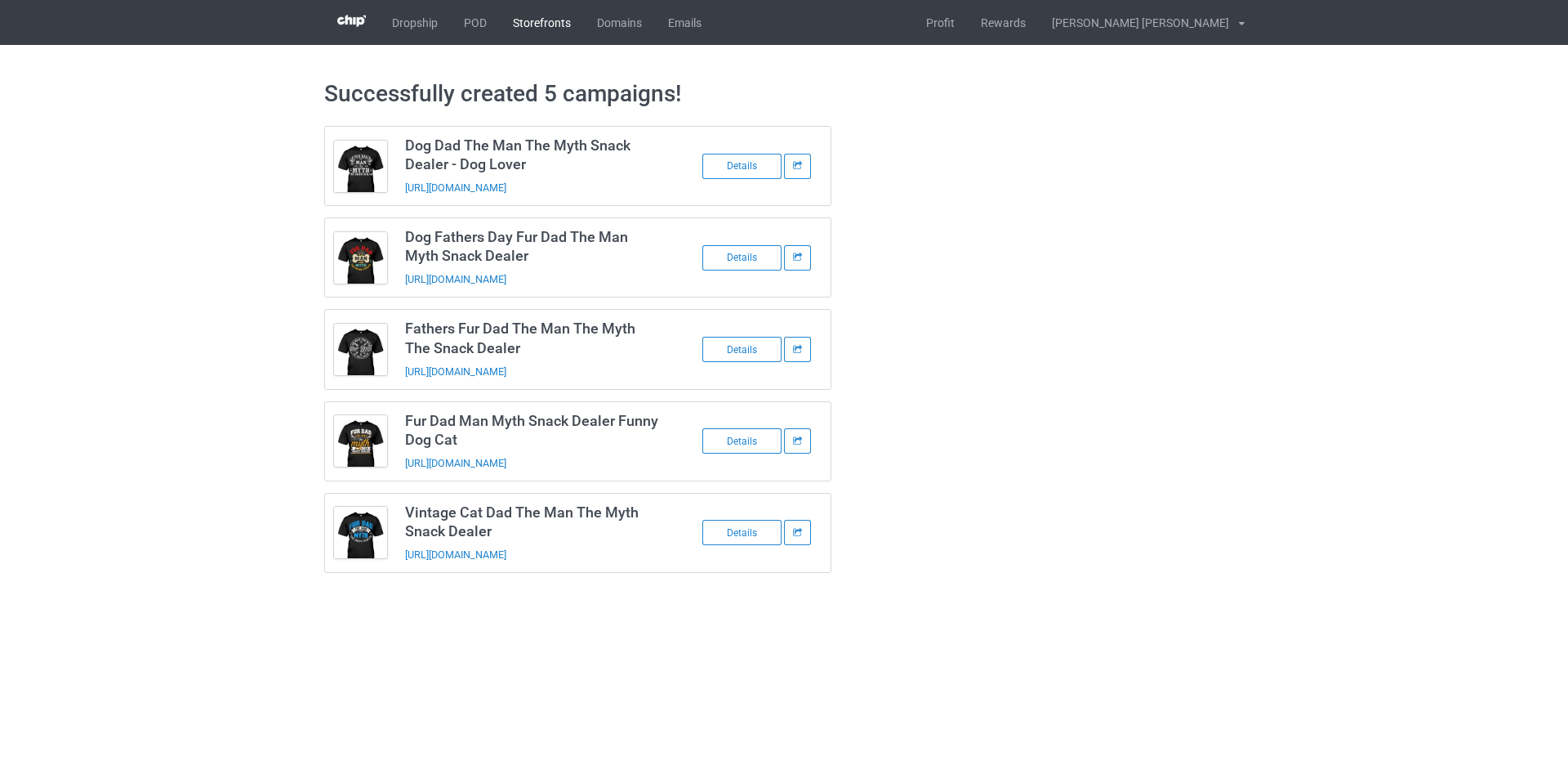
click at [550, 21] on link "Storefronts" at bounding box center [541, 22] width 84 height 45
